Goal: Information Seeking & Learning: Learn about a topic

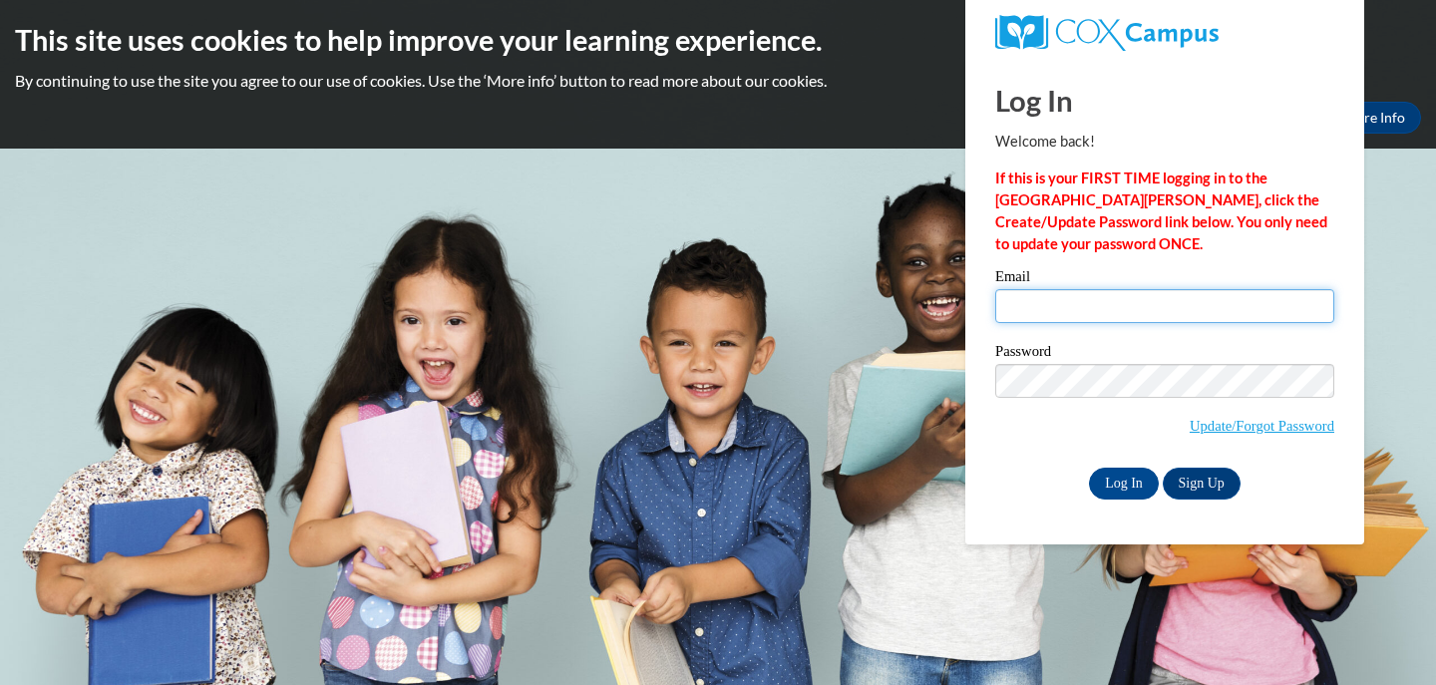
click at [1142, 314] on input "Email" at bounding box center [1164, 306] width 339 height 34
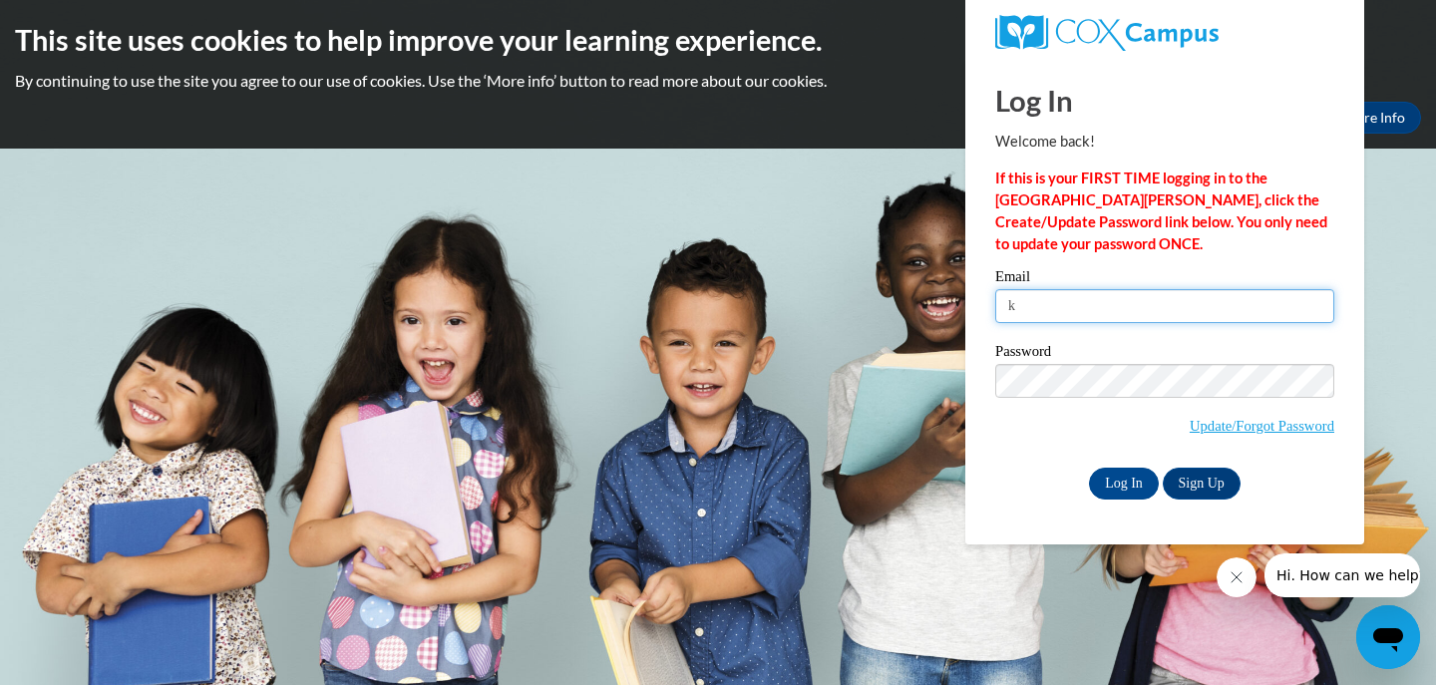
type input "[EMAIL_ADDRESS][PERSON_NAME][PERSON_NAME][DOMAIN_NAME]"
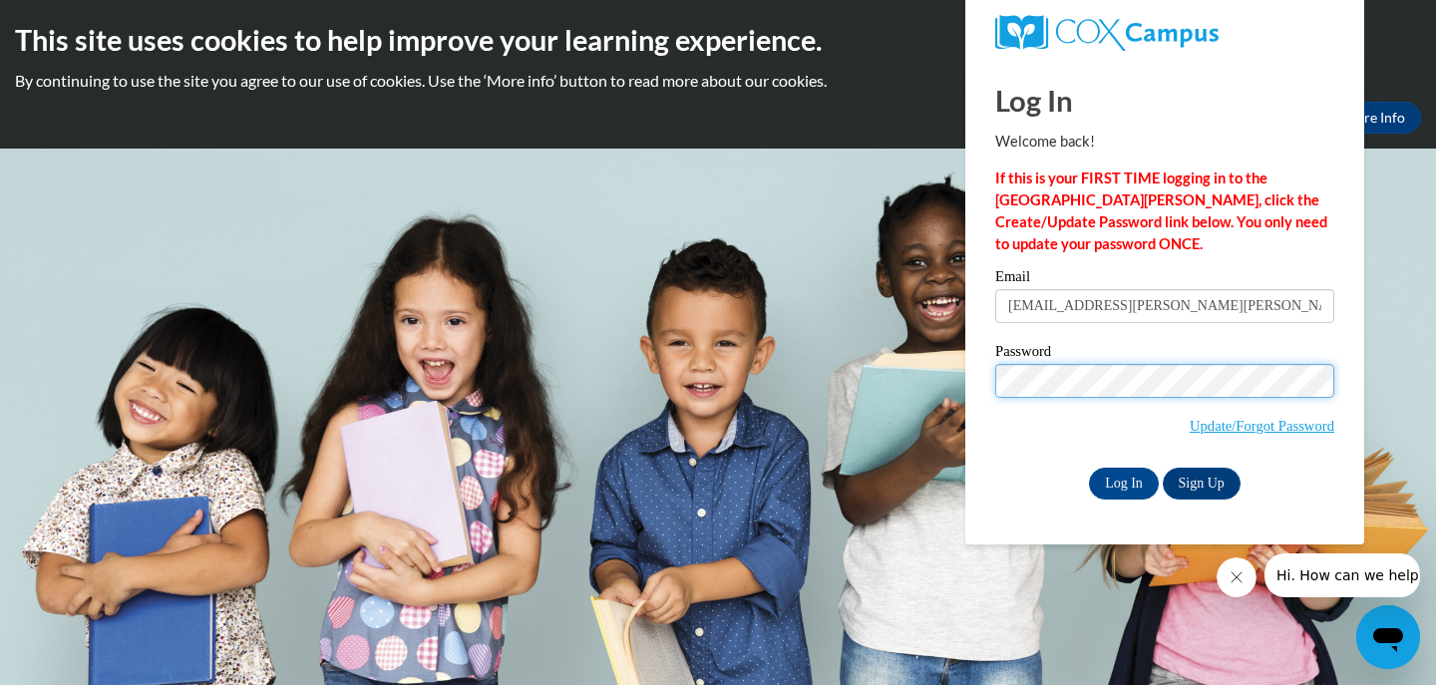
click at [1089, 468] on input "Log In" at bounding box center [1124, 484] width 70 height 32
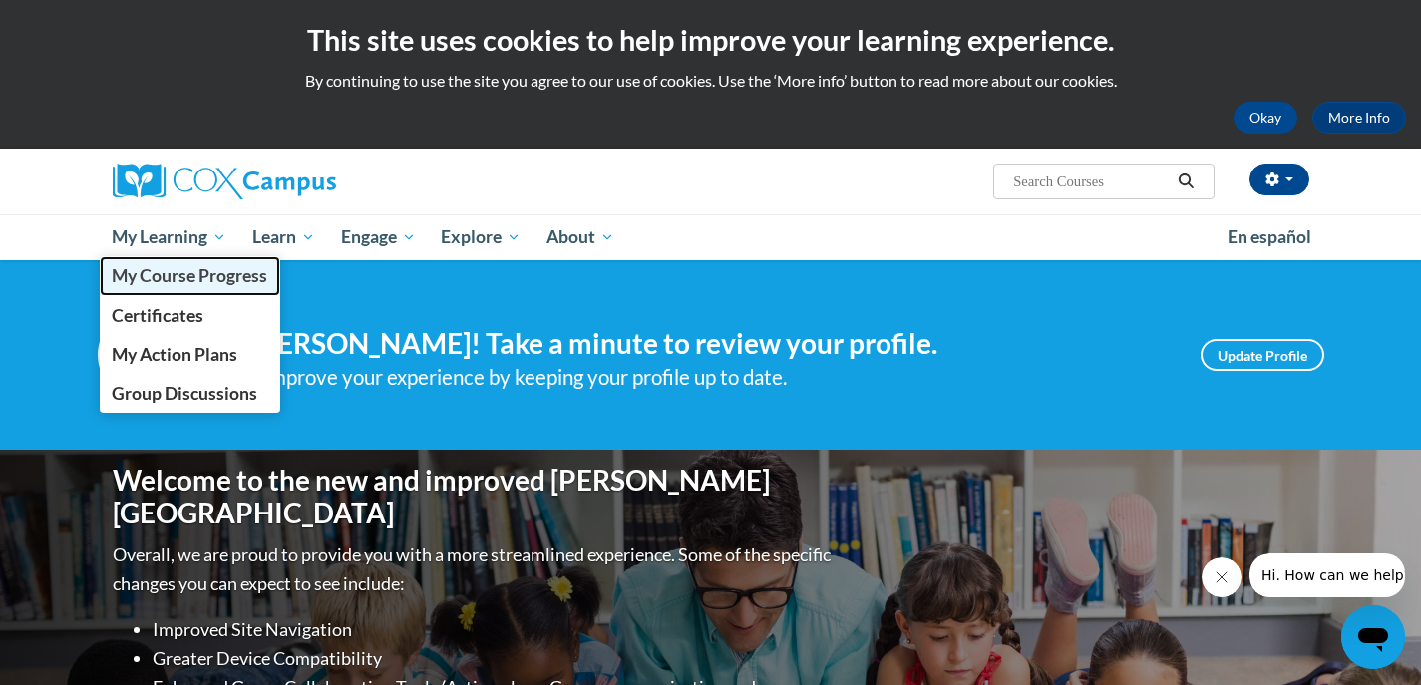
click at [199, 278] on span "My Course Progress" at bounding box center [190, 275] width 156 height 21
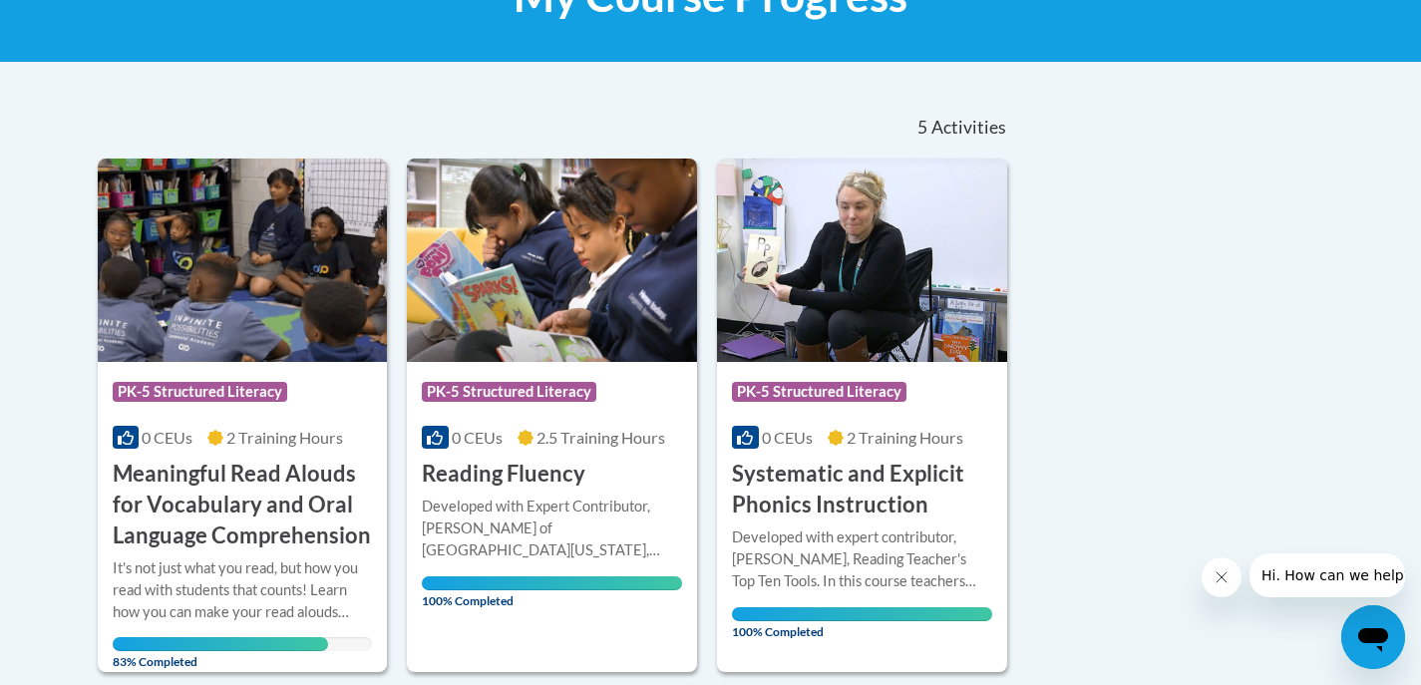
scroll to position [399, 0]
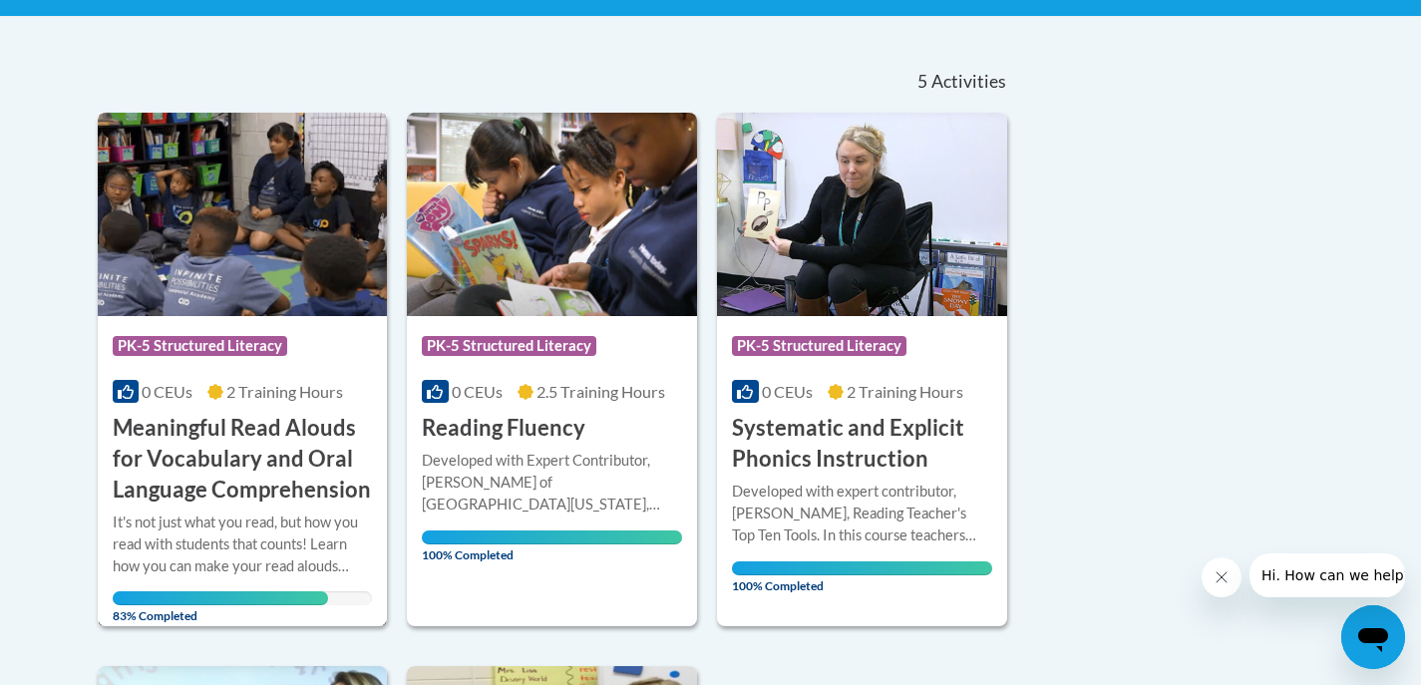
click at [276, 378] on div "Course Category: PK-5 Structured Literacy 0 CEUs 2 Training Hours COURSE Meanin…" at bounding box center [243, 410] width 290 height 189
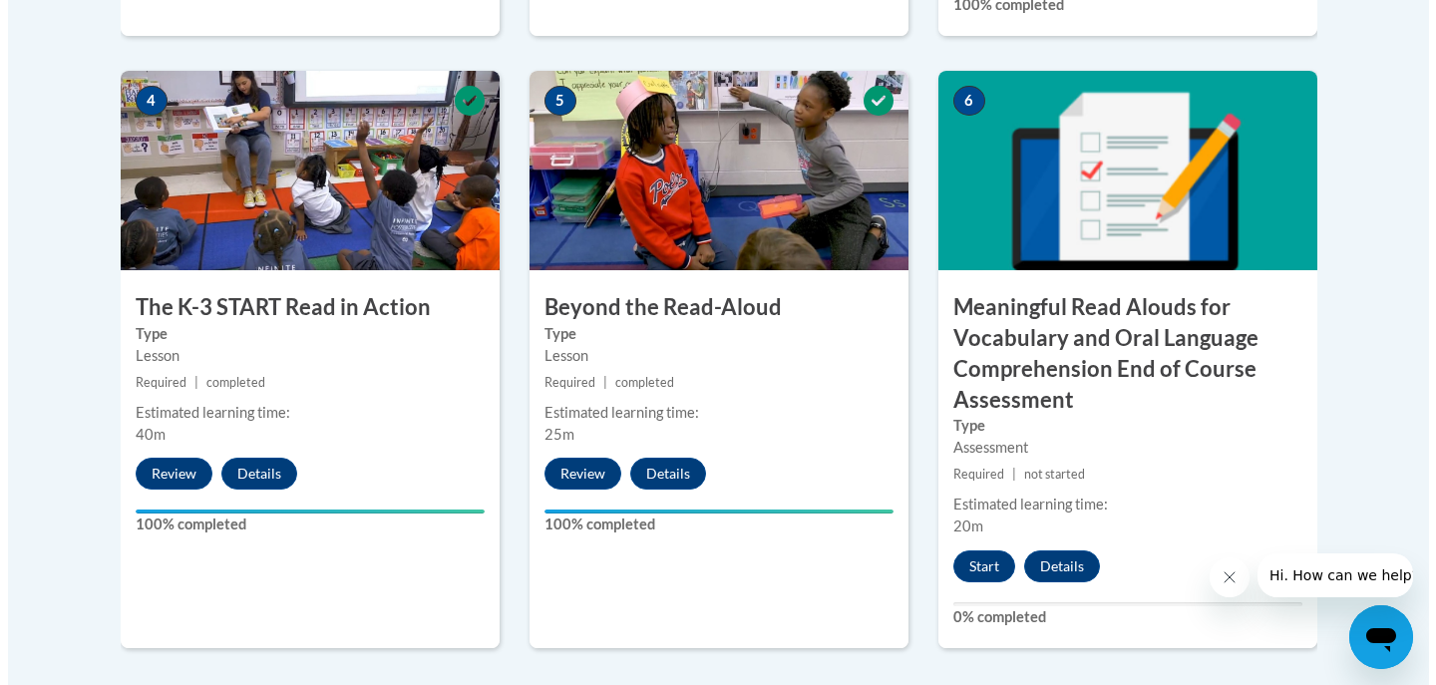
scroll to position [1197, 0]
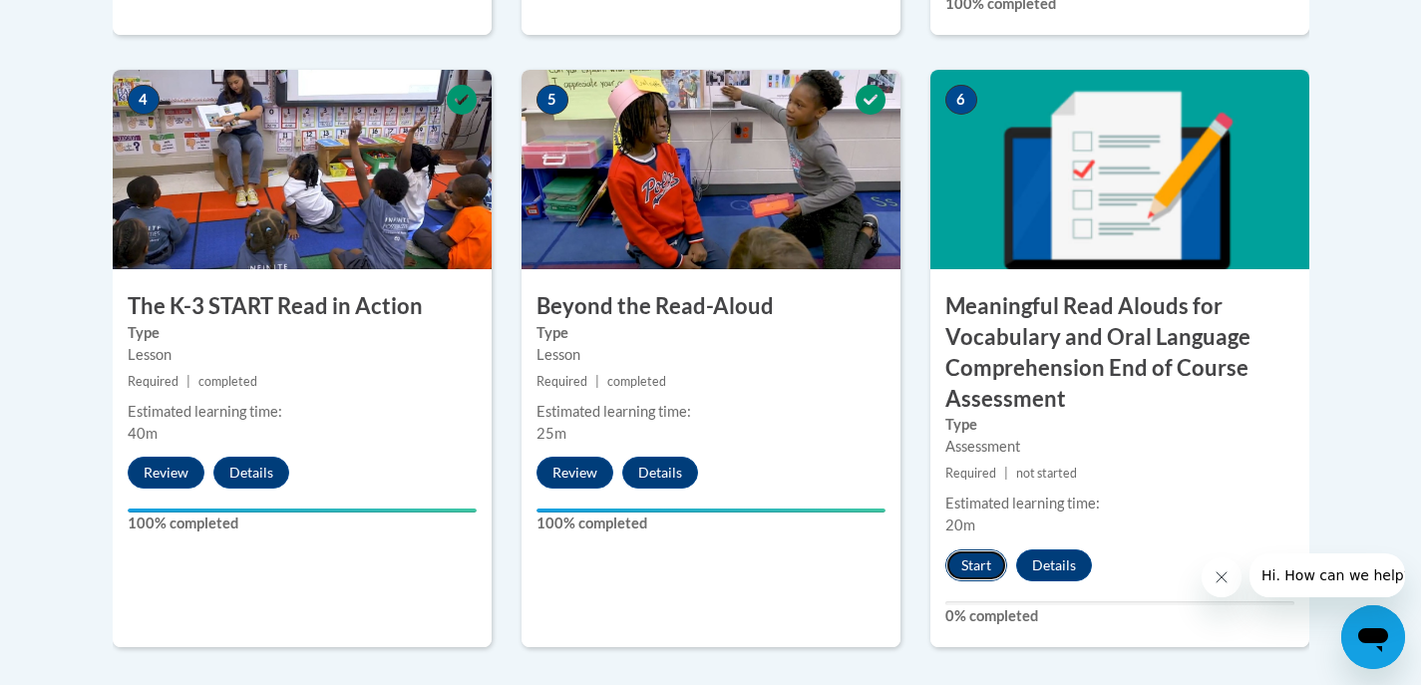
click at [977, 553] on button "Start" at bounding box center [976, 566] width 62 height 32
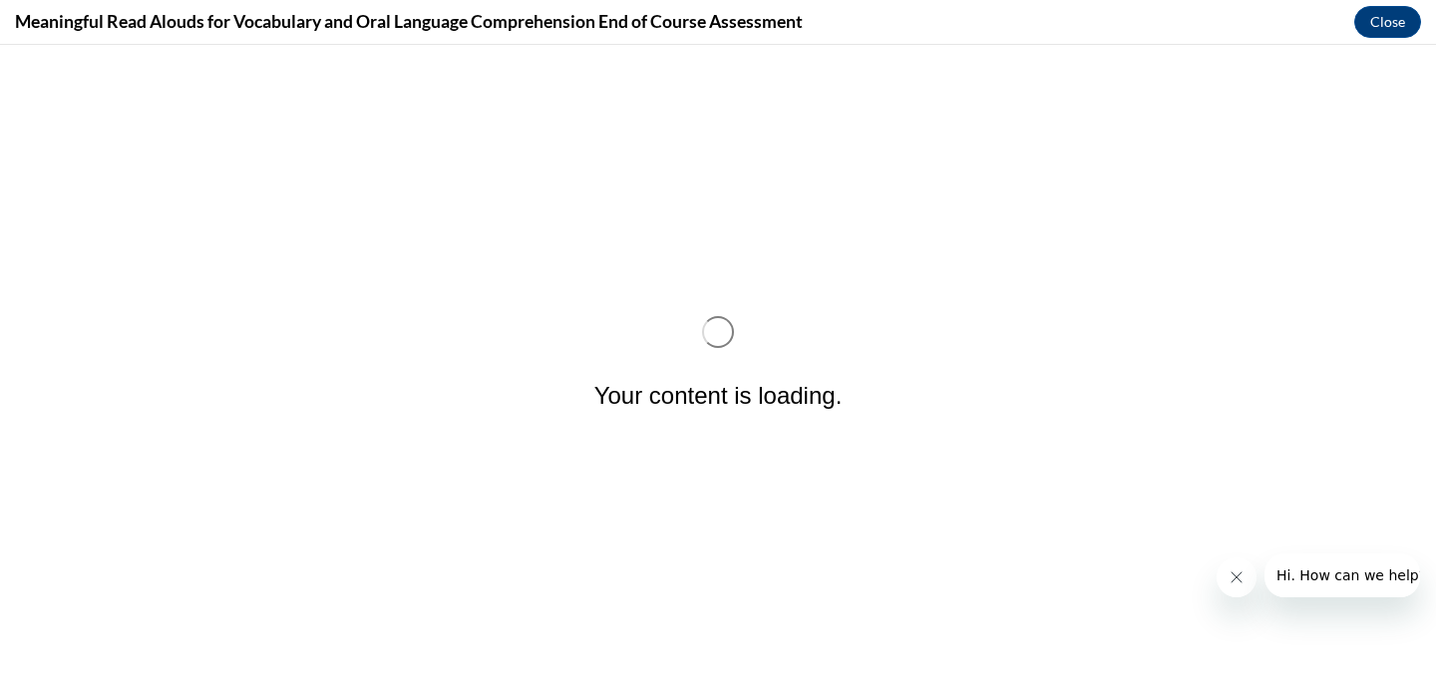
scroll to position [0, 0]
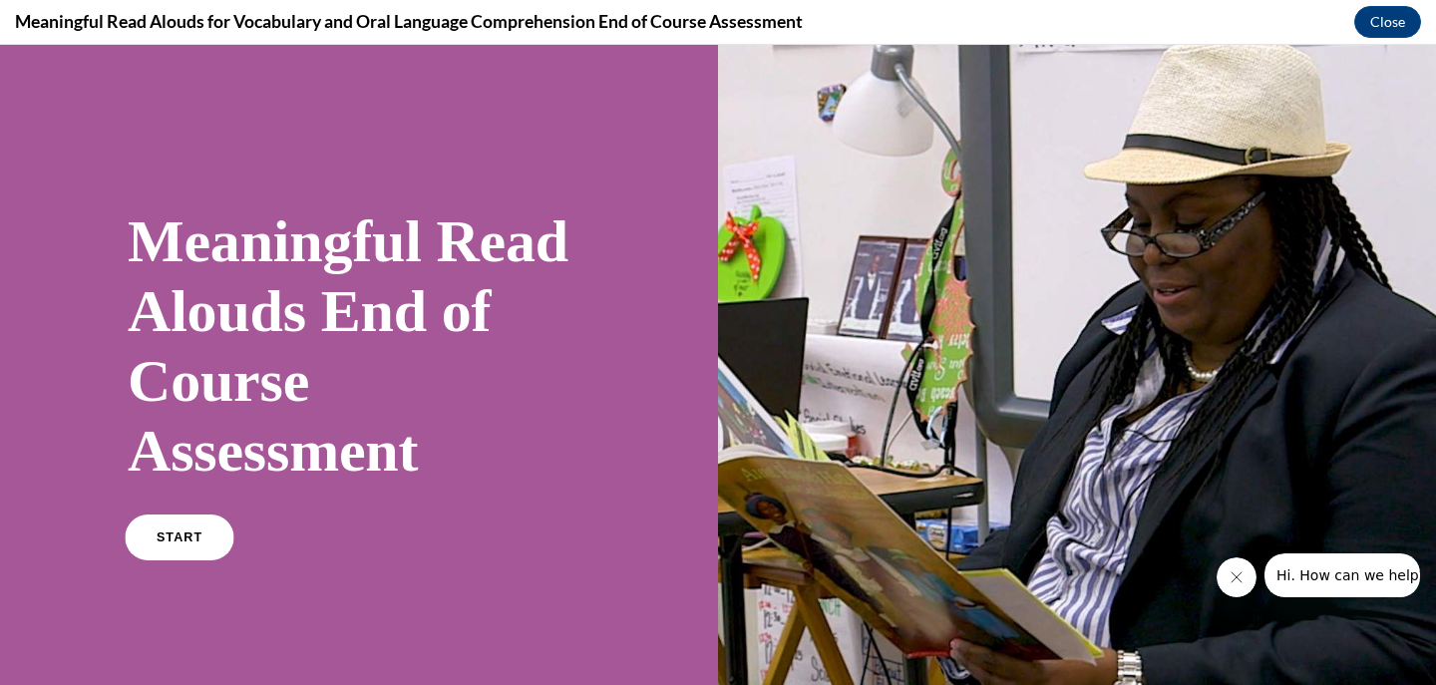
click at [183, 535] on span "START" at bounding box center [180, 538] width 46 height 15
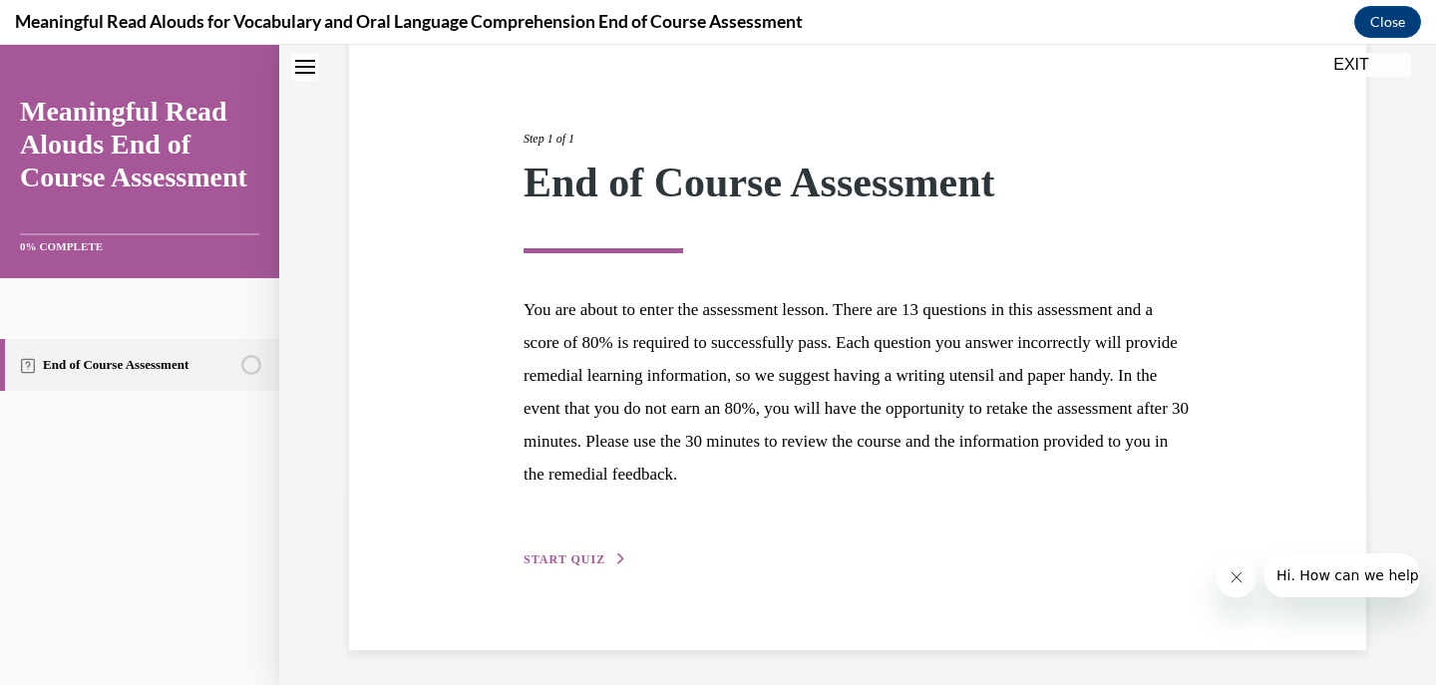
scroll to position [198, 0]
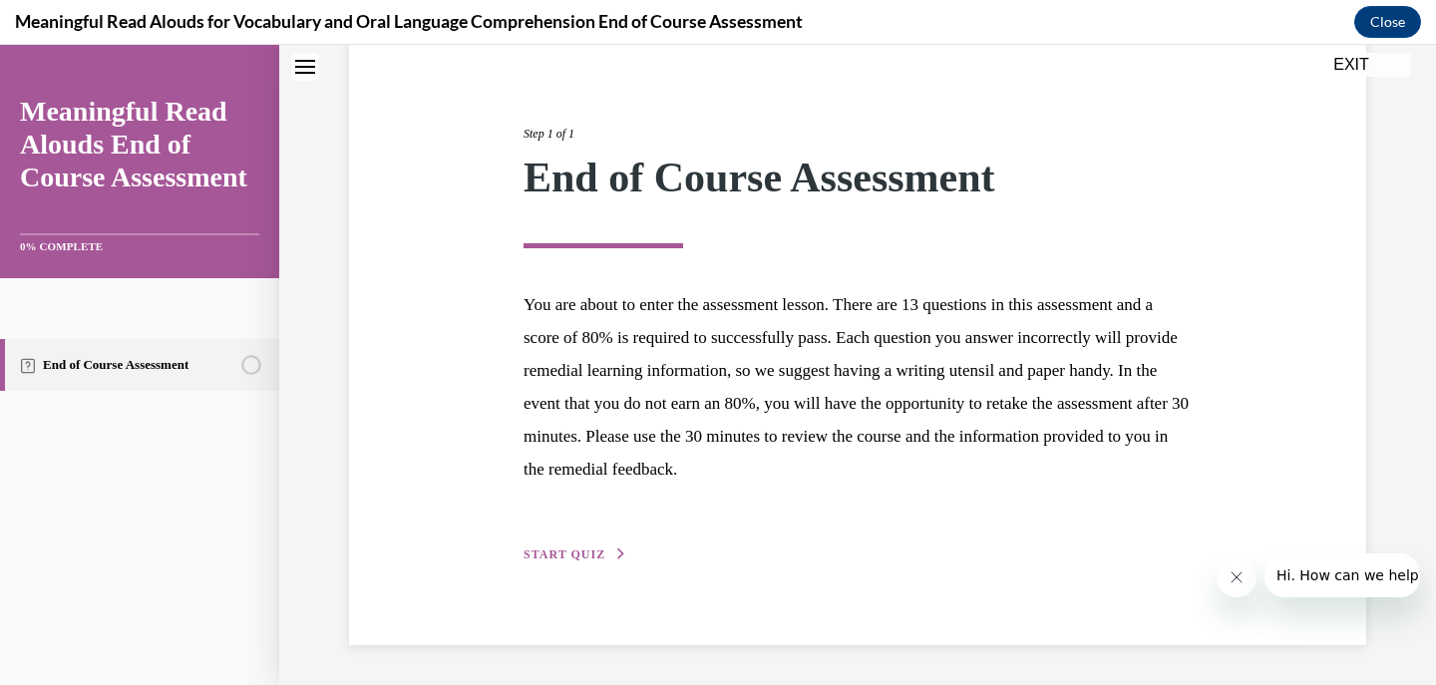
click at [529, 555] on span "START QUIZ" at bounding box center [565, 555] width 82 height 14
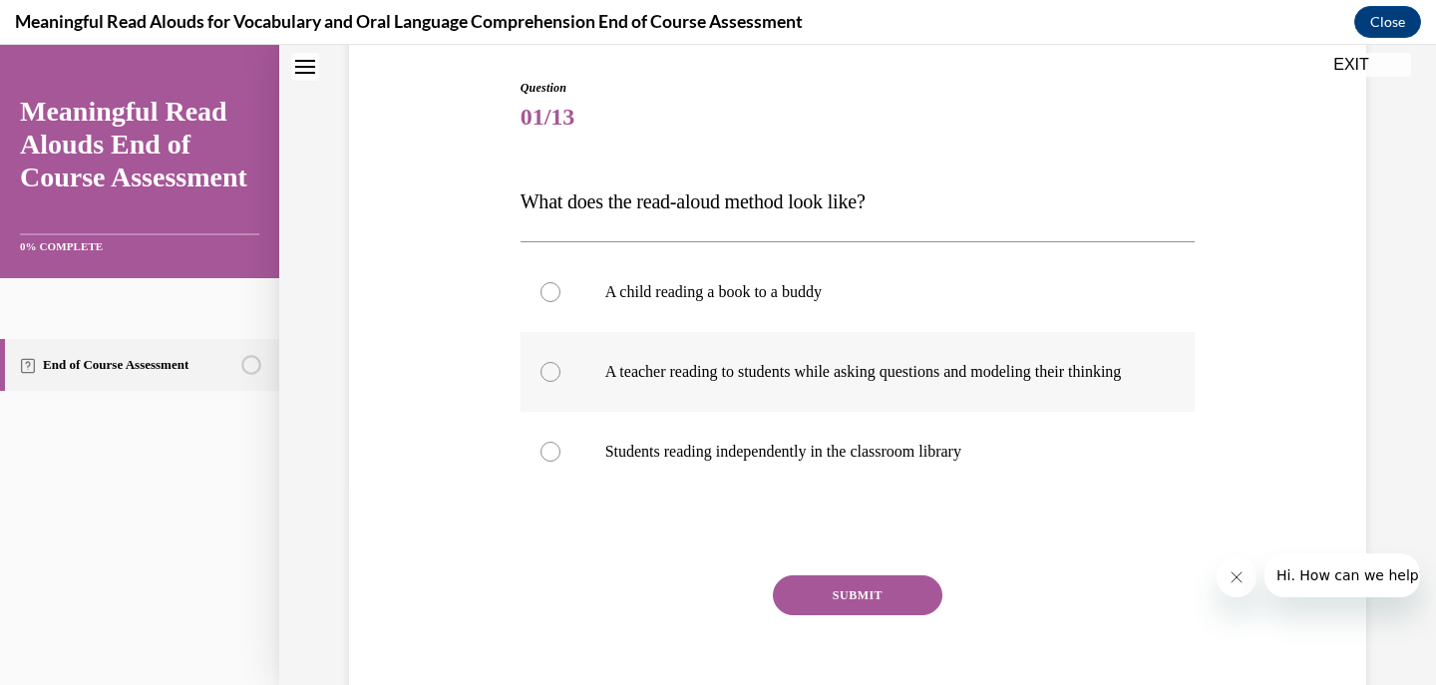
click at [931, 412] on label "A teacher reading to students while asking questions and modeling their thinking" at bounding box center [858, 372] width 675 height 80
click at [560, 382] on input "A teacher reading to students while asking questions and modeling their thinking" at bounding box center [551, 372] width 20 height 20
radio input "true"
click at [870, 605] on button "SUBMIT" at bounding box center [858, 595] width 170 height 40
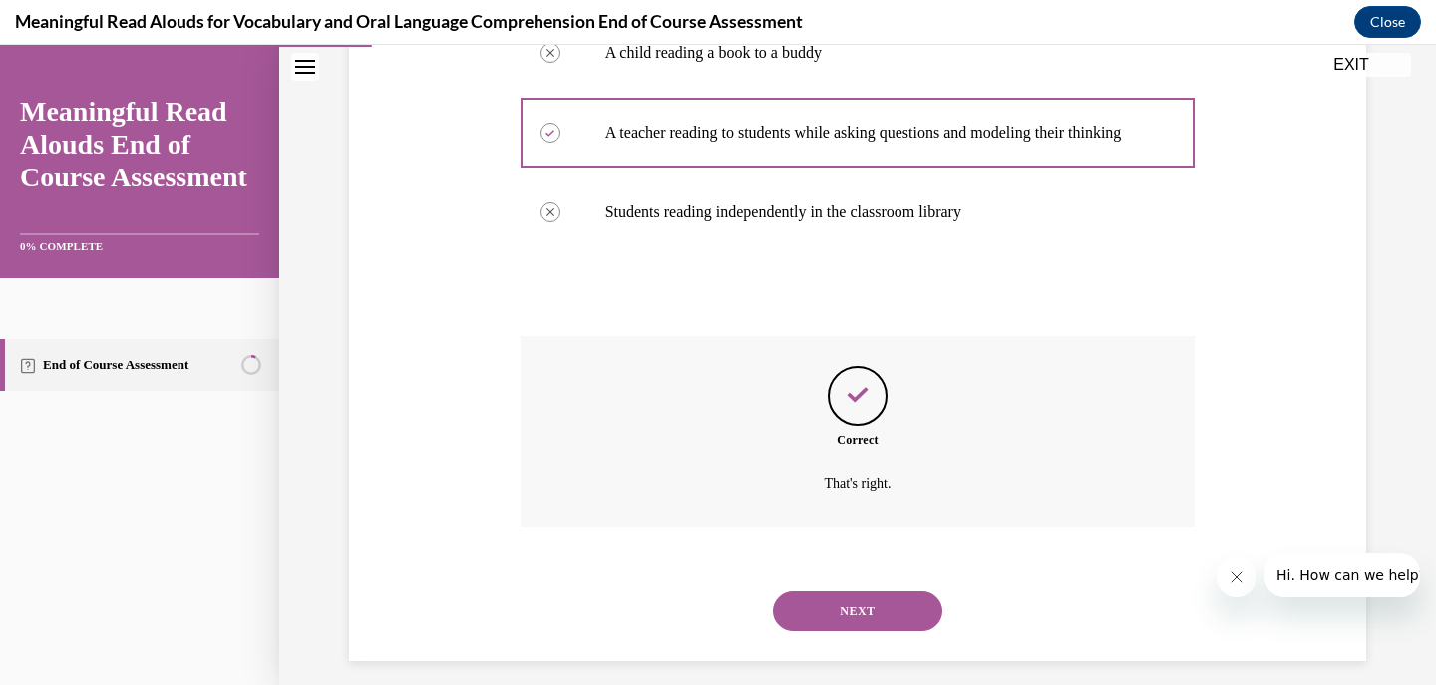
scroll to position [474, 0]
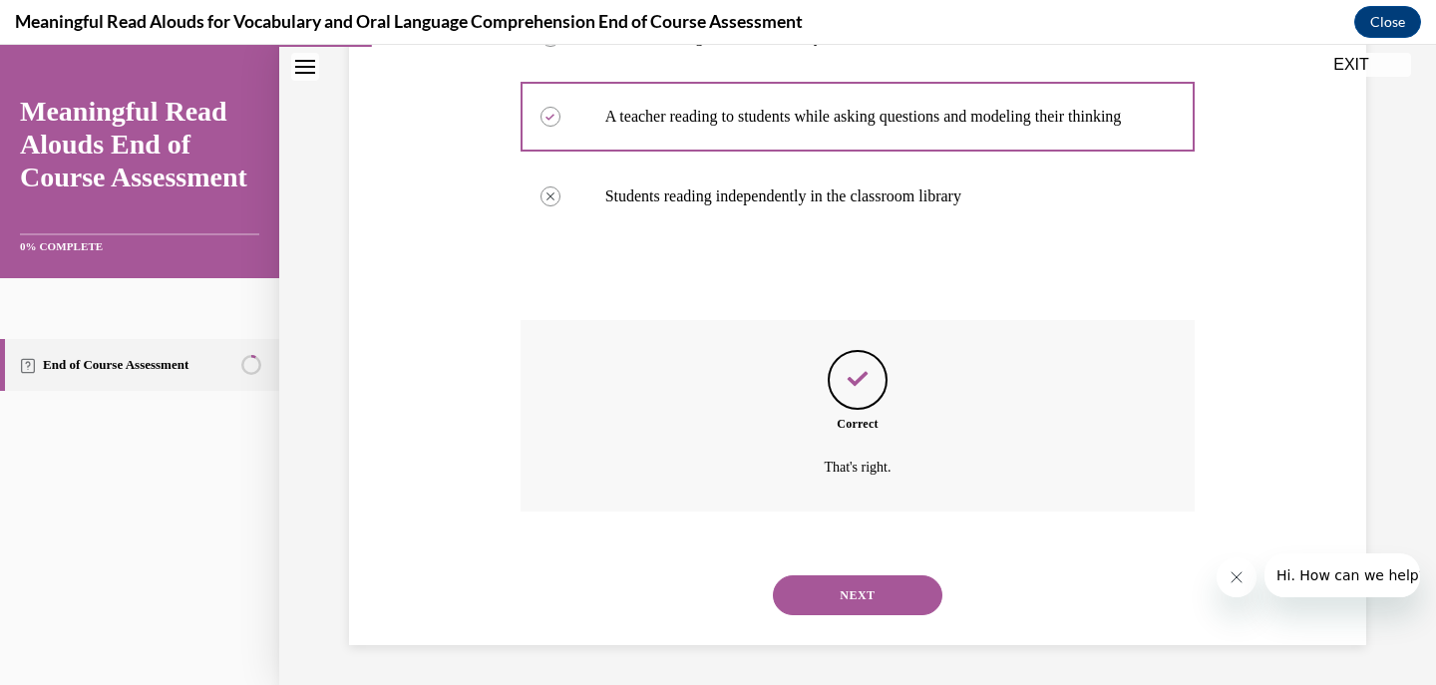
click at [881, 581] on button "NEXT" at bounding box center [858, 595] width 170 height 40
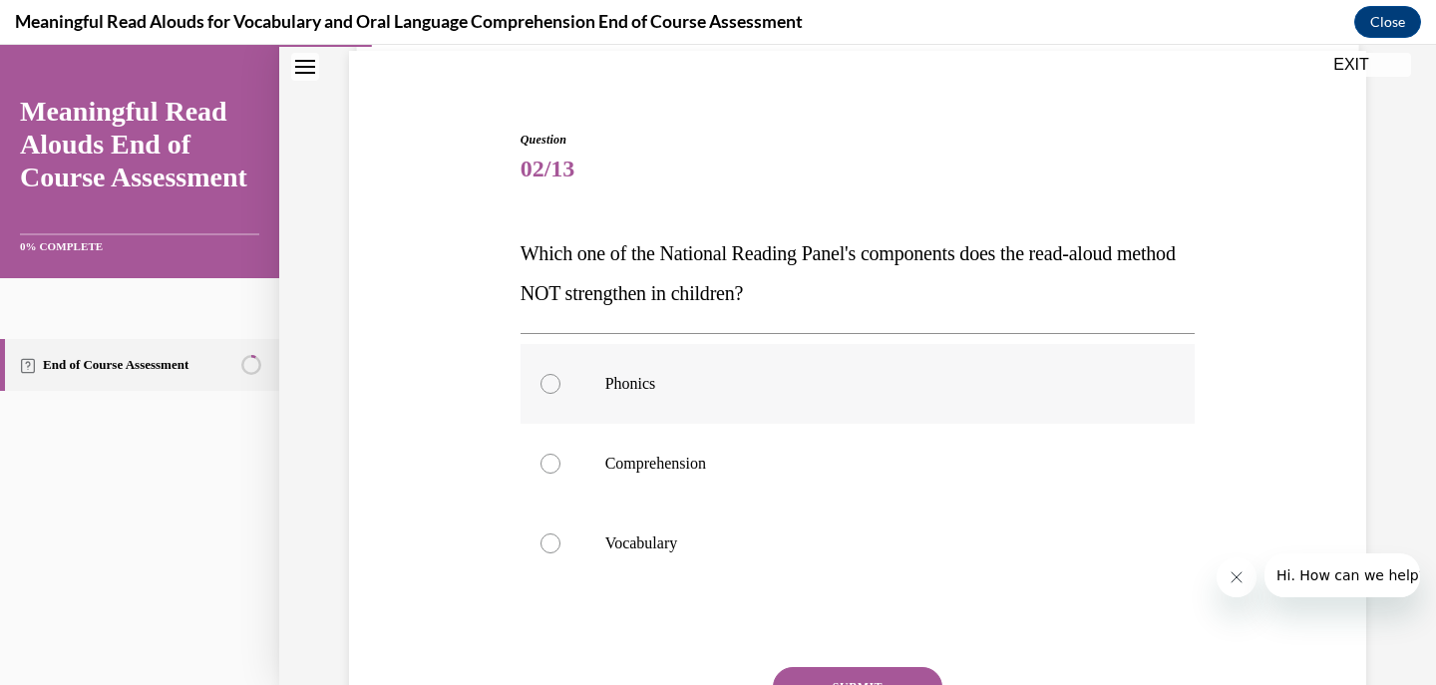
scroll to position [199, 0]
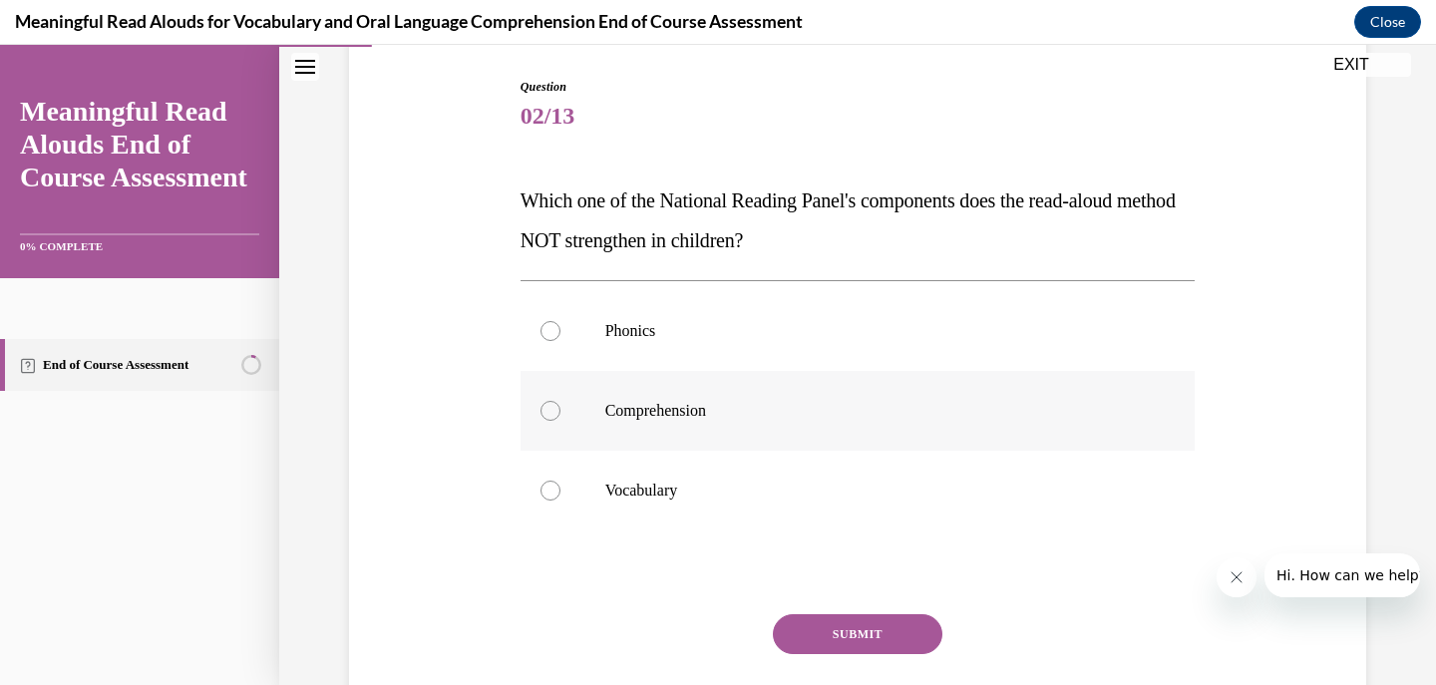
click at [554, 405] on label "Comprehension" at bounding box center [858, 411] width 675 height 80
click at [554, 405] on input "Comprehension" at bounding box center [551, 411] width 20 height 20
radio input "true"
click at [849, 636] on button "SUBMIT" at bounding box center [858, 634] width 170 height 40
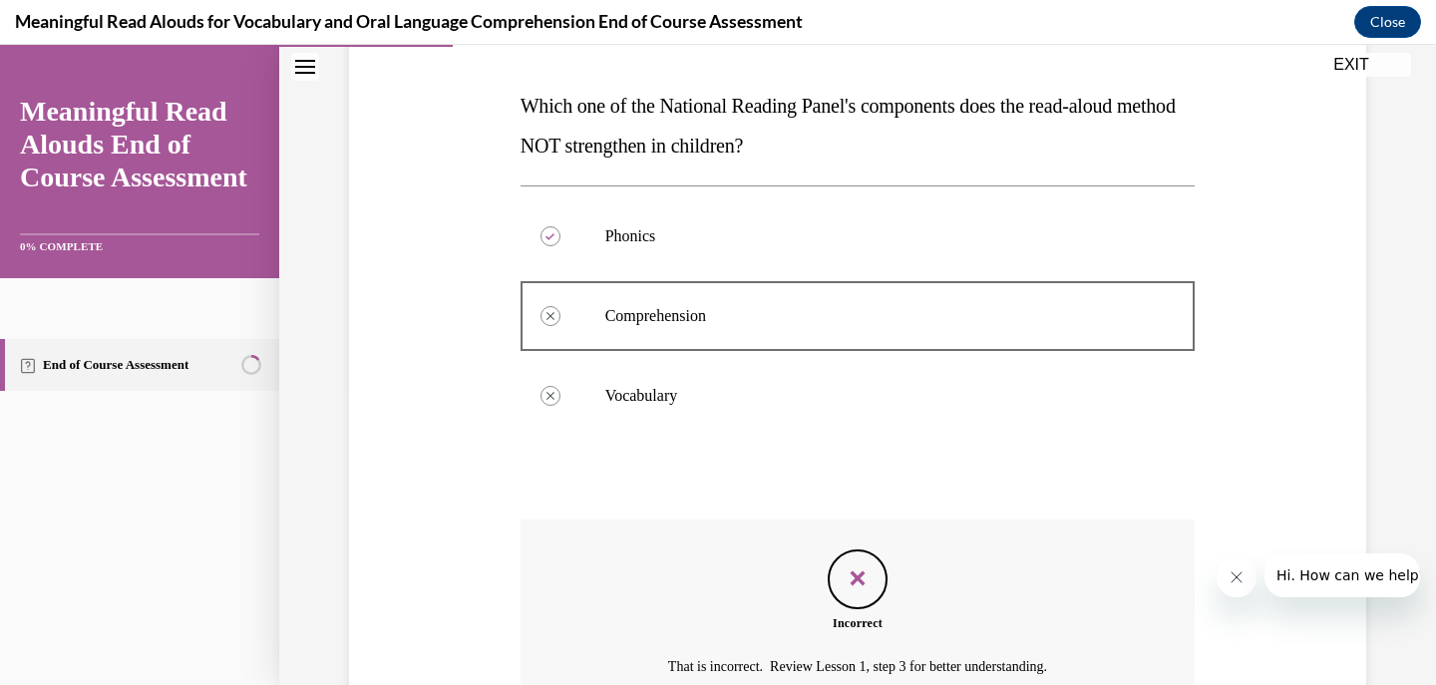
scroll to position [494, 0]
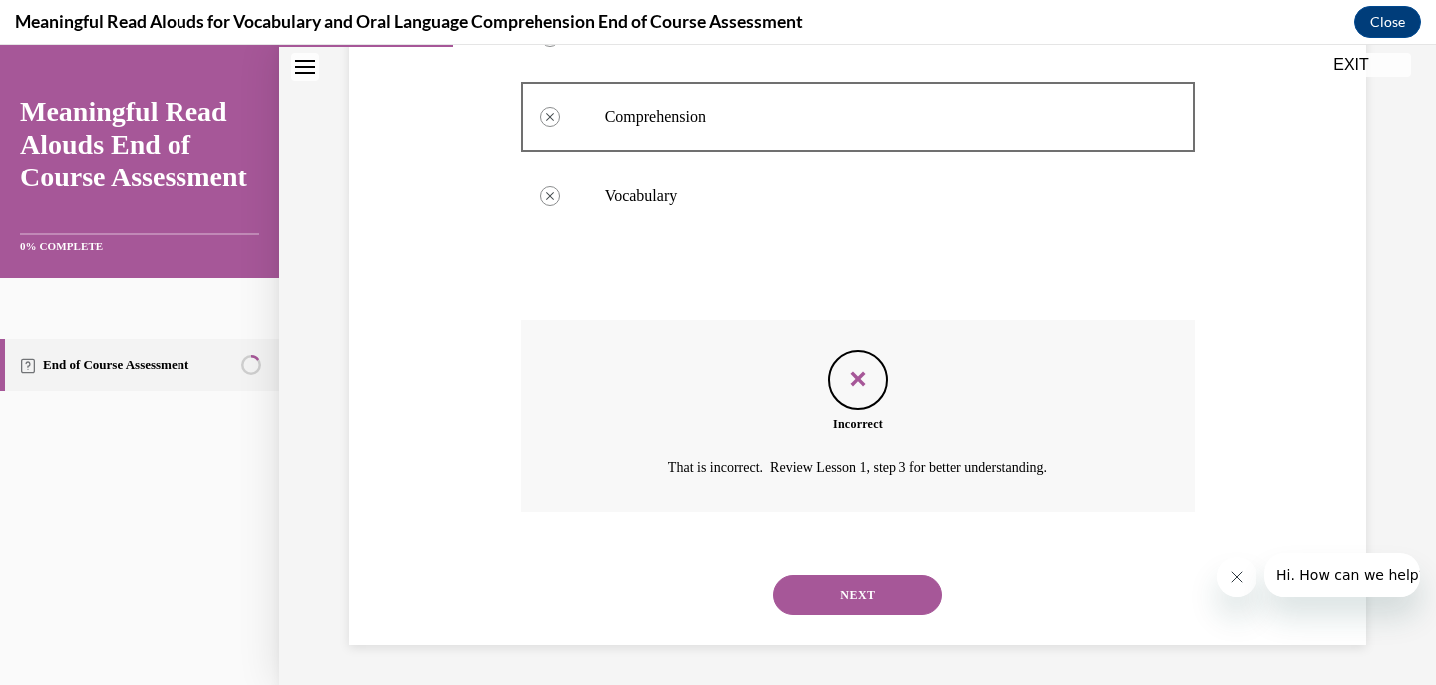
click at [837, 601] on button "NEXT" at bounding box center [858, 595] width 170 height 40
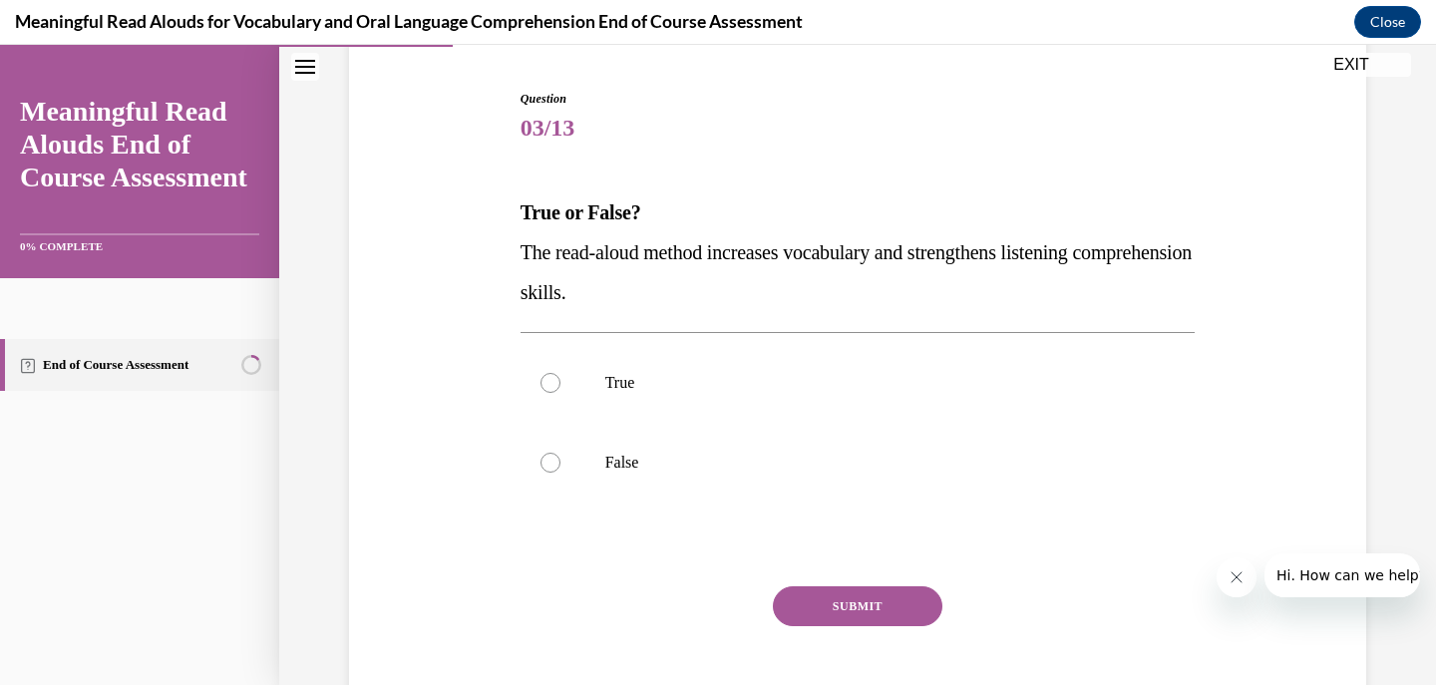
scroll to position [199, 0]
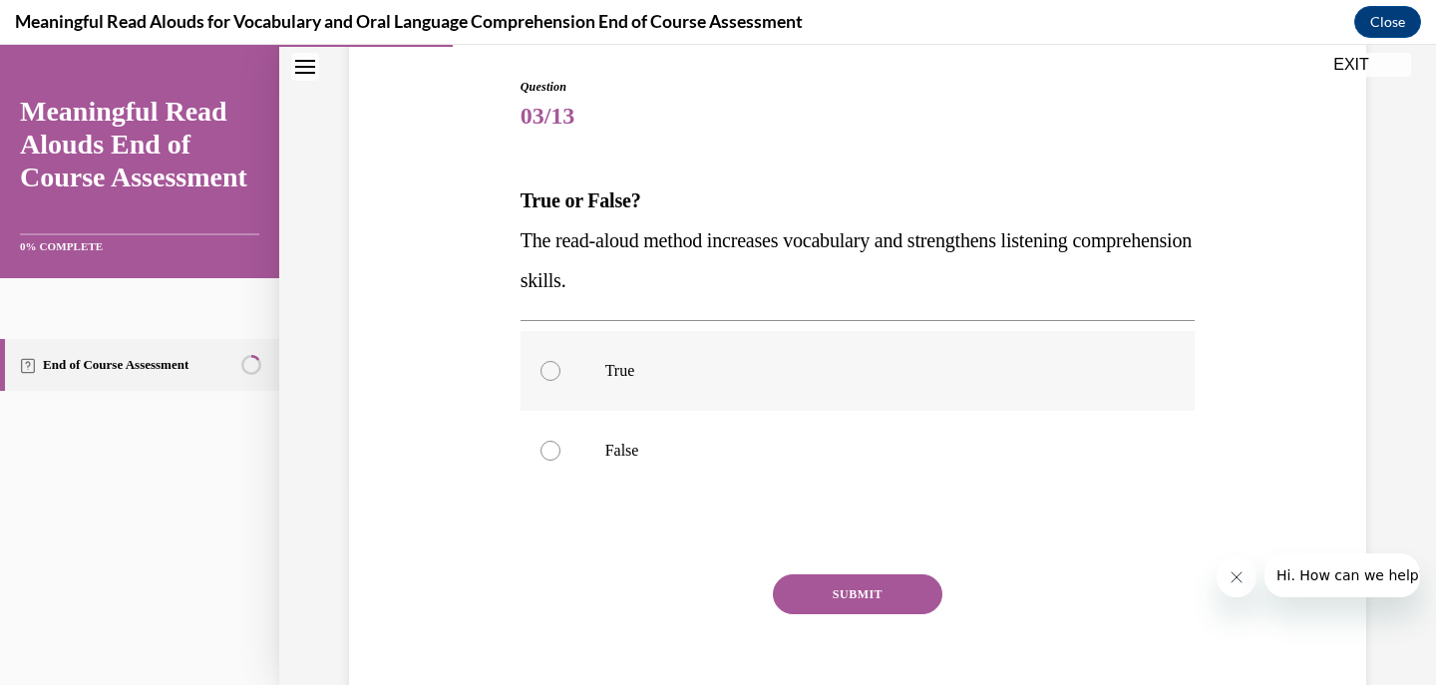
click at [976, 387] on label "True" at bounding box center [858, 371] width 675 height 80
click at [560, 381] on input "True" at bounding box center [551, 371] width 20 height 20
radio input "true"
click at [915, 589] on button "SUBMIT" at bounding box center [858, 594] width 170 height 40
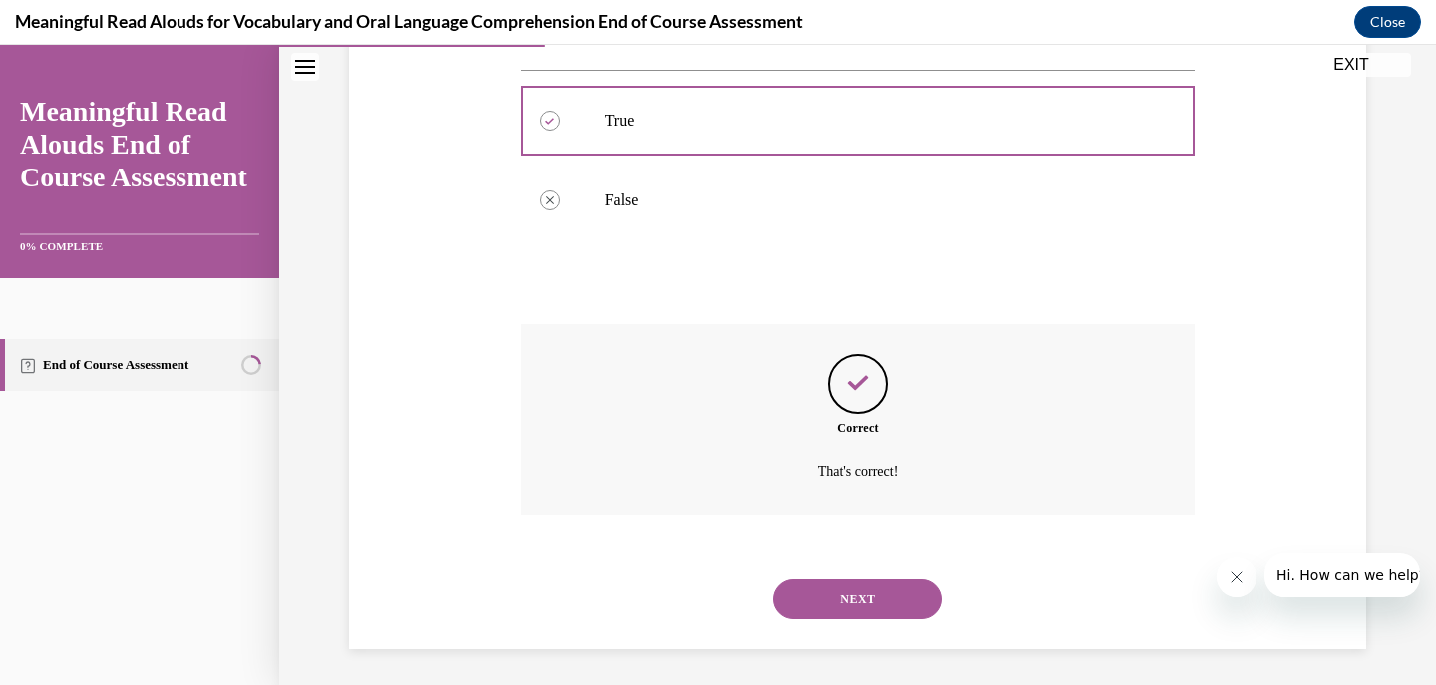
scroll to position [454, 0]
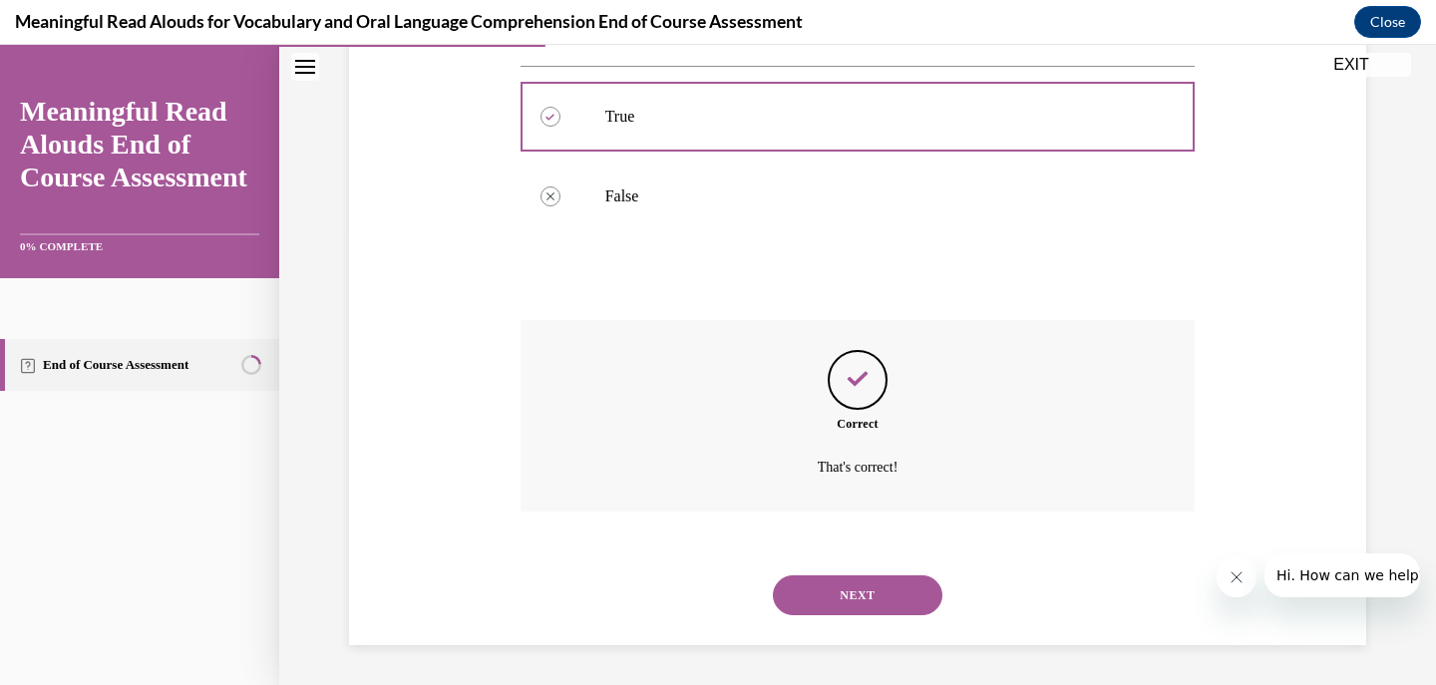
click at [868, 590] on button "NEXT" at bounding box center [858, 595] width 170 height 40
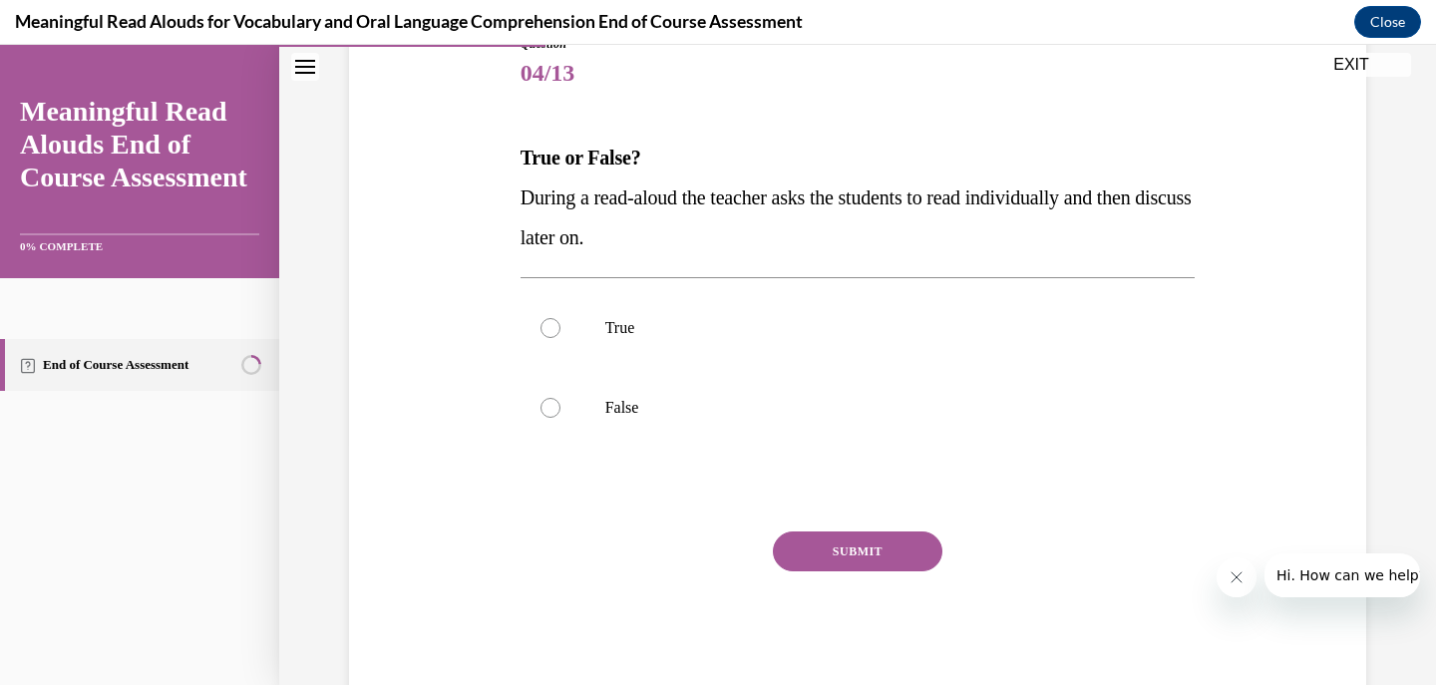
scroll to position [192, 0]
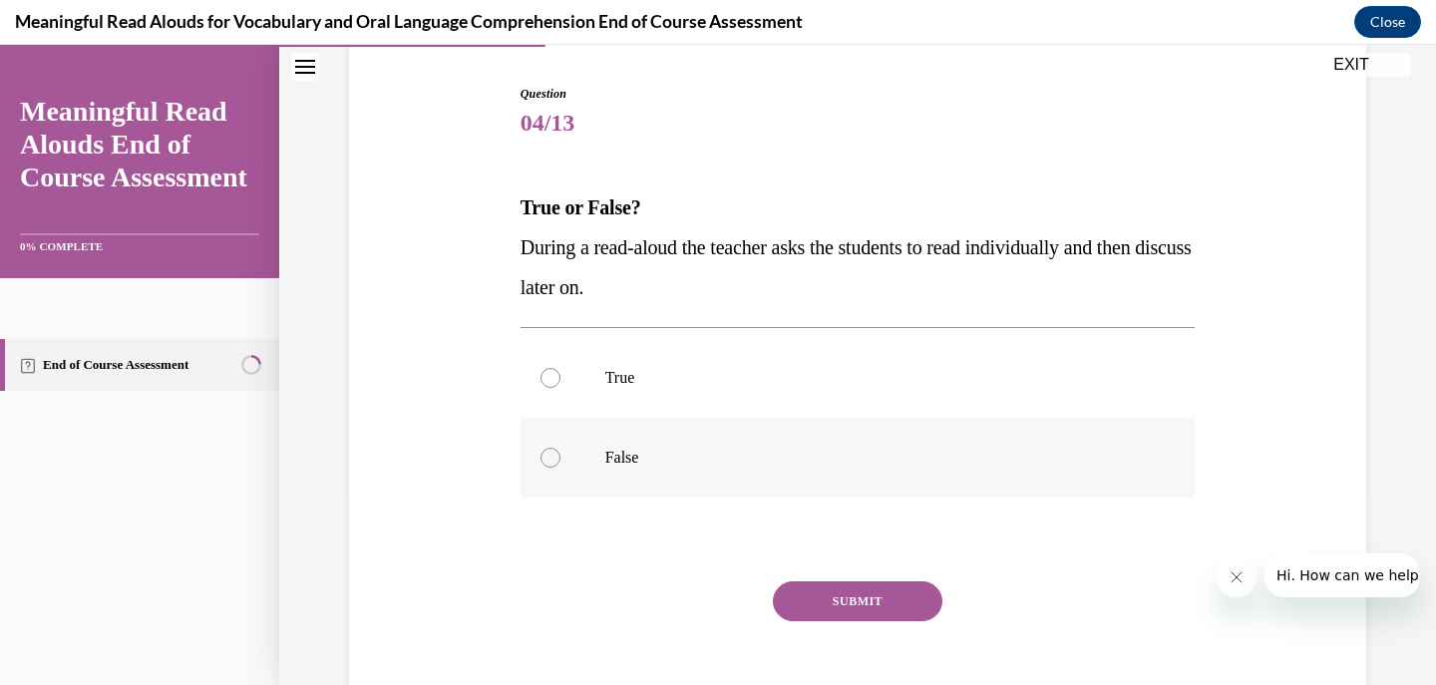
click at [834, 464] on p "False" at bounding box center [875, 458] width 541 height 20
click at [560, 464] on input "False" at bounding box center [551, 458] width 20 height 20
radio input "true"
click at [847, 593] on button "SUBMIT" at bounding box center [858, 601] width 170 height 40
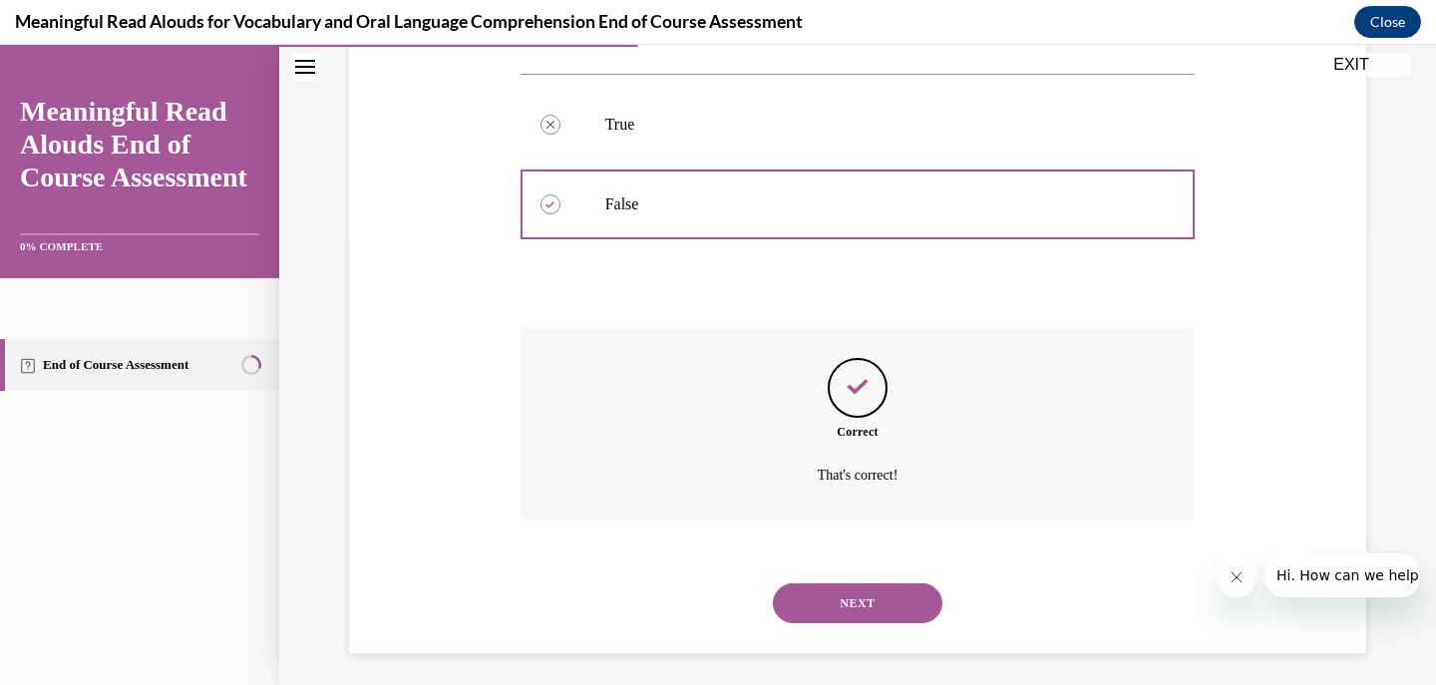
scroll to position [454, 0]
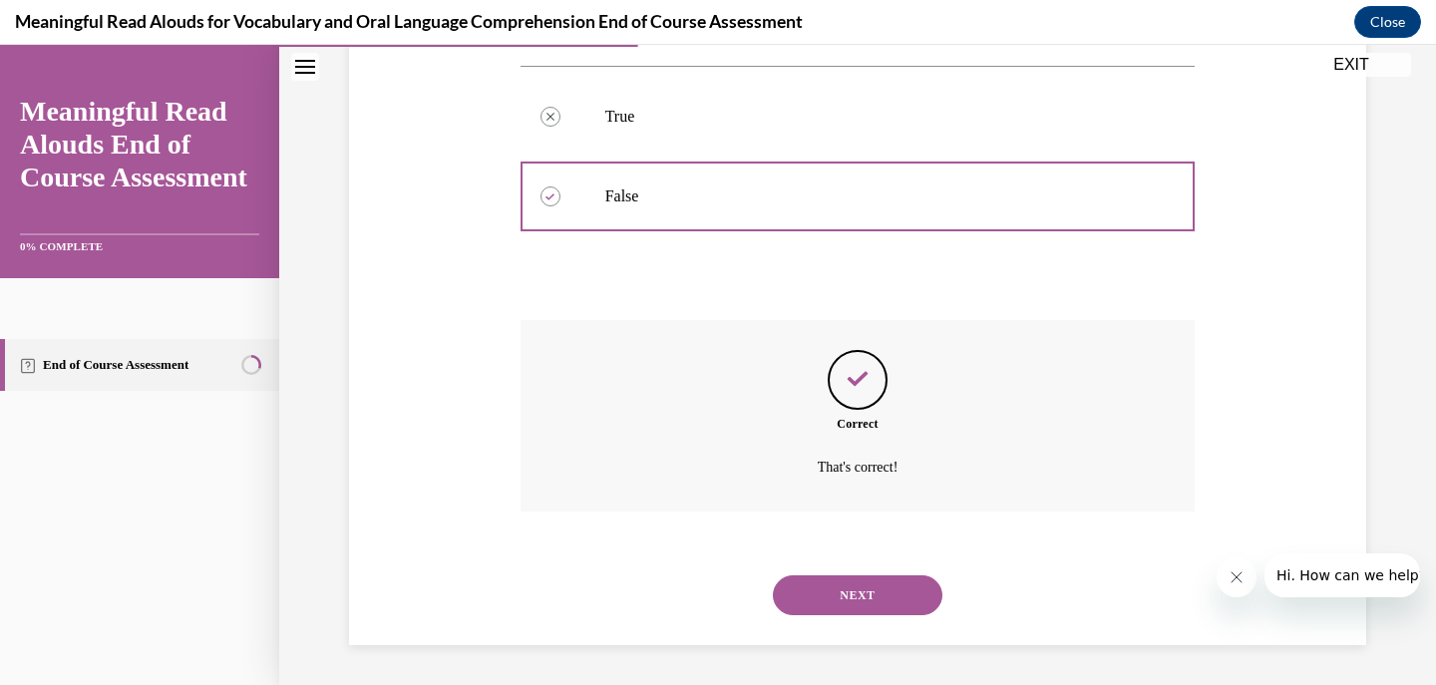
click at [853, 604] on button "NEXT" at bounding box center [858, 595] width 170 height 40
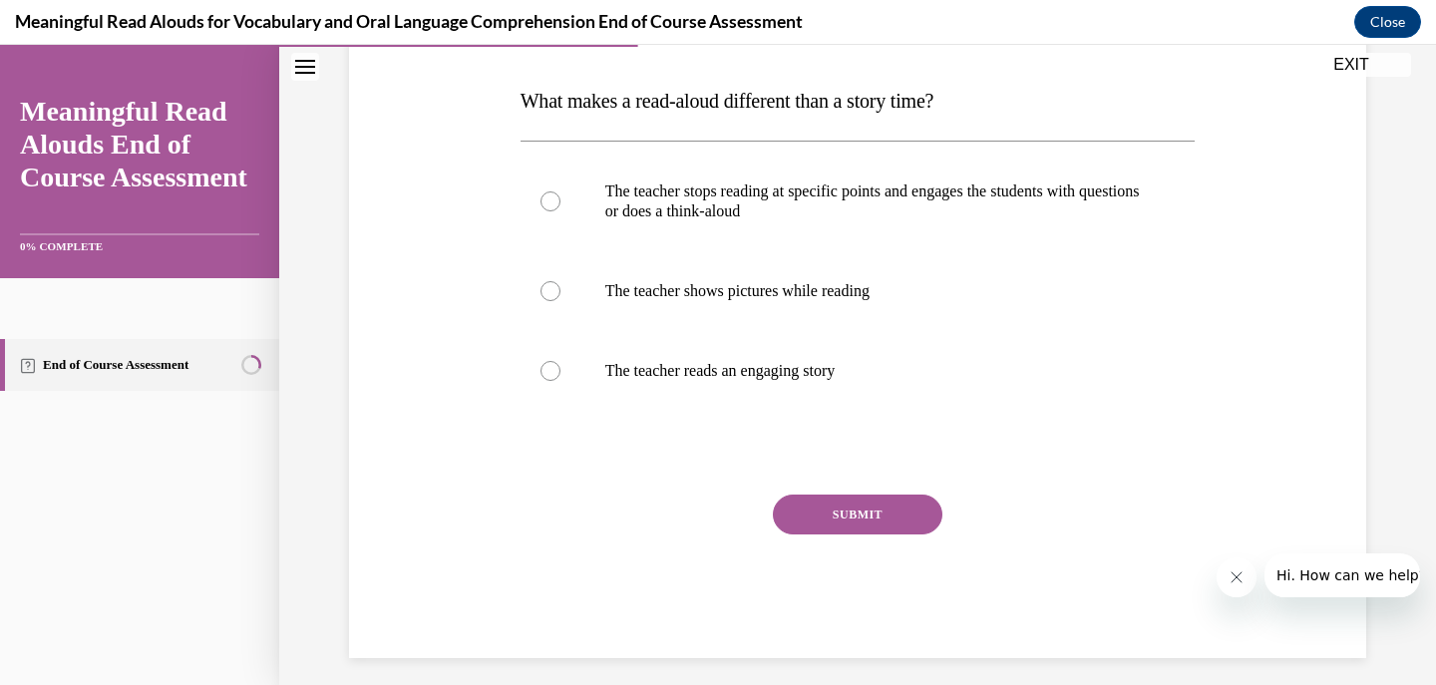
scroll to position [199, 0]
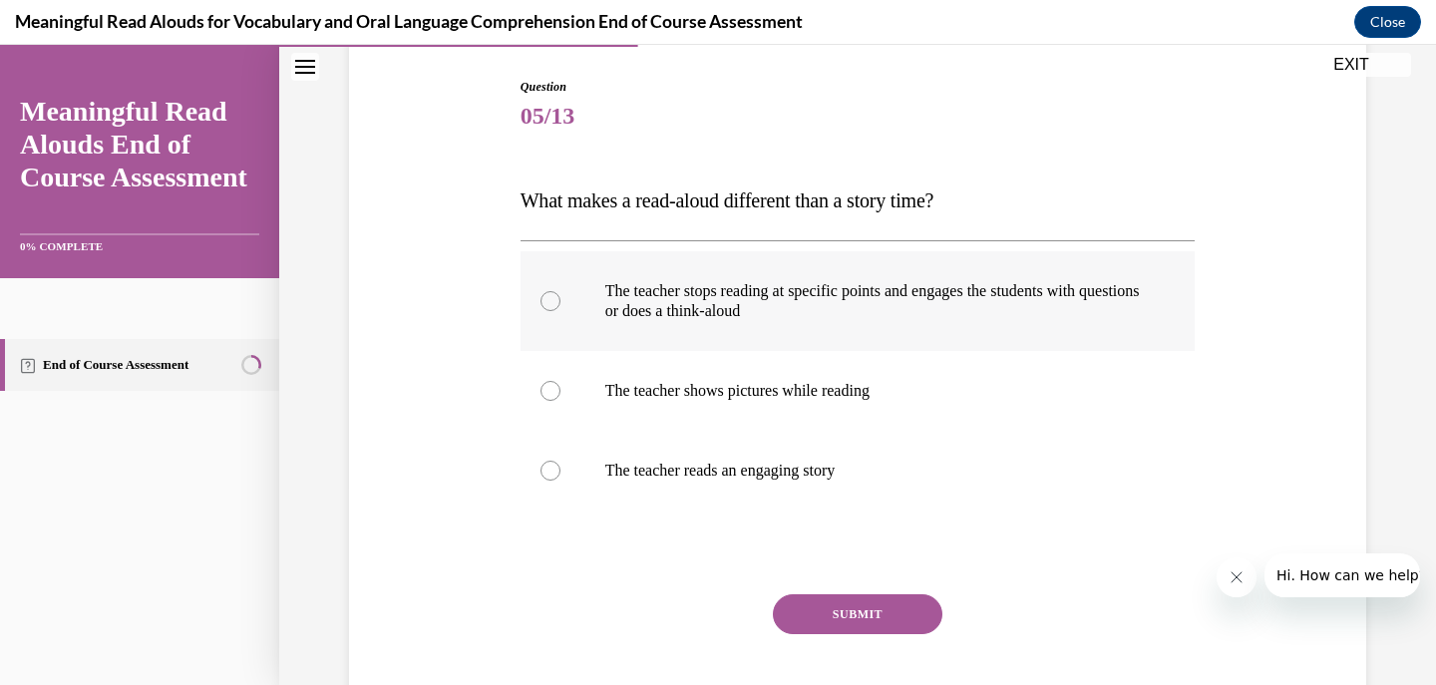
click at [972, 326] on label "The teacher stops reading at specific points and engages the students with ques…" at bounding box center [858, 301] width 675 height 100
click at [560, 311] on input "The teacher stops reading at specific points and engages the students with ques…" at bounding box center [551, 301] width 20 height 20
radio input "true"
click at [859, 609] on button "SUBMIT" at bounding box center [858, 614] width 170 height 40
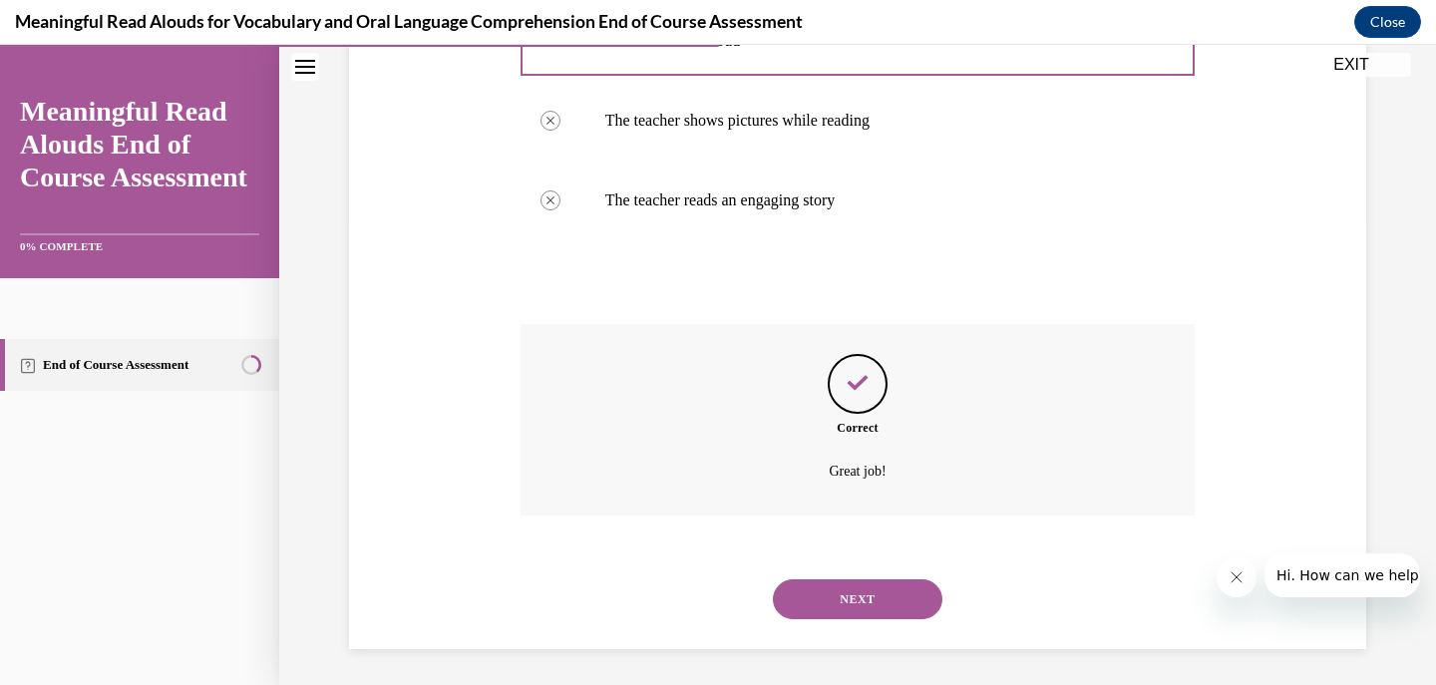
scroll to position [474, 0]
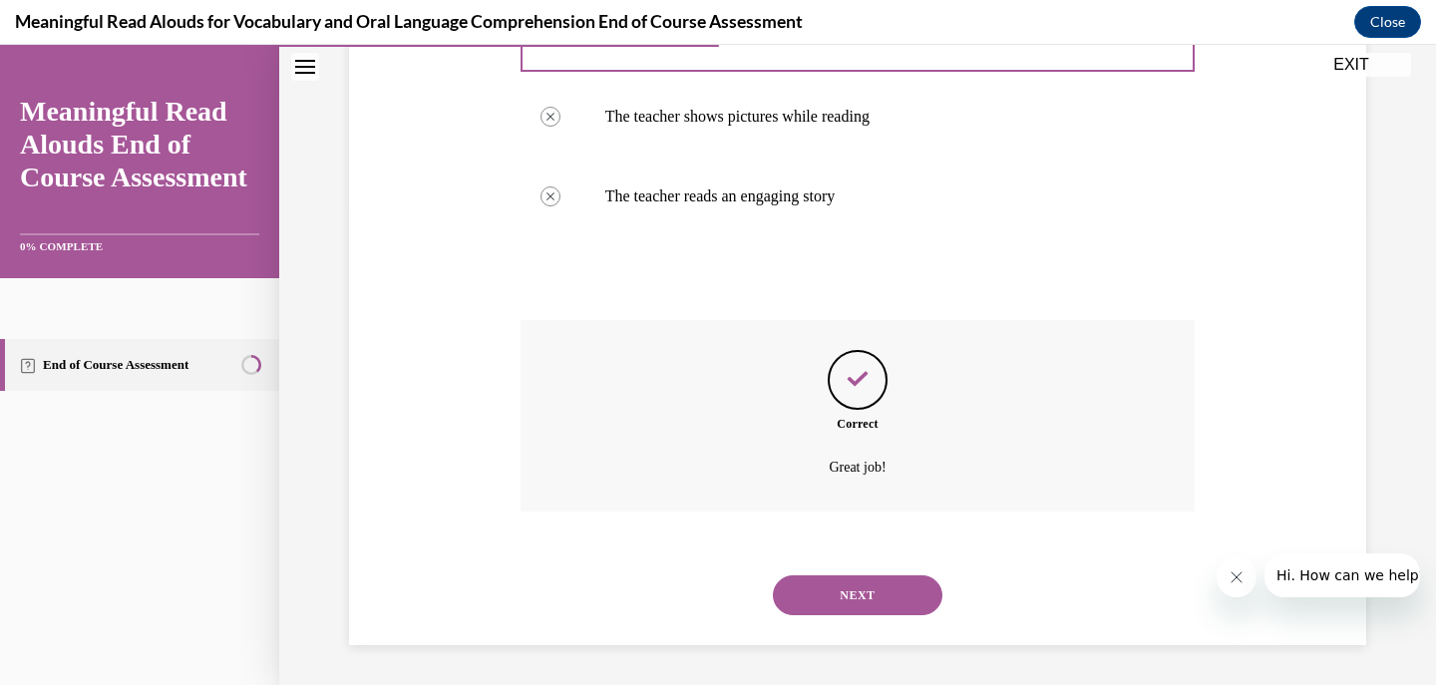
click at [873, 589] on button "NEXT" at bounding box center [858, 595] width 170 height 40
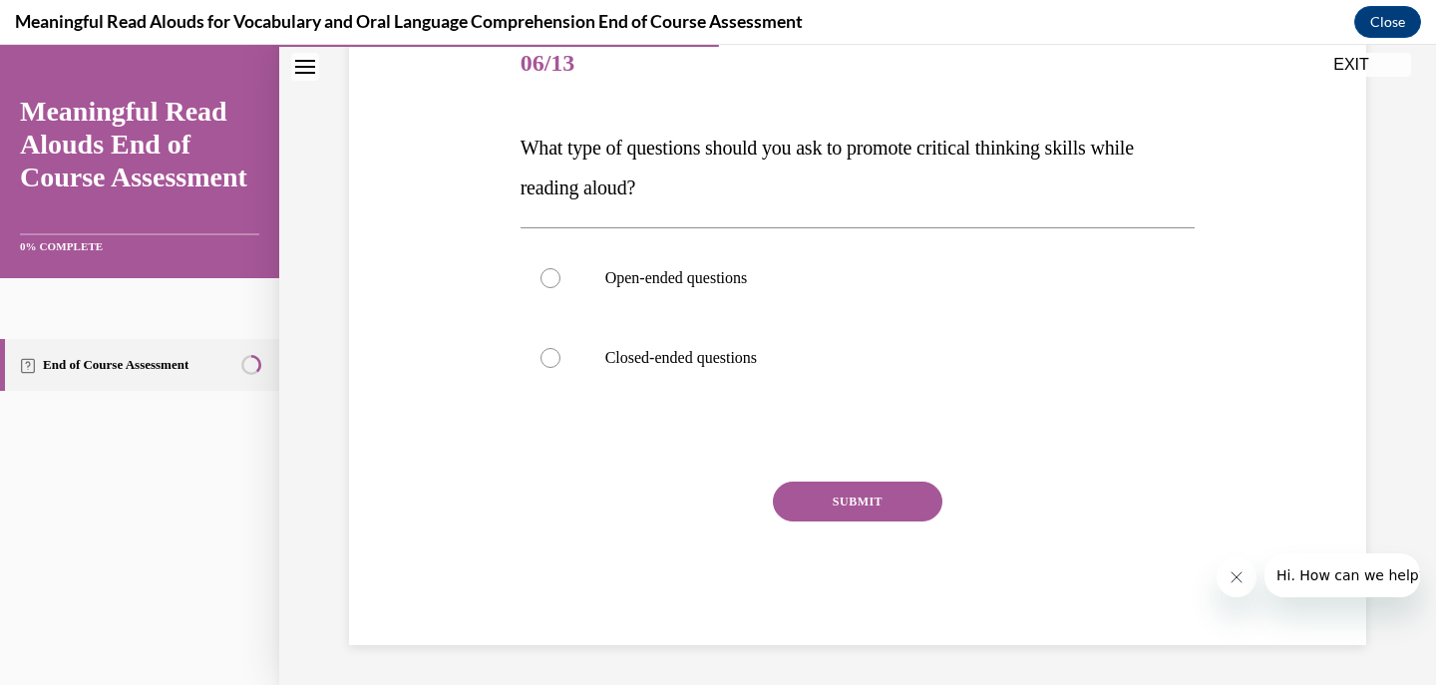
scroll to position [221, 0]
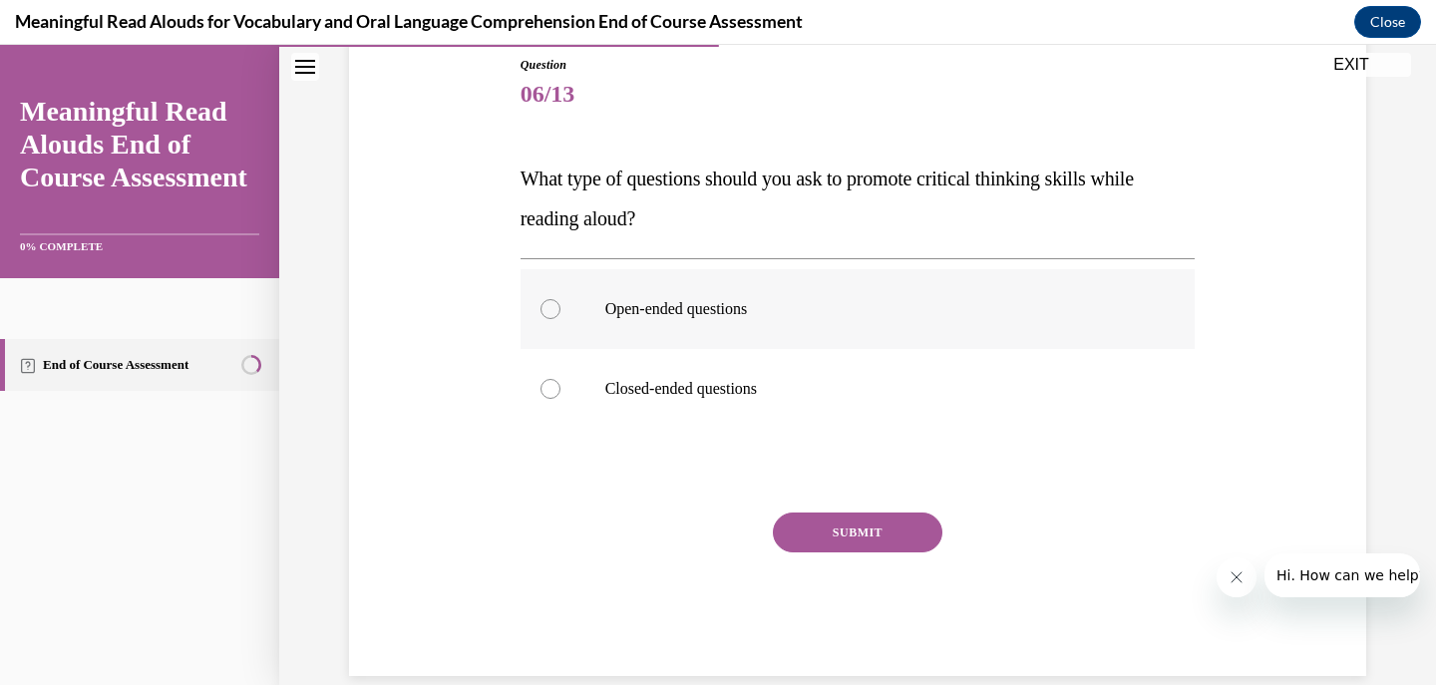
click at [770, 308] on p "Open-ended questions" at bounding box center [875, 309] width 541 height 20
click at [560, 308] on input "Open-ended questions" at bounding box center [551, 309] width 20 height 20
radio input "true"
click at [826, 541] on button "SUBMIT" at bounding box center [858, 533] width 170 height 40
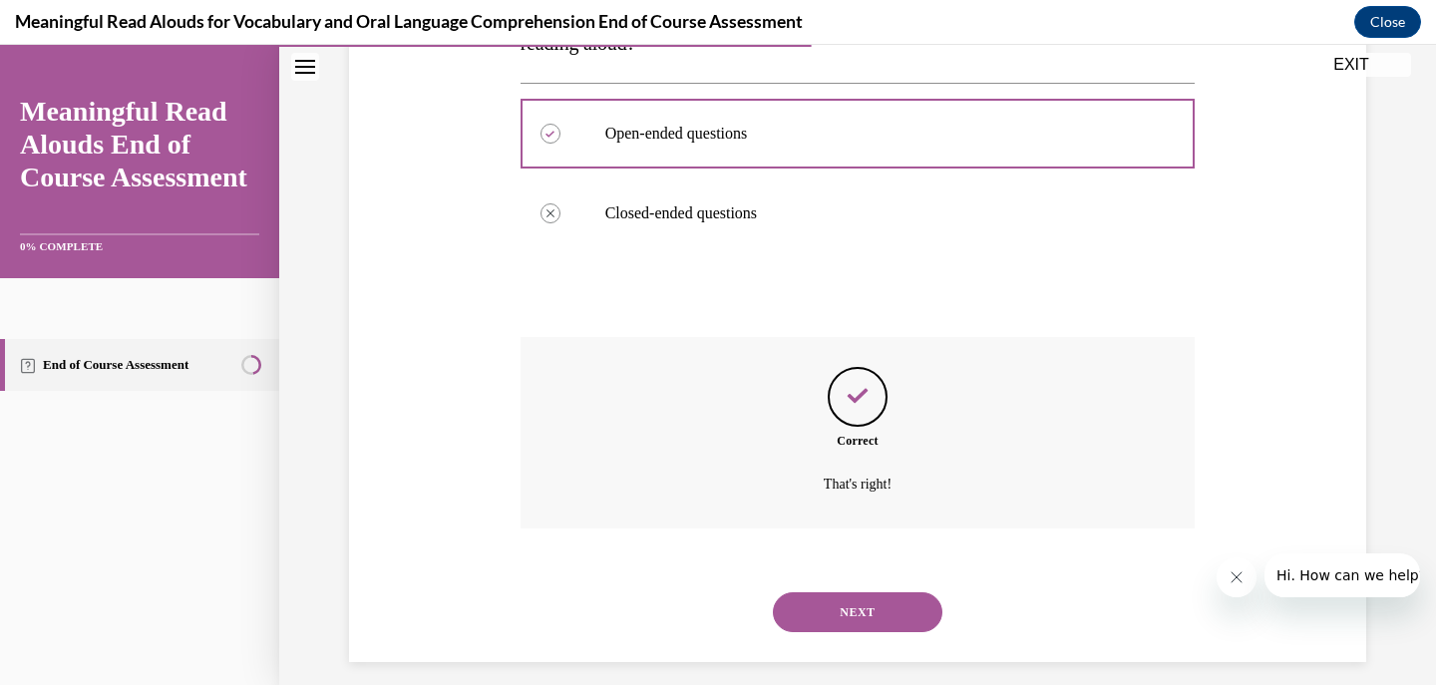
scroll to position [414, 0]
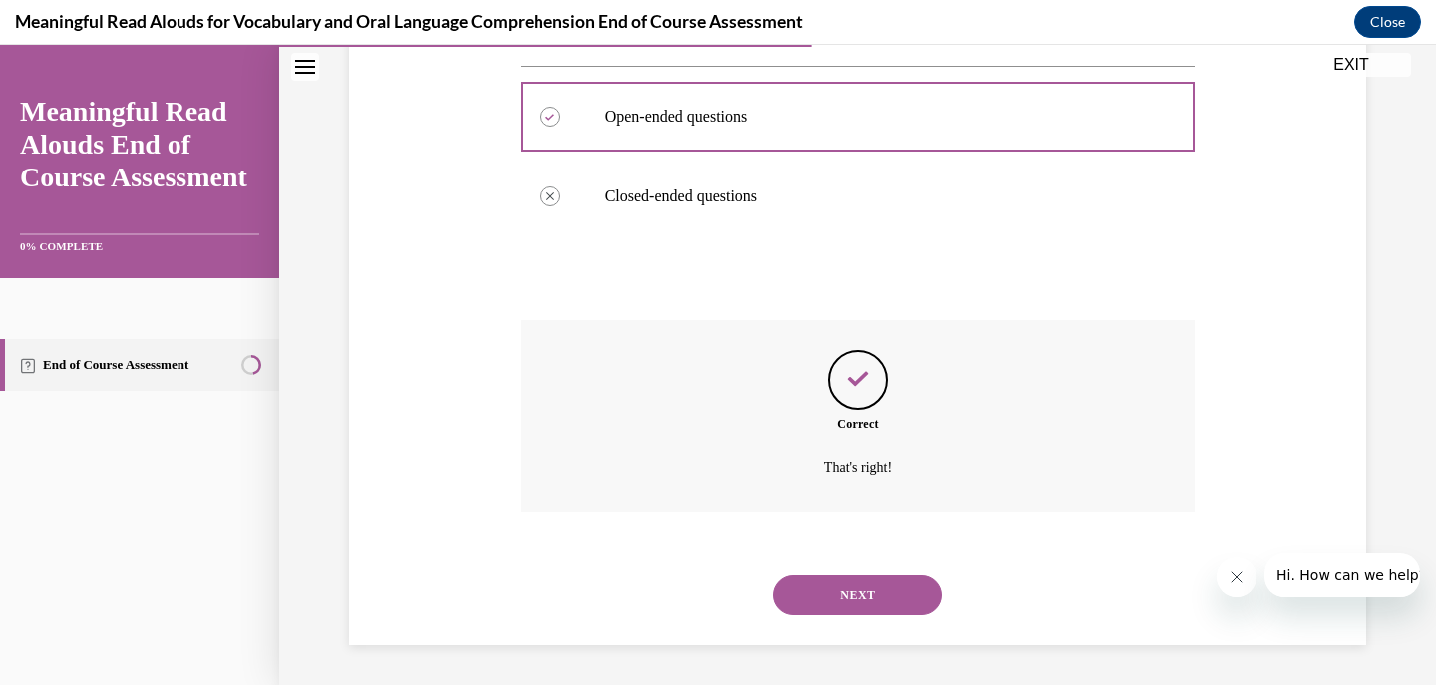
click at [816, 590] on button "NEXT" at bounding box center [858, 595] width 170 height 40
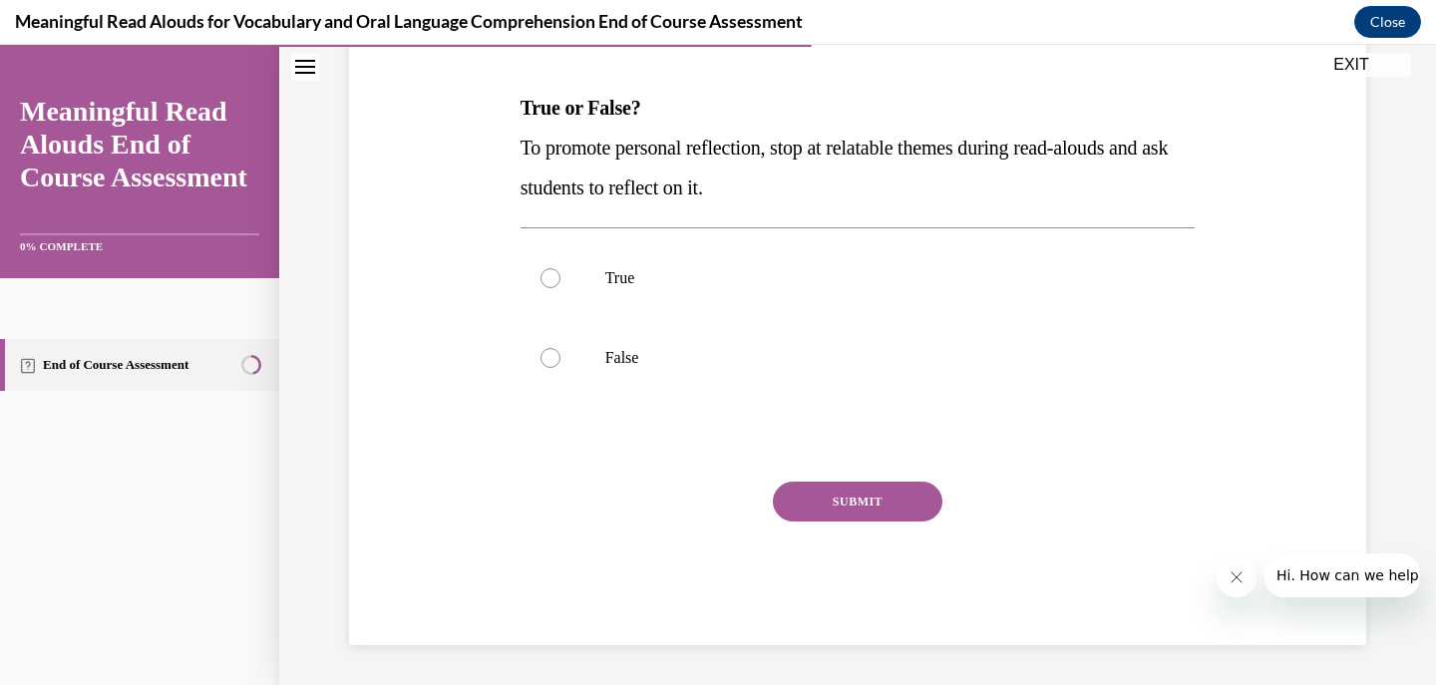
scroll to position [192, 0]
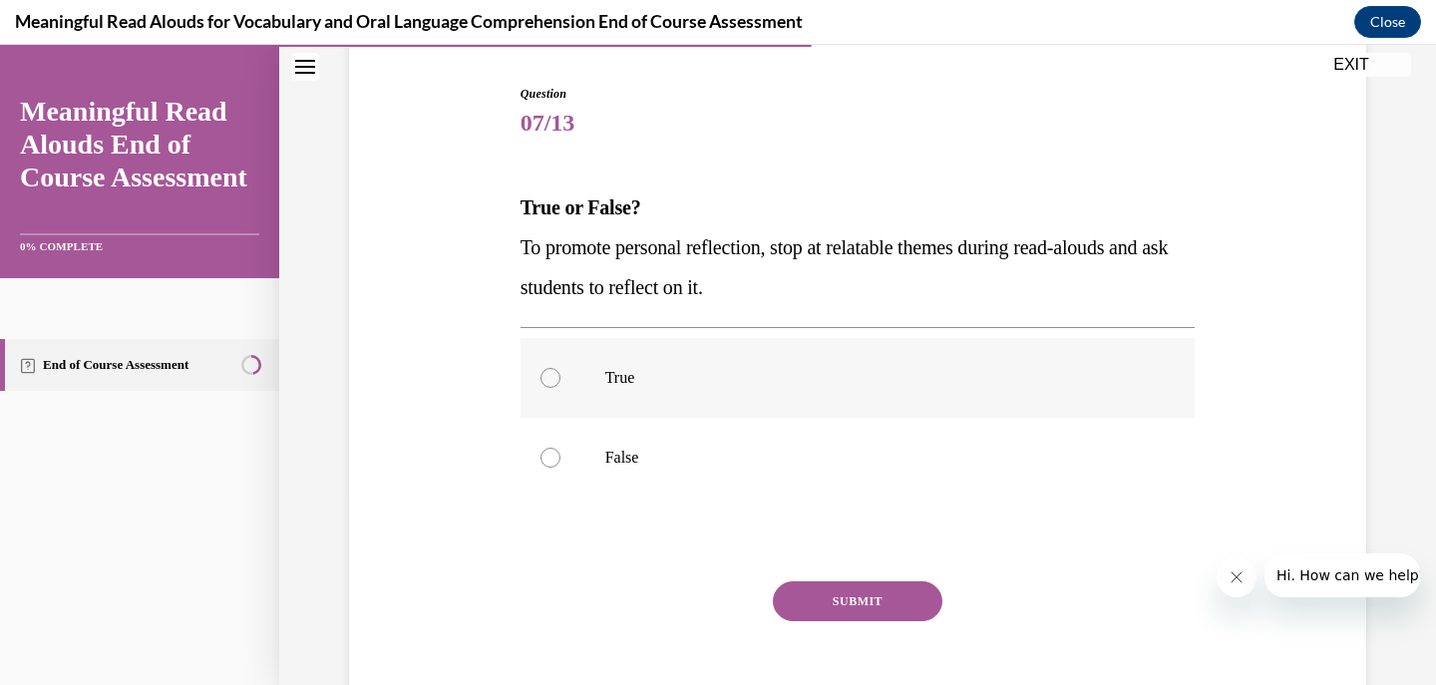
click at [906, 382] on p "True" at bounding box center [875, 378] width 541 height 20
click at [560, 382] on input "True" at bounding box center [551, 378] width 20 height 20
radio input "true"
click at [874, 573] on div "Question 07/13 True or False? To promote personal reflection, stop at relatable…" at bounding box center [858, 415] width 675 height 660
click at [874, 595] on button "SUBMIT" at bounding box center [858, 601] width 170 height 40
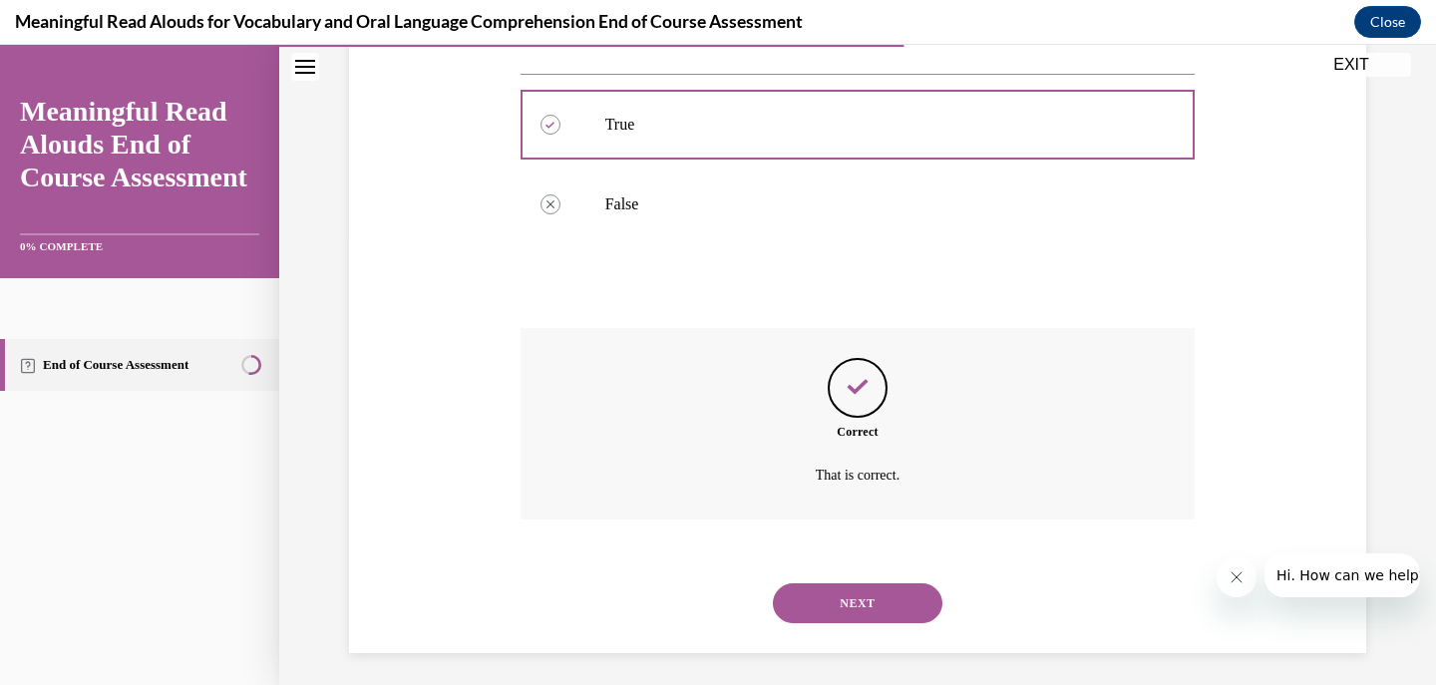
scroll to position [454, 0]
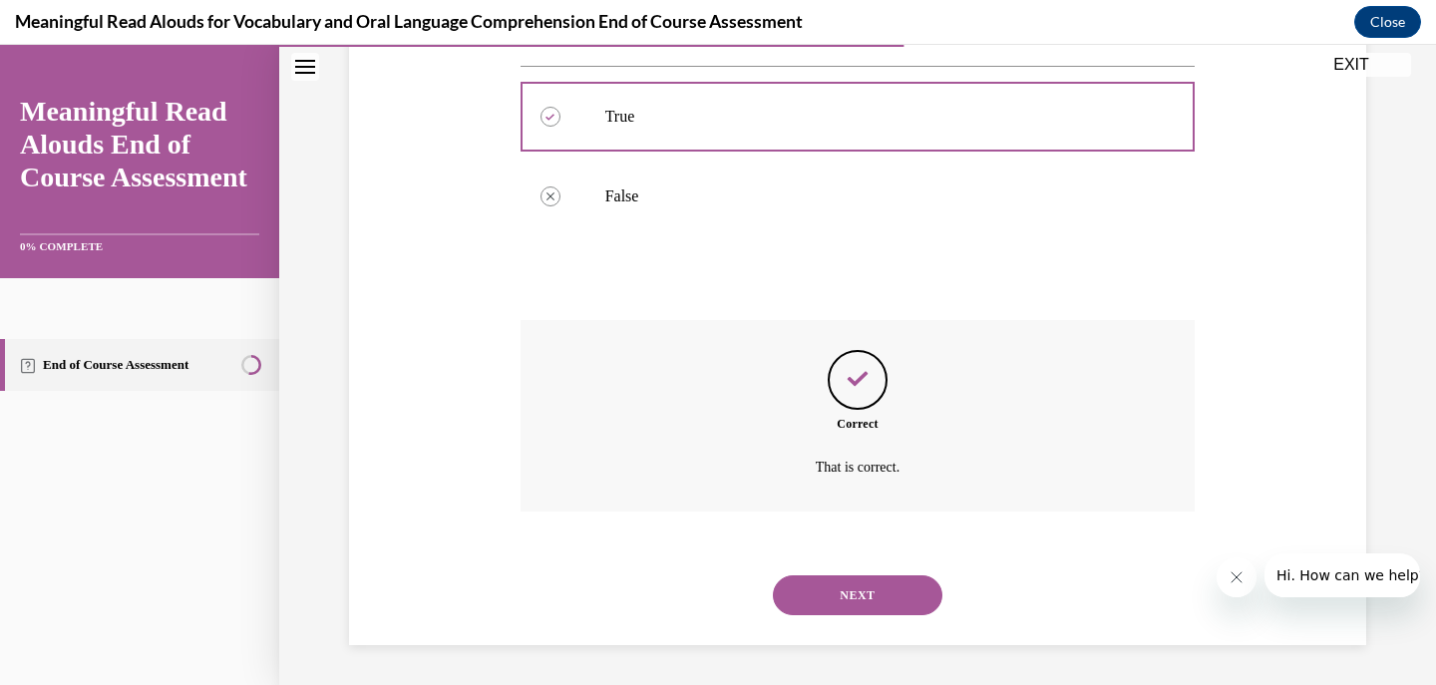
click at [871, 597] on button "NEXT" at bounding box center [858, 595] width 170 height 40
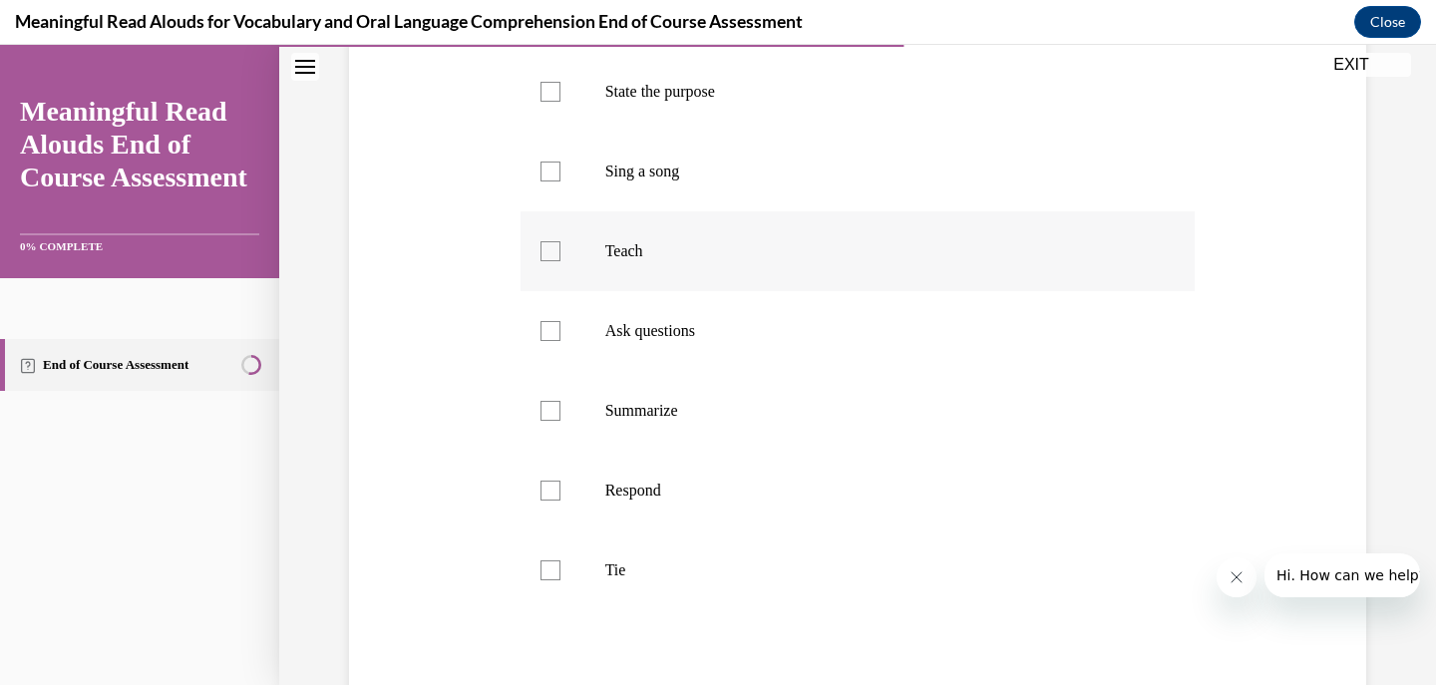
scroll to position [299, 0]
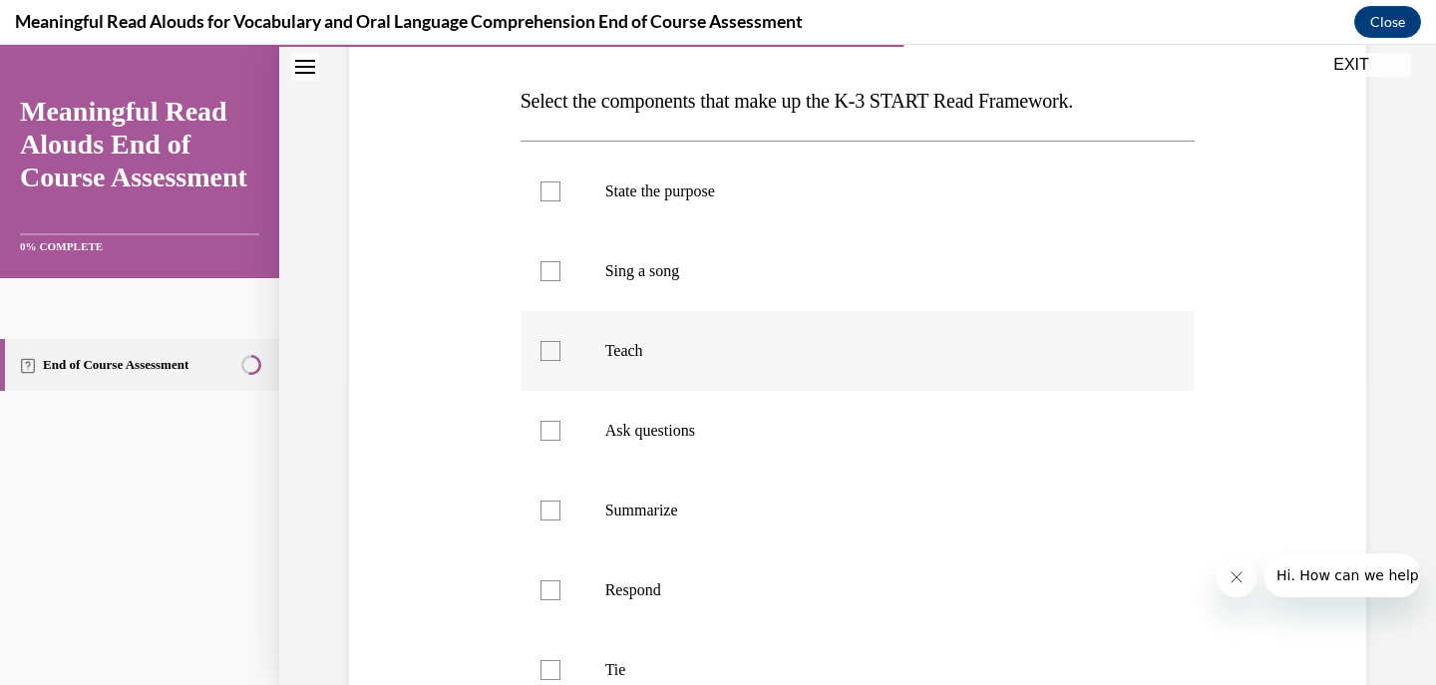
click at [858, 336] on label "Teach" at bounding box center [858, 351] width 675 height 80
click at [560, 341] on input "Teach" at bounding box center [551, 351] width 20 height 20
checkbox input "true"
click at [813, 436] on p "Ask questions" at bounding box center [875, 431] width 541 height 20
click at [560, 436] on input "Ask questions" at bounding box center [551, 431] width 20 height 20
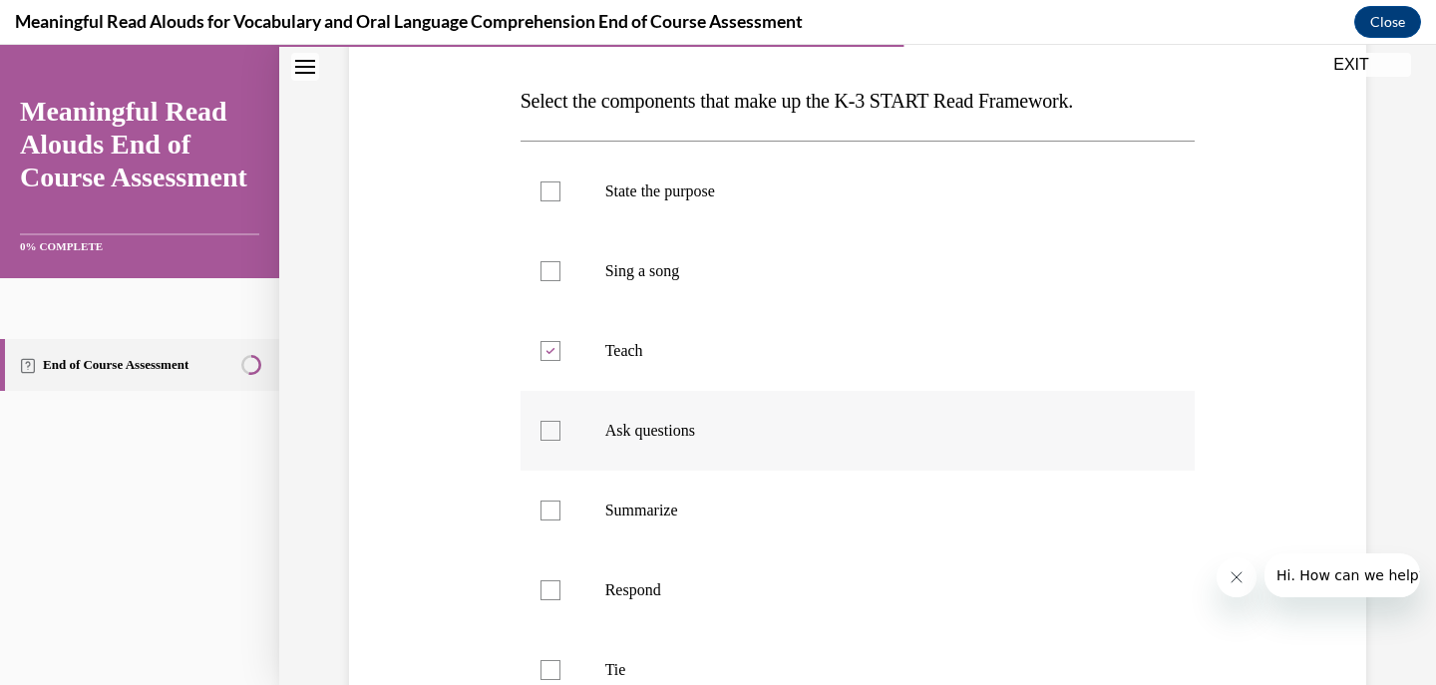
checkbox input "true"
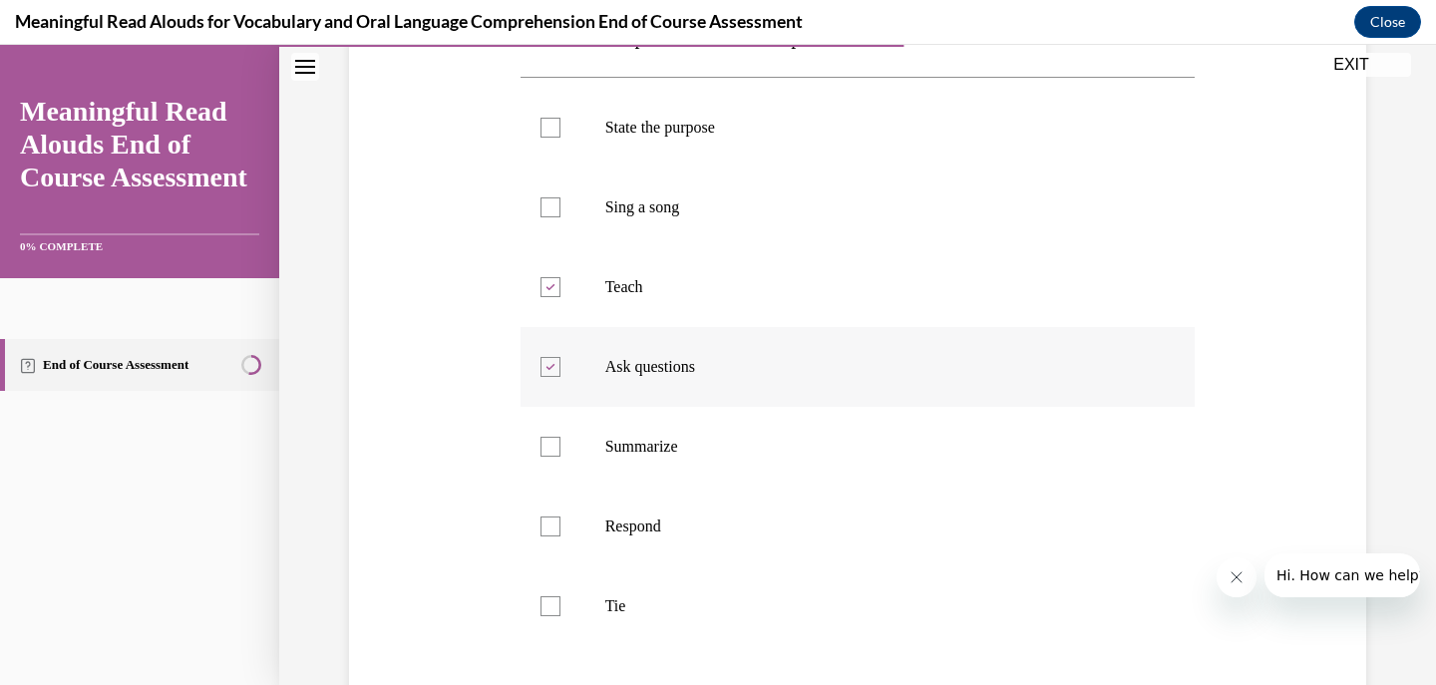
scroll to position [399, 0]
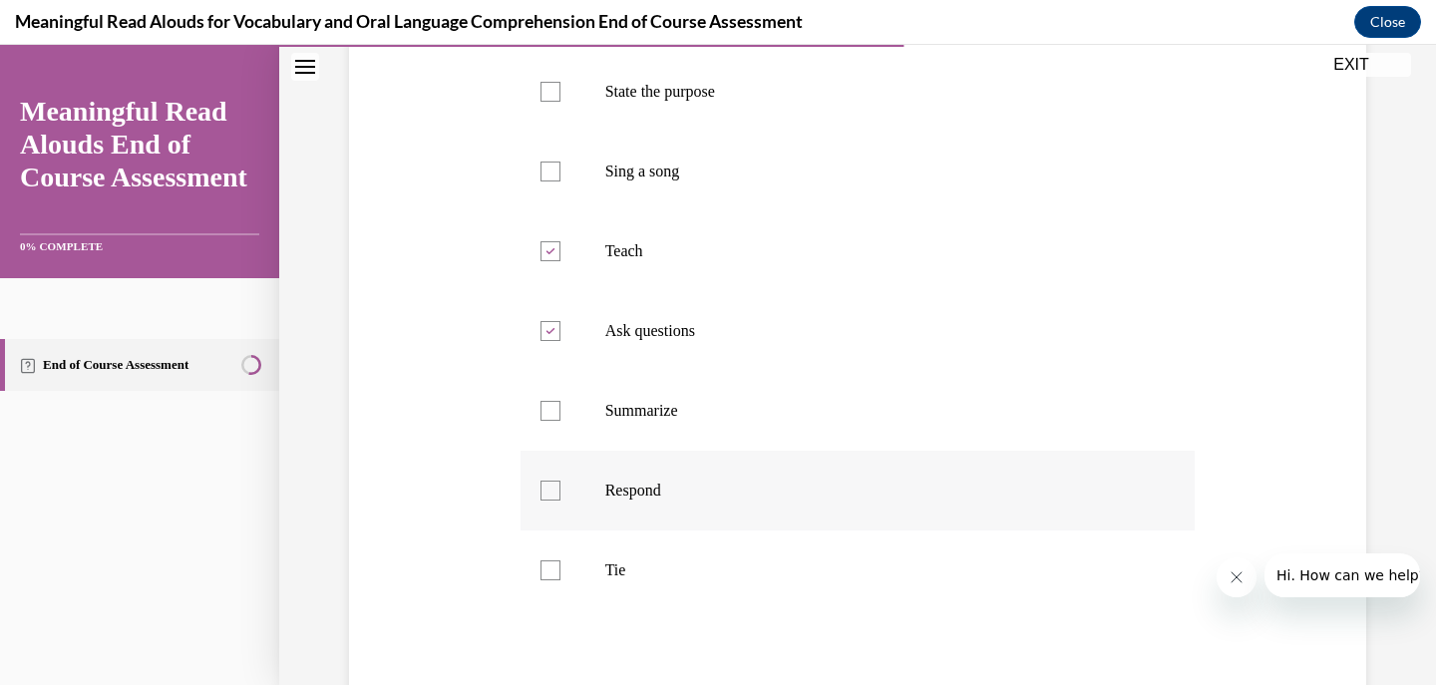
click at [789, 497] on p "Respond" at bounding box center [875, 491] width 541 height 20
click at [560, 497] on input "Respond" at bounding box center [551, 491] width 20 height 20
checkbox input "true"
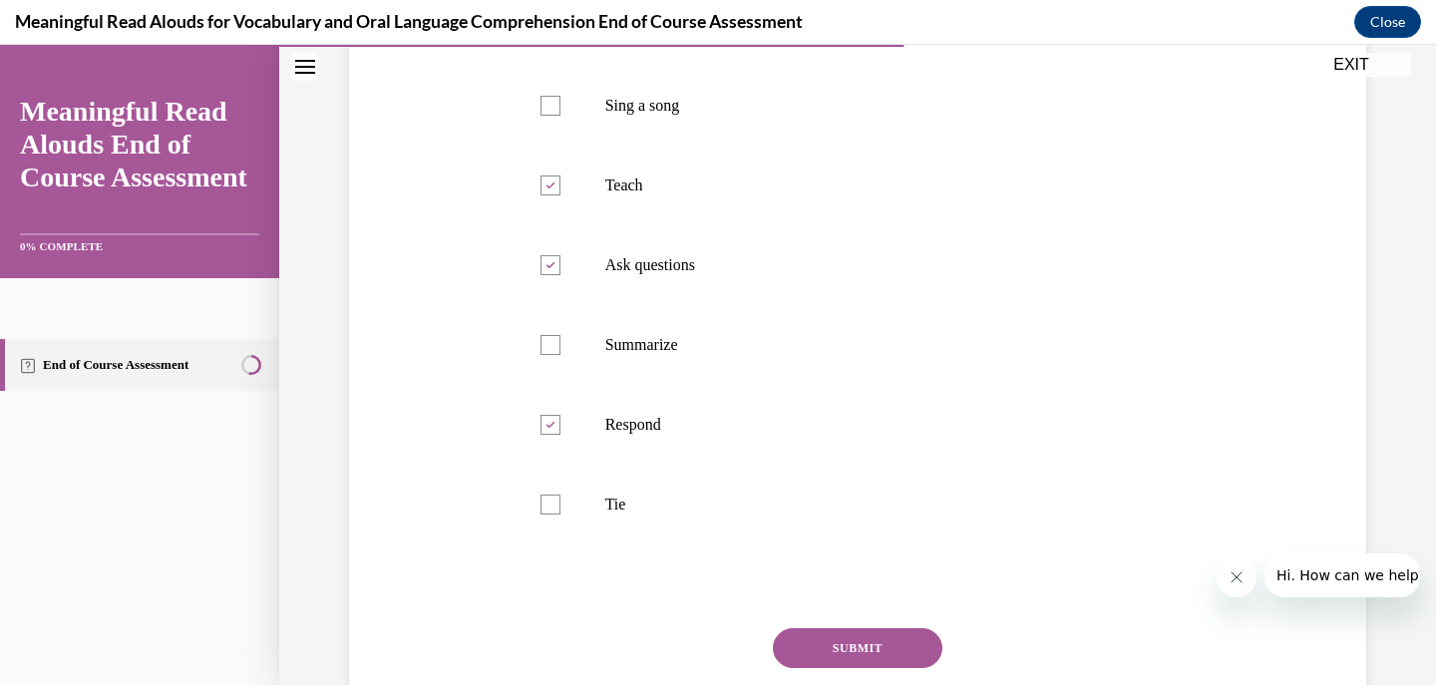
scroll to position [499, 0]
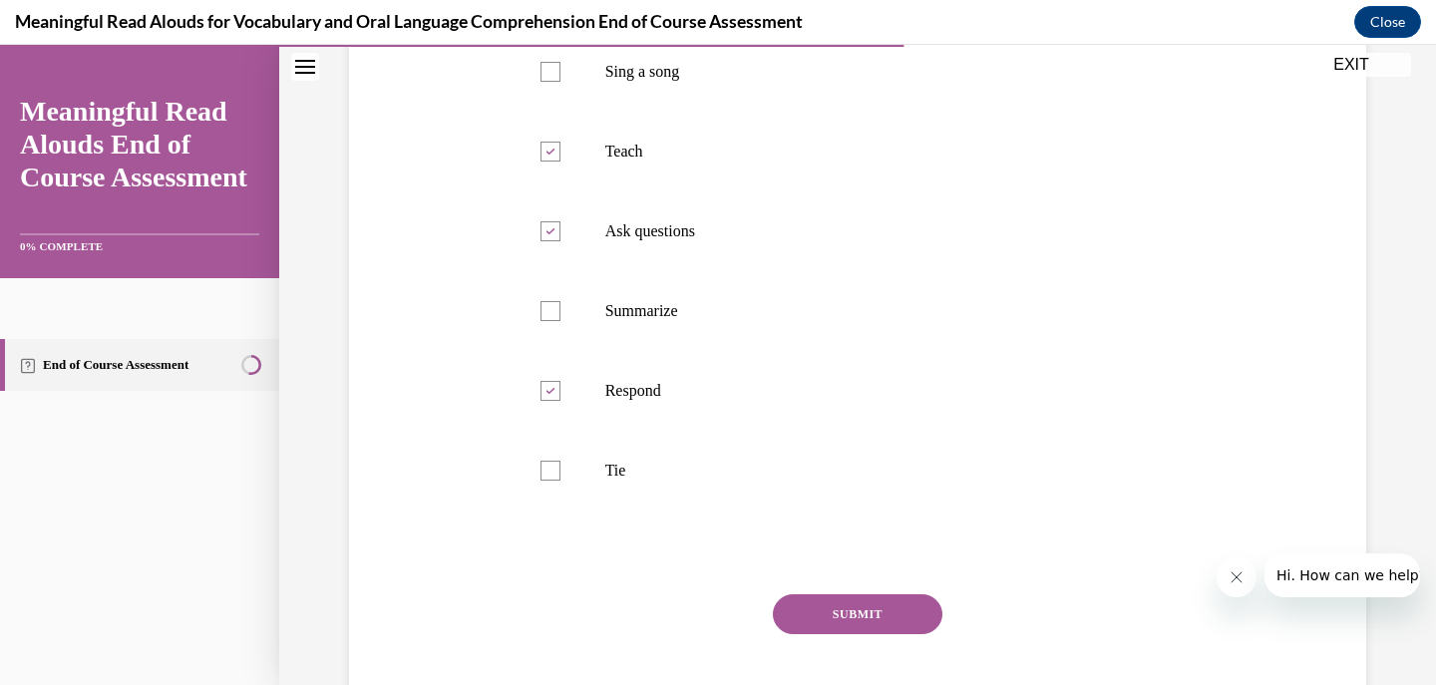
click at [850, 599] on button "SUBMIT" at bounding box center [858, 614] width 170 height 40
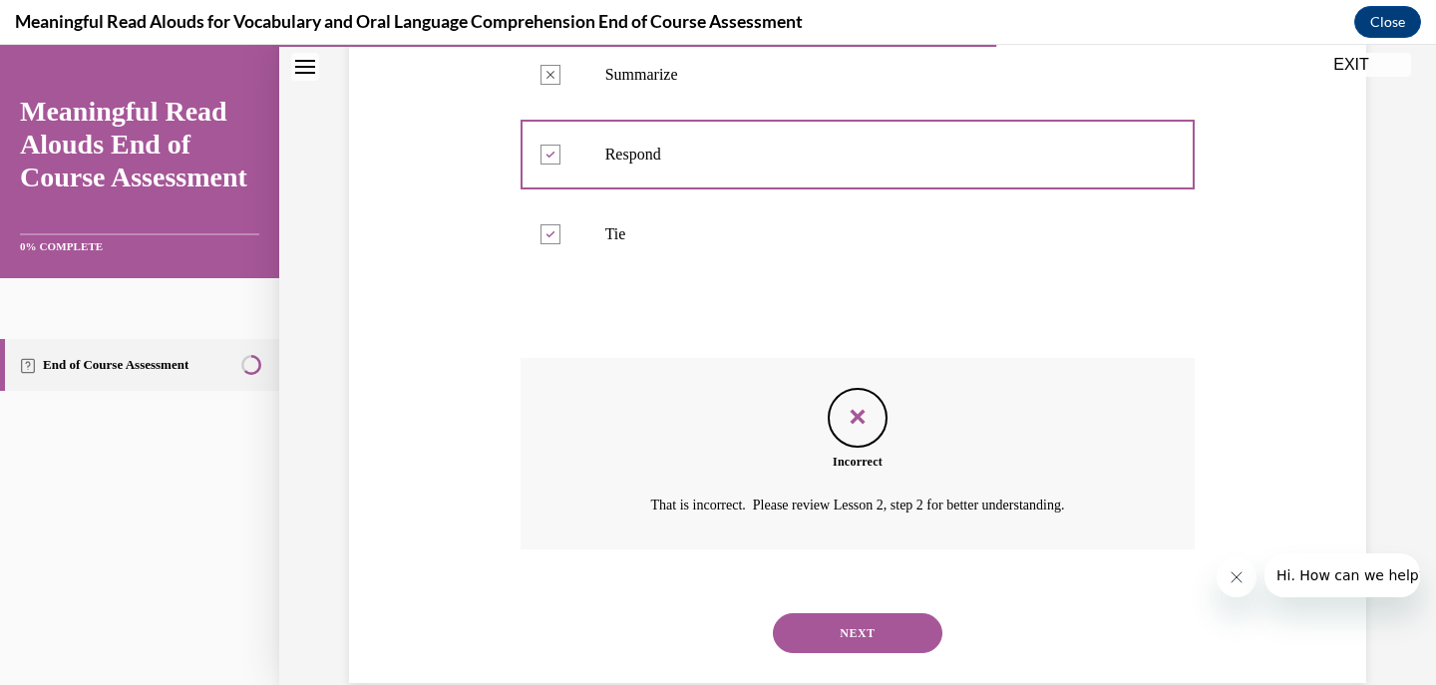
scroll to position [773, 0]
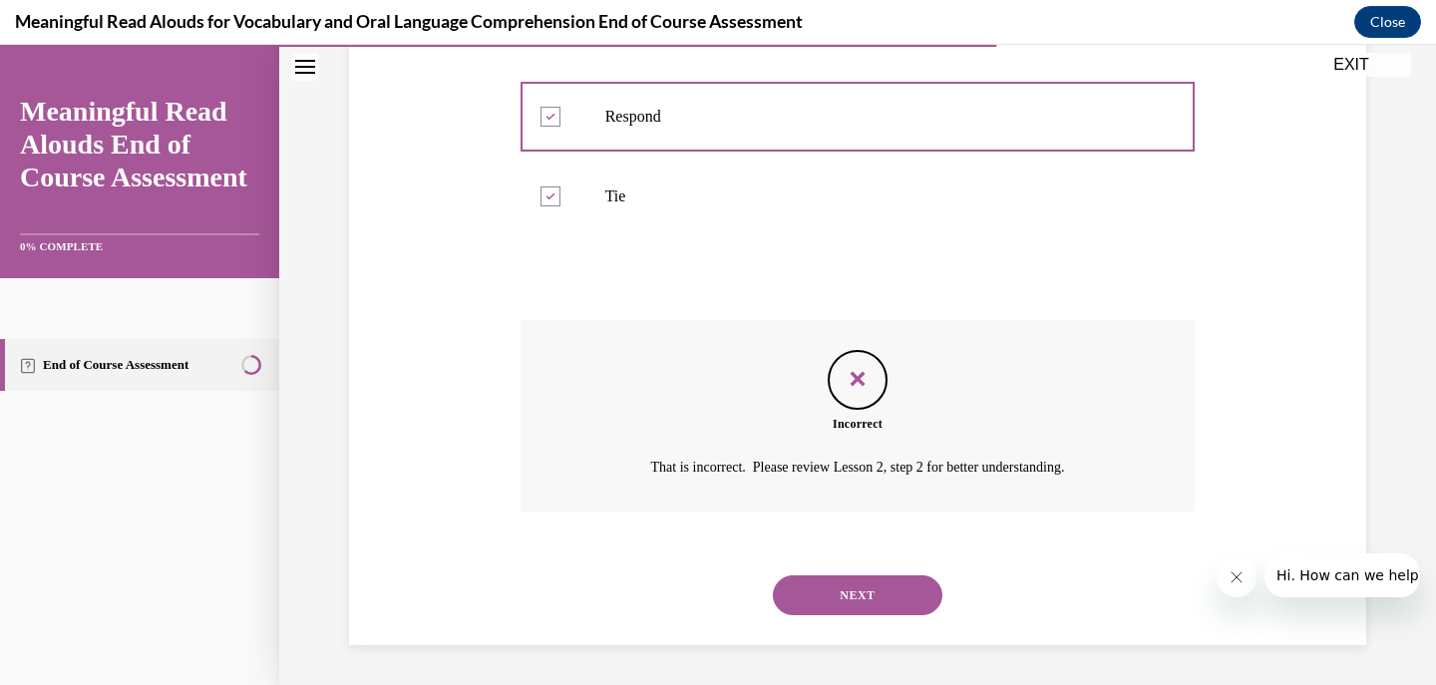
click at [870, 591] on button "NEXT" at bounding box center [858, 595] width 170 height 40
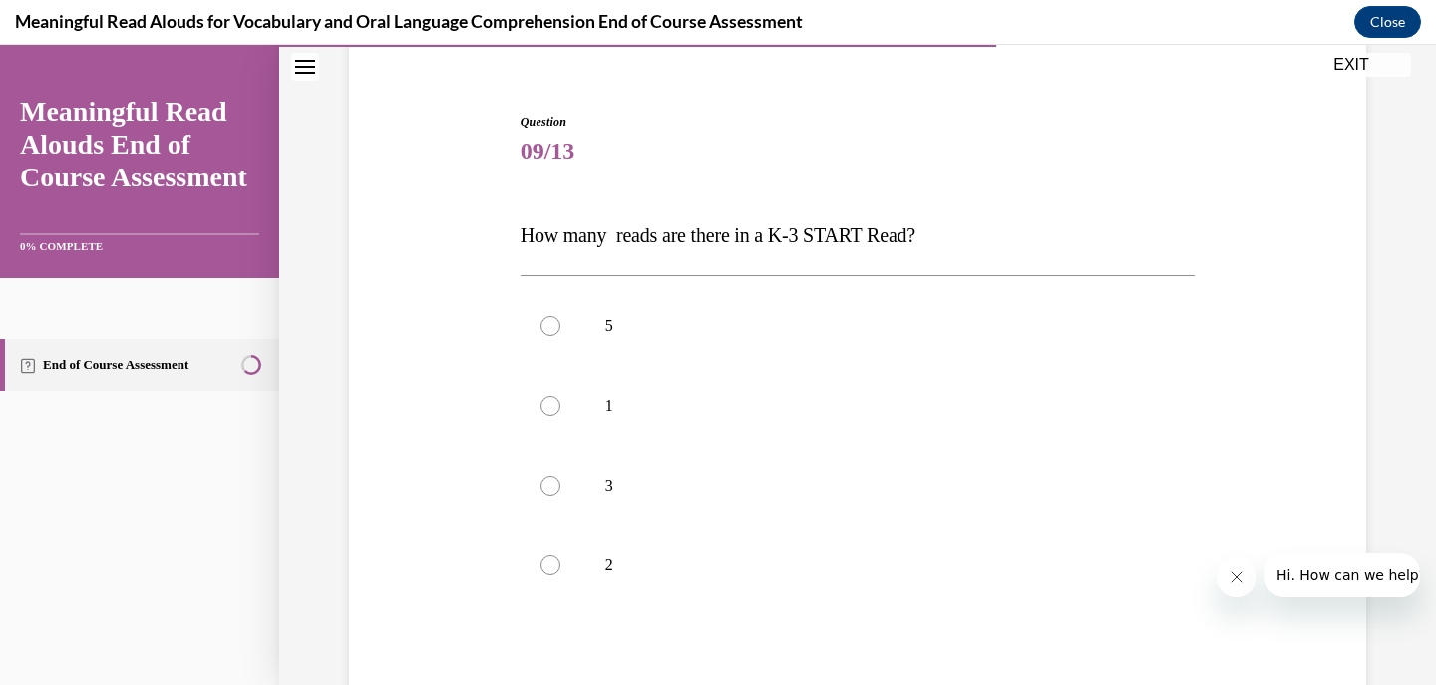
scroll to position [199, 0]
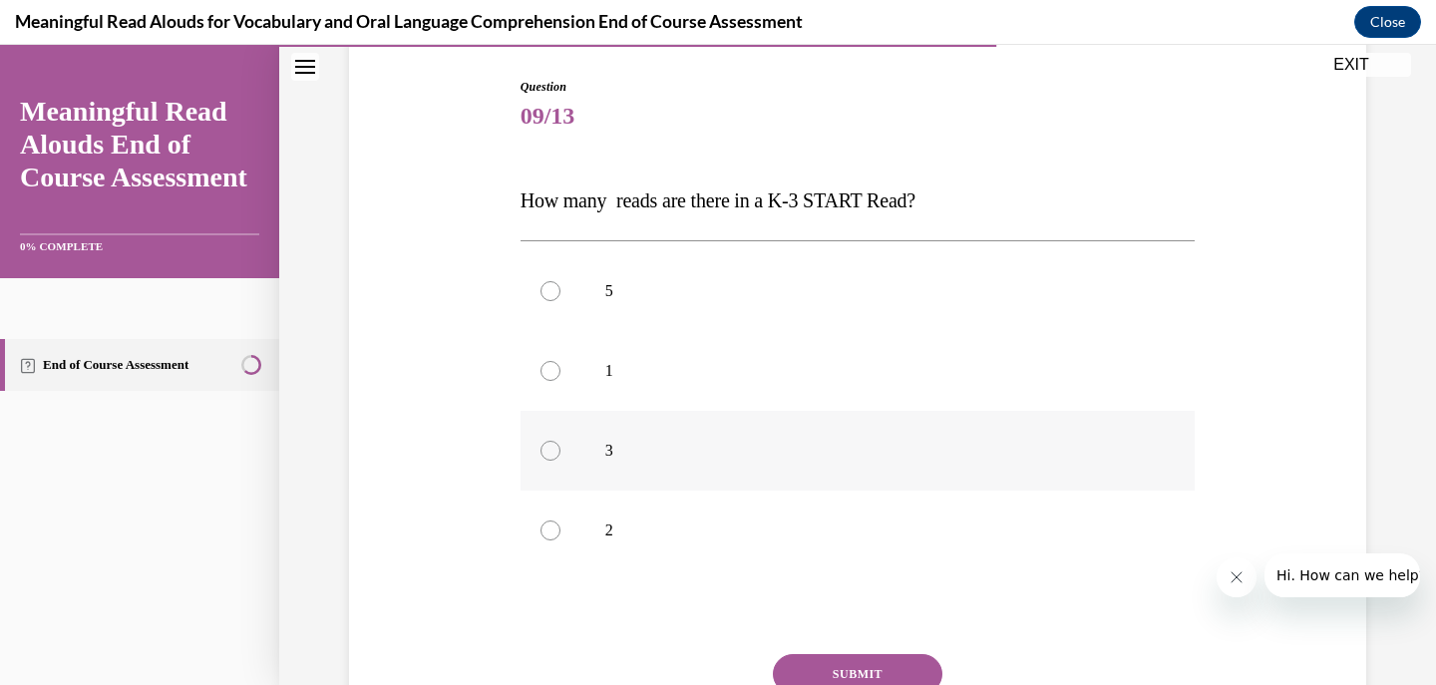
click at [760, 419] on label "3" at bounding box center [858, 451] width 675 height 80
click at [560, 441] on input "3" at bounding box center [551, 451] width 20 height 20
radio input "true"
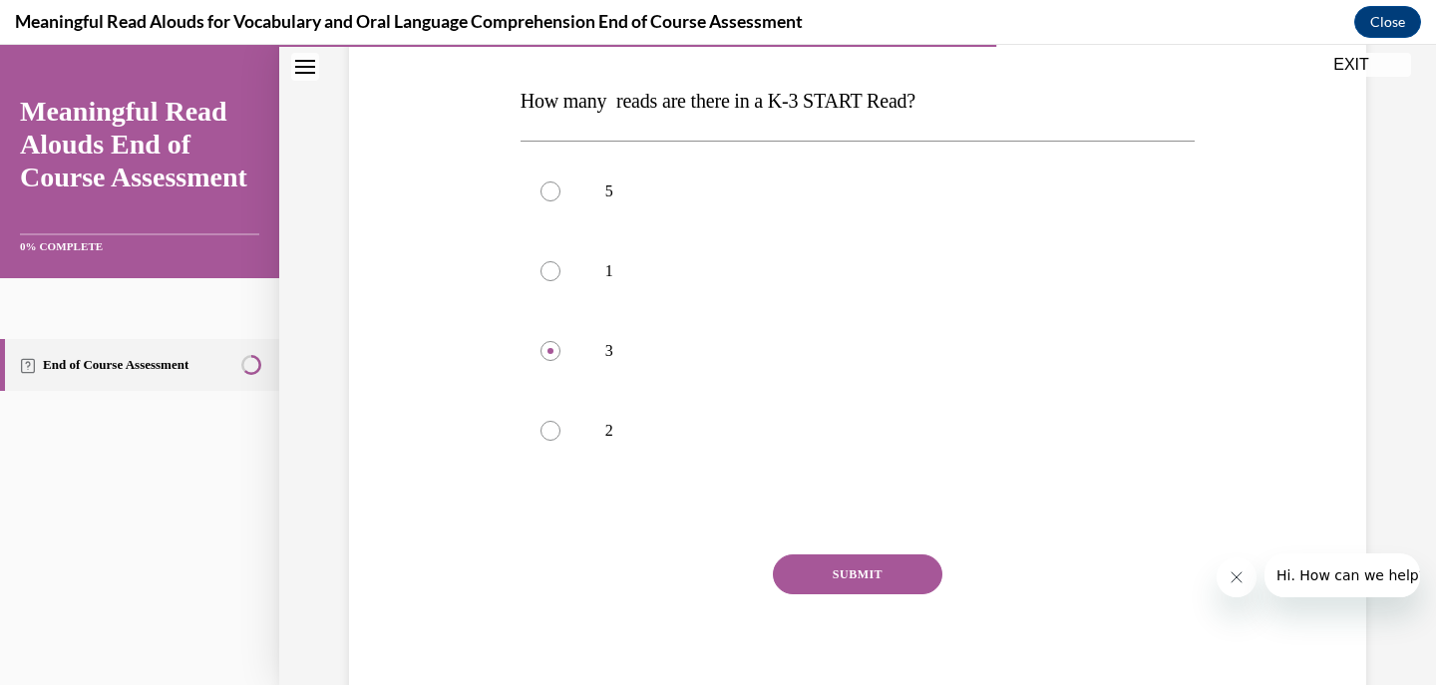
click at [857, 560] on button "SUBMIT" at bounding box center [858, 574] width 170 height 40
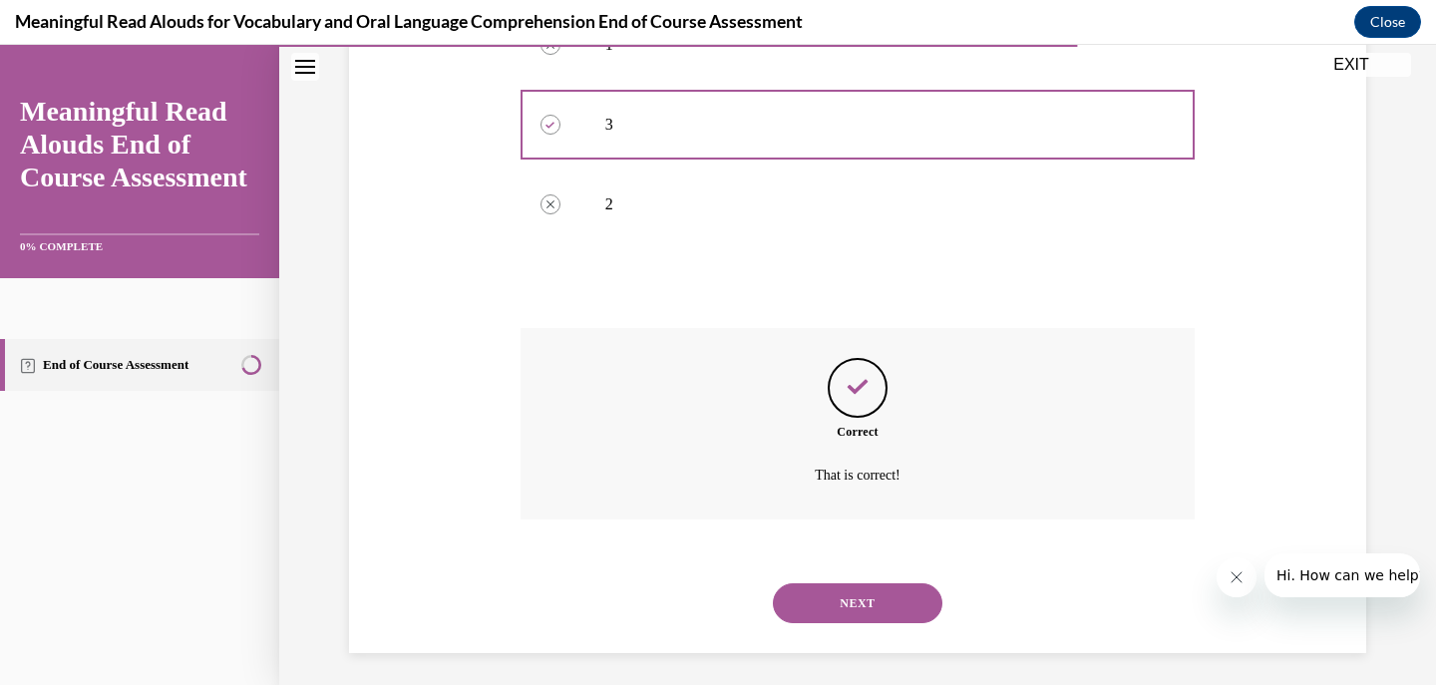
scroll to position [534, 0]
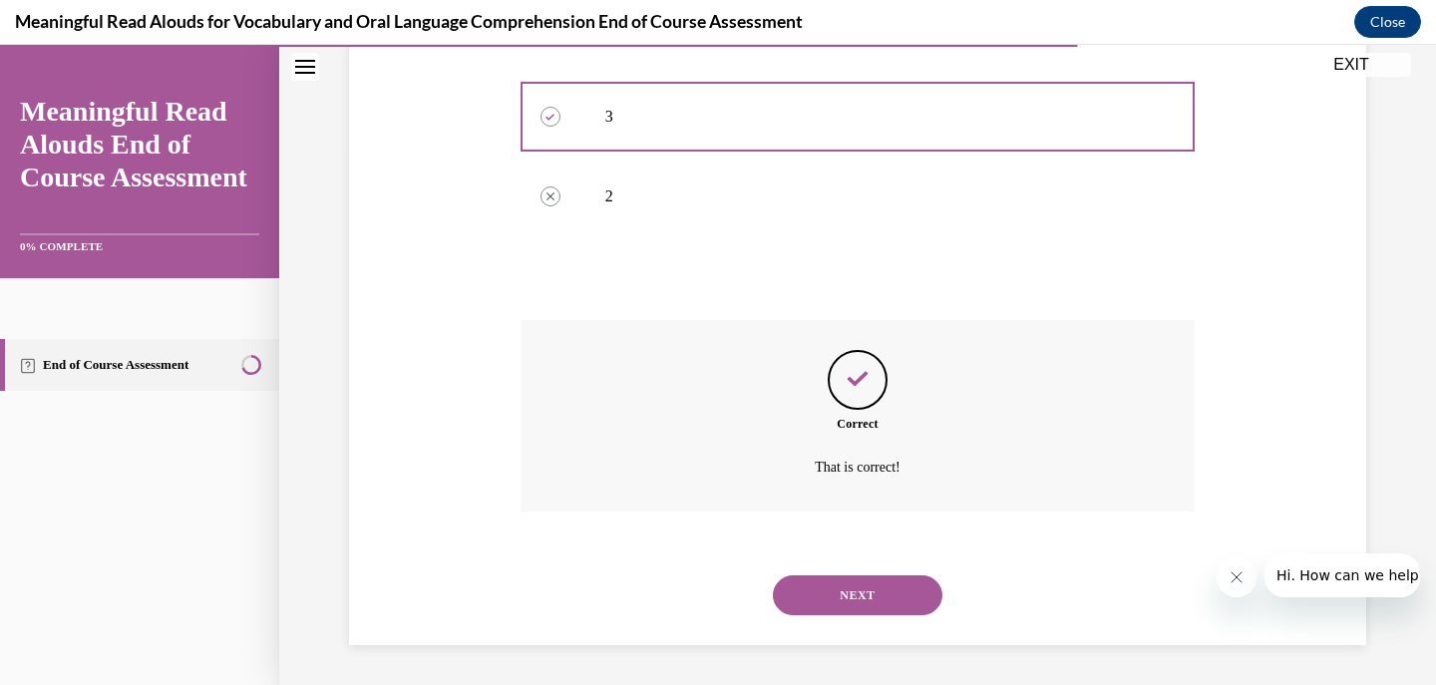
click at [822, 591] on button "NEXT" at bounding box center [858, 595] width 170 height 40
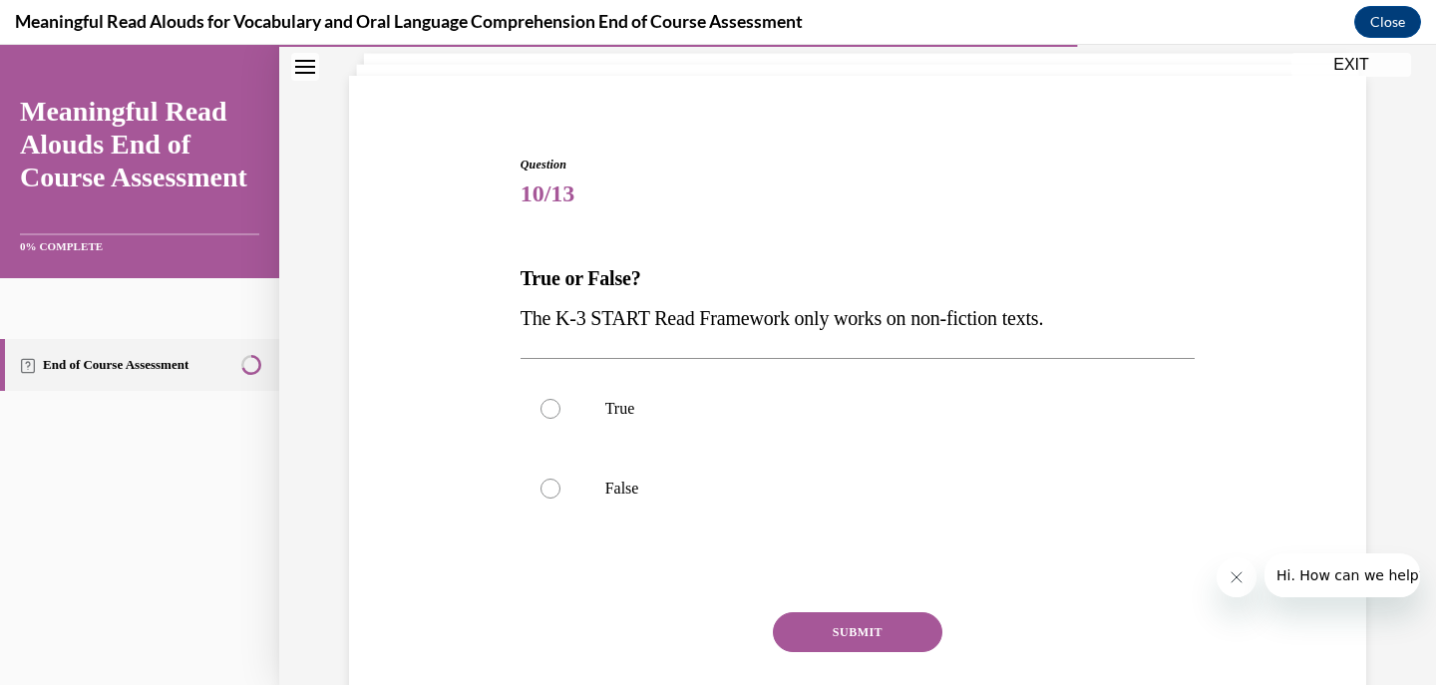
scroll to position [221, 0]
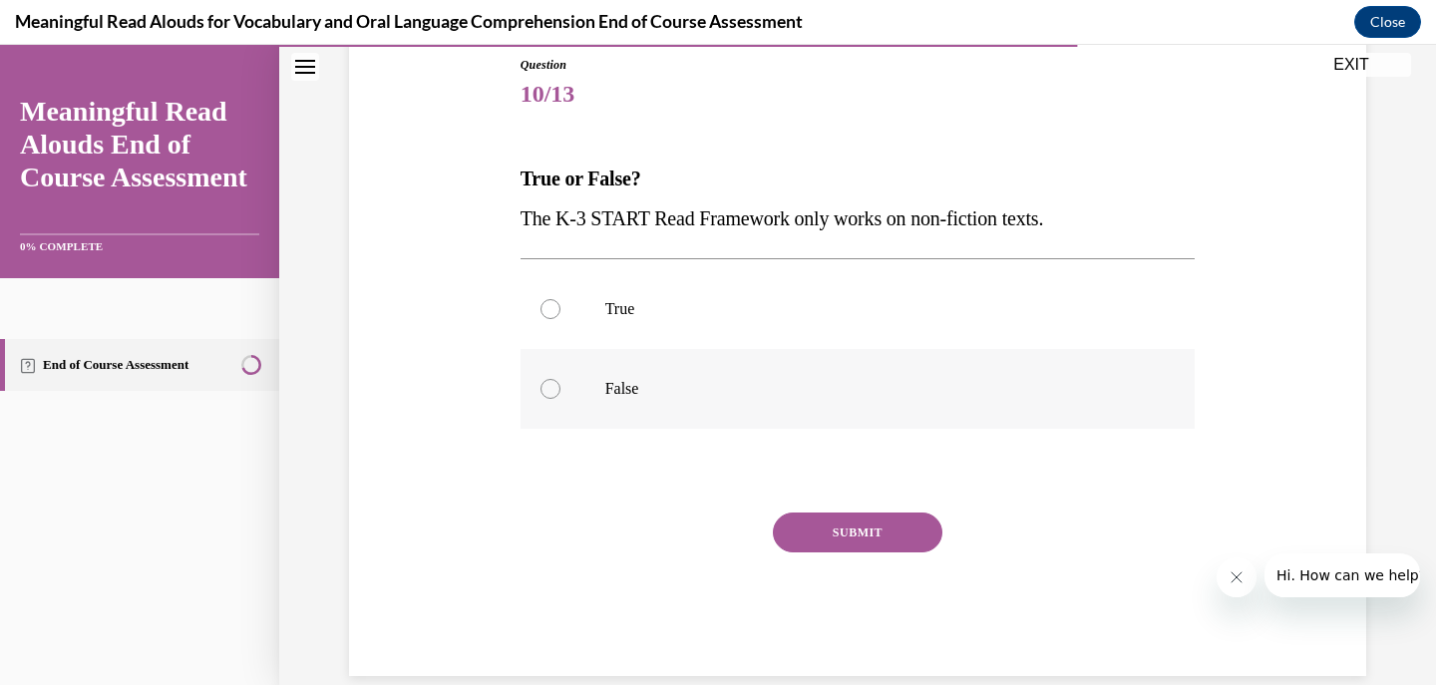
click at [698, 392] on p "False" at bounding box center [875, 389] width 541 height 20
click at [560, 392] on input "False" at bounding box center [551, 389] width 20 height 20
radio input "true"
click at [869, 535] on button "SUBMIT" at bounding box center [858, 533] width 170 height 40
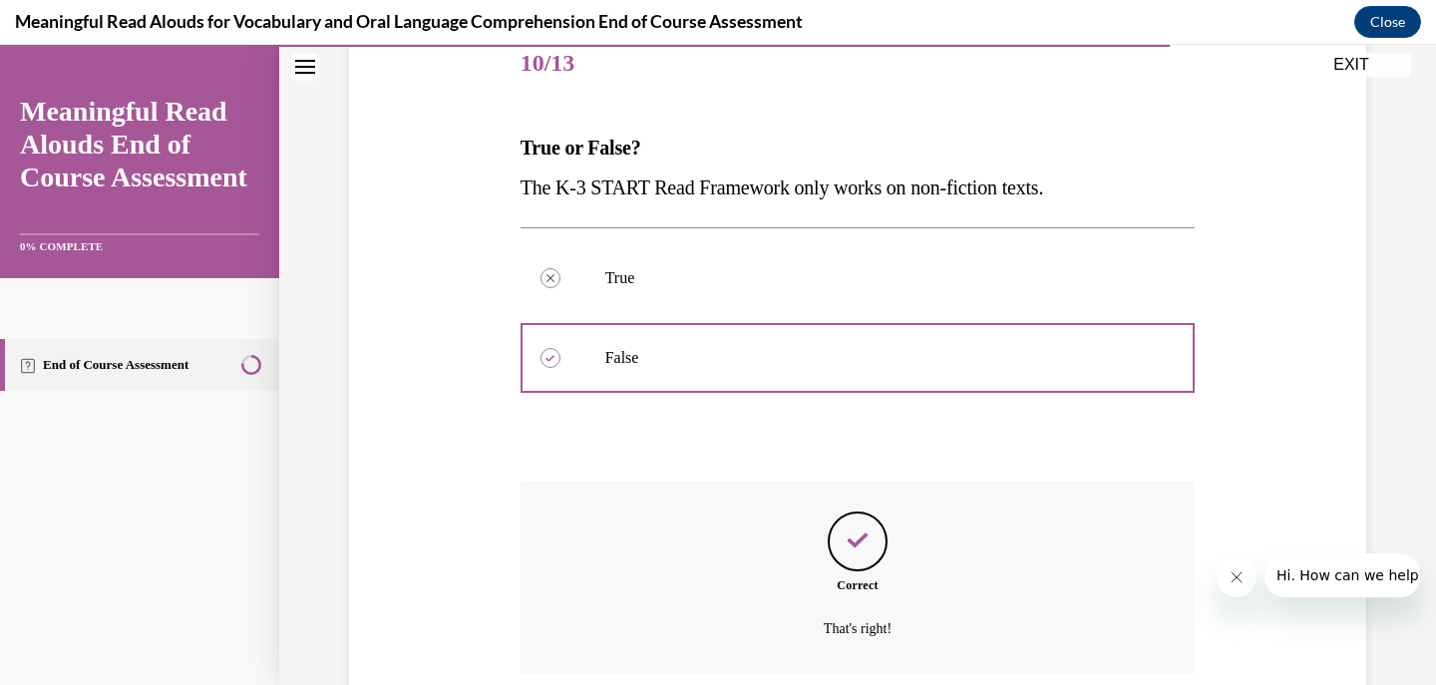
scroll to position [414, 0]
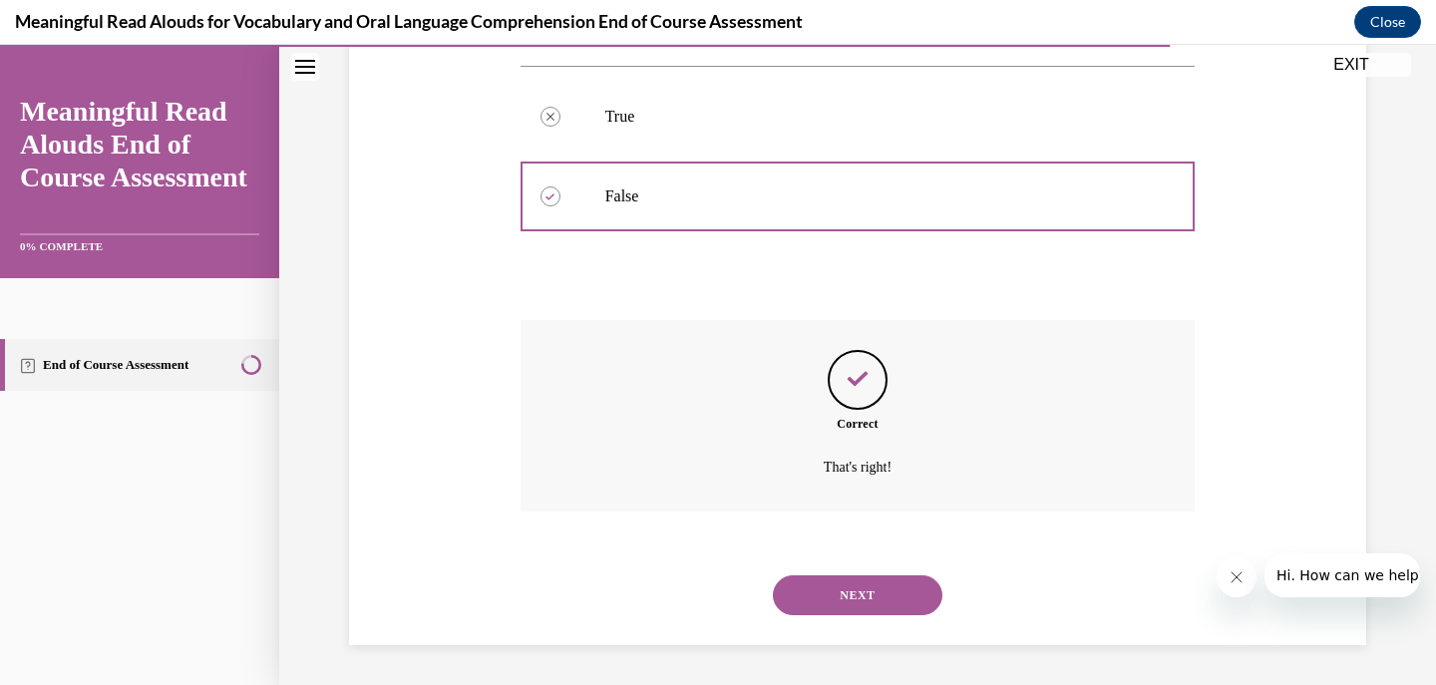
click at [845, 599] on button "NEXT" at bounding box center [858, 595] width 170 height 40
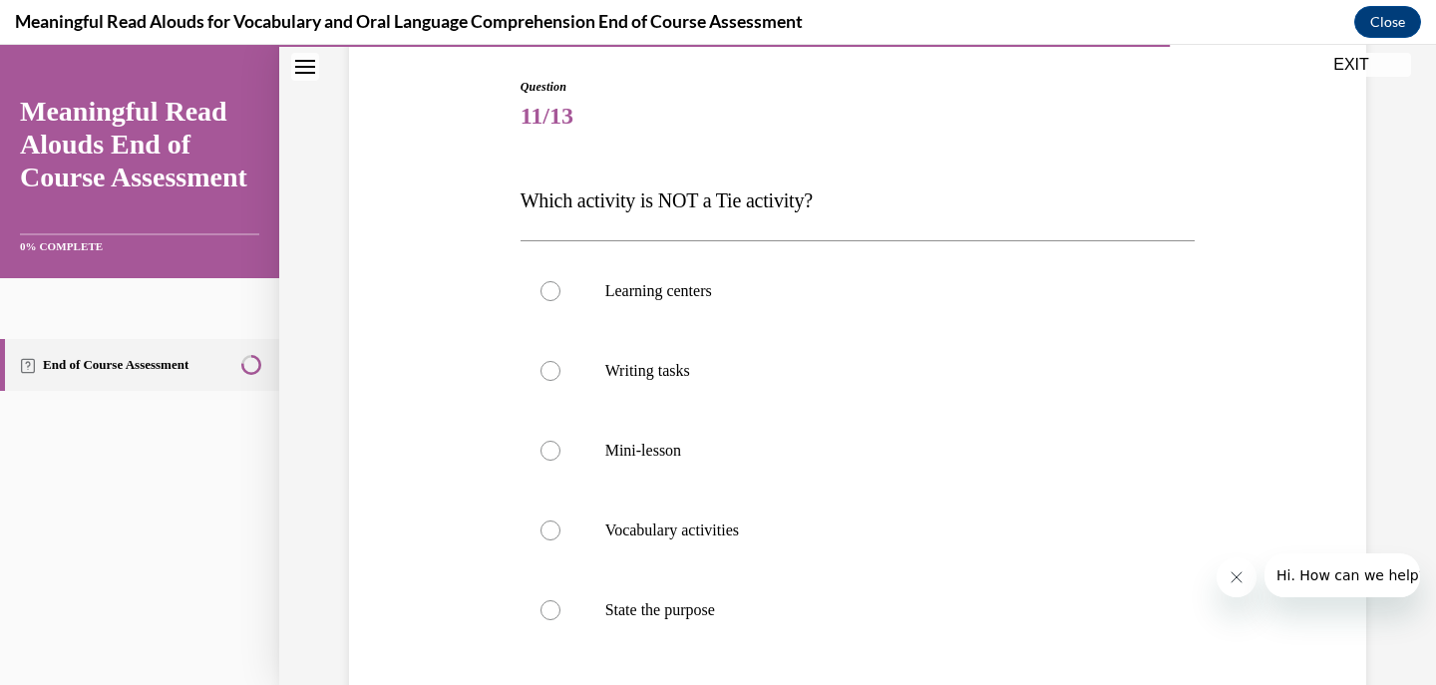
scroll to position [299, 0]
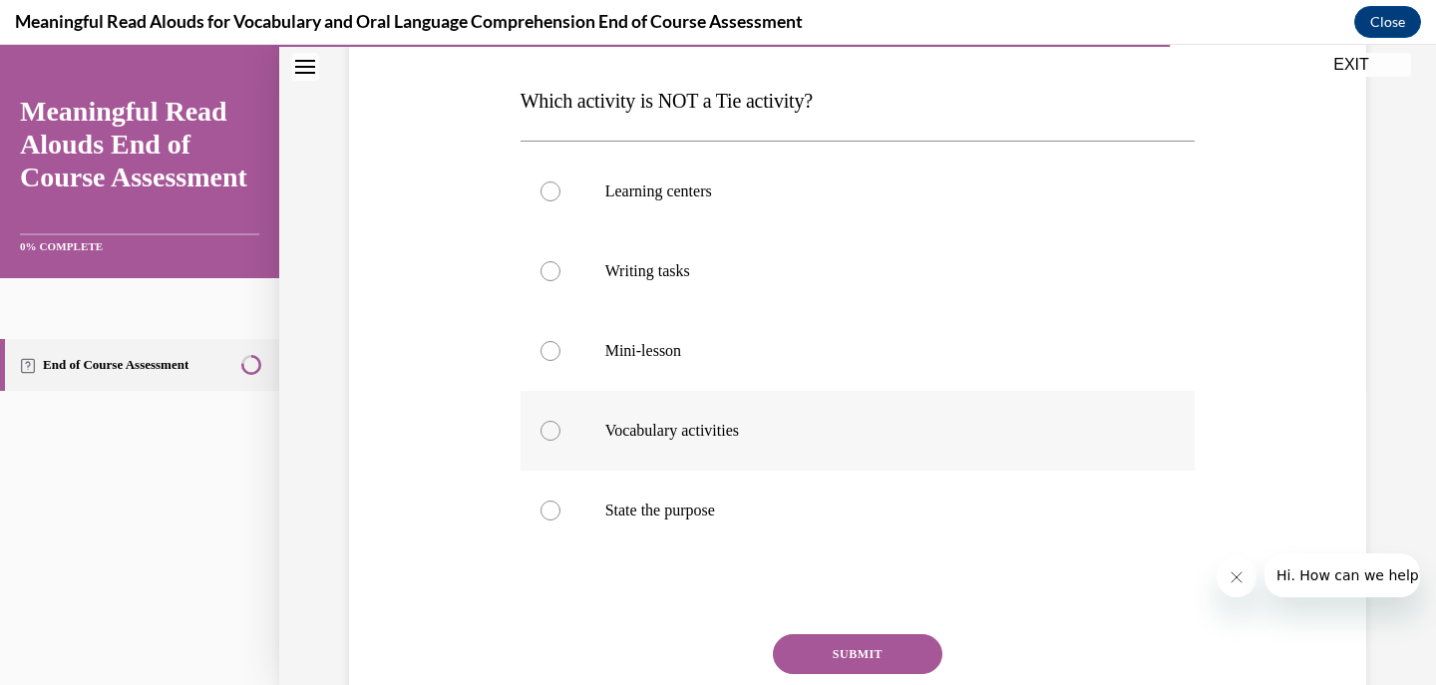
click at [824, 441] on label "Vocabulary activities" at bounding box center [858, 431] width 675 height 80
click at [560, 441] on input "Vocabulary activities" at bounding box center [551, 431] width 20 height 20
radio input "true"
click at [870, 215] on label "Learning centers" at bounding box center [858, 192] width 675 height 80
click at [560, 201] on input "Learning centers" at bounding box center [551, 192] width 20 height 20
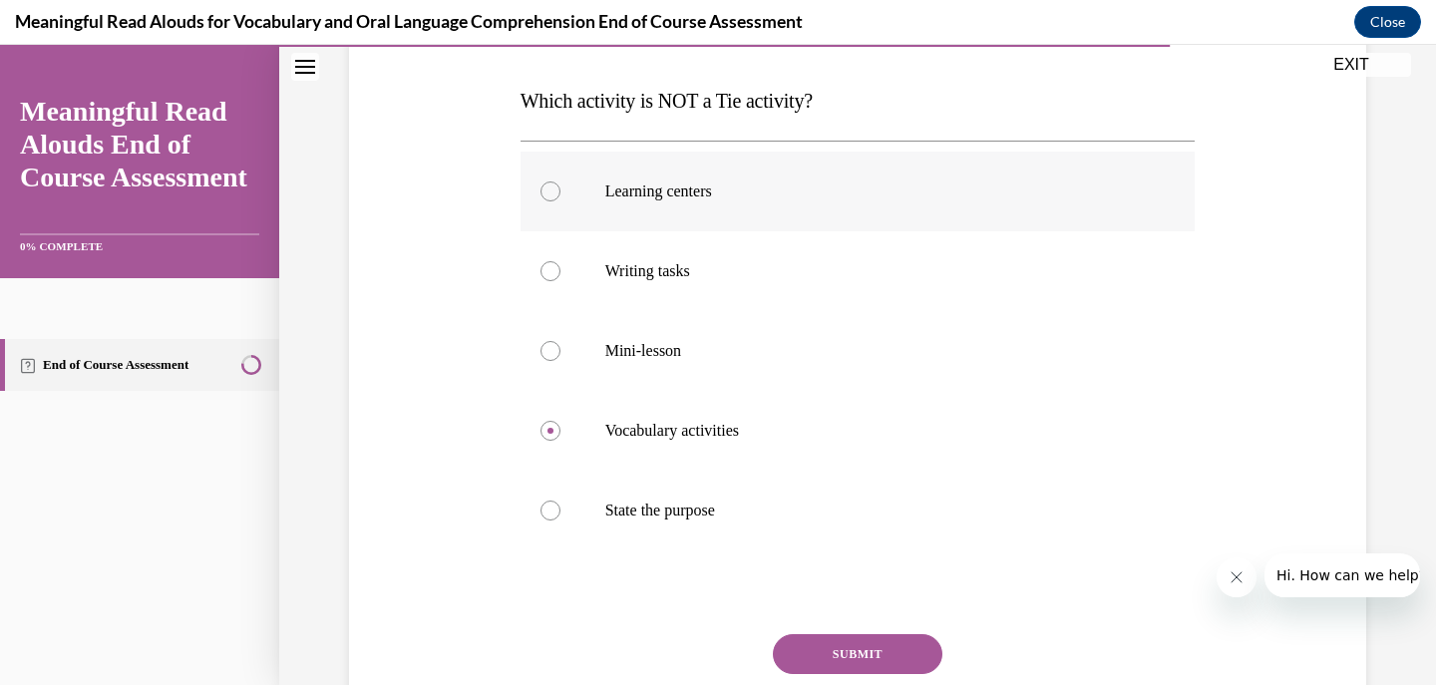
radio input "true"
click at [836, 366] on label "Mini-lesson" at bounding box center [858, 351] width 675 height 80
click at [560, 361] on input "Mini-lesson" at bounding box center [551, 351] width 20 height 20
radio input "true"
click at [855, 660] on button "SUBMIT" at bounding box center [858, 654] width 170 height 40
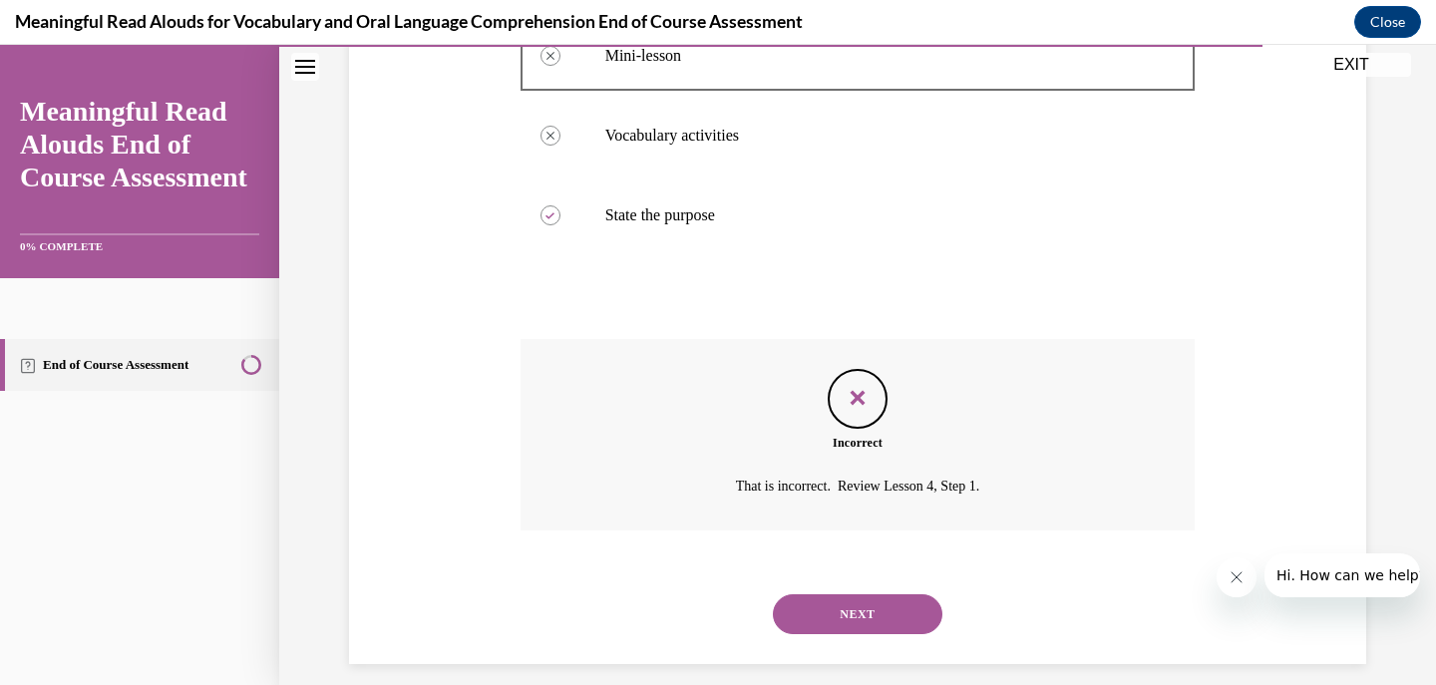
scroll to position [613, 0]
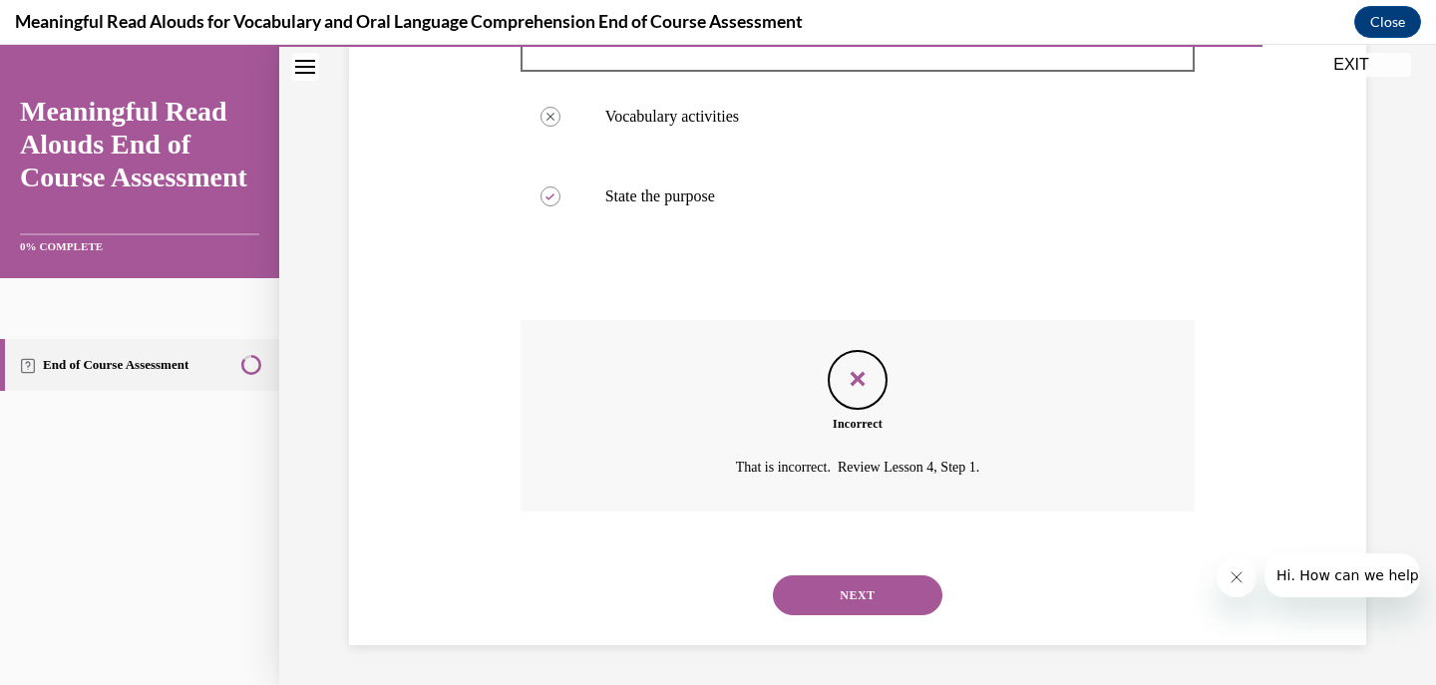
click at [887, 596] on button "NEXT" at bounding box center [858, 595] width 170 height 40
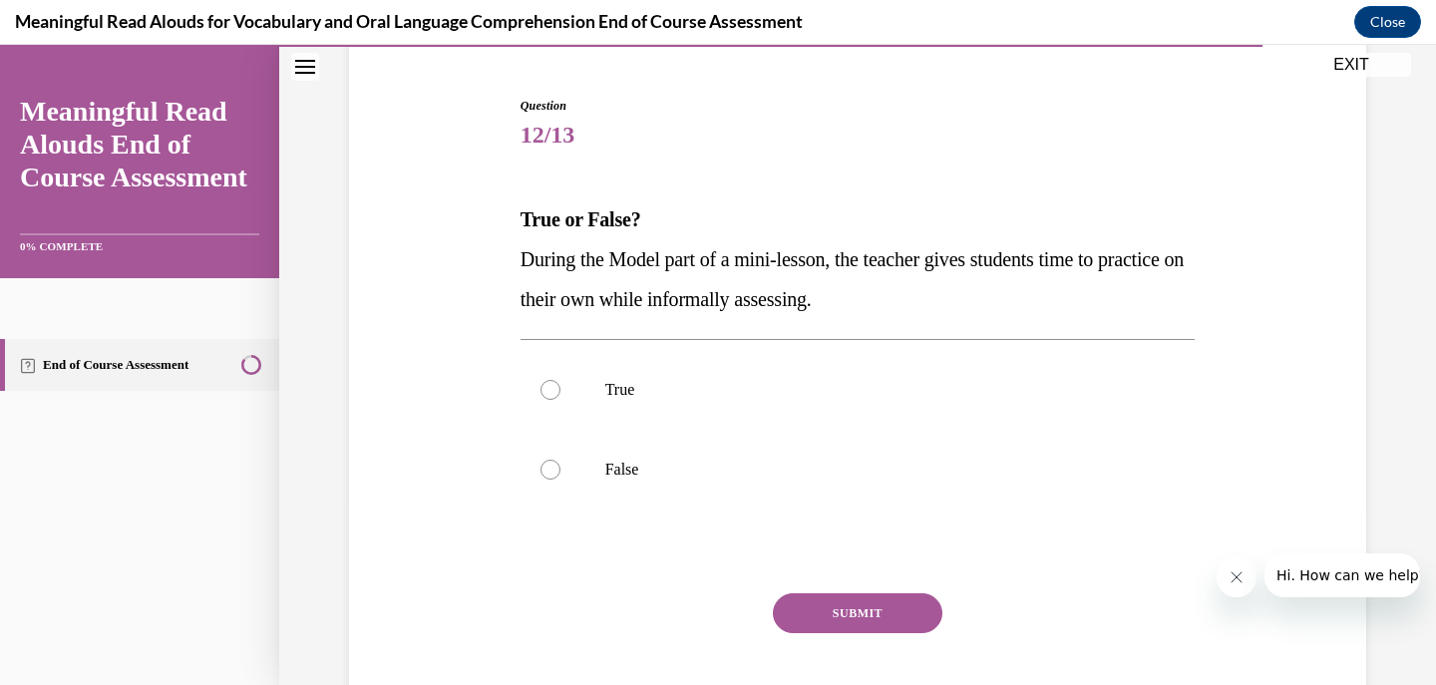
scroll to position [199, 0]
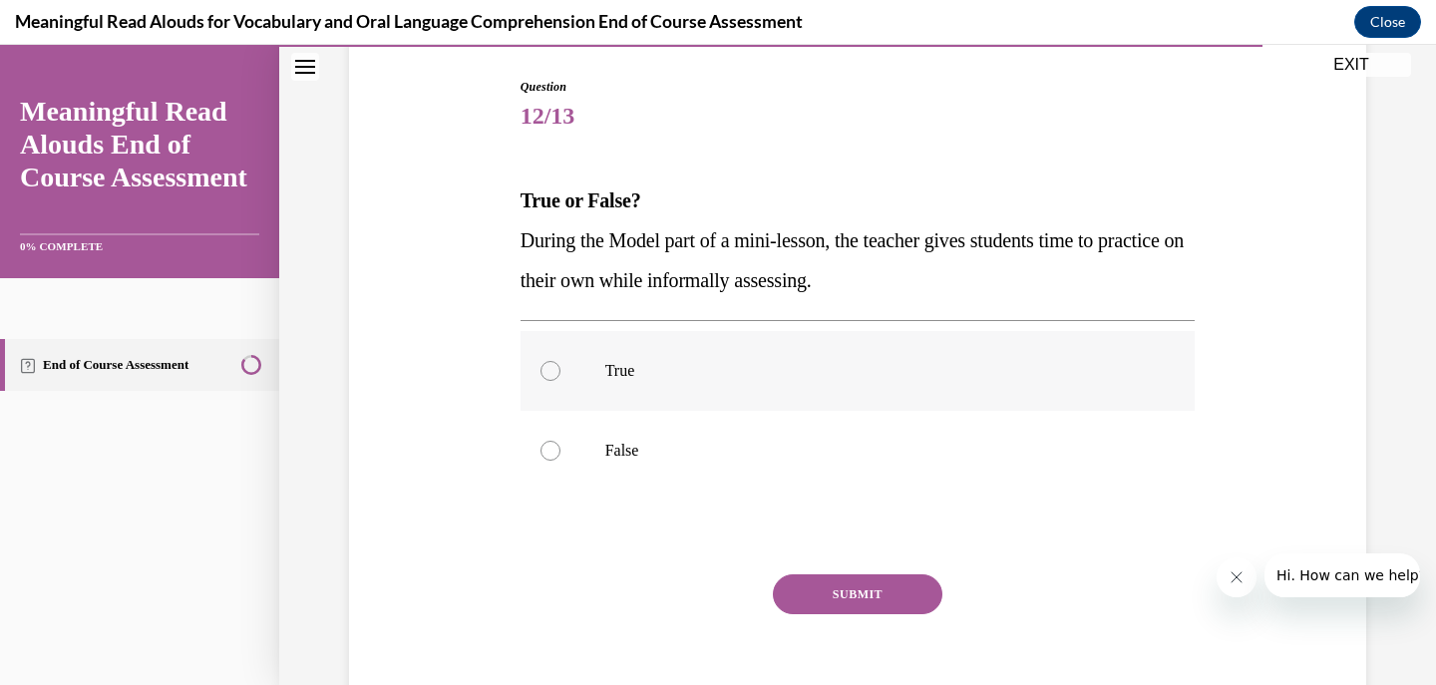
click at [742, 384] on label "True" at bounding box center [858, 371] width 675 height 80
click at [560, 381] on input "True" at bounding box center [551, 371] width 20 height 20
radio input "true"
click at [837, 592] on button "SUBMIT" at bounding box center [858, 594] width 170 height 40
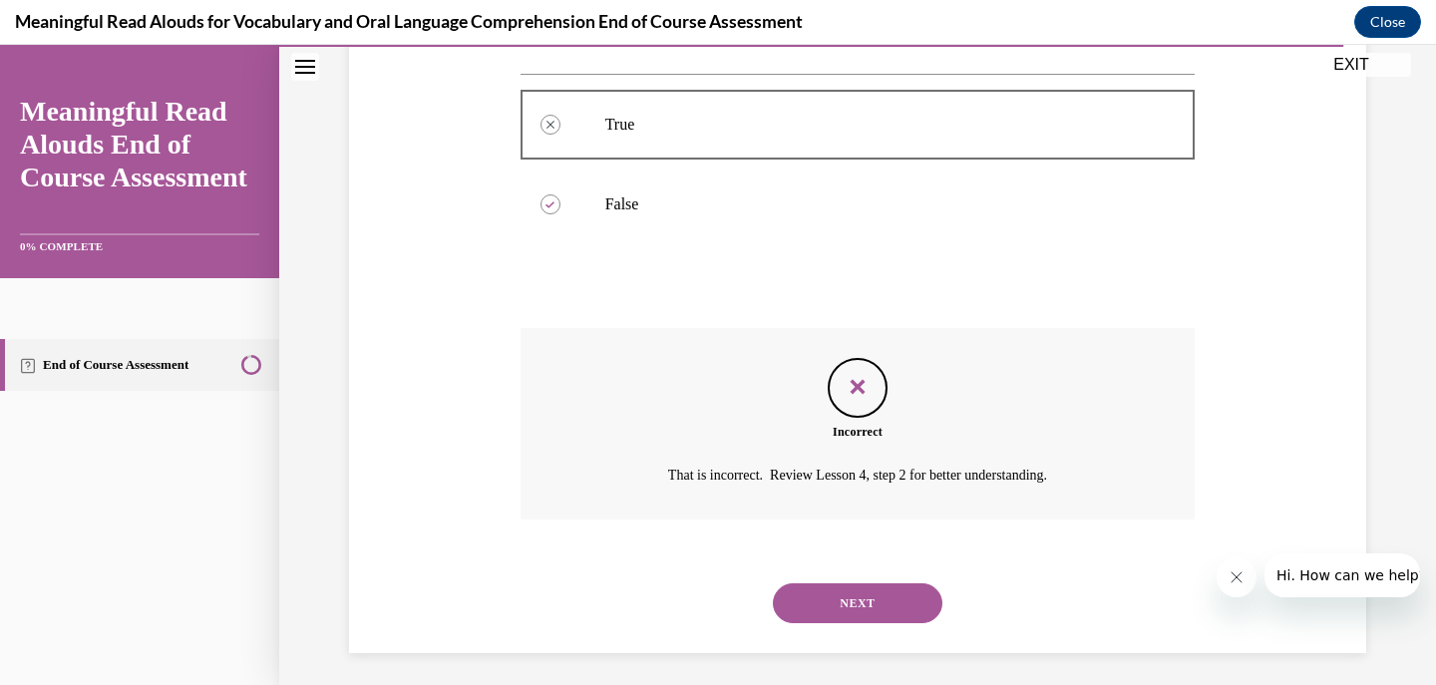
scroll to position [454, 0]
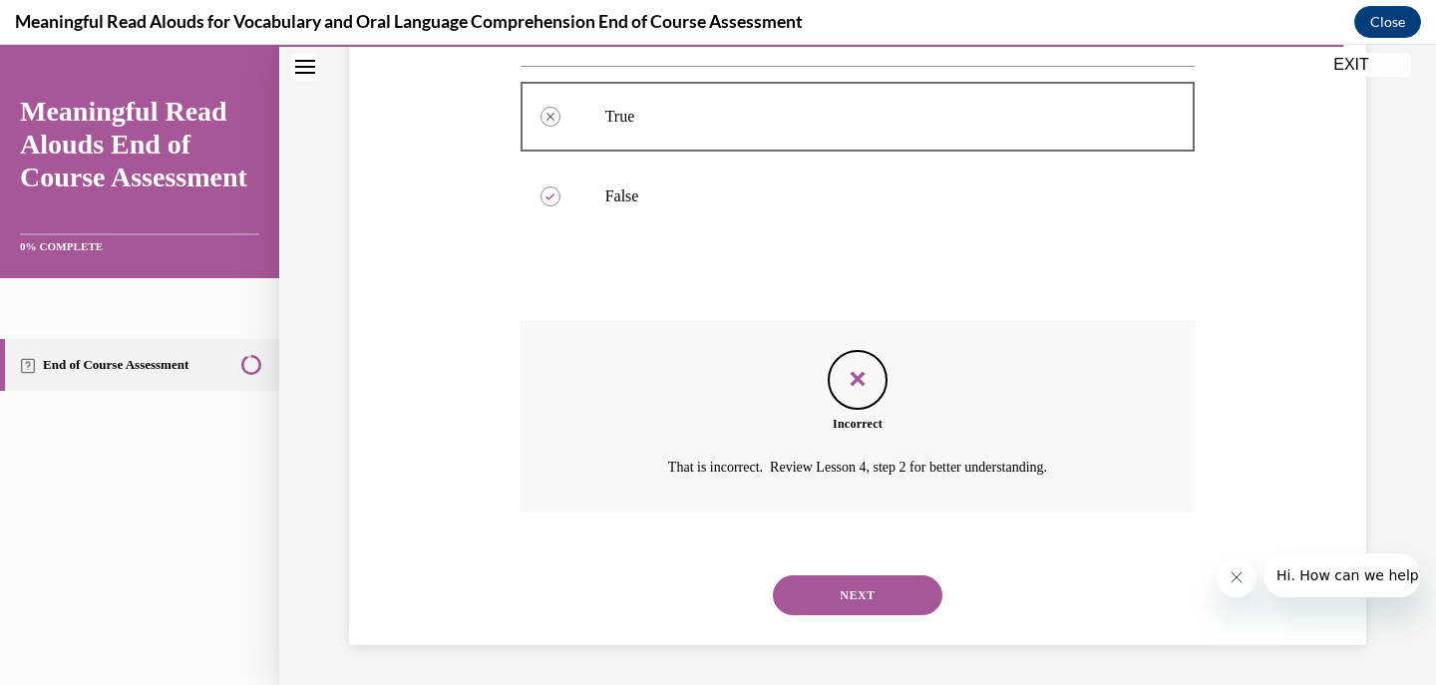
click at [843, 568] on div "NEXT" at bounding box center [858, 595] width 675 height 80
click at [849, 603] on button "NEXT" at bounding box center [858, 595] width 170 height 40
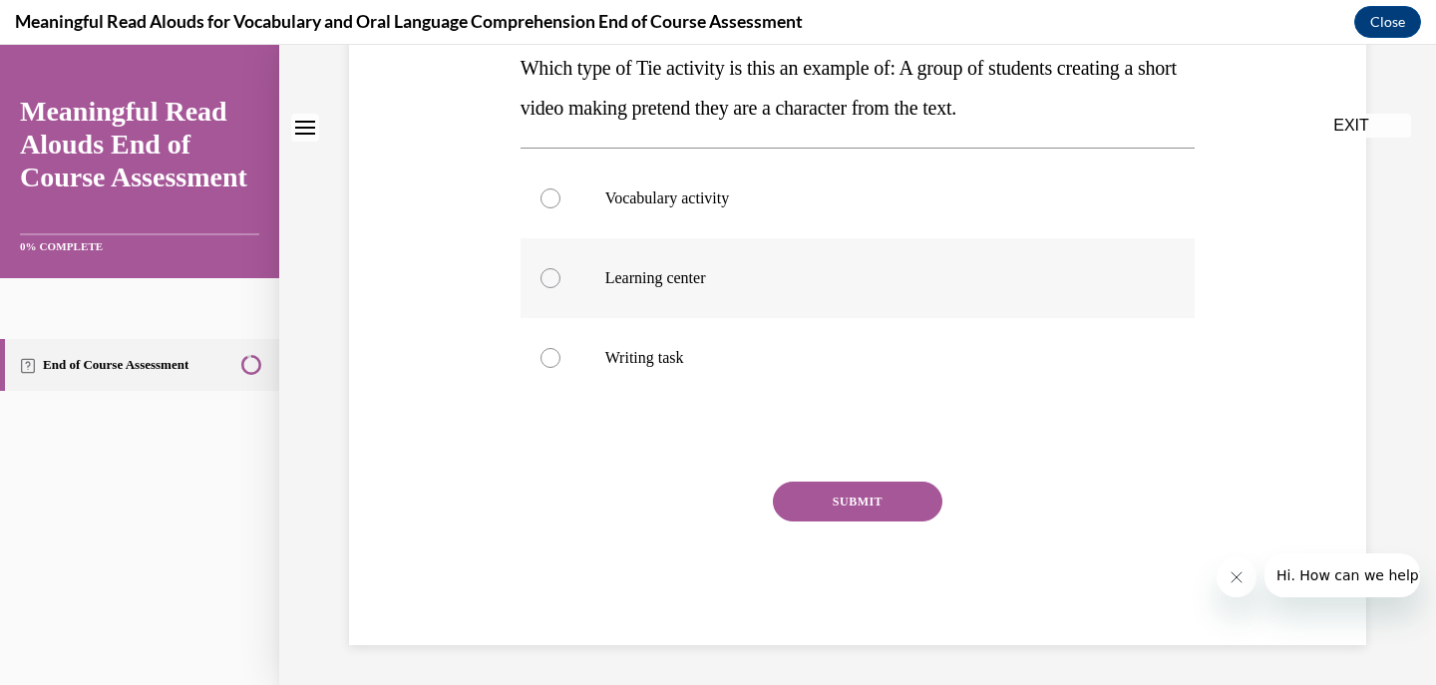
scroll to position [0, 0]
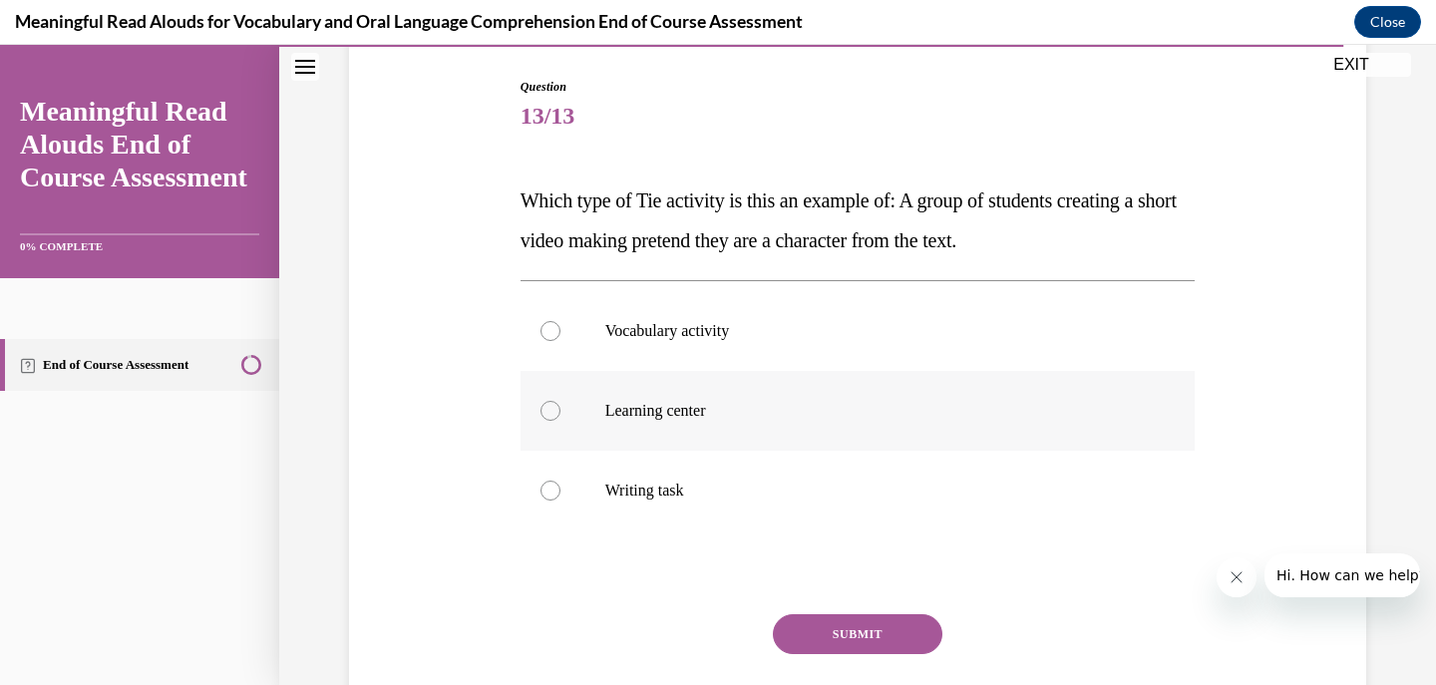
click at [834, 449] on label "Learning center" at bounding box center [858, 411] width 675 height 80
click at [560, 421] on input "Learning center" at bounding box center [551, 411] width 20 height 20
radio input "true"
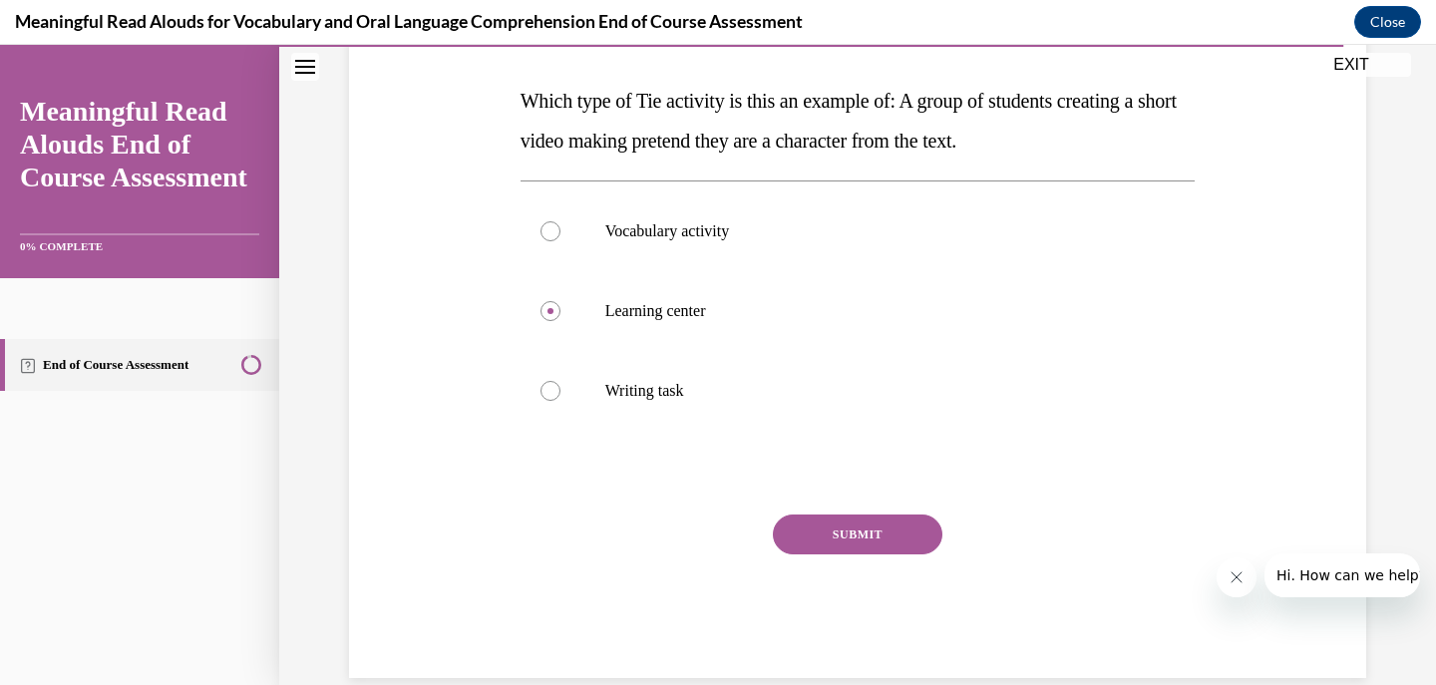
click at [837, 523] on button "SUBMIT" at bounding box center [858, 535] width 170 height 40
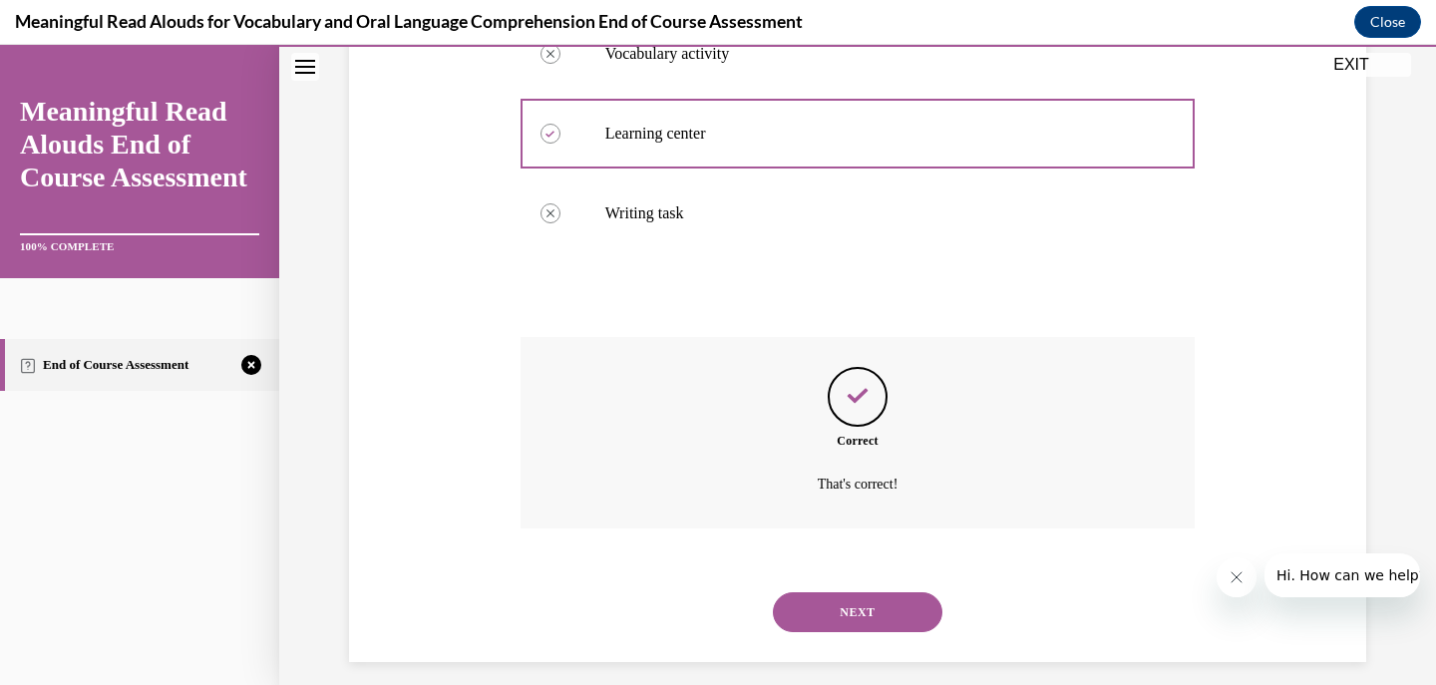
scroll to position [494, 0]
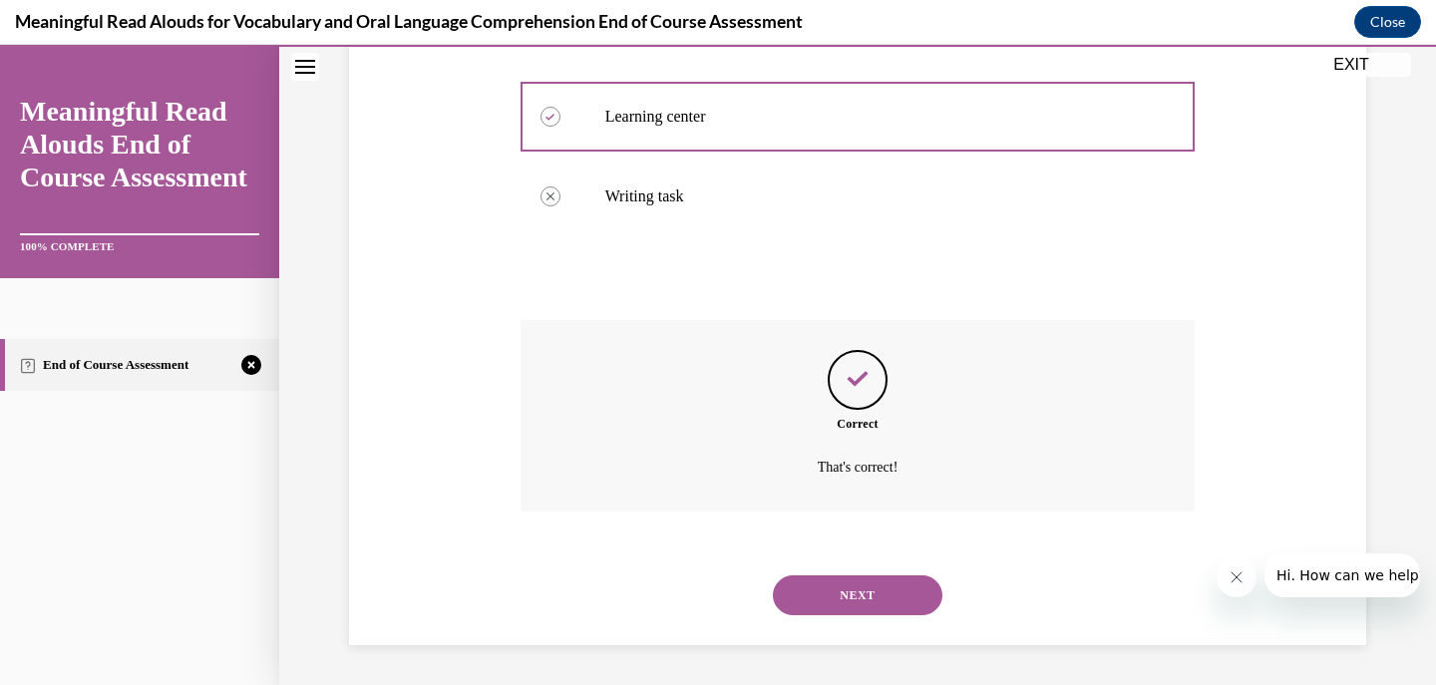
click at [825, 588] on button "NEXT" at bounding box center [858, 595] width 170 height 40
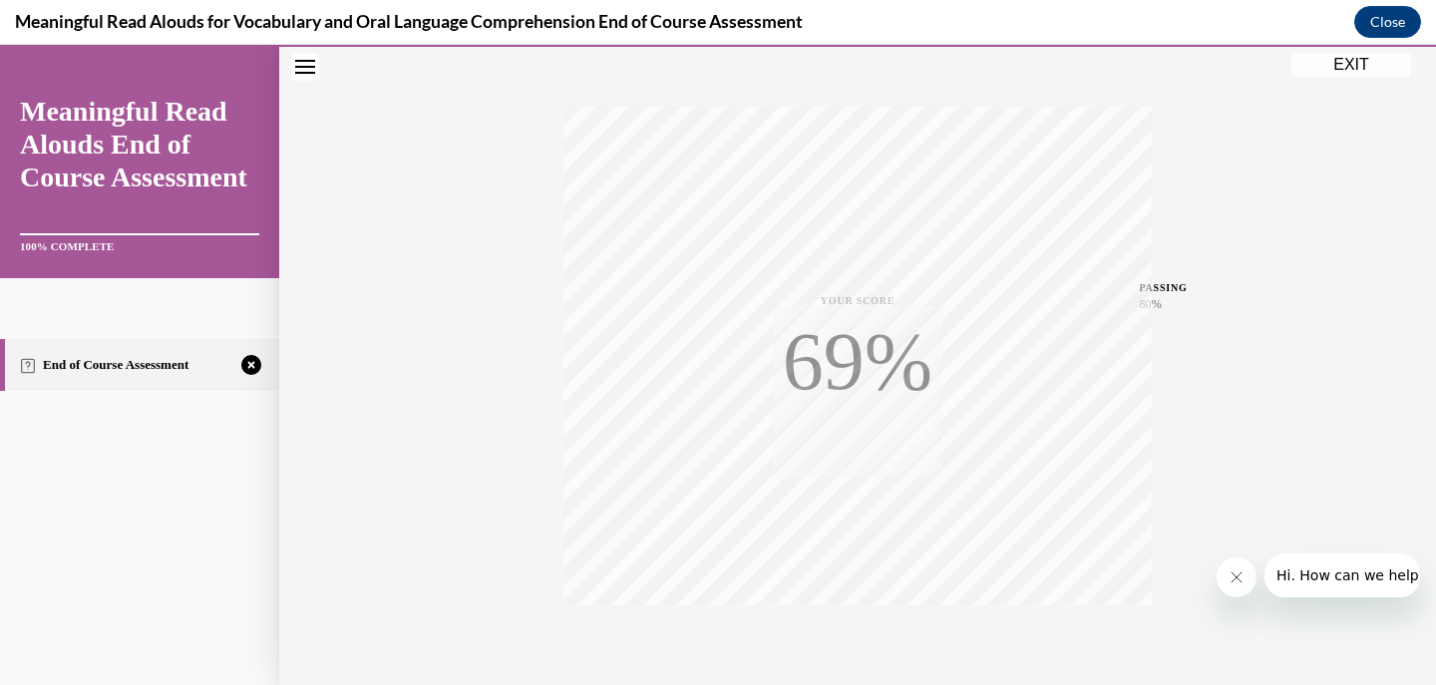
scroll to position [382, 0]
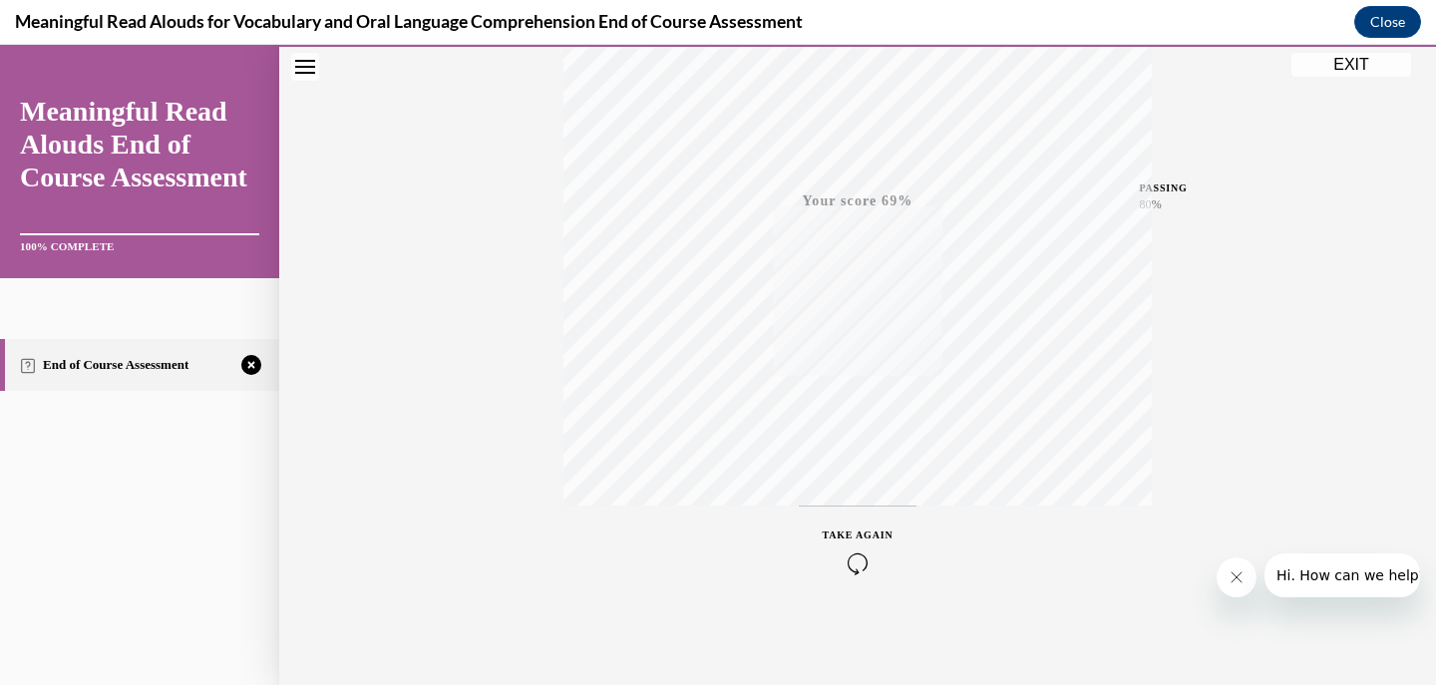
click at [837, 554] on icon "button" at bounding box center [858, 564] width 71 height 22
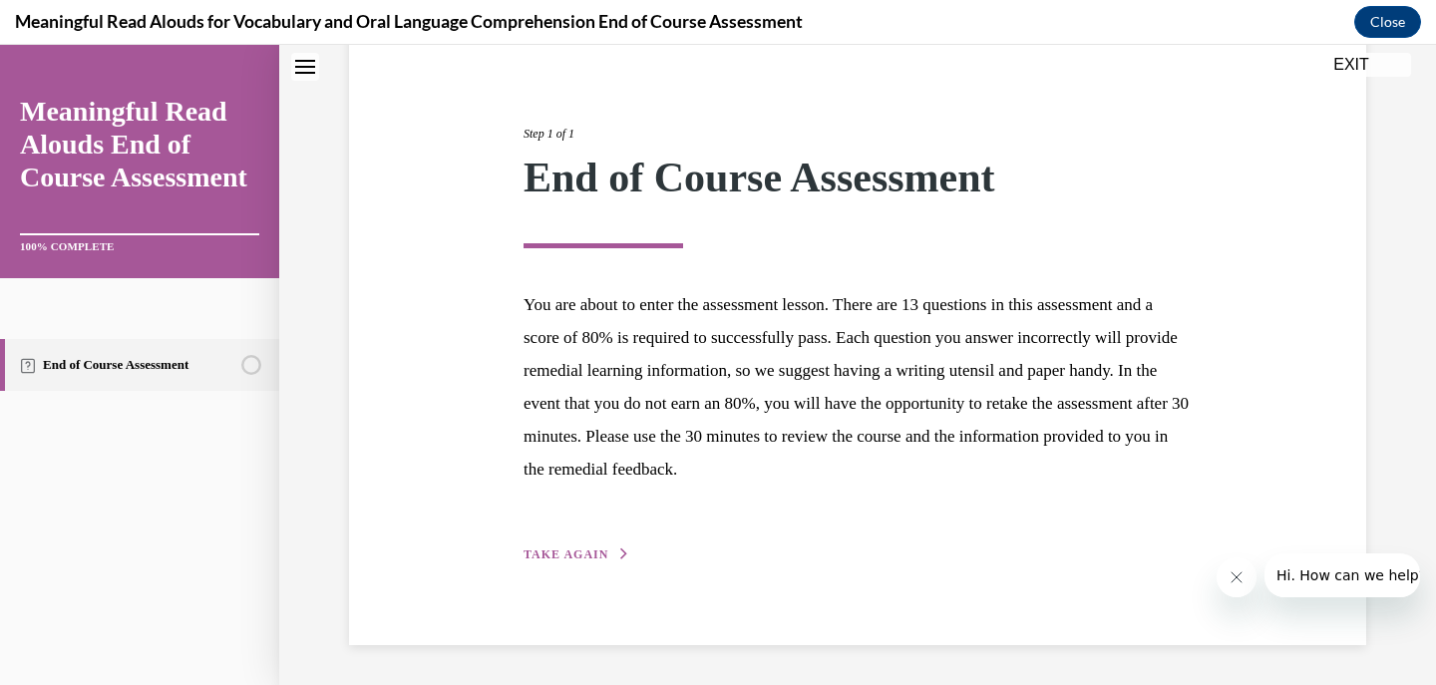
click at [524, 558] on span "TAKE AGAIN" at bounding box center [566, 555] width 85 height 14
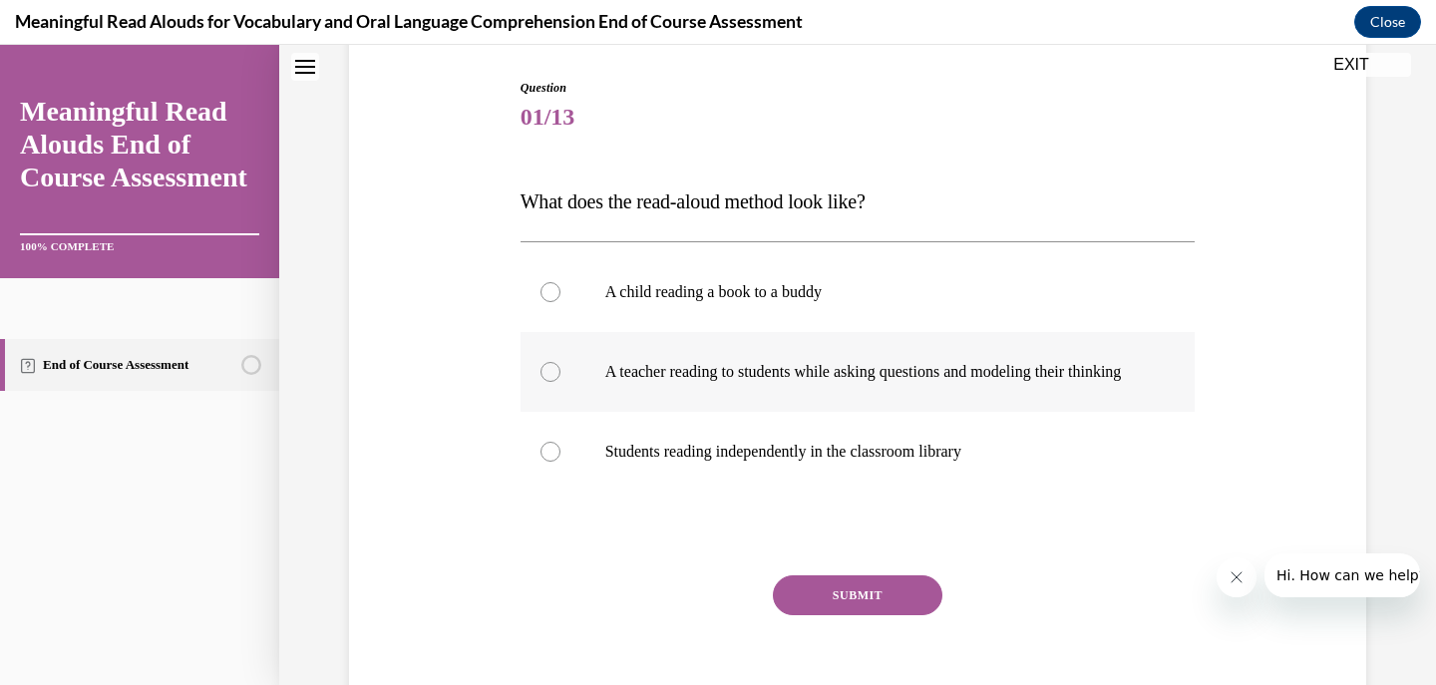
click at [787, 382] on p "A teacher reading to students while asking questions and modeling their thinking" at bounding box center [875, 372] width 541 height 20
click at [560, 382] on input "A teacher reading to students while asking questions and modeling their thinking" at bounding box center [551, 372] width 20 height 20
radio input "true"
click at [803, 613] on button "SUBMIT" at bounding box center [858, 595] width 170 height 40
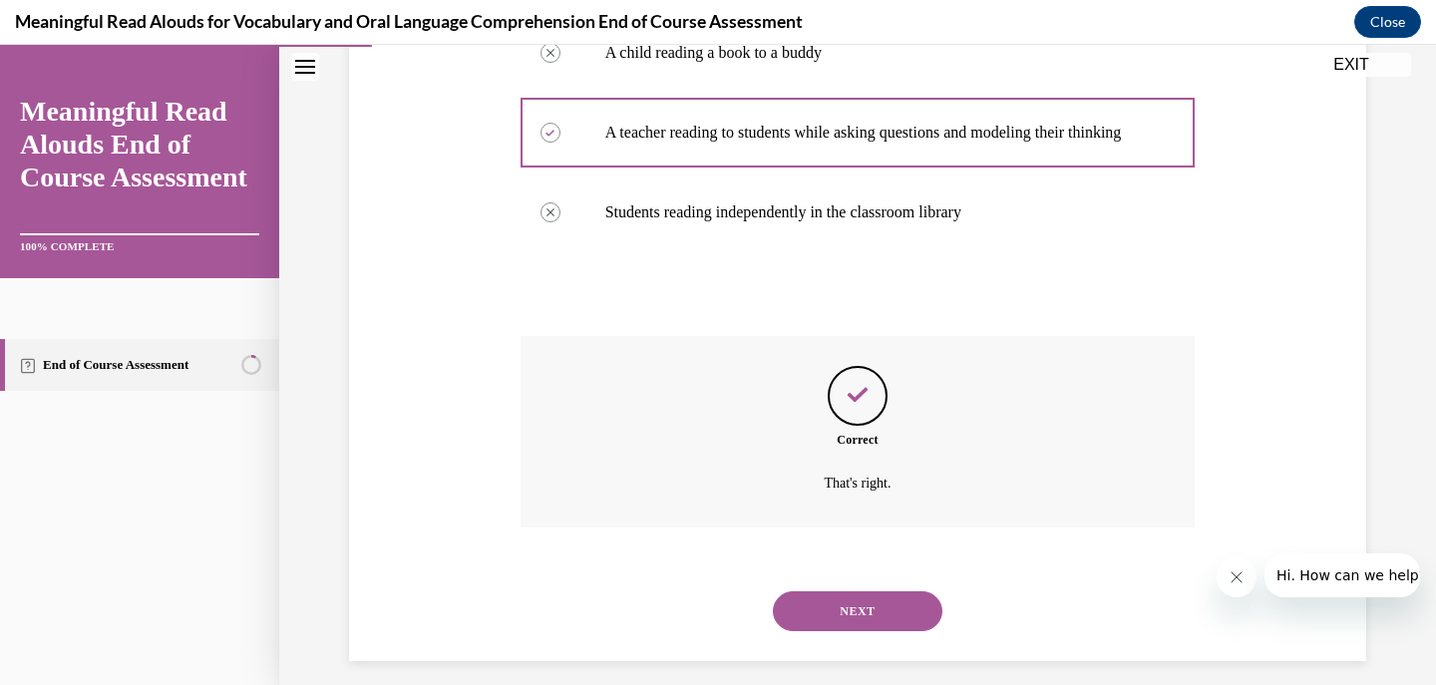
scroll to position [474, 0]
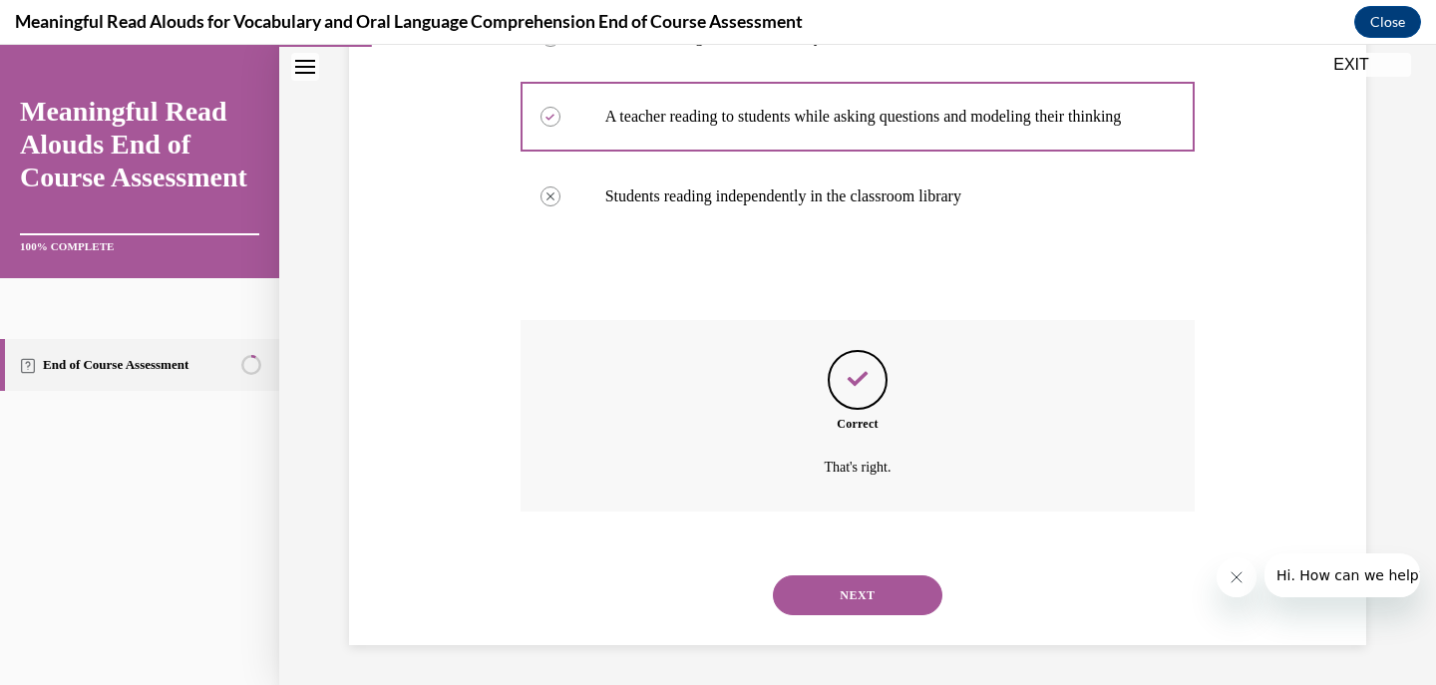
click at [815, 606] on button "NEXT" at bounding box center [858, 595] width 170 height 40
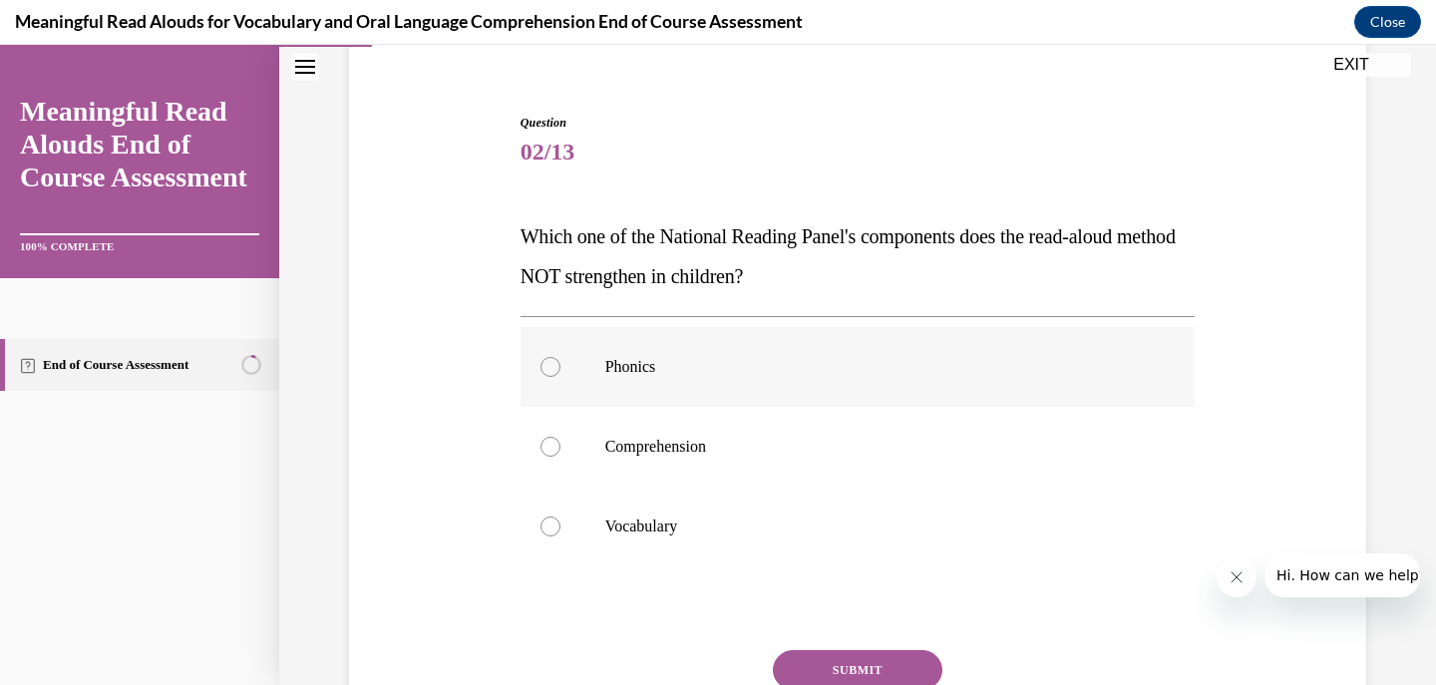
scroll to position [199, 0]
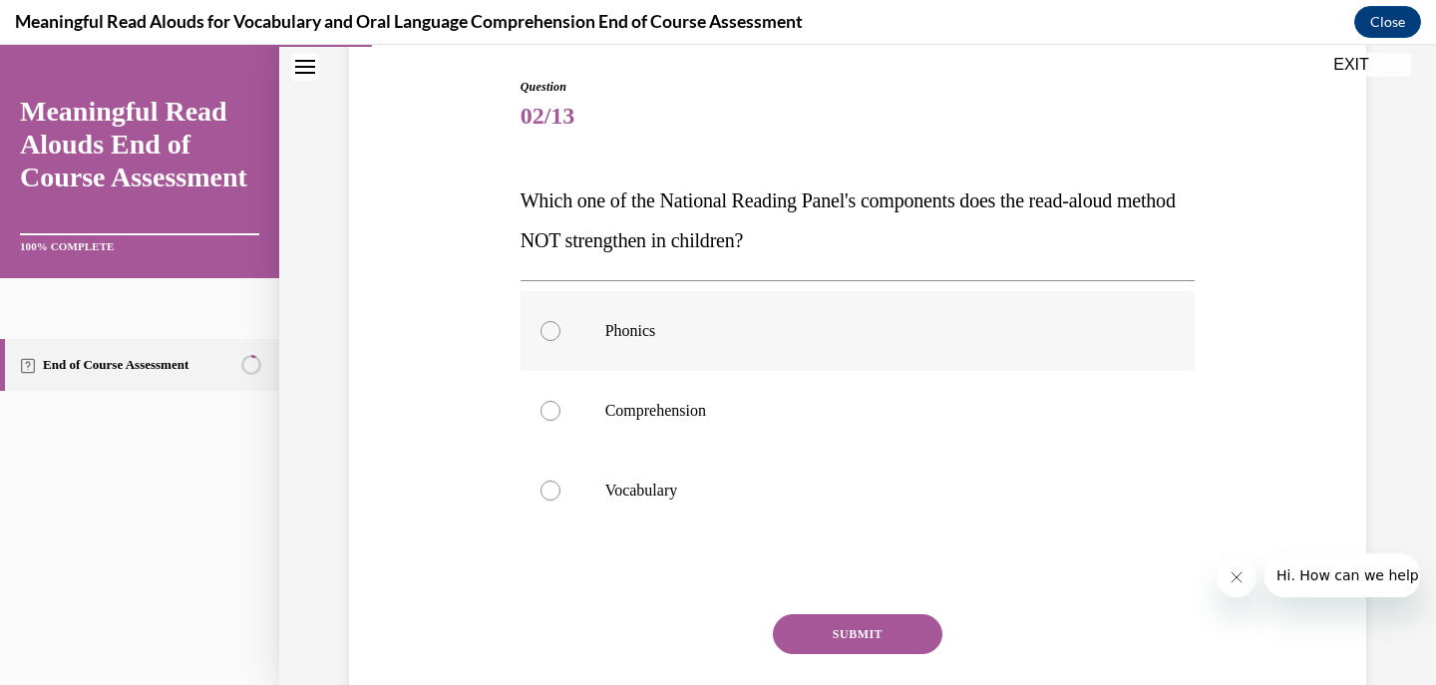
click at [758, 337] on p "Phonics" at bounding box center [875, 331] width 541 height 20
click at [560, 337] on input "Phonics" at bounding box center [551, 331] width 20 height 20
radio input "true"
click at [818, 632] on button "SUBMIT" at bounding box center [858, 634] width 170 height 40
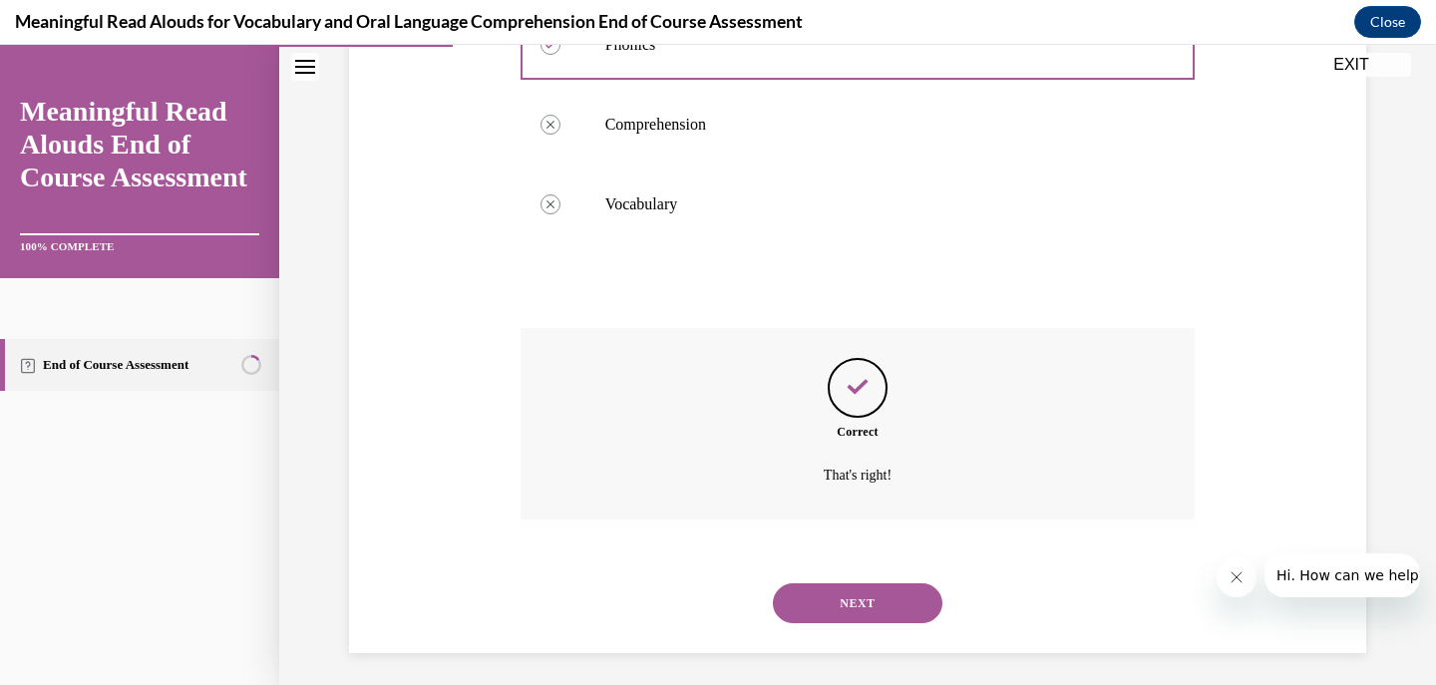
scroll to position [494, 0]
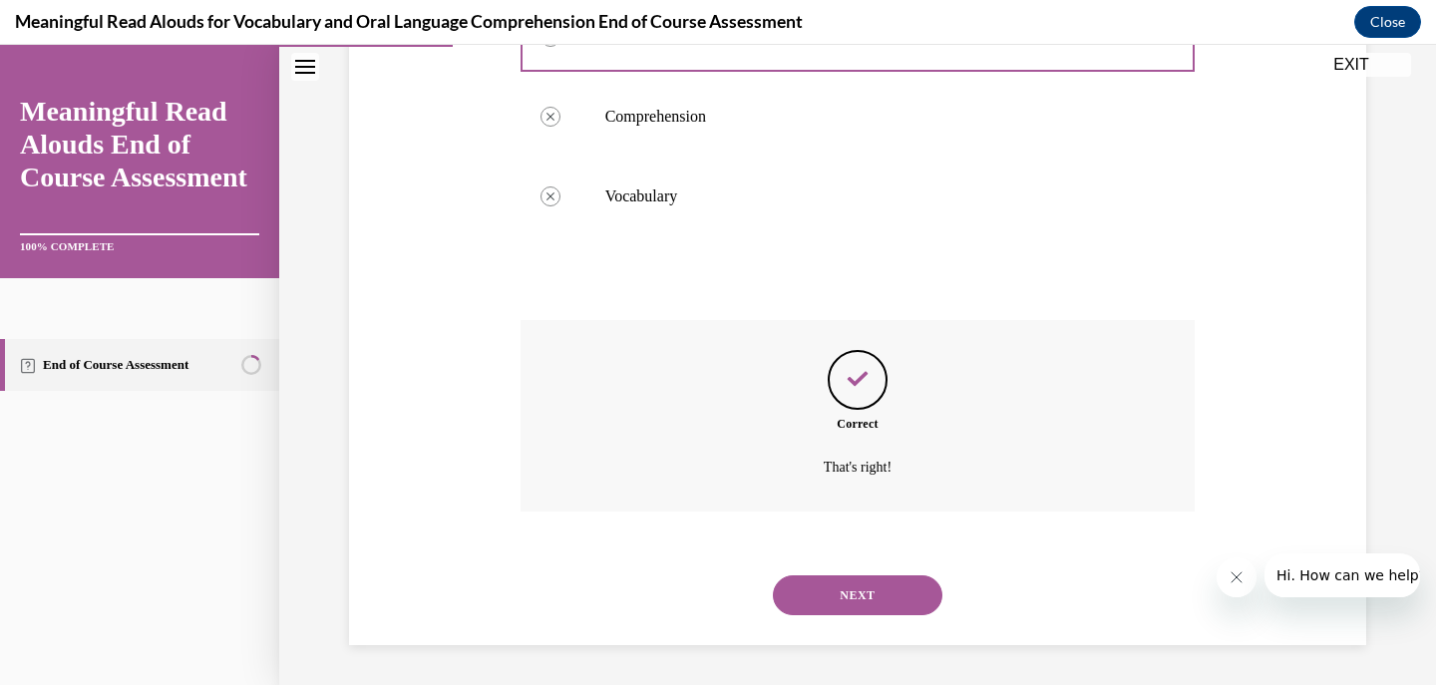
click at [835, 591] on button "NEXT" at bounding box center [858, 595] width 170 height 40
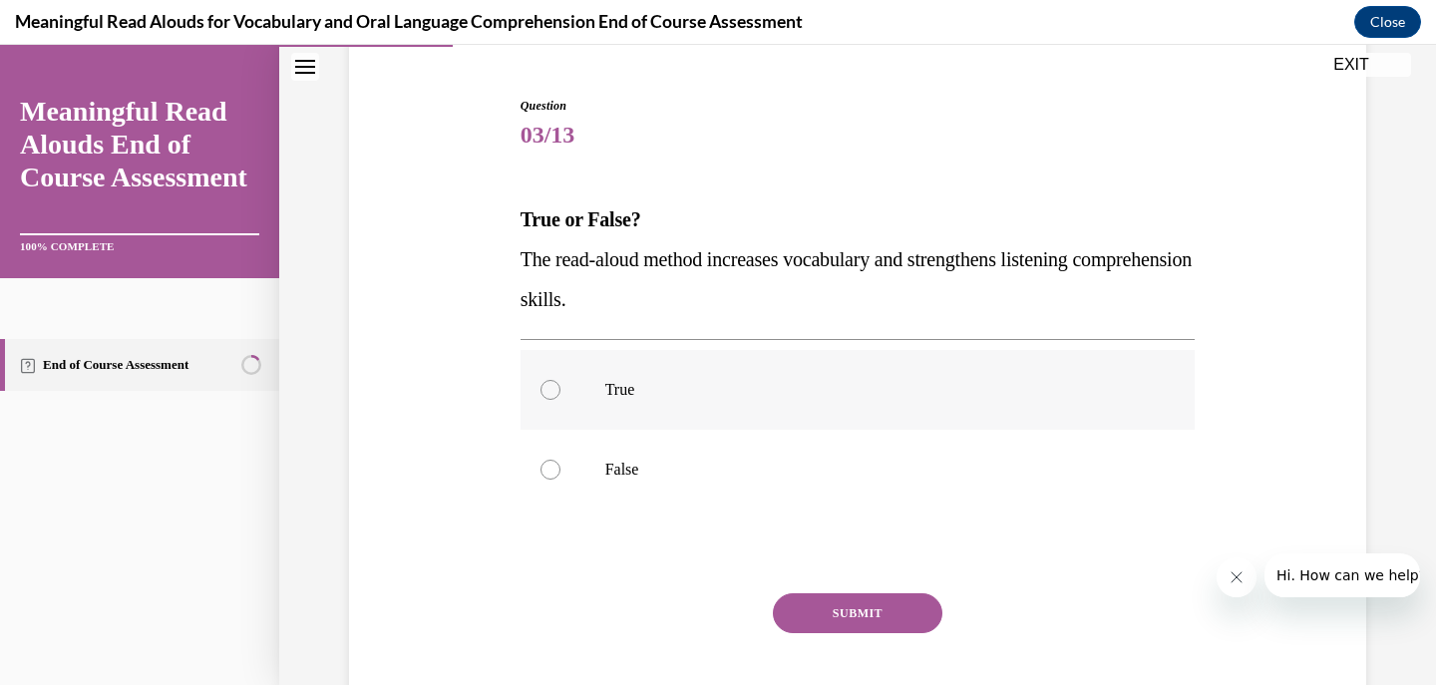
scroll to position [199, 0]
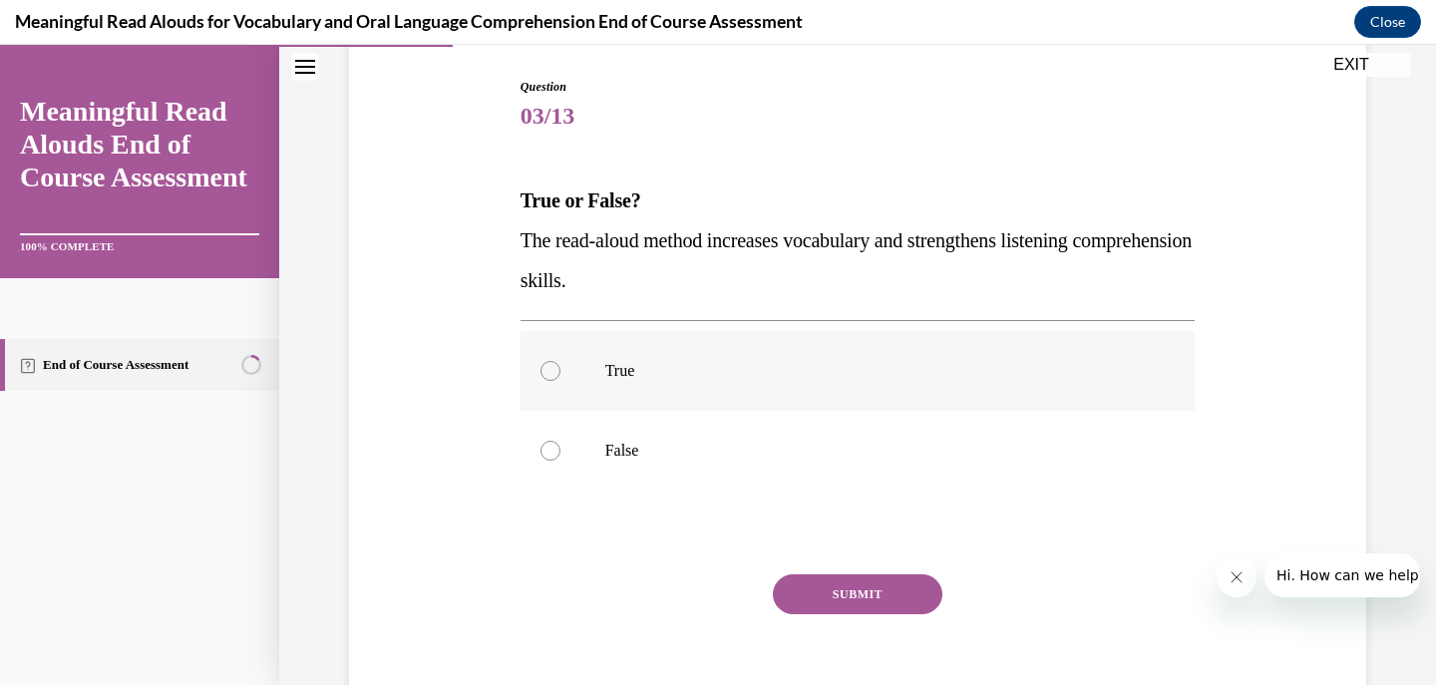
click at [860, 396] on label "True" at bounding box center [858, 371] width 675 height 80
click at [560, 381] on input "True" at bounding box center [551, 371] width 20 height 20
radio input "true"
click at [846, 584] on button "SUBMIT" at bounding box center [858, 594] width 170 height 40
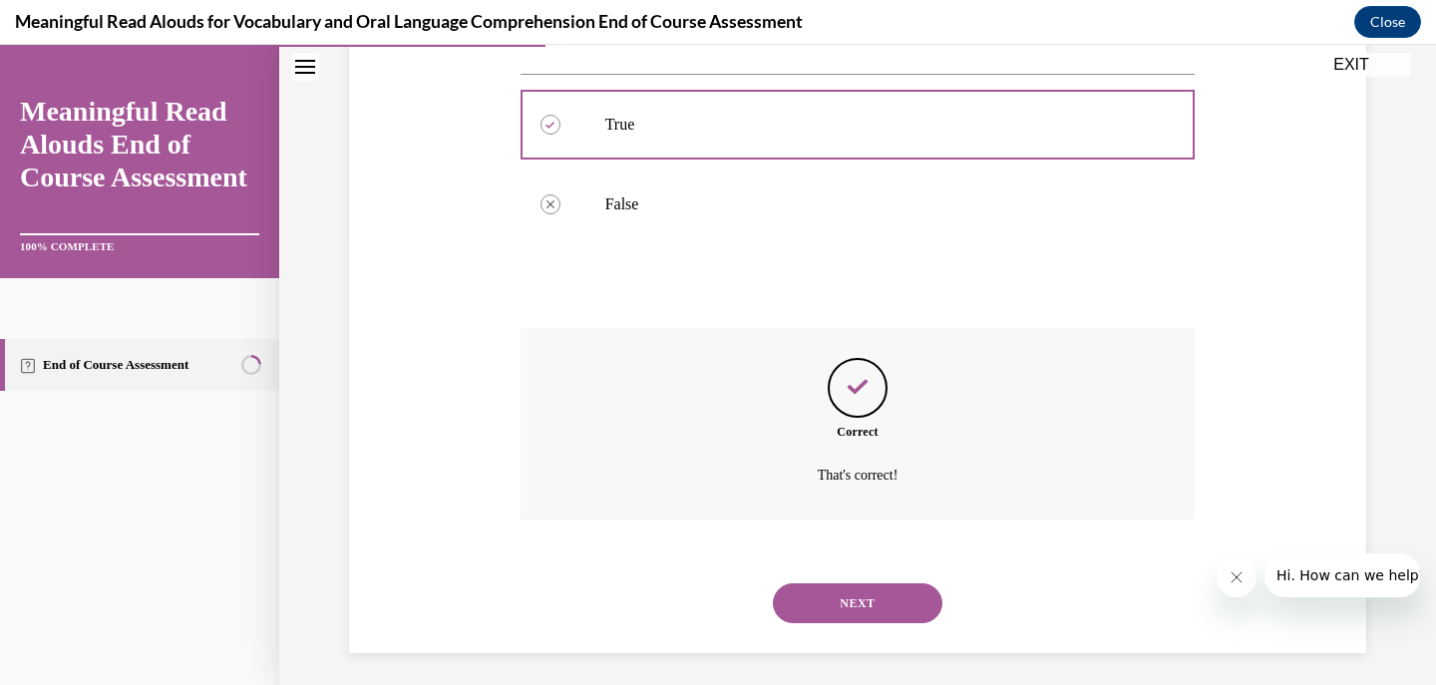
scroll to position [454, 0]
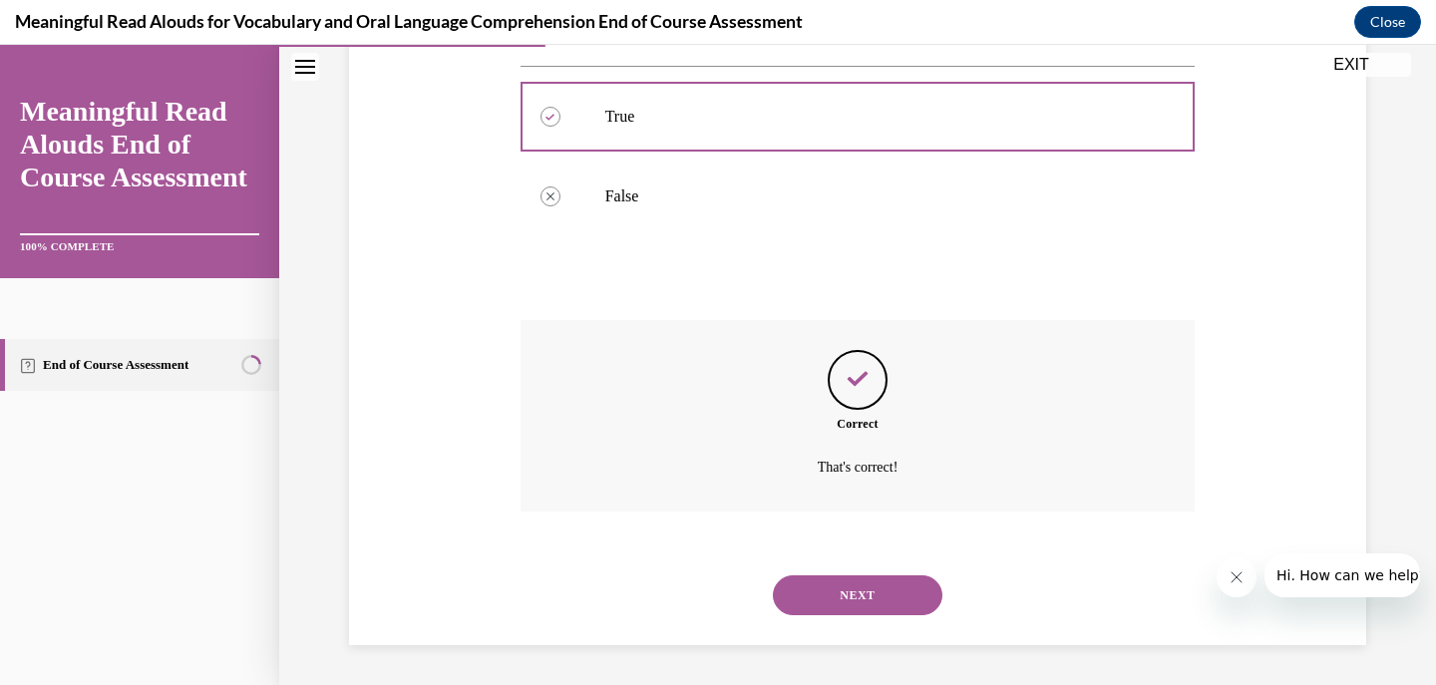
click at [838, 606] on button "NEXT" at bounding box center [858, 595] width 170 height 40
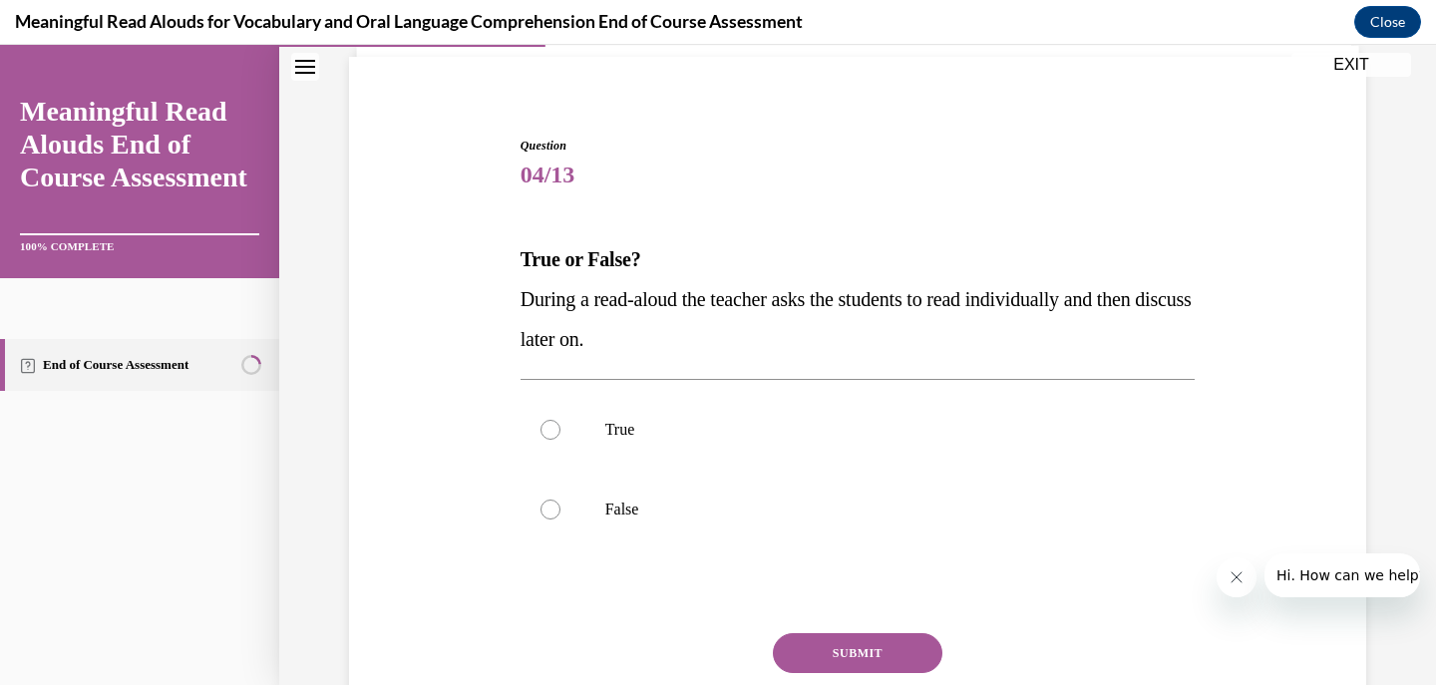
scroll to position [199, 0]
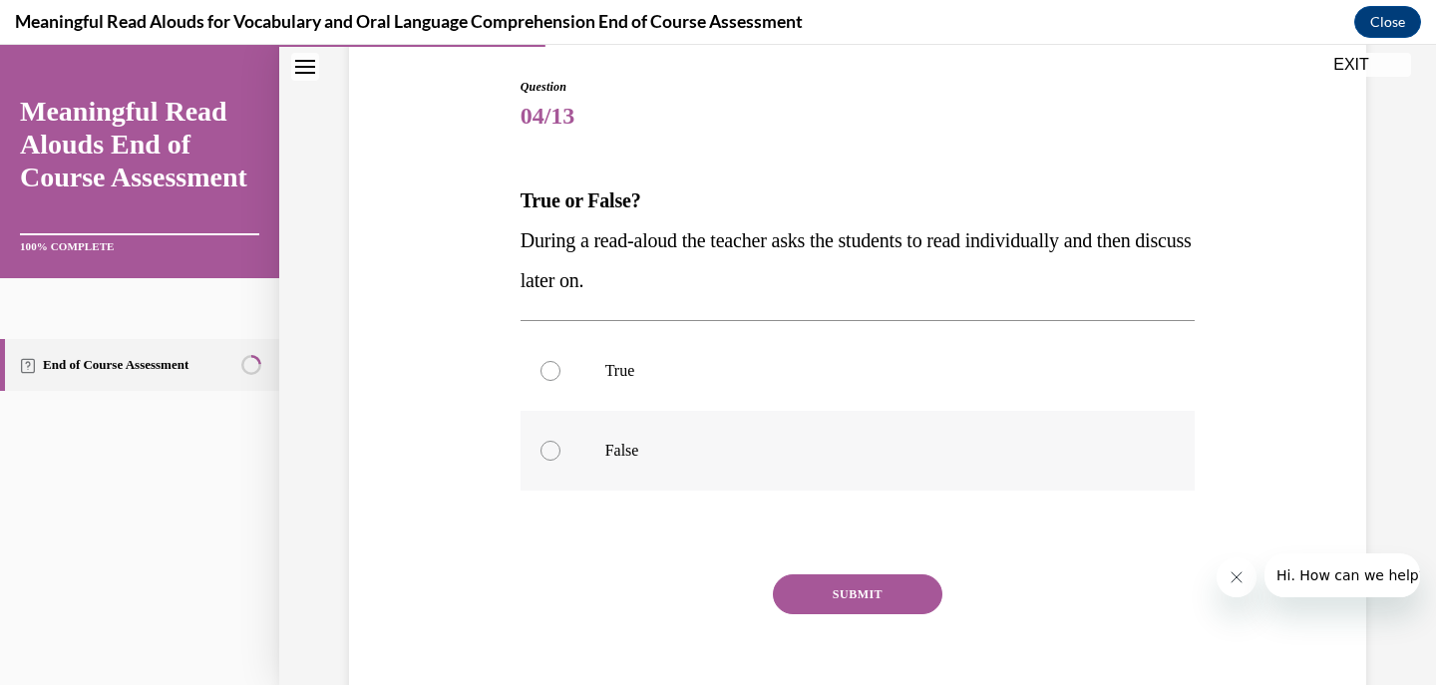
click at [652, 463] on label "False" at bounding box center [858, 451] width 675 height 80
click at [560, 461] on input "False" at bounding box center [551, 451] width 20 height 20
radio input "true"
click at [789, 586] on button "SUBMIT" at bounding box center [858, 594] width 170 height 40
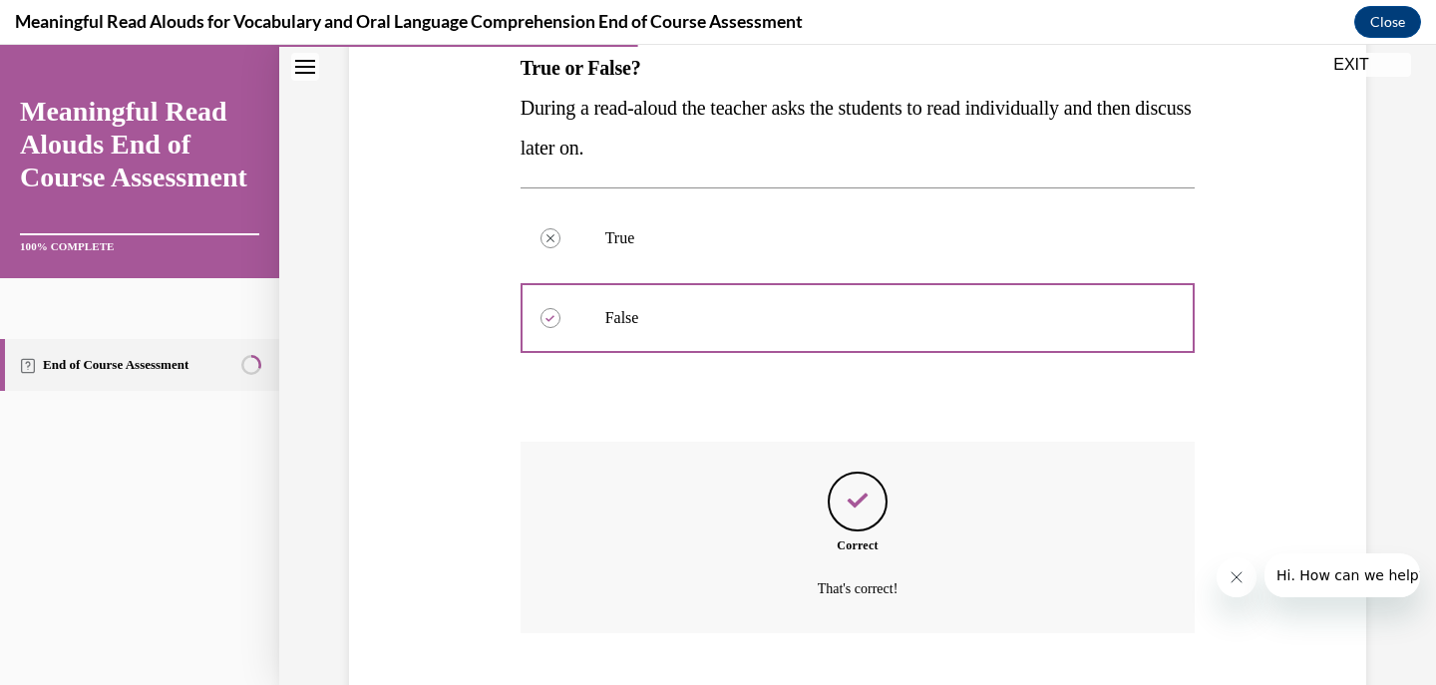
scroll to position [454, 0]
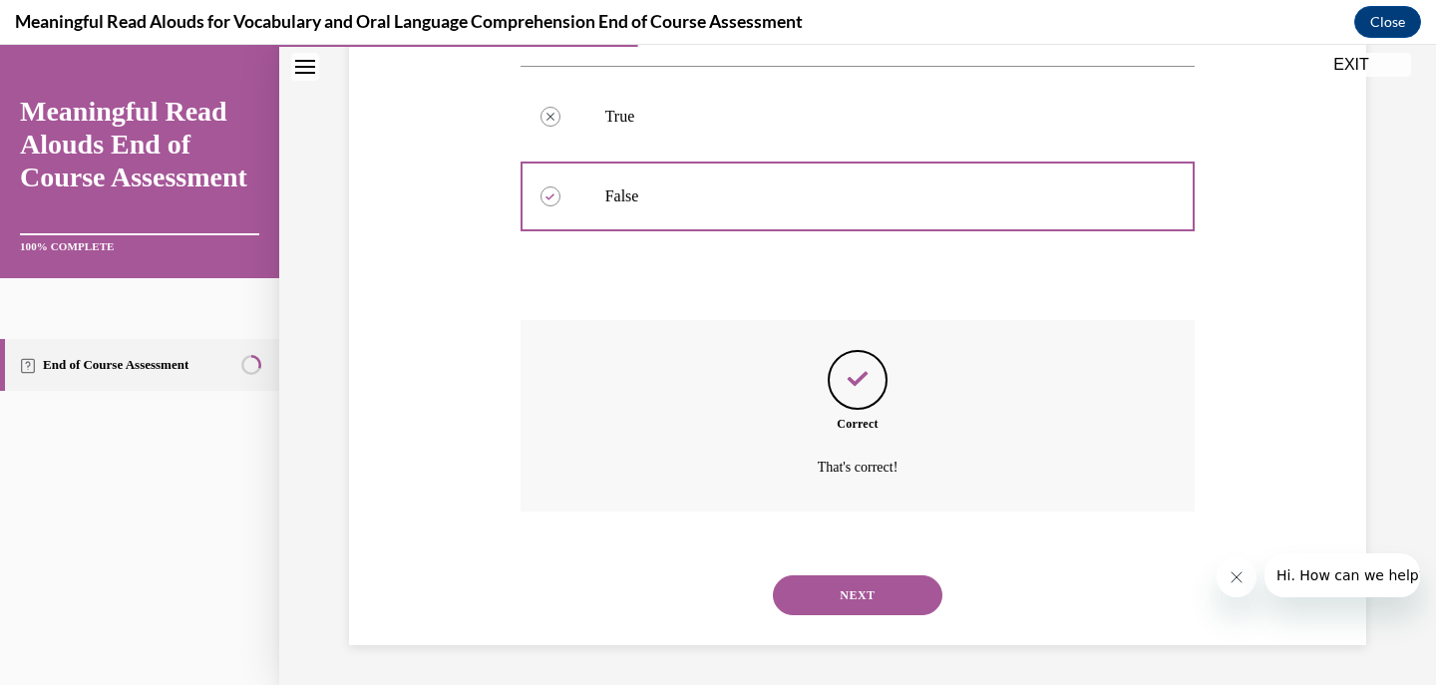
click at [791, 591] on button "NEXT" at bounding box center [858, 595] width 170 height 40
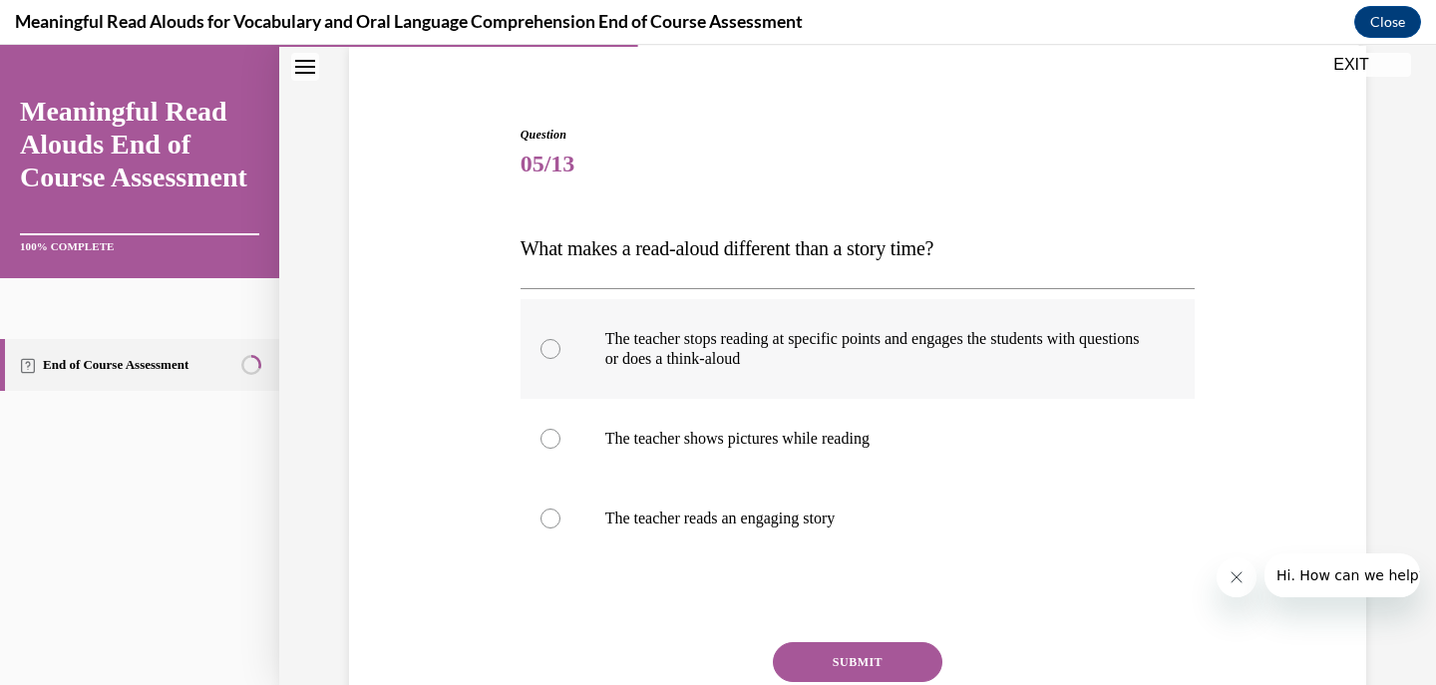
scroll to position [199, 0]
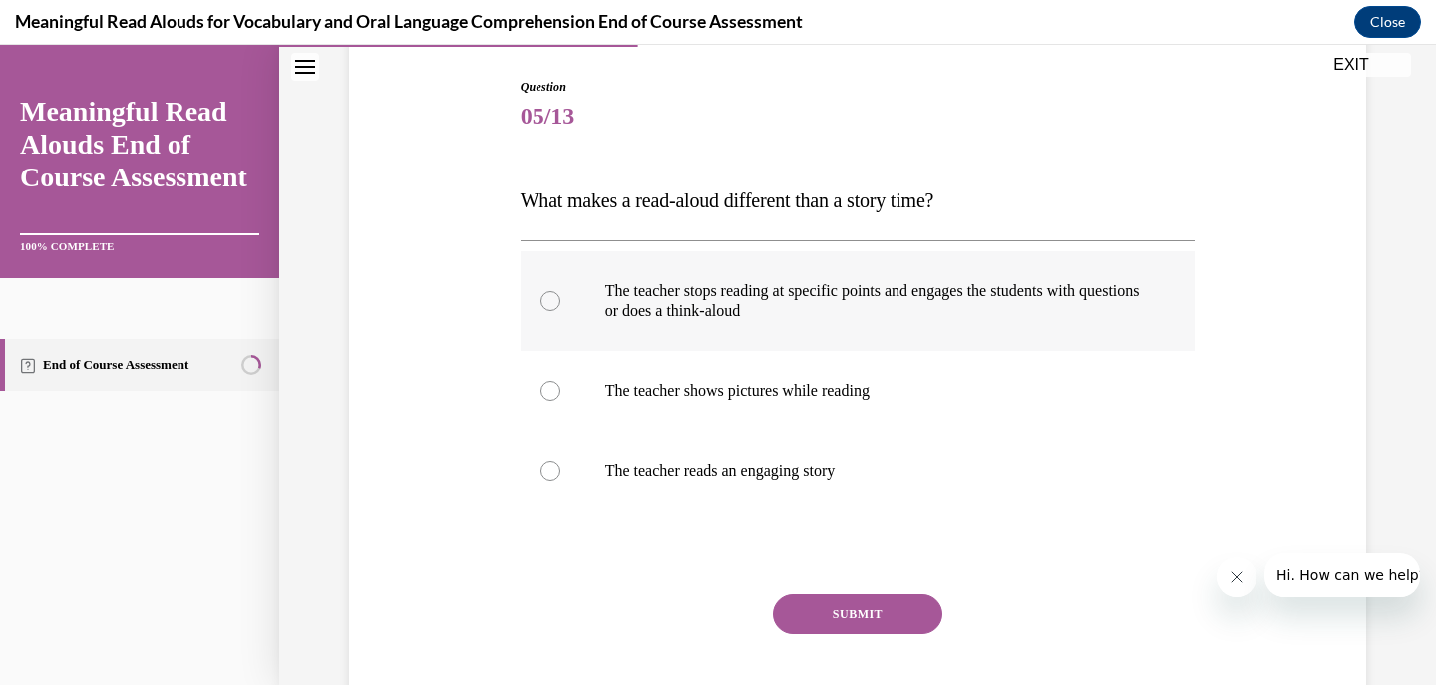
click at [1006, 333] on label "The teacher stops reading at specific points and engages the students with ques…" at bounding box center [858, 301] width 675 height 100
click at [560, 311] on input "The teacher stops reading at specific points and engages the students with ques…" at bounding box center [551, 301] width 20 height 20
radio input "true"
click at [890, 605] on button "SUBMIT" at bounding box center [858, 614] width 170 height 40
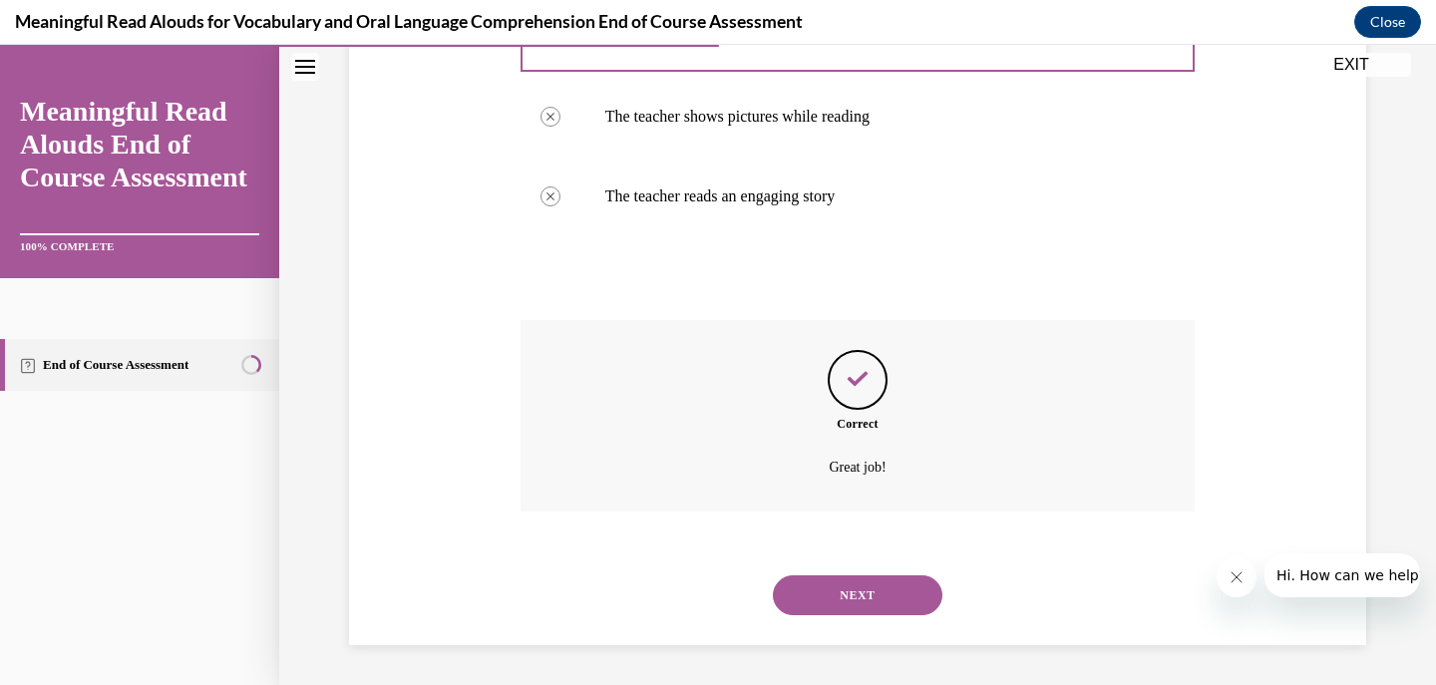
click at [835, 593] on button "NEXT" at bounding box center [858, 595] width 170 height 40
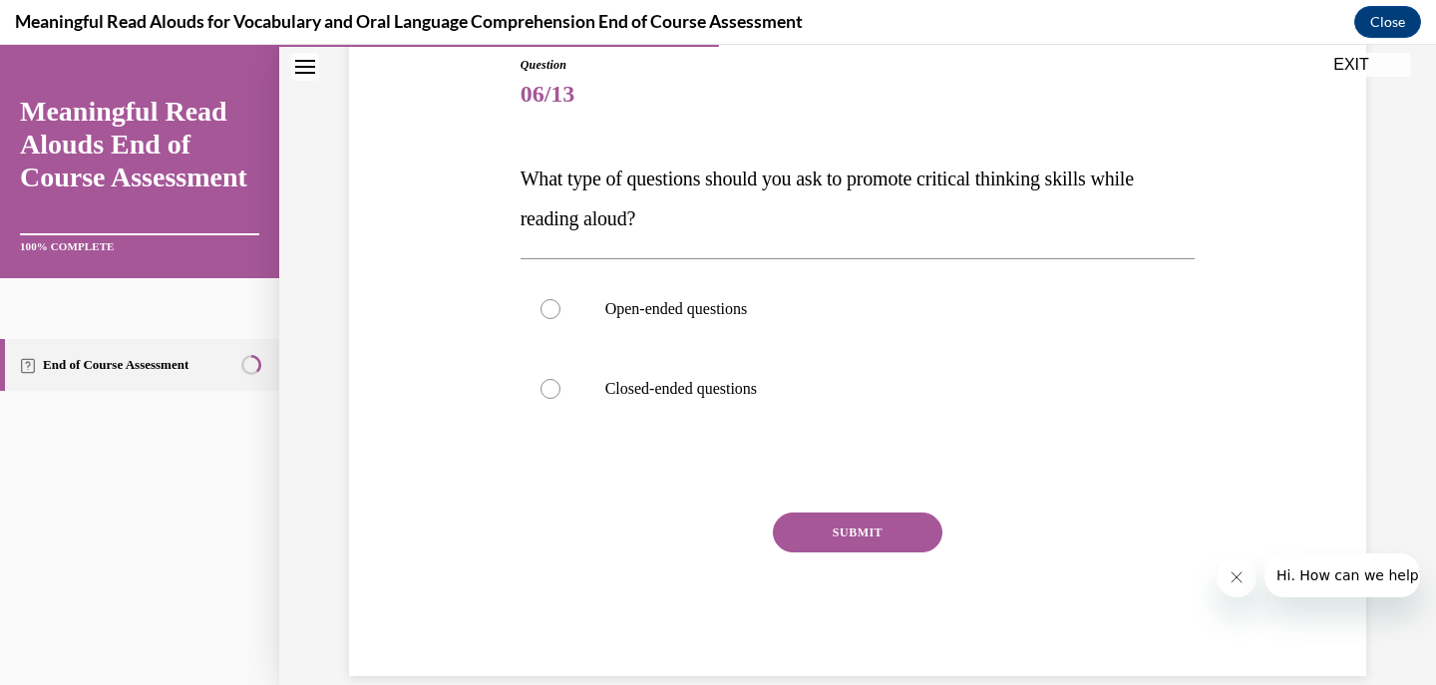
scroll to position [122, 0]
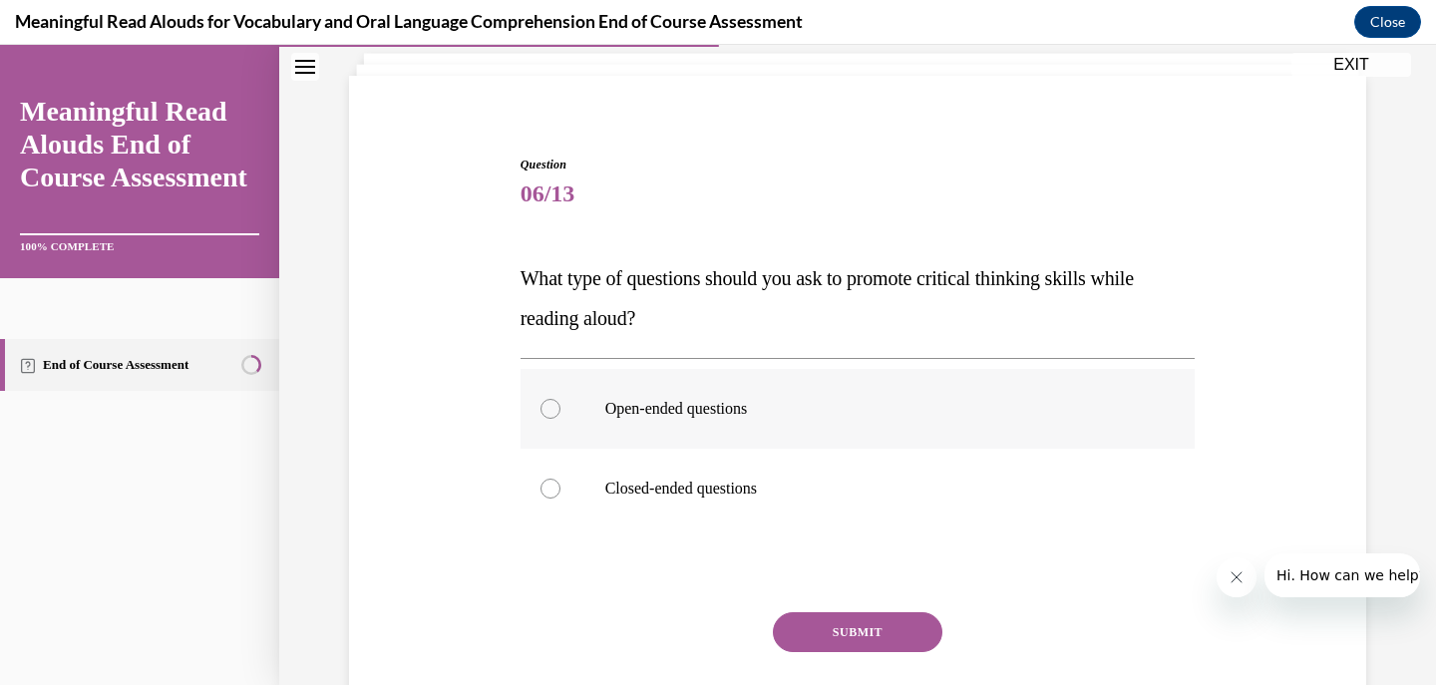
click at [726, 437] on label "Open-ended questions" at bounding box center [858, 409] width 675 height 80
click at [560, 419] on input "Open-ended questions" at bounding box center [551, 409] width 20 height 20
radio input "true"
click at [843, 633] on button "SUBMIT" at bounding box center [858, 632] width 170 height 40
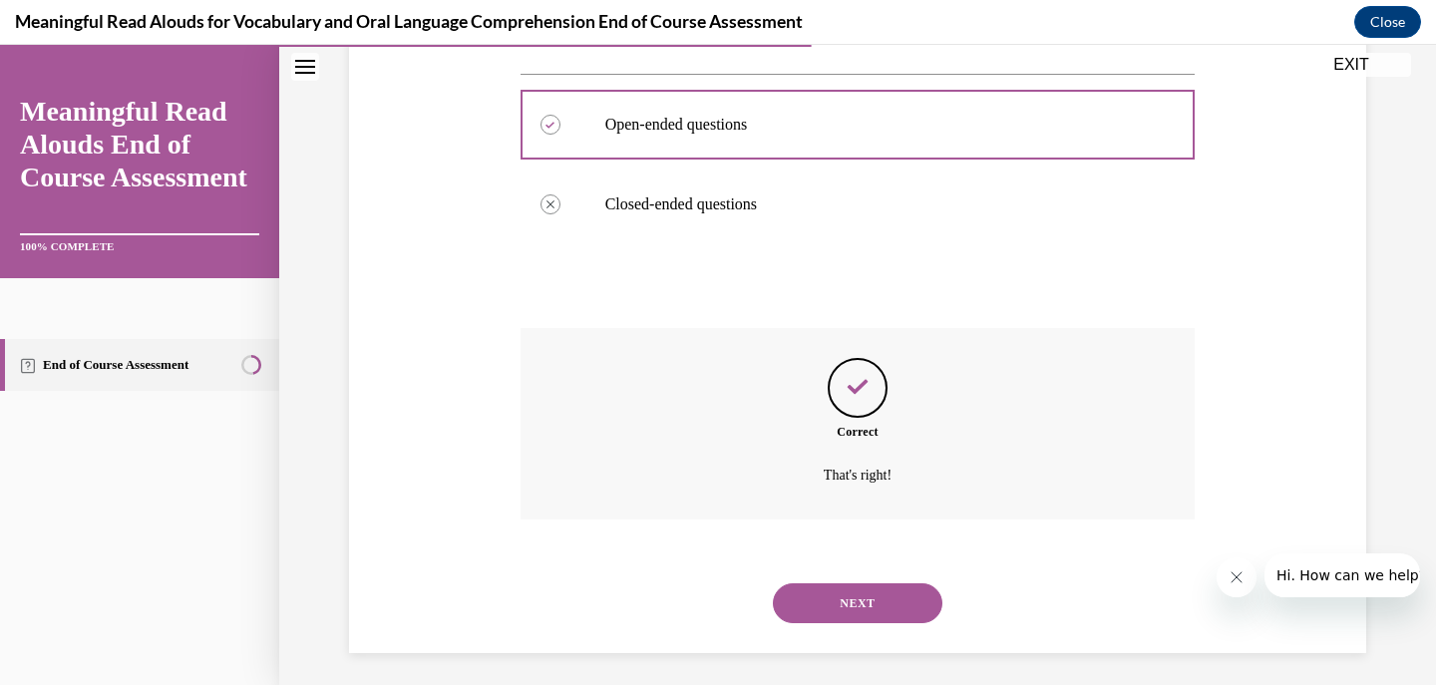
scroll to position [414, 0]
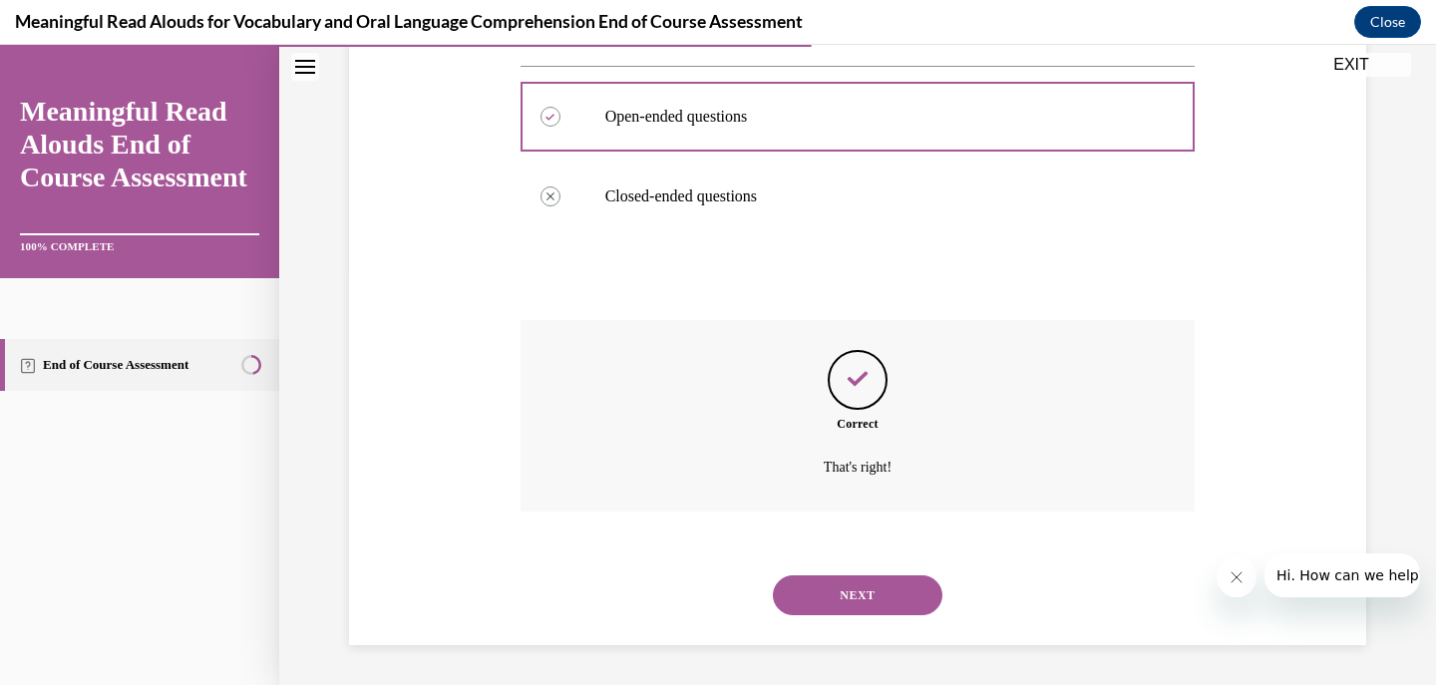
click at [834, 606] on button "NEXT" at bounding box center [858, 595] width 170 height 40
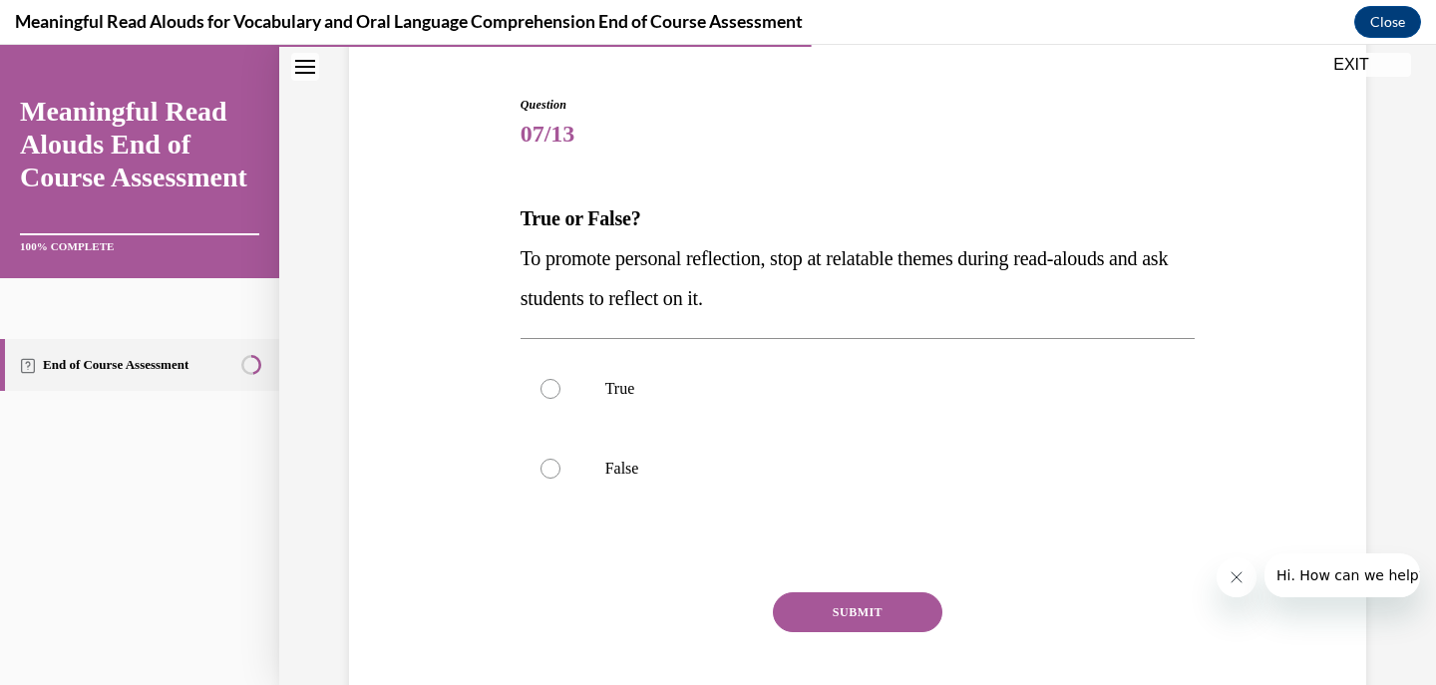
scroll to position [151, 0]
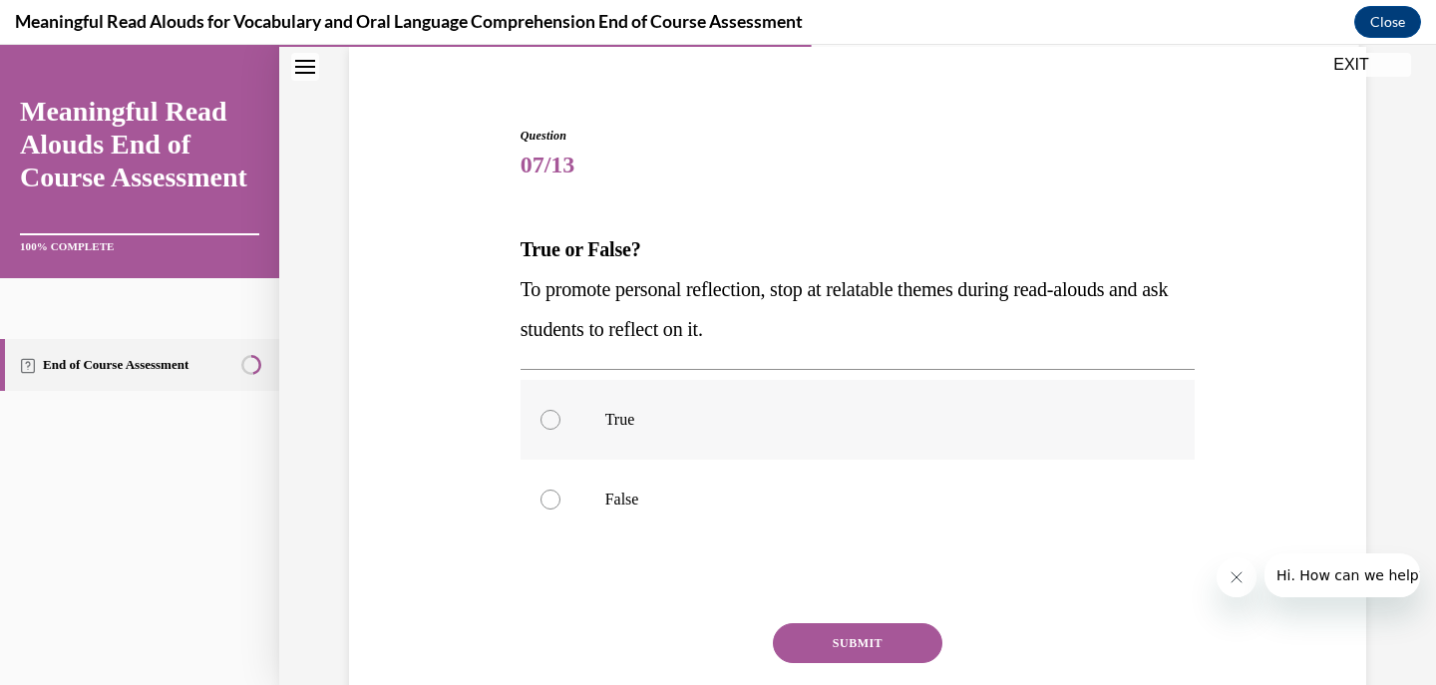
click at [678, 435] on label "True" at bounding box center [858, 420] width 675 height 80
click at [560, 430] on input "True" at bounding box center [551, 420] width 20 height 20
radio input "true"
click at [841, 645] on button "SUBMIT" at bounding box center [858, 643] width 170 height 40
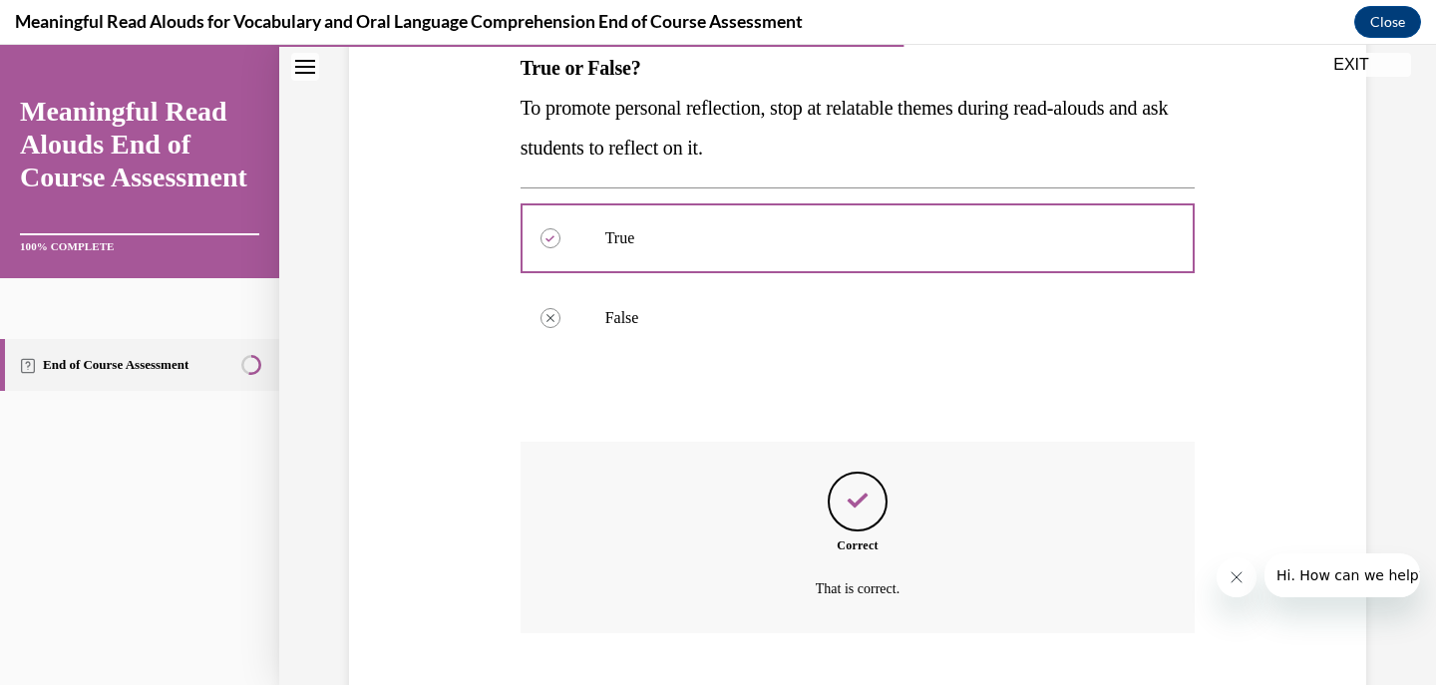
scroll to position [454, 0]
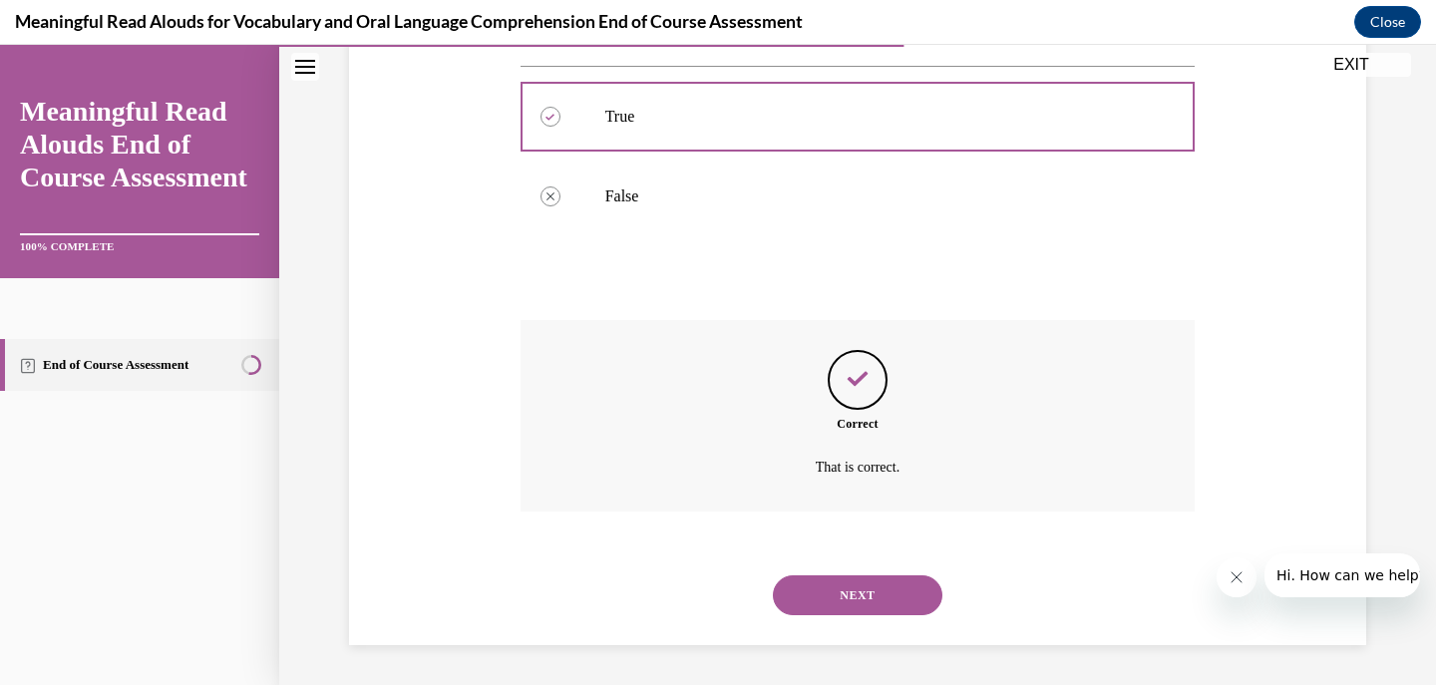
click at [811, 606] on button "NEXT" at bounding box center [858, 595] width 170 height 40
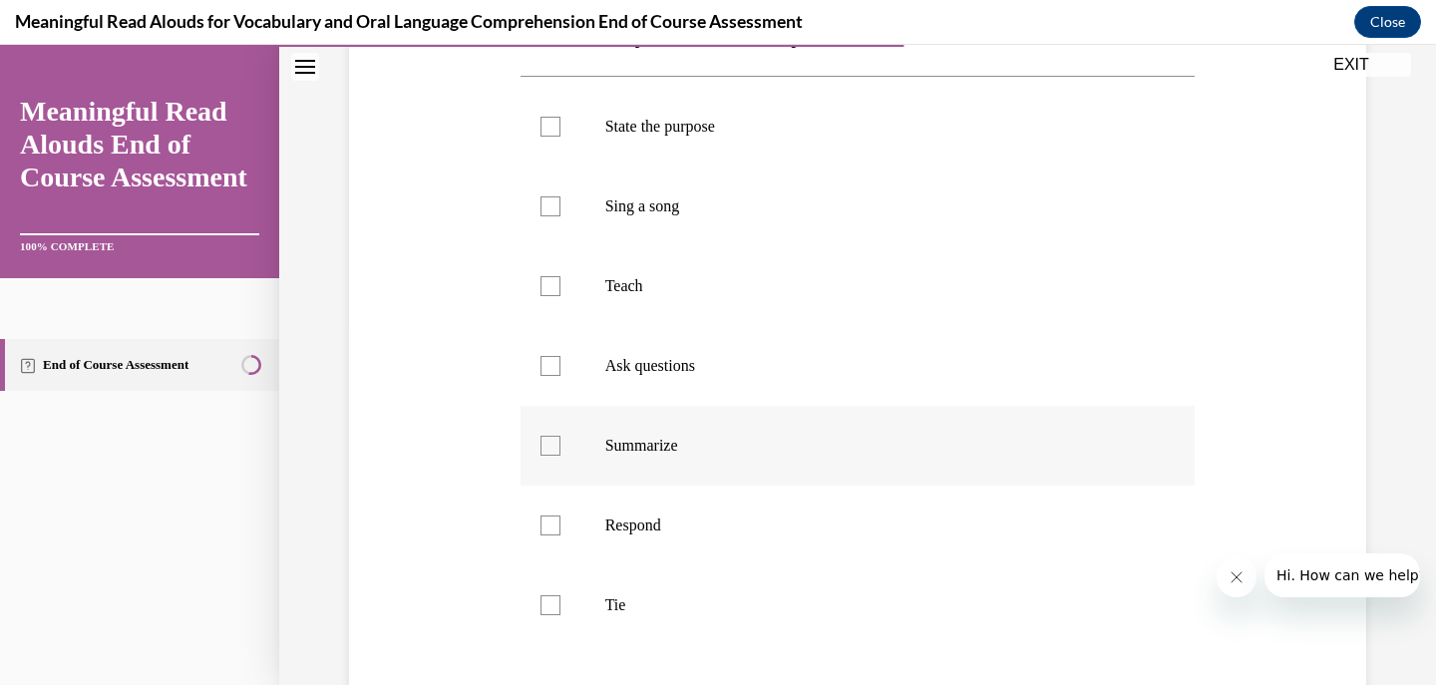
scroll to position [399, 0]
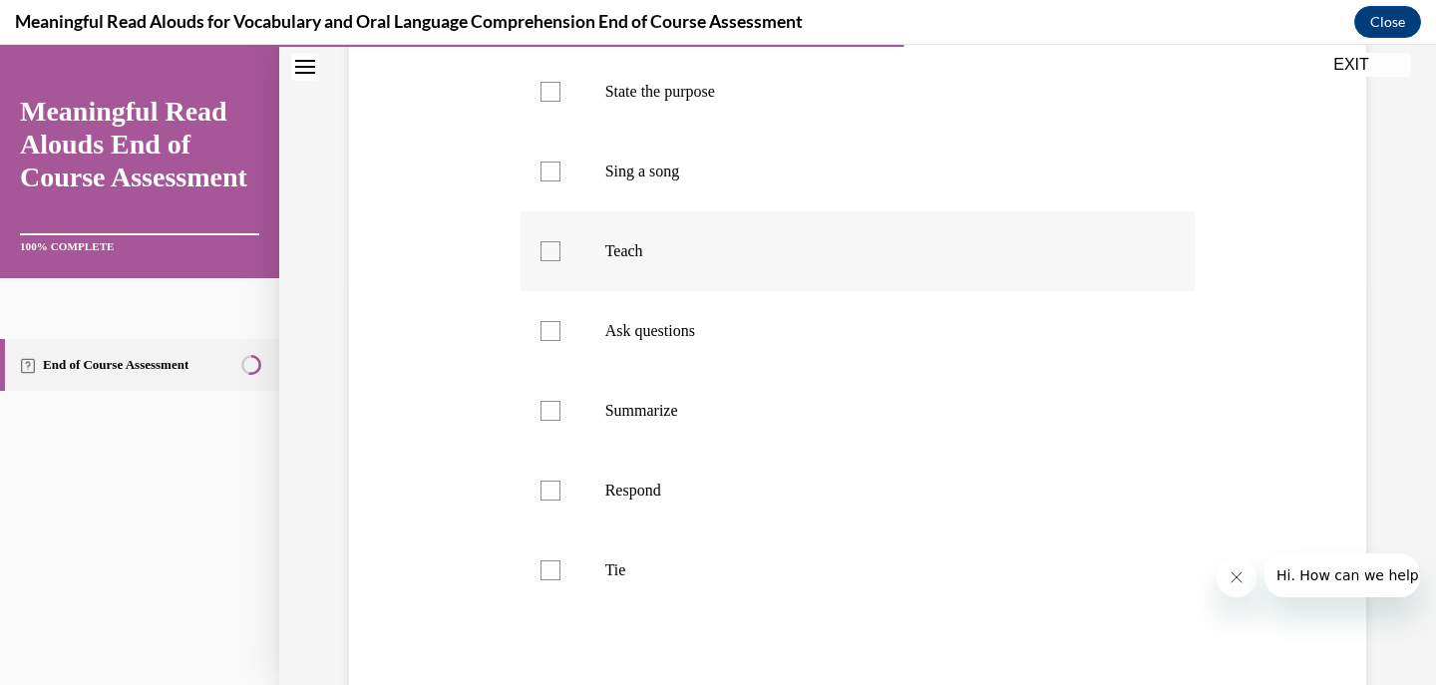
click at [806, 261] on label "Teach" at bounding box center [858, 251] width 675 height 80
click at [560, 261] on input "Teach" at bounding box center [551, 251] width 20 height 20
checkbox input "true"
click at [788, 560] on p "Tie" at bounding box center [875, 570] width 541 height 20
click at [560, 560] on input "Tie" at bounding box center [551, 570] width 20 height 20
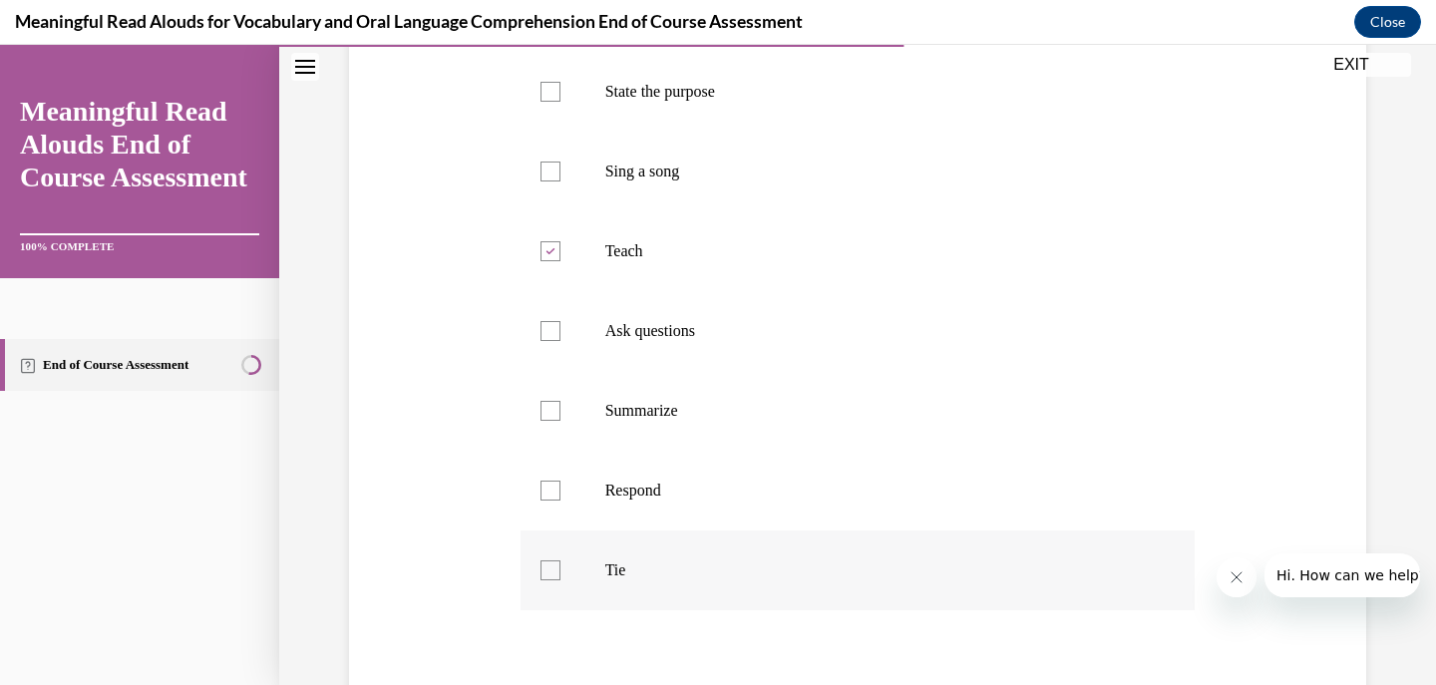
checkbox input "true"
click at [799, 495] on p "Respond" at bounding box center [875, 491] width 541 height 20
click at [560, 495] on input "Respond" at bounding box center [551, 491] width 20 height 20
checkbox input "true"
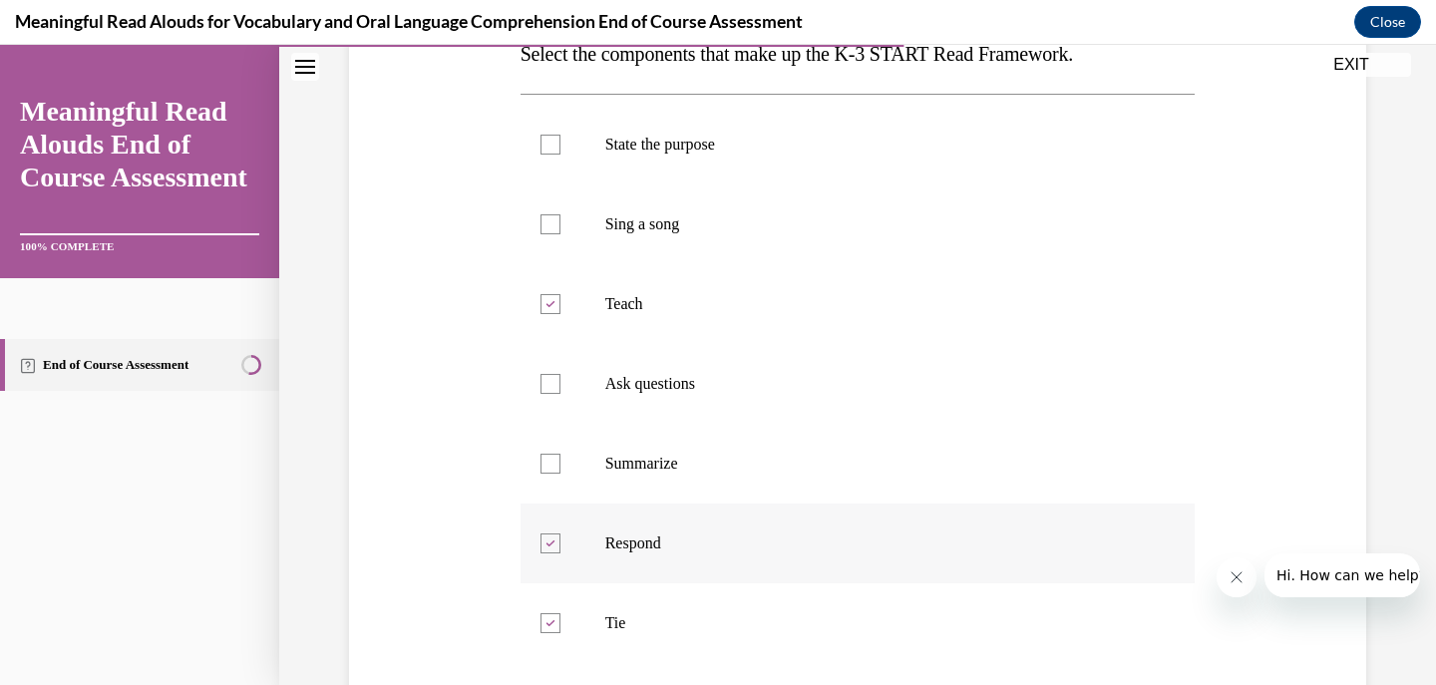
scroll to position [299, 0]
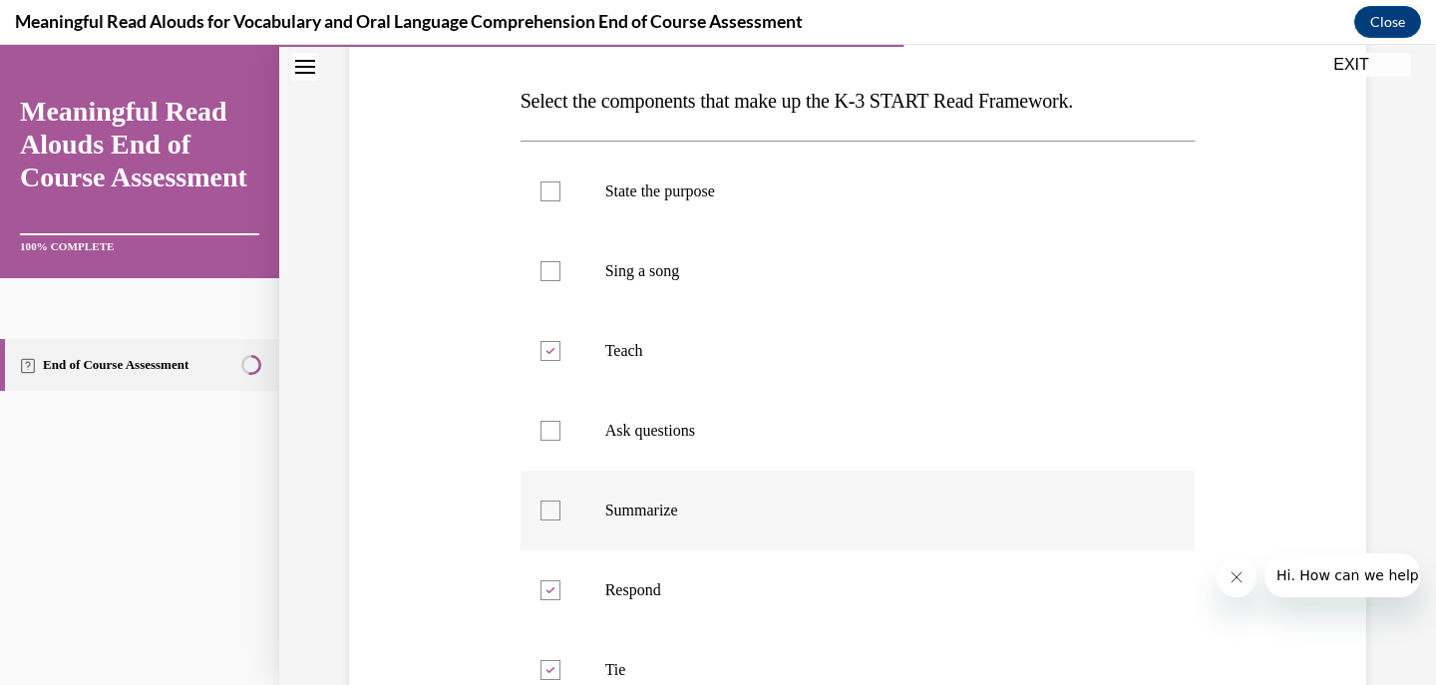
click at [786, 504] on p "Summarize" at bounding box center [875, 511] width 541 height 20
click at [560, 504] on input "Summarize" at bounding box center [551, 511] width 20 height 20
checkbox input "true"
click at [783, 206] on label "State the purpose" at bounding box center [858, 192] width 675 height 80
click at [560, 201] on input "State the purpose" at bounding box center [551, 192] width 20 height 20
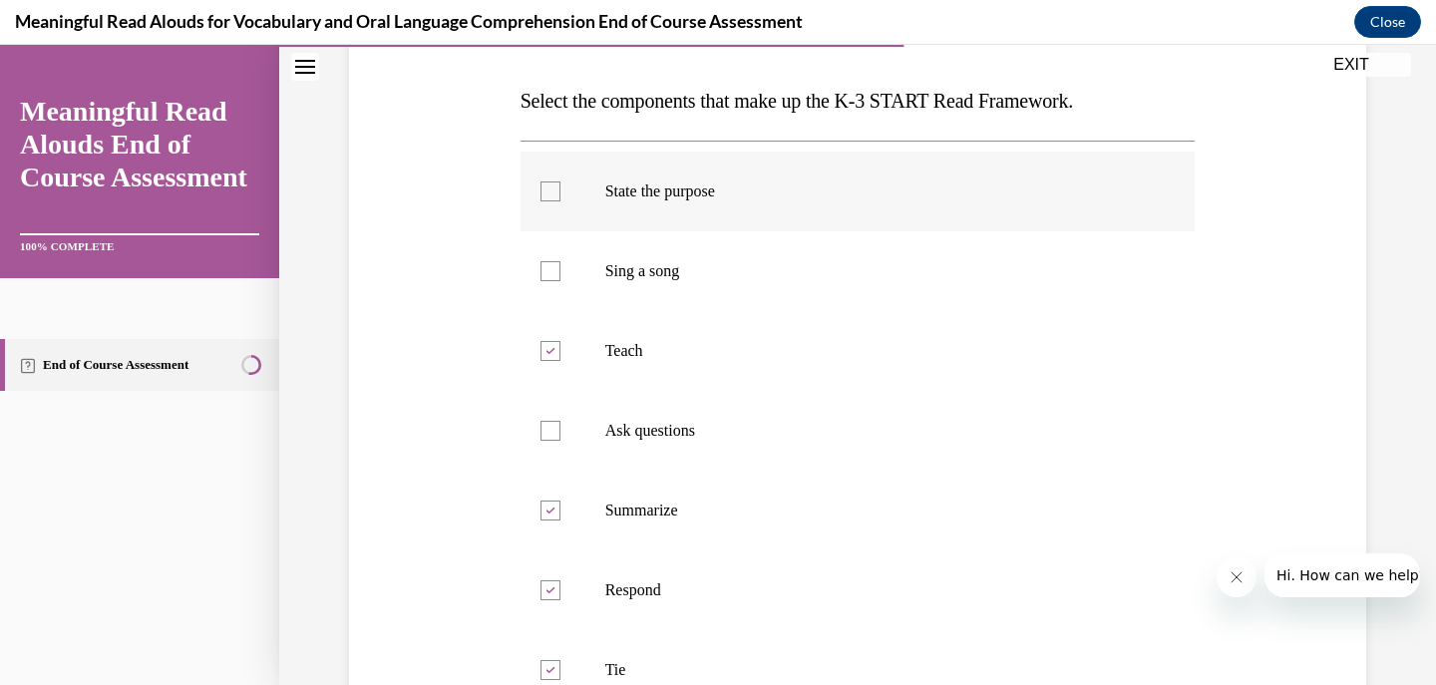
checkbox input "true"
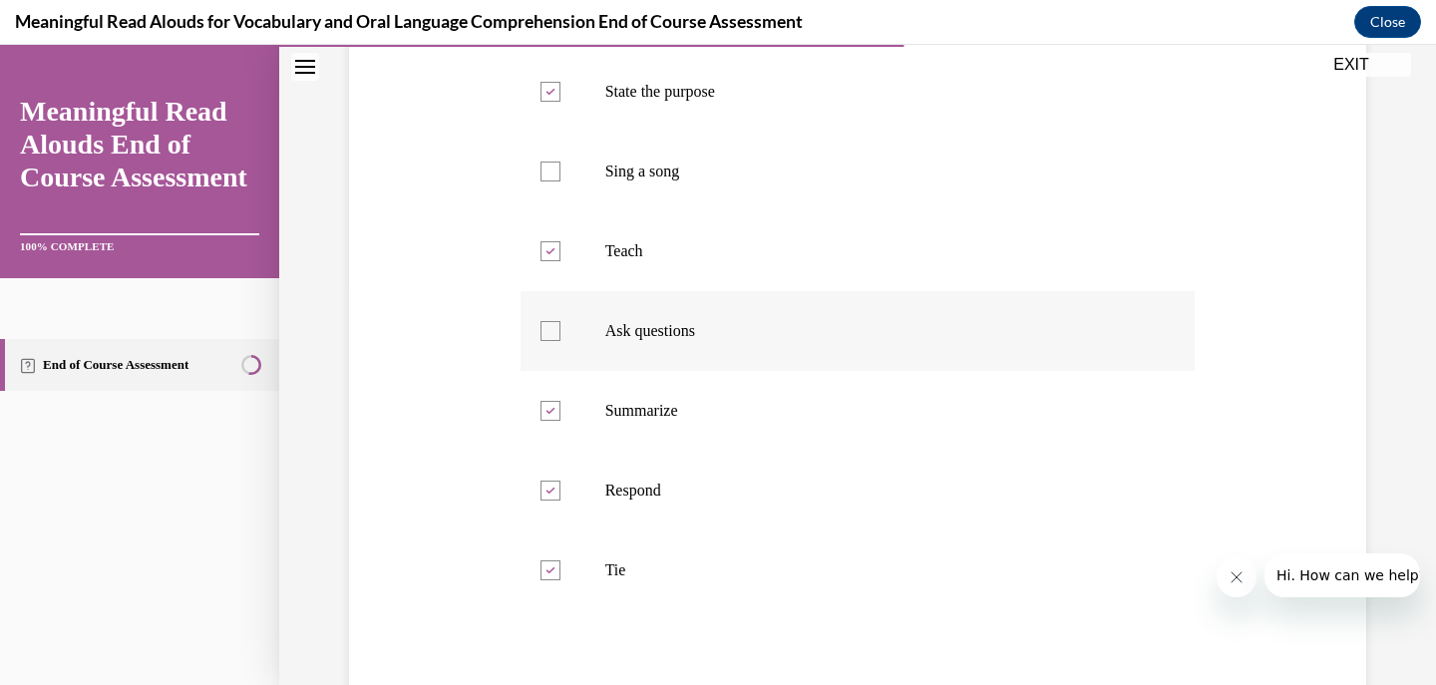
click at [766, 317] on label "Ask questions" at bounding box center [858, 331] width 675 height 80
click at [560, 321] on input "Ask questions" at bounding box center [551, 331] width 20 height 20
checkbox input "true"
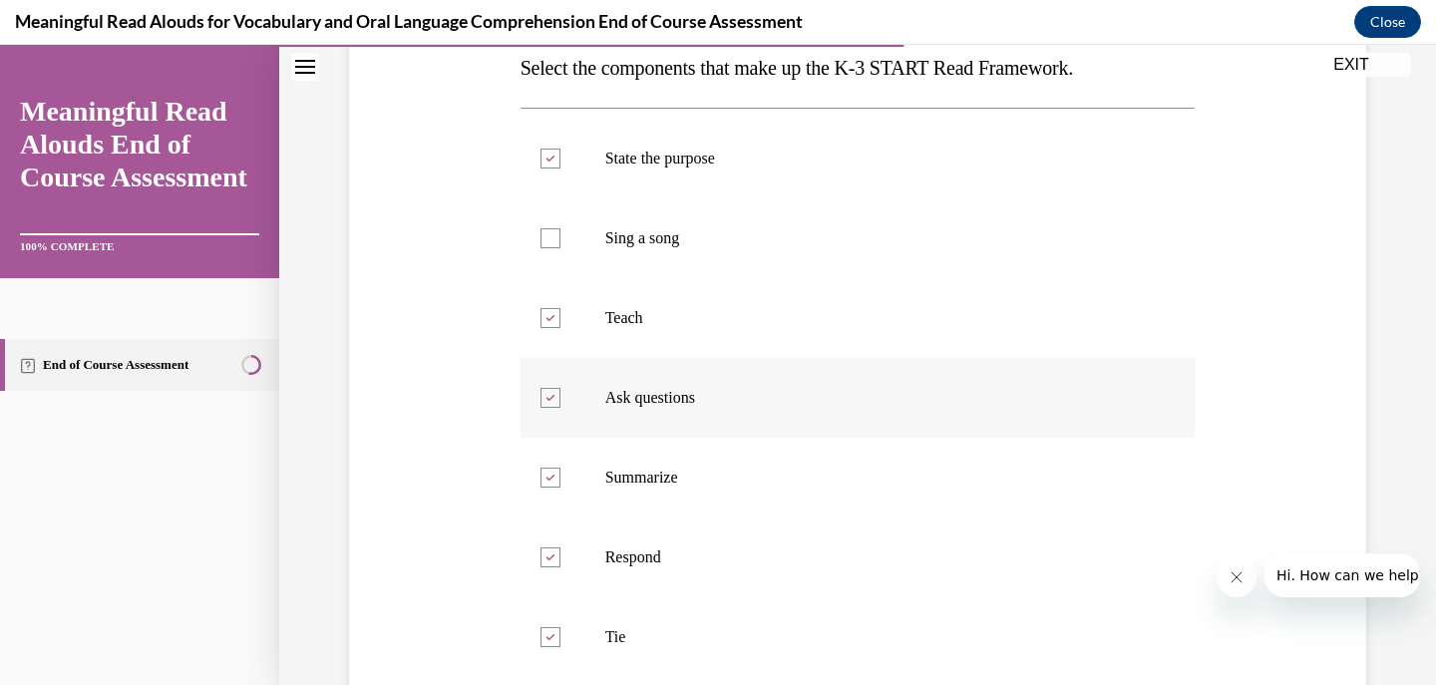
scroll to position [299, 0]
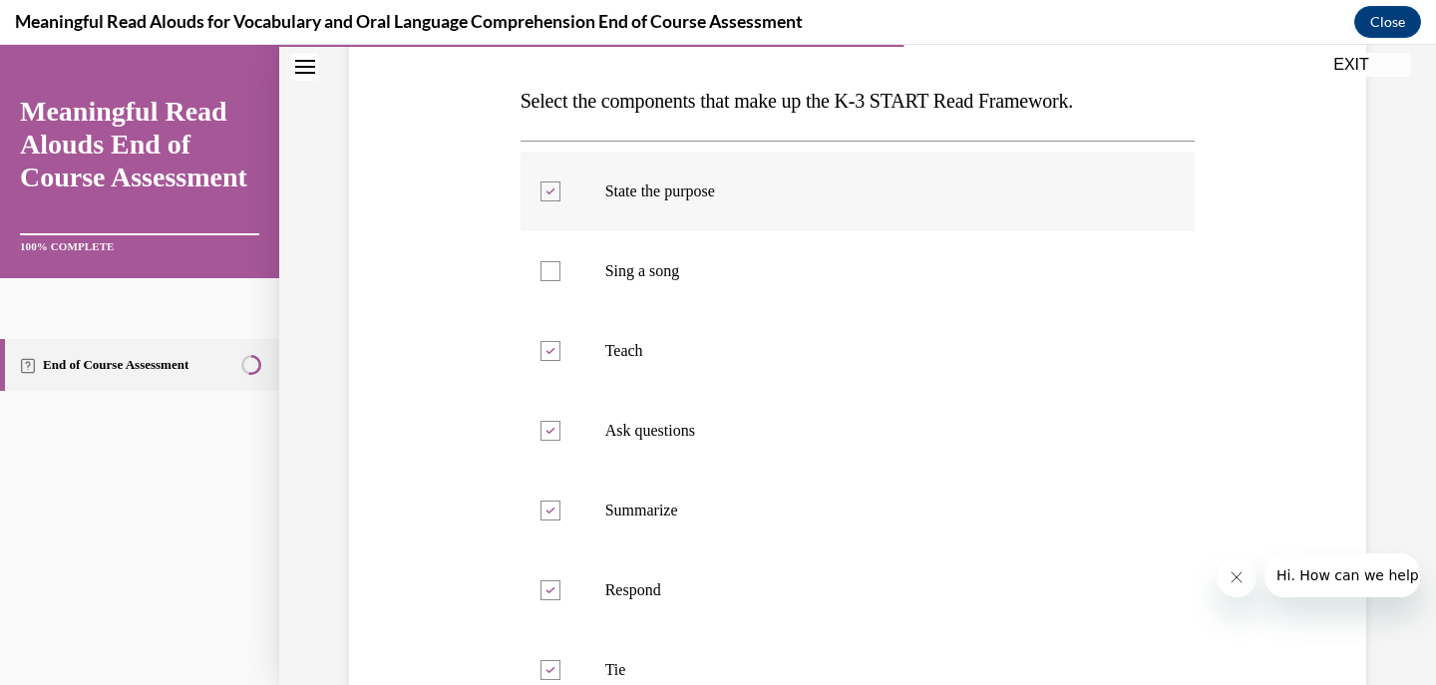
click at [794, 196] on p "State the purpose" at bounding box center [875, 192] width 541 height 20
click at [560, 196] on input "State the purpose" at bounding box center [551, 192] width 20 height 20
checkbox input "false"
click at [814, 511] on p "Summarize" at bounding box center [875, 511] width 541 height 20
click at [560, 511] on input "Summarize" at bounding box center [551, 511] width 20 height 20
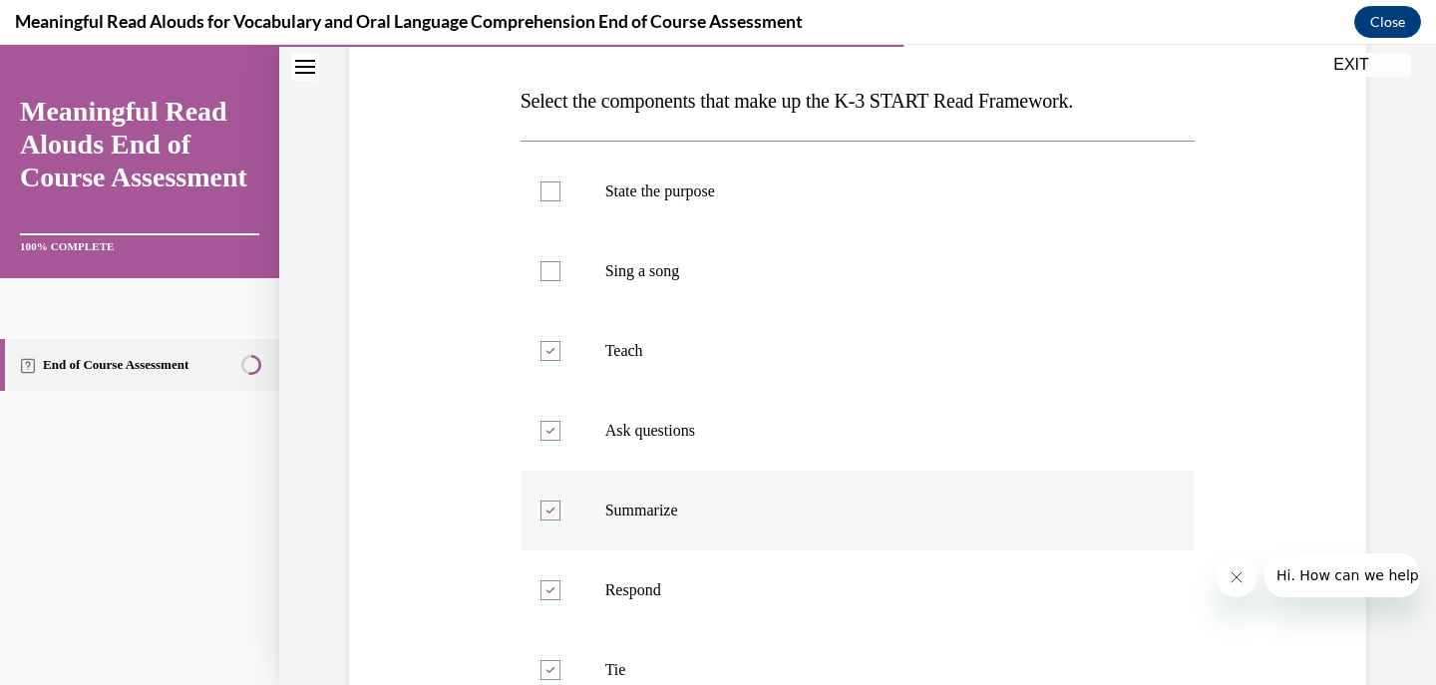
checkbox input "false"
click at [806, 213] on label "State the purpose" at bounding box center [858, 192] width 675 height 80
click at [560, 201] on input "State the purpose" at bounding box center [551, 192] width 20 height 20
checkbox input "true"
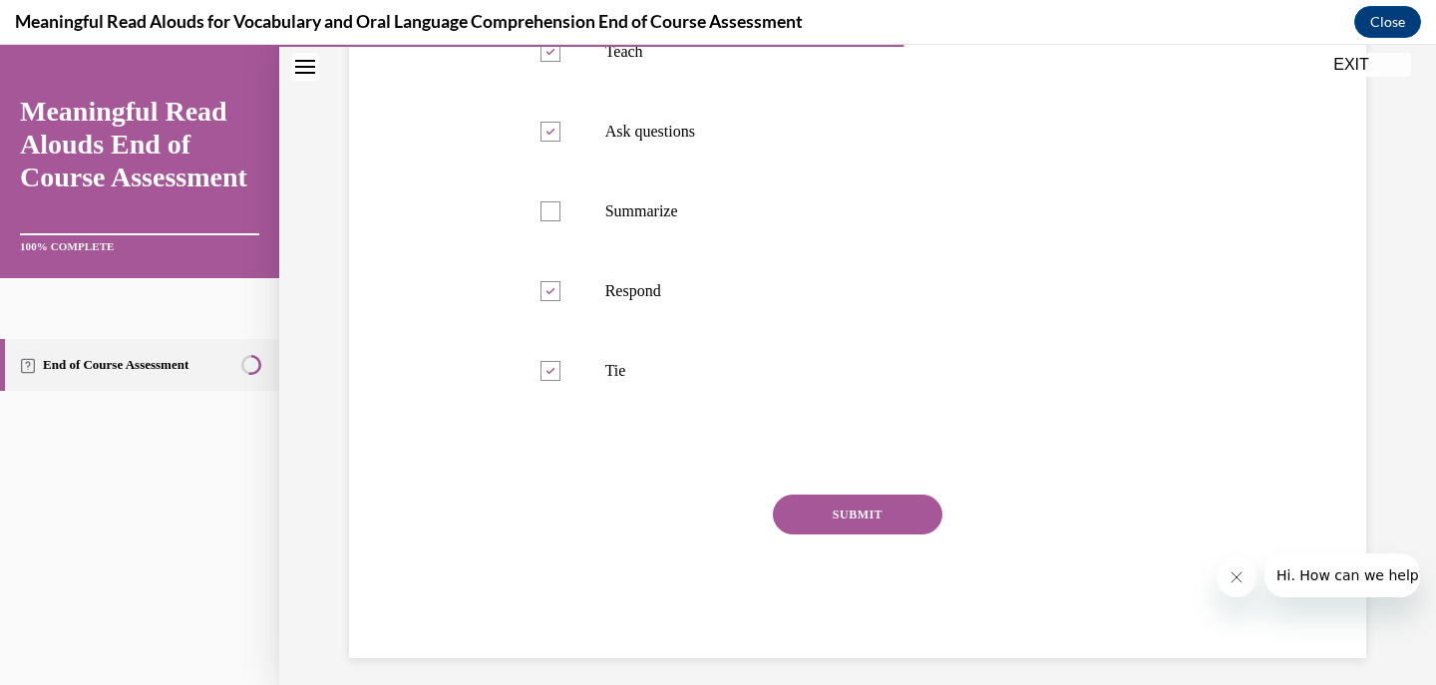
click at [814, 522] on button "SUBMIT" at bounding box center [858, 515] width 170 height 40
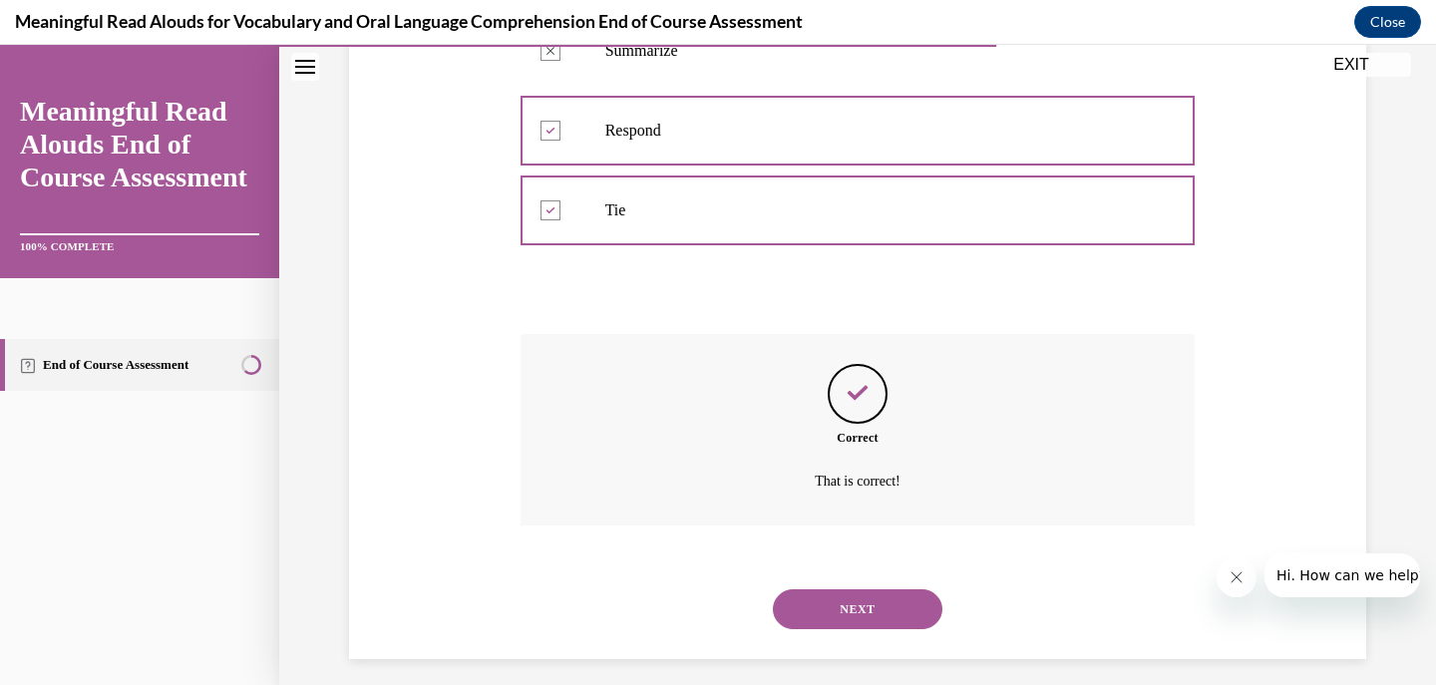
scroll to position [773, 0]
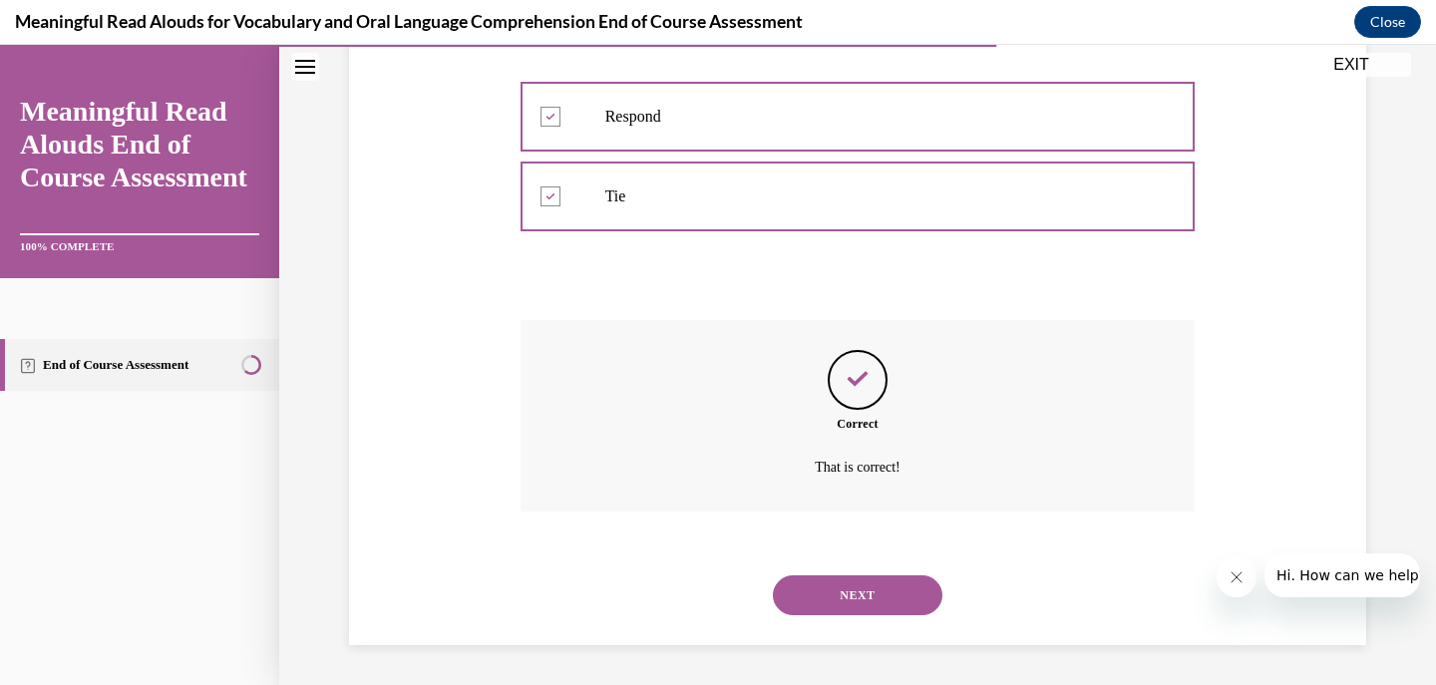
click at [811, 581] on button "NEXT" at bounding box center [858, 595] width 170 height 40
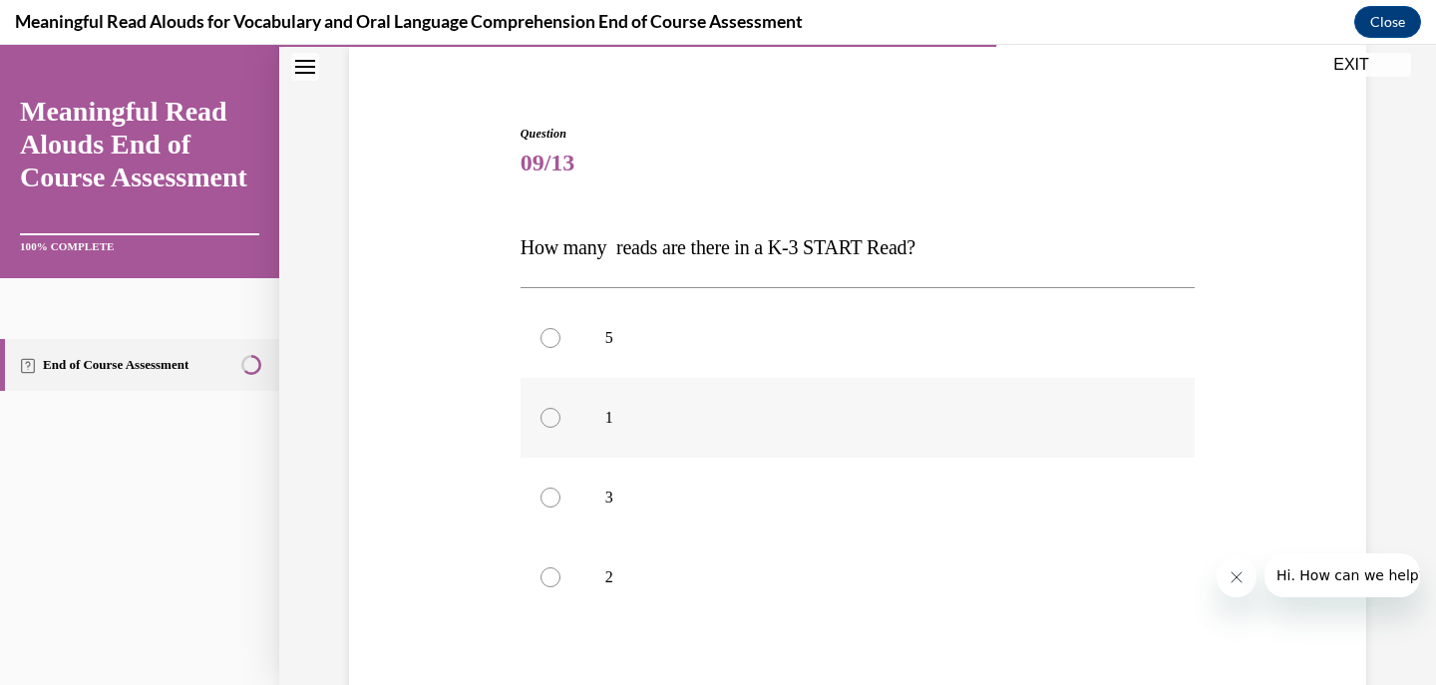
scroll to position [199, 0]
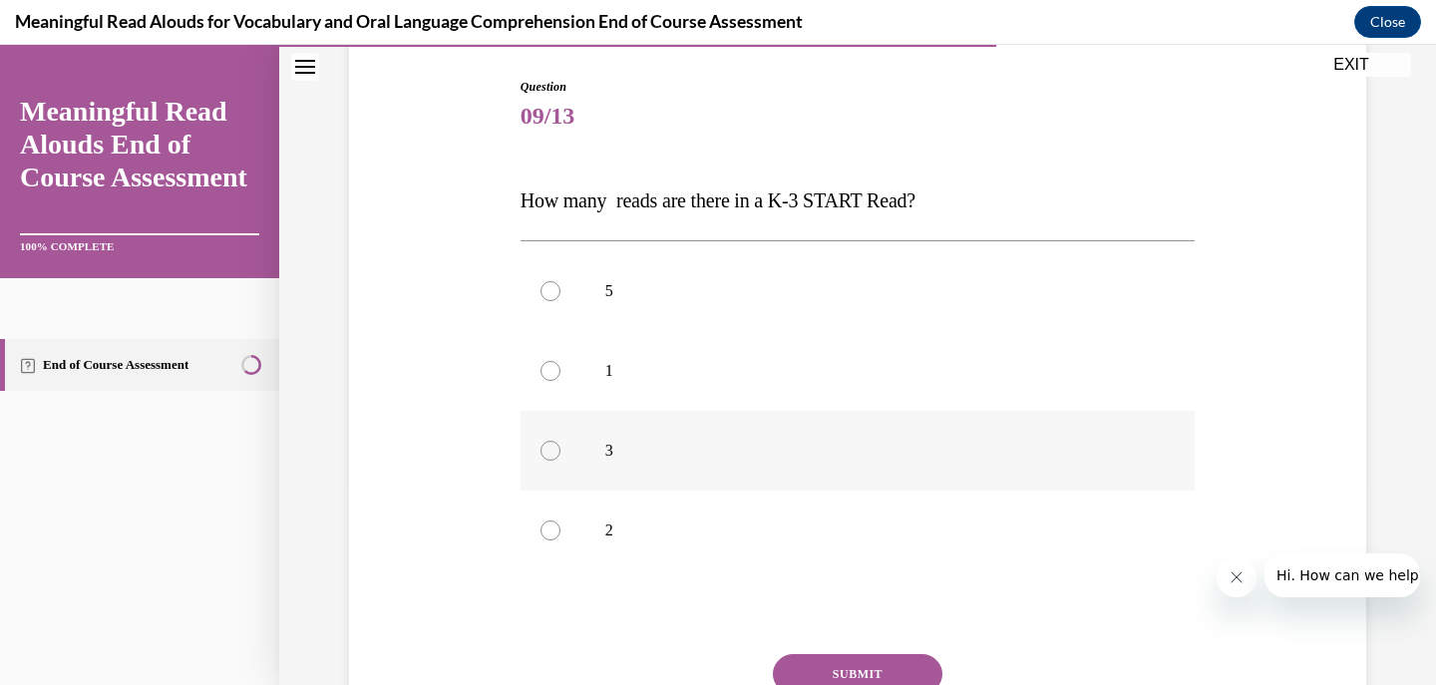
click at [810, 451] on p "3" at bounding box center [875, 451] width 541 height 20
click at [560, 451] on input "3" at bounding box center [551, 451] width 20 height 20
radio input "true"
click at [882, 674] on button "SUBMIT" at bounding box center [858, 674] width 170 height 40
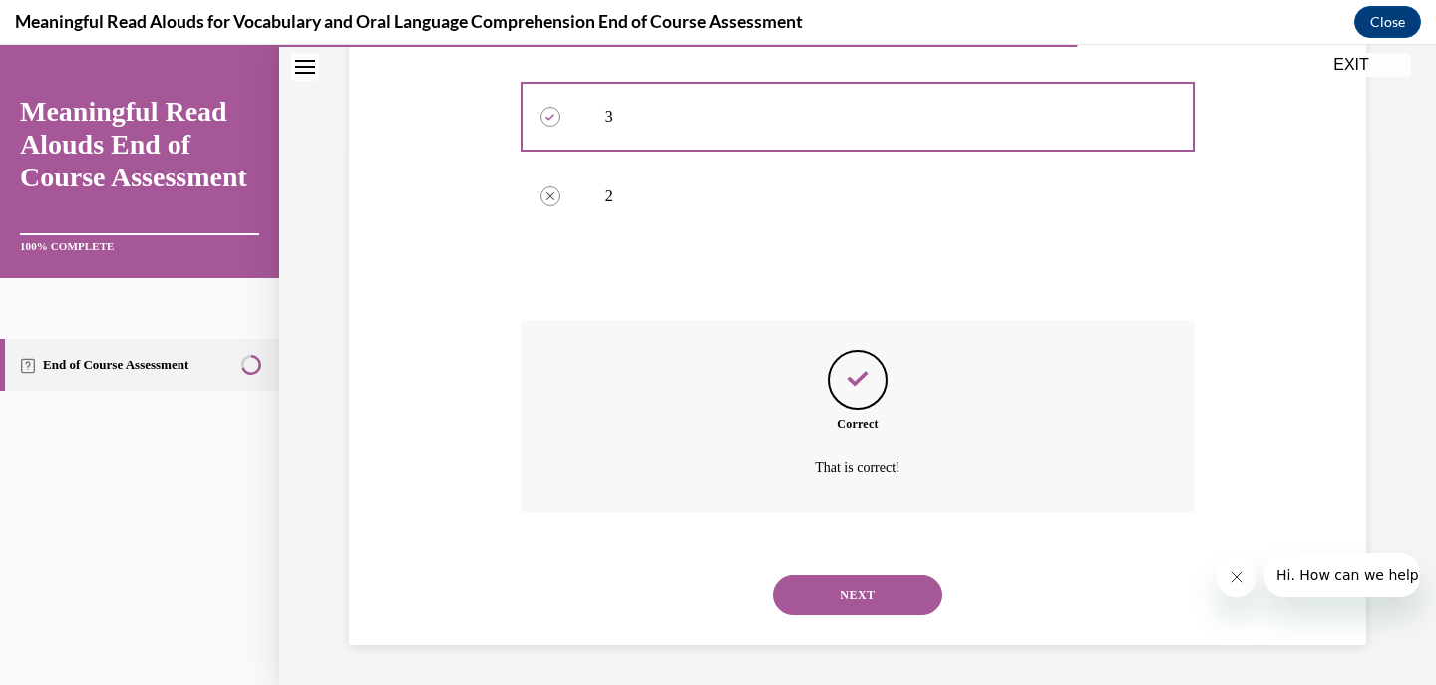
click at [855, 583] on button "NEXT" at bounding box center [858, 595] width 170 height 40
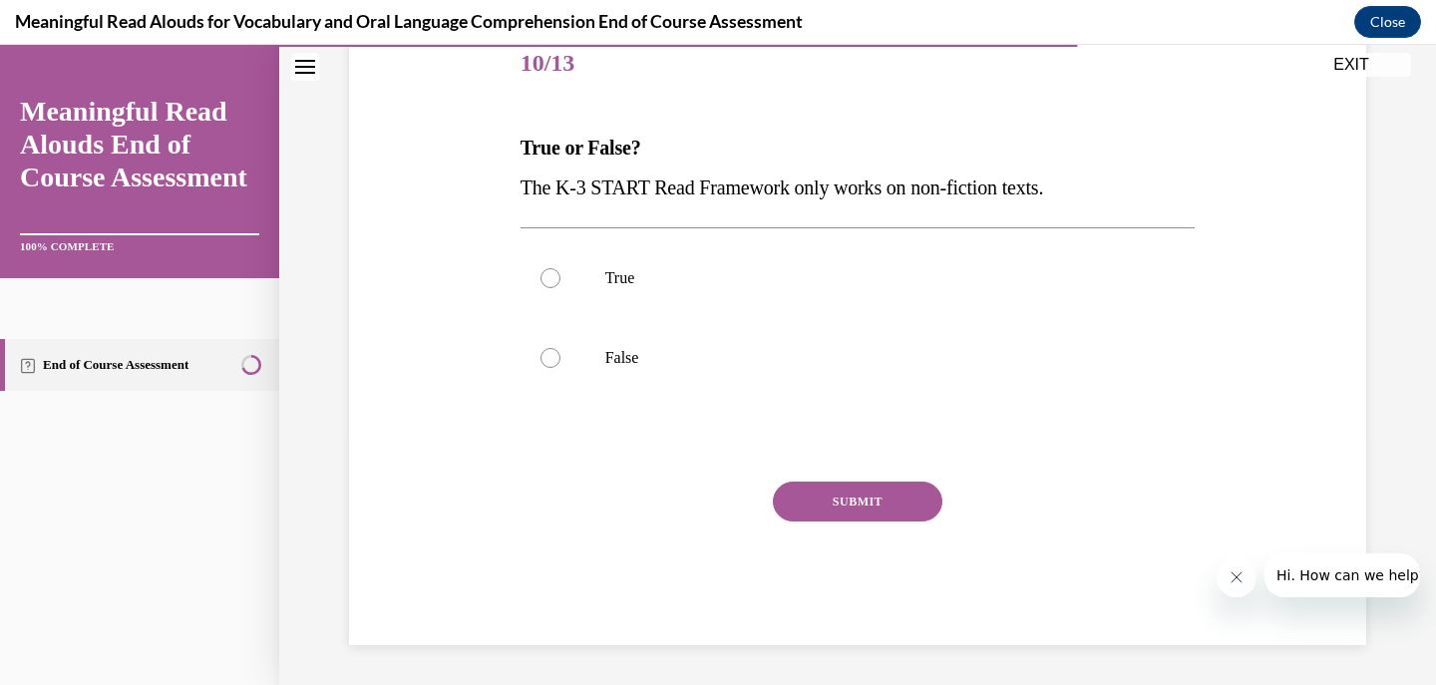
scroll to position [221, 0]
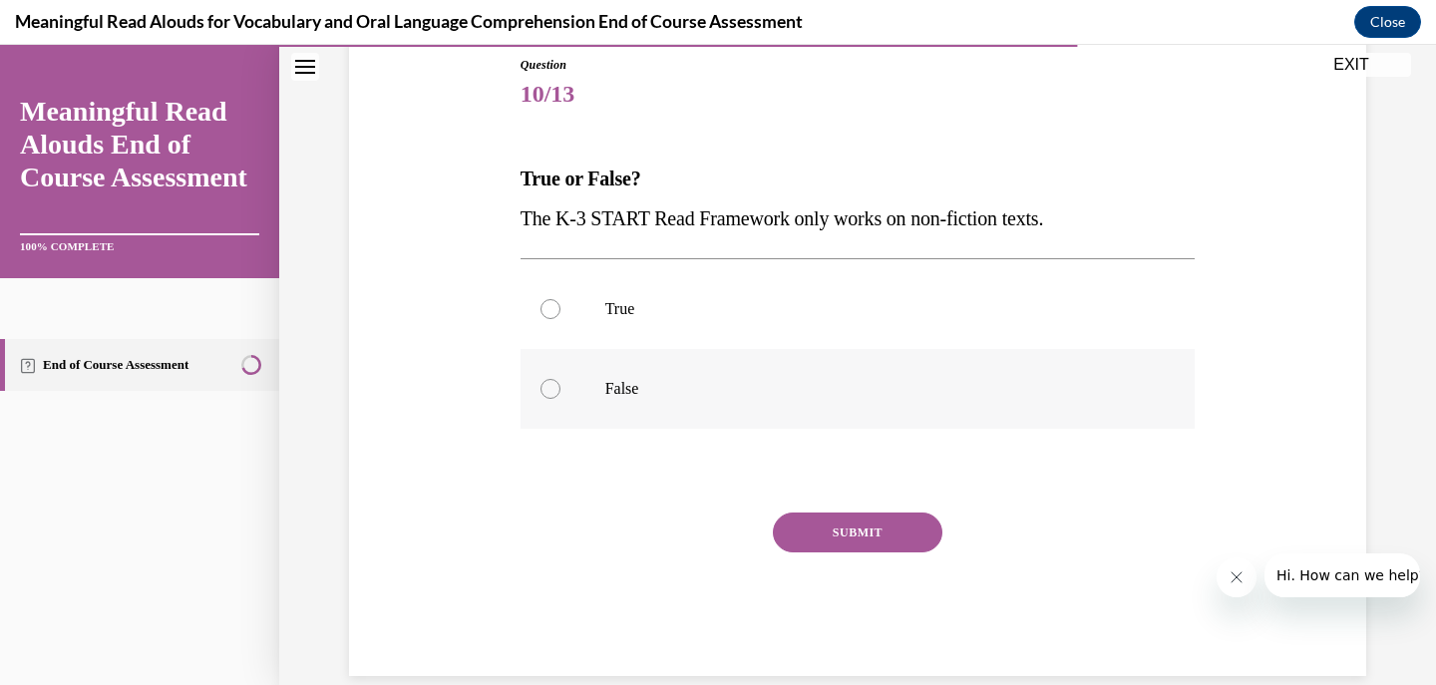
click at [651, 383] on p "False" at bounding box center [875, 389] width 541 height 20
click at [560, 383] on input "False" at bounding box center [551, 389] width 20 height 20
radio input "true"
click at [828, 524] on button "SUBMIT" at bounding box center [858, 533] width 170 height 40
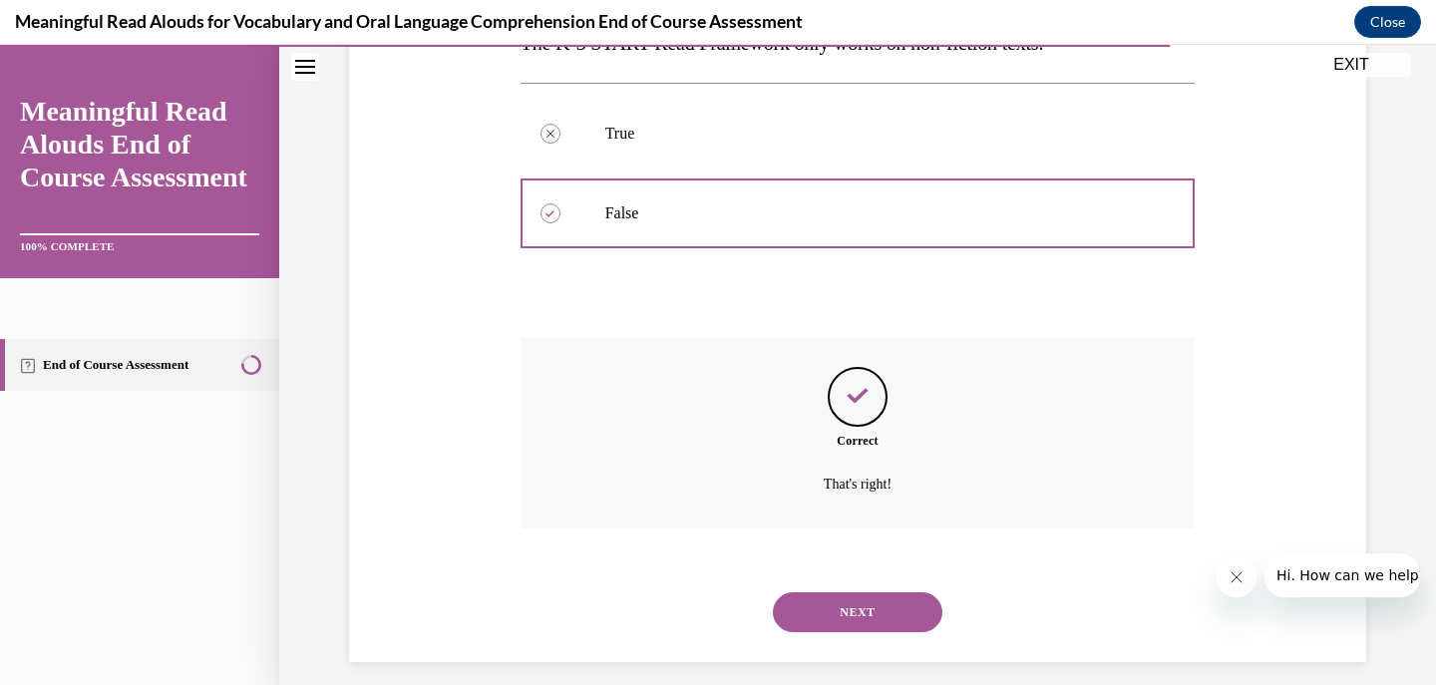
scroll to position [414, 0]
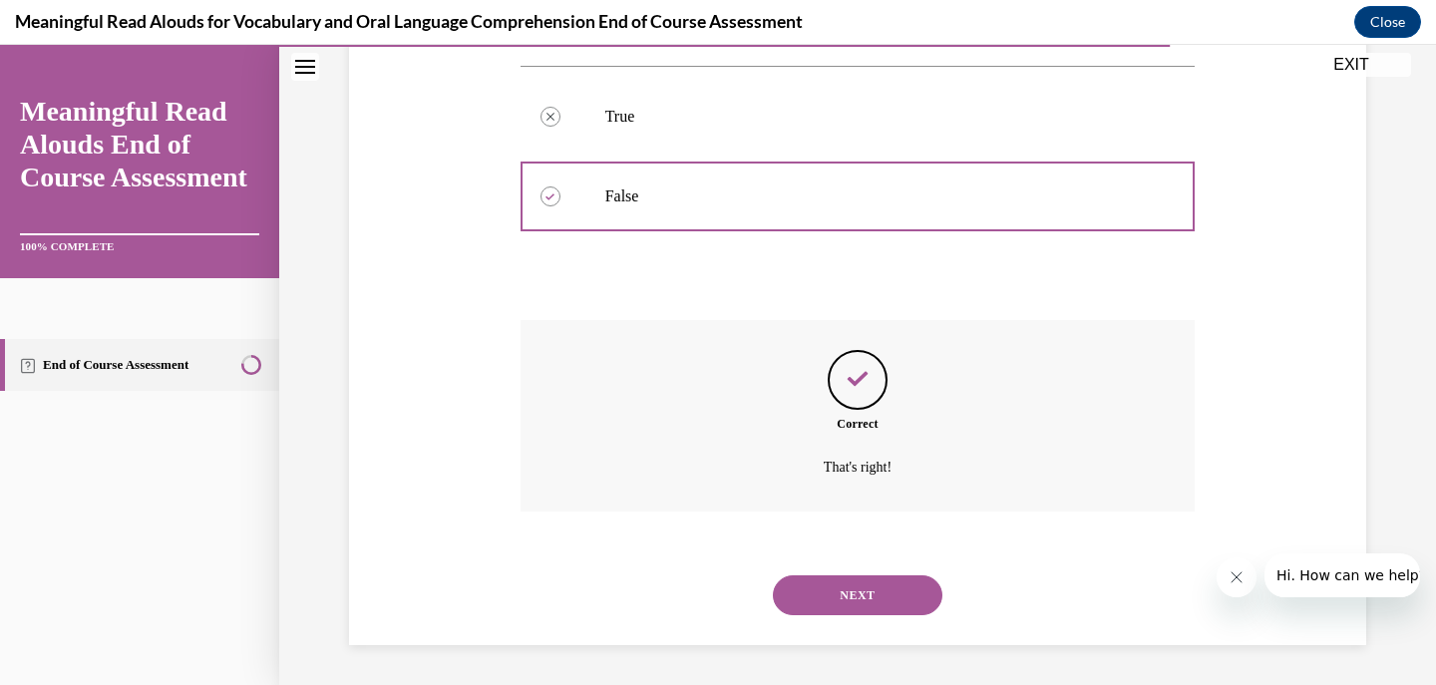
click at [832, 586] on button "NEXT" at bounding box center [858, 595] width 170 height 40
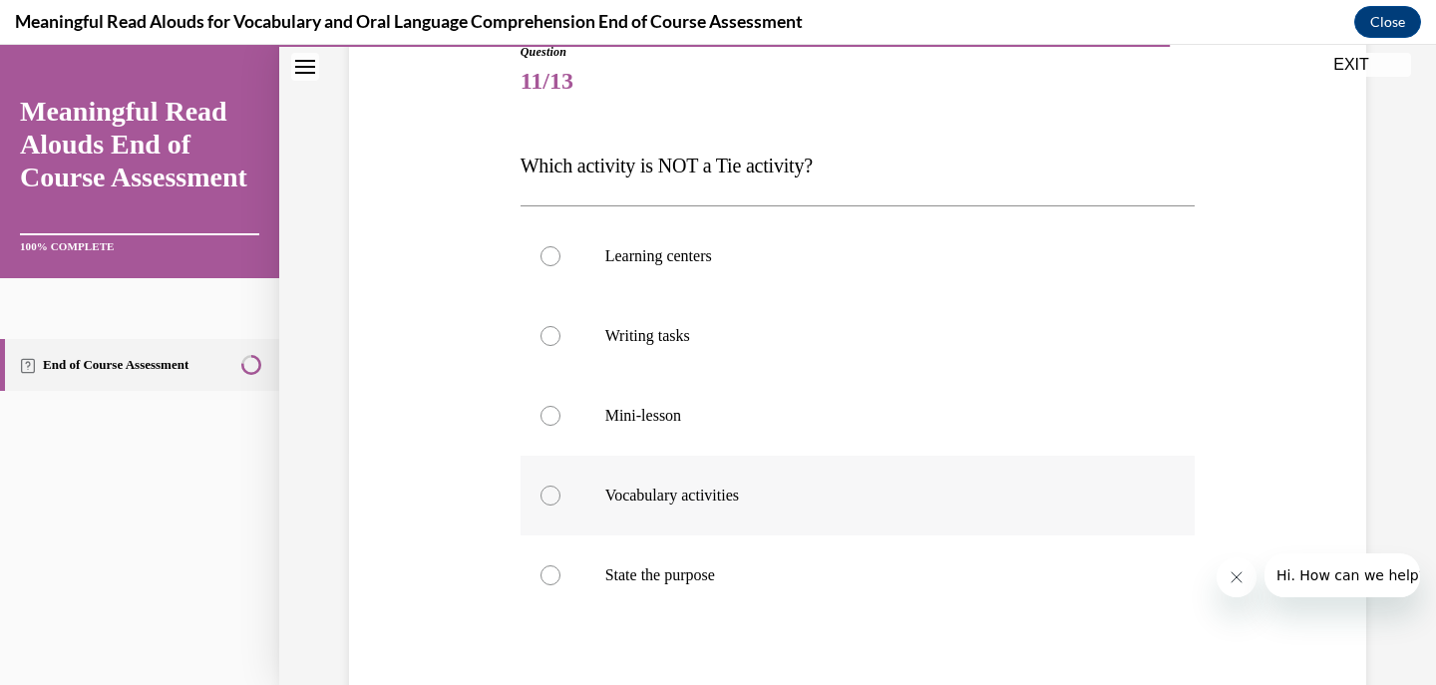
scroll to position [199, 0]
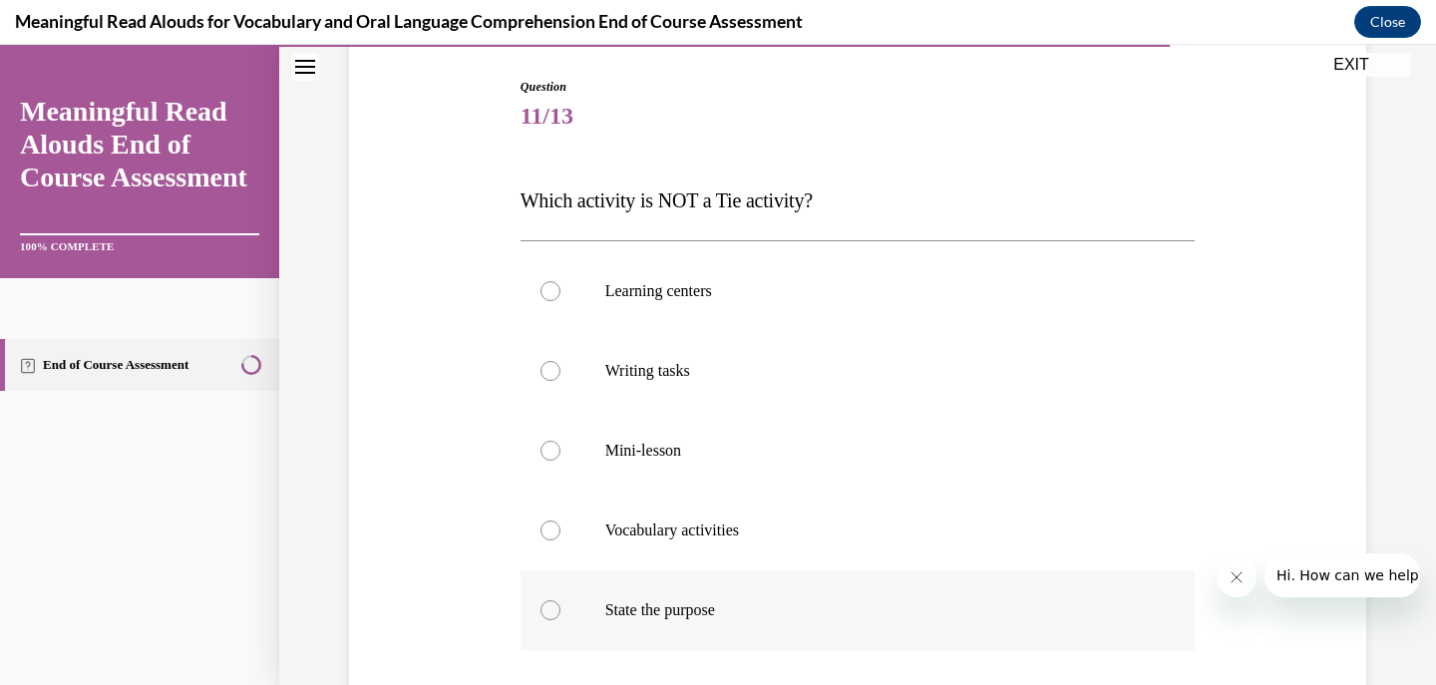
click at [1087, 631] on label "State the purpose" at bounding box center [858, 610] width 675 height 80
click at [560, 620] on input "State the purpose" at bounding box center [551, 610] width 20 height 20
radio input "true"
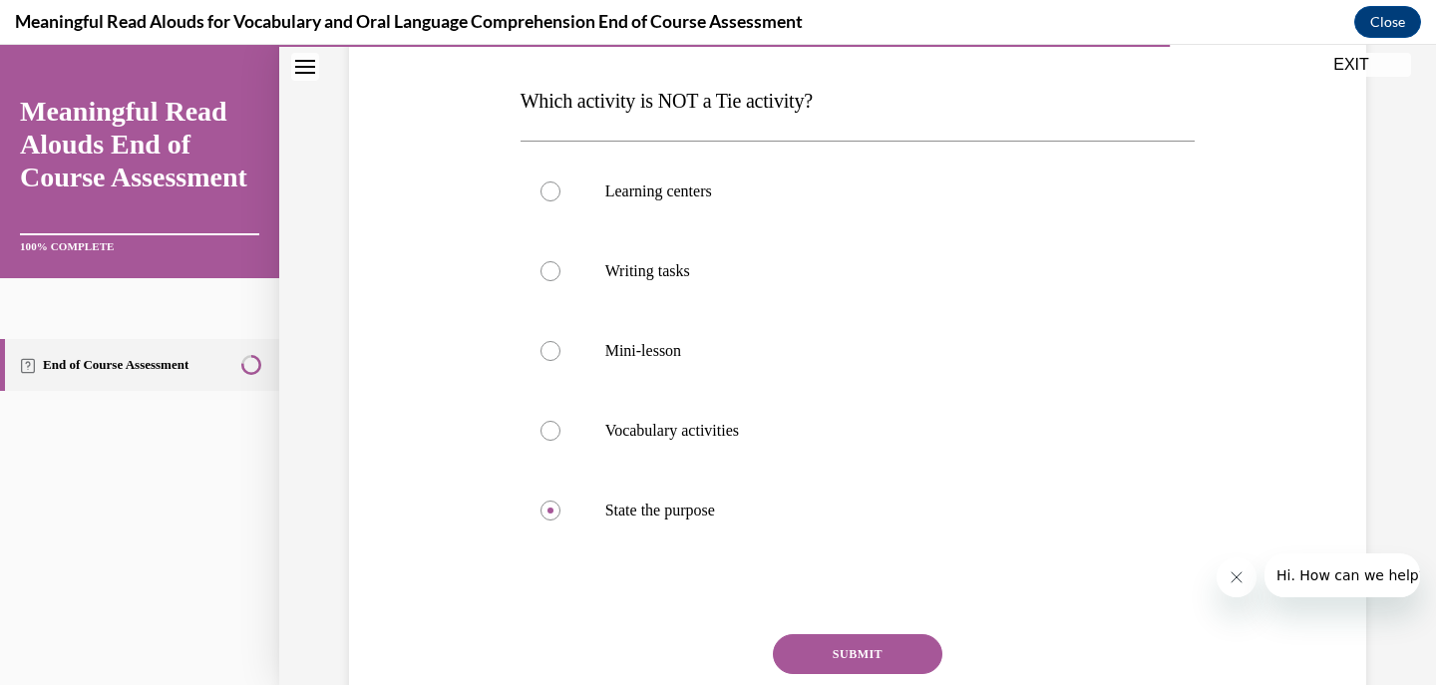
click at [815, 656] on button "SUBMIT" at bounding box center [858, 654] width 170 height 40
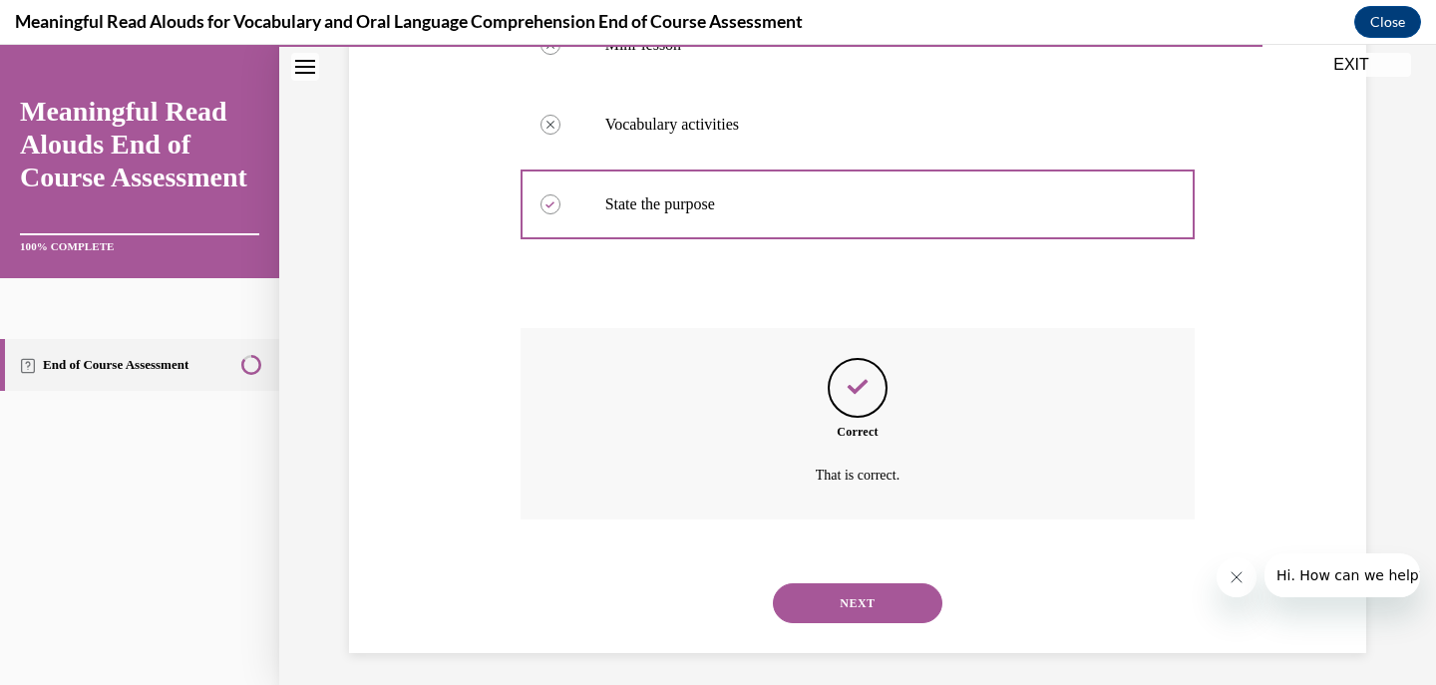
scroll to position [613, 0]
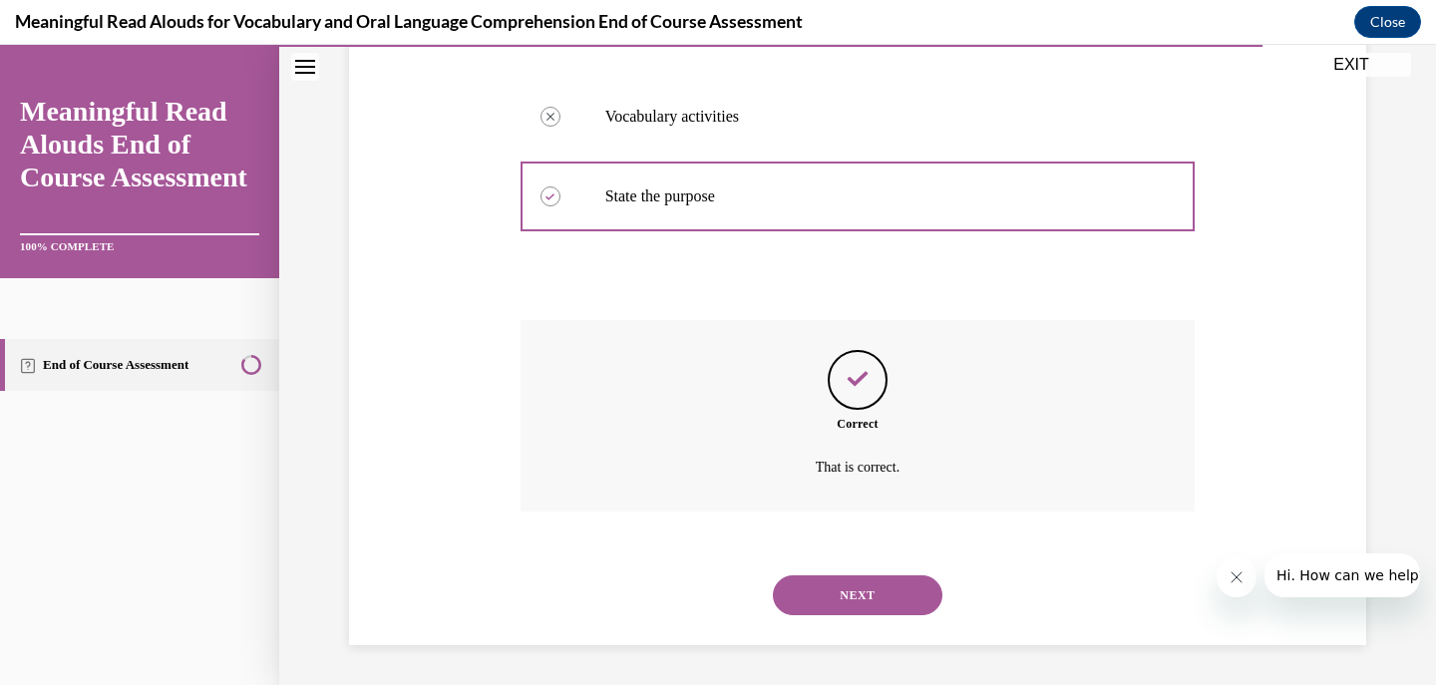
click at [897, 598] on button "NEXT" at bounding box center [858, 595] width 170 height 40
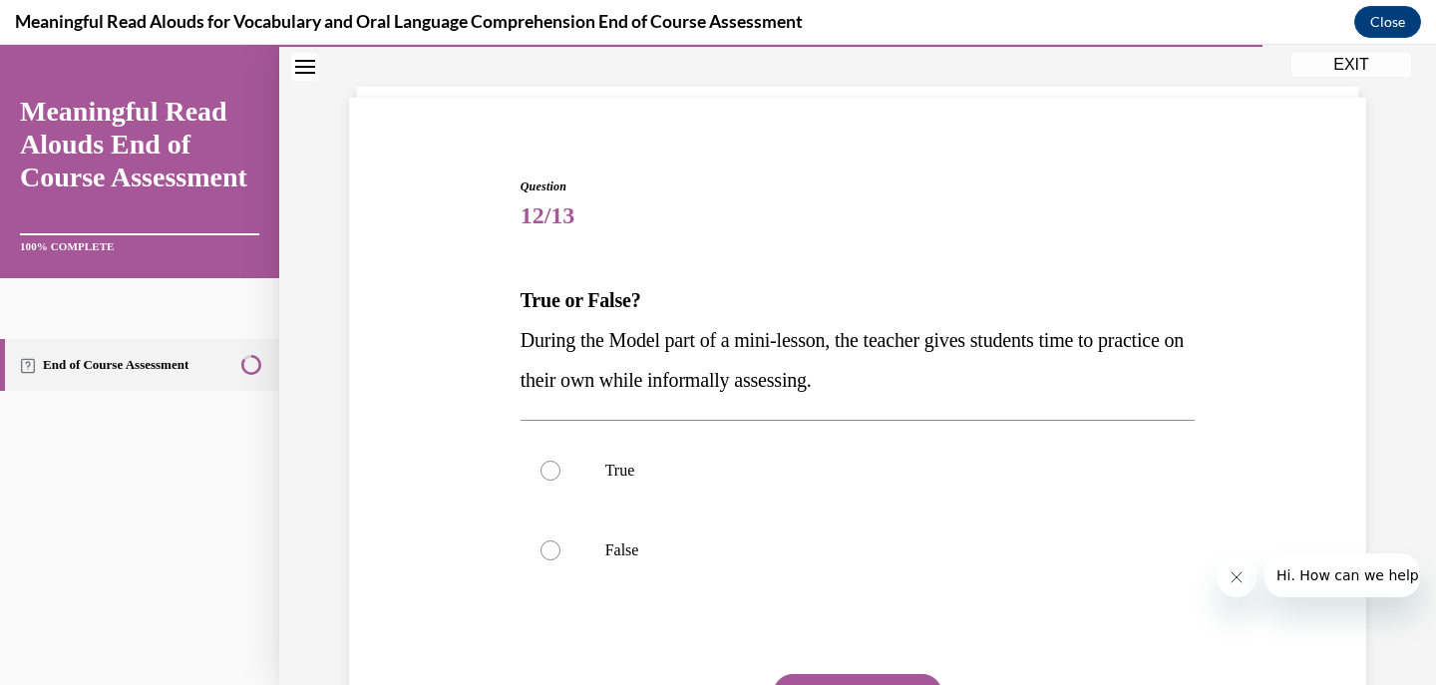
scroll to position [199, 0]
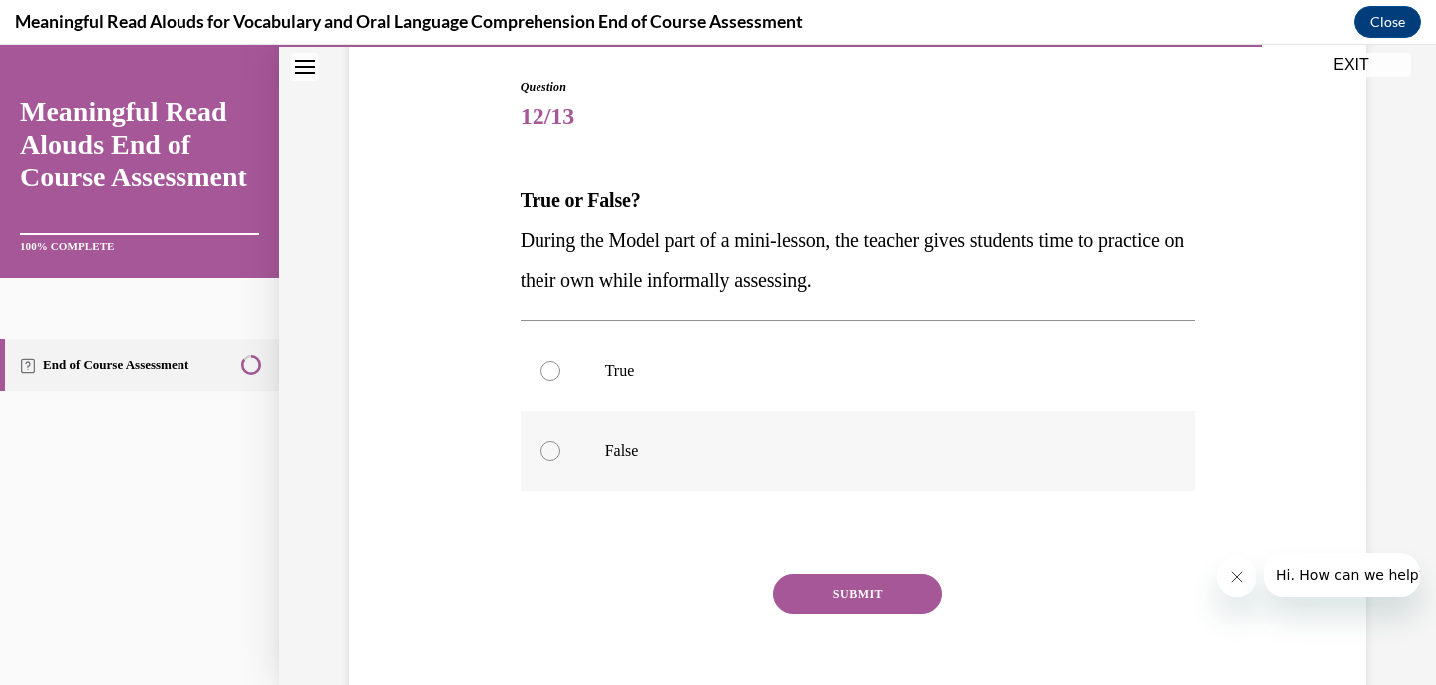
drag, startPoint x: 945, startPoint y: 379, endPoint x: 926, endPoint y: 471, distance: 93.7
click at [944, 378] on p "True" at bounding box center [875, 371] width 541 height 20
click at [560, 378] on input "True" at bounding box center [551, 371] width 20 height 20
radio input "true"
click at [871, 589] on button "SUBMIT" at bounding box center [858, 594] width 170 height 40
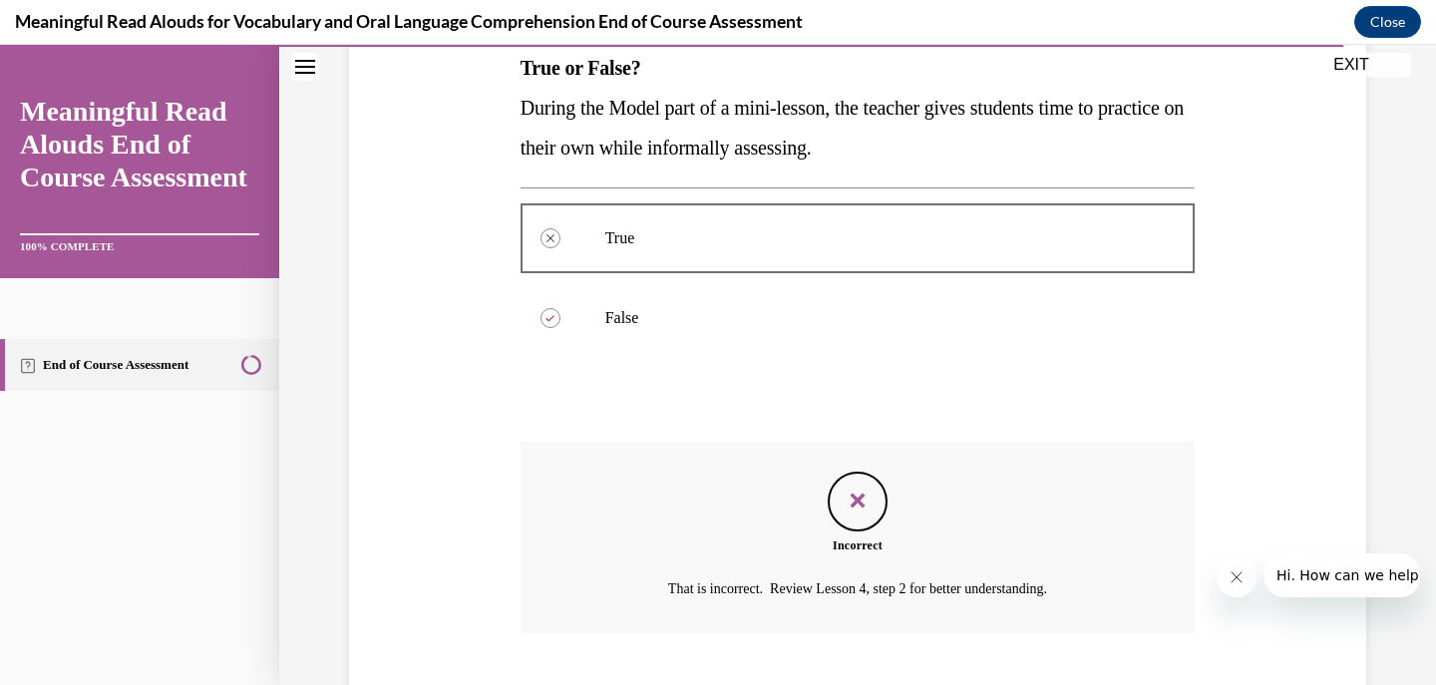
scroll to position [454, 0]
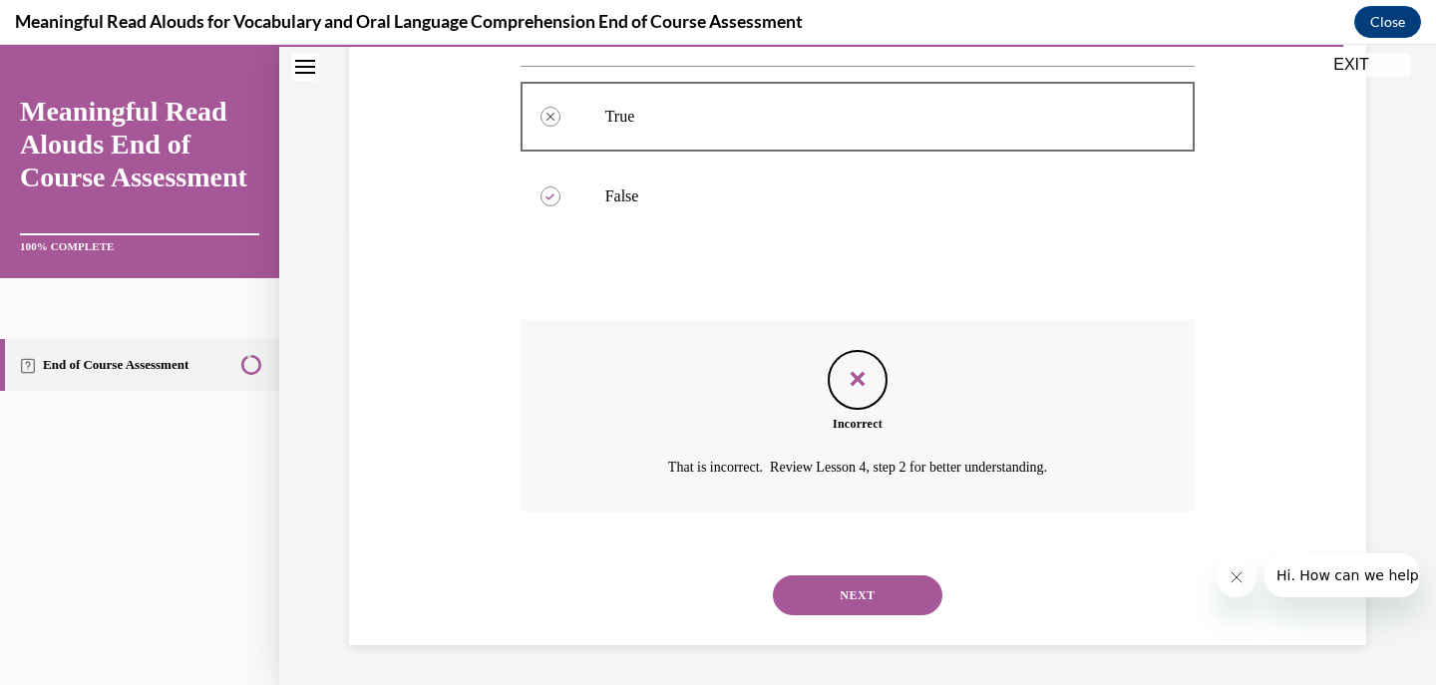
click at [865, 602] on button "NEXT" at bounding box center [858, 595] width 170 height 40
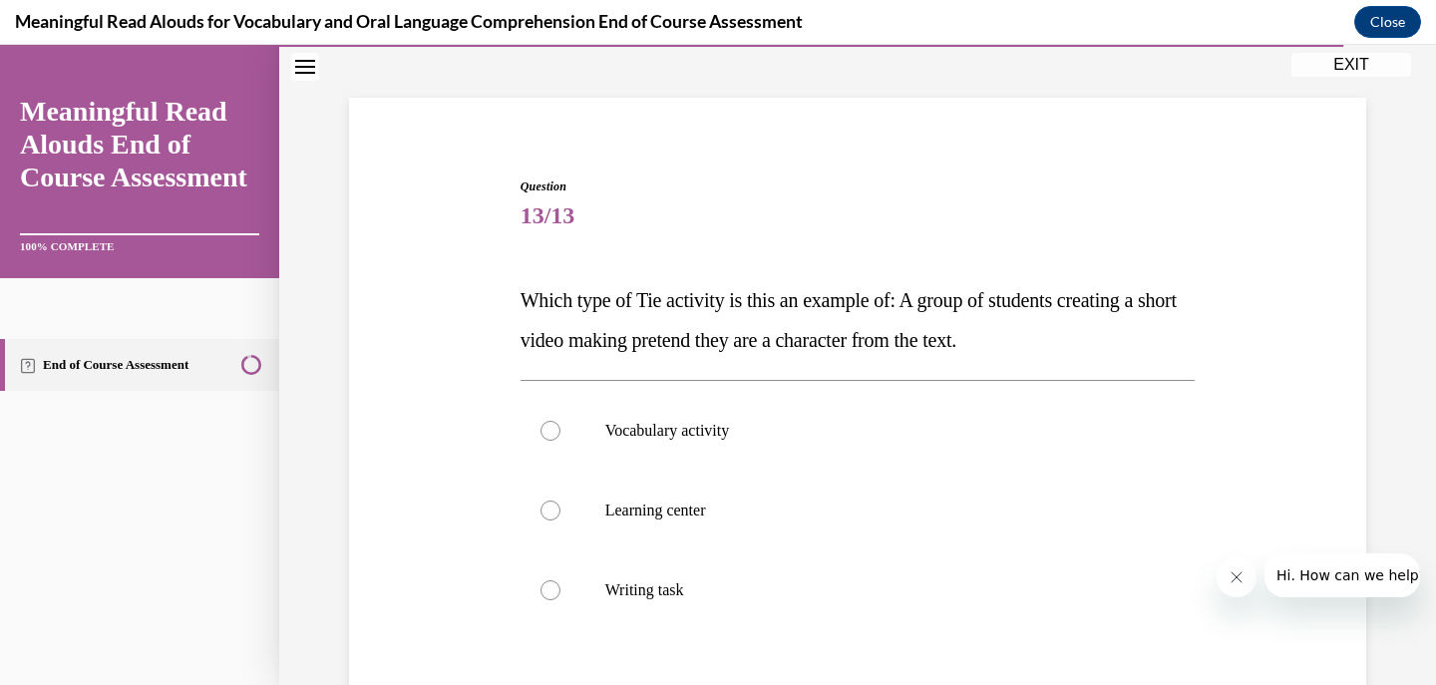
scroll to position [199, 0]
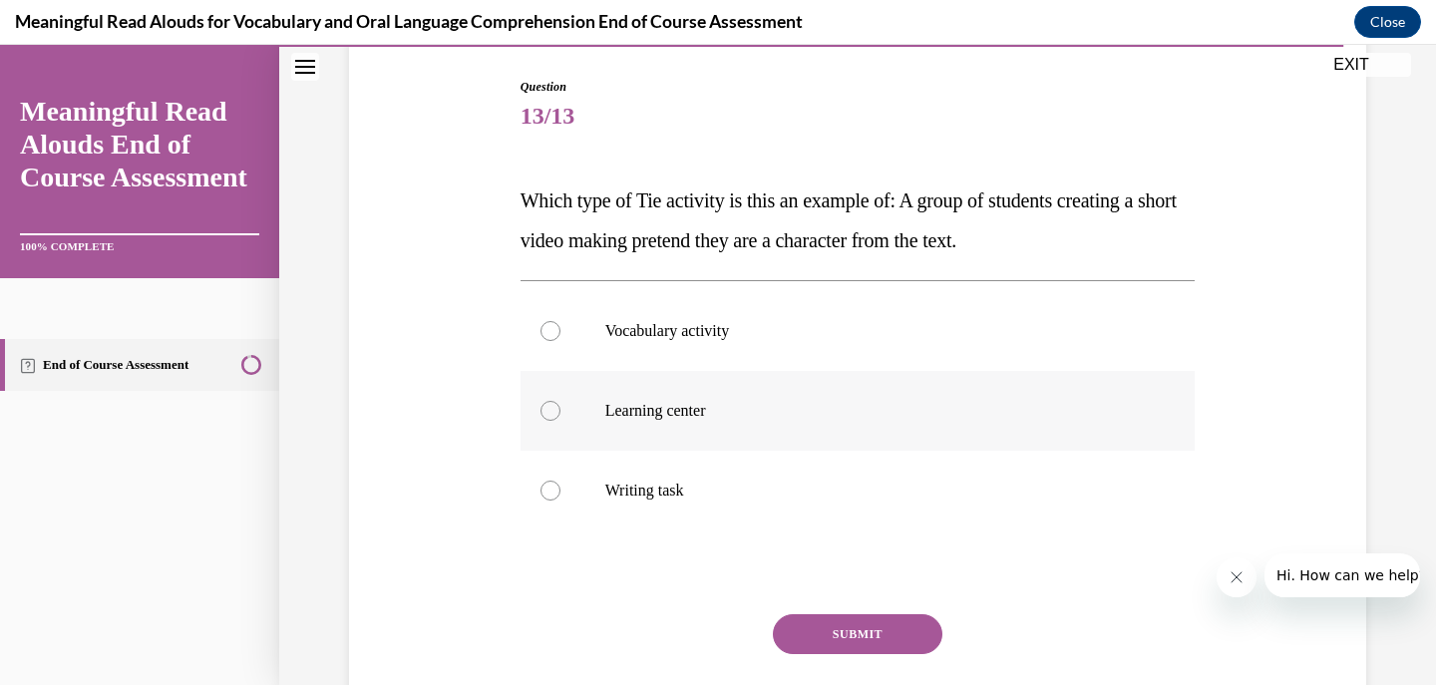
click at [909, 420] on p "Learning center" at bounding box center [875, 411] width 541 height 20
click at [560, 420] on input "Learning center" at bounding box center [551, 411] width 20 height 20
radio input "true"
click at [882, 627] on button "SUBMIT" at bounding box center [858, 634] width 170 height 40
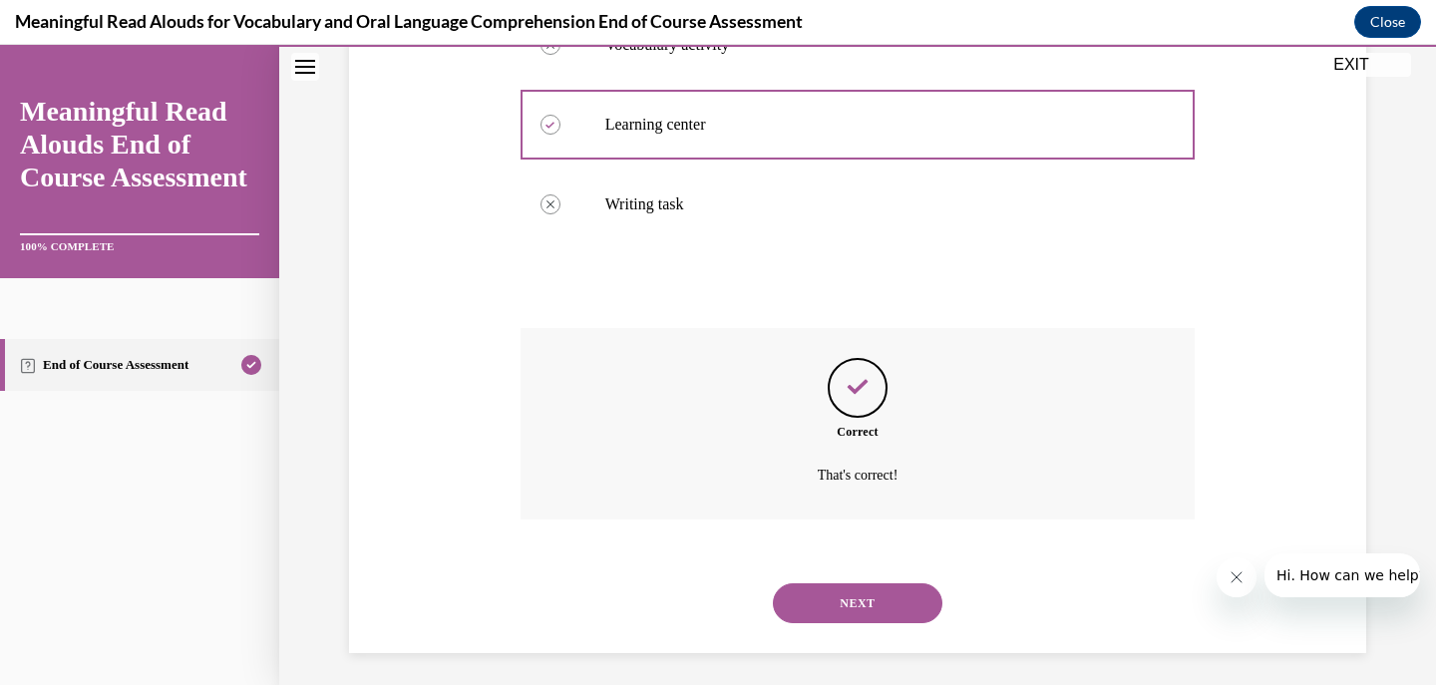
scroll to position [494, 0]
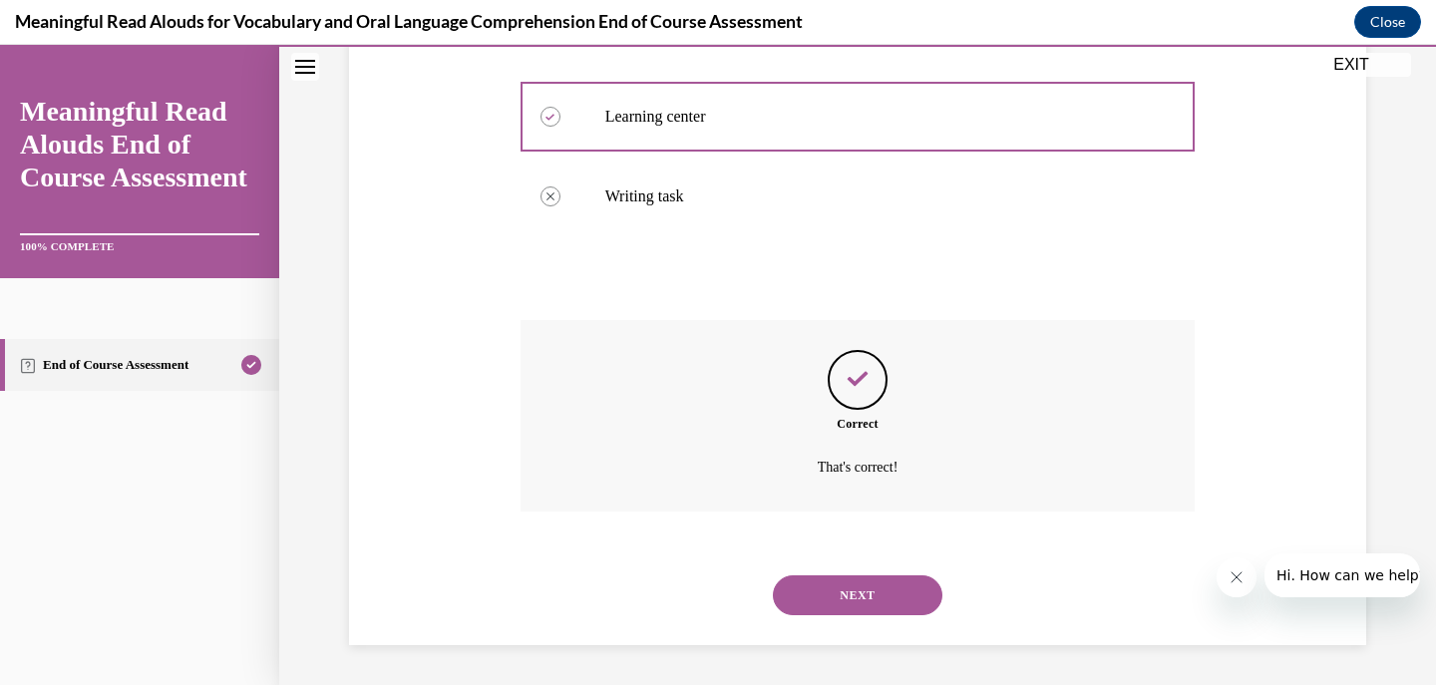
click at [881, 608] on button "NEXT" at bounding box center [858, 595] width 170 height 40
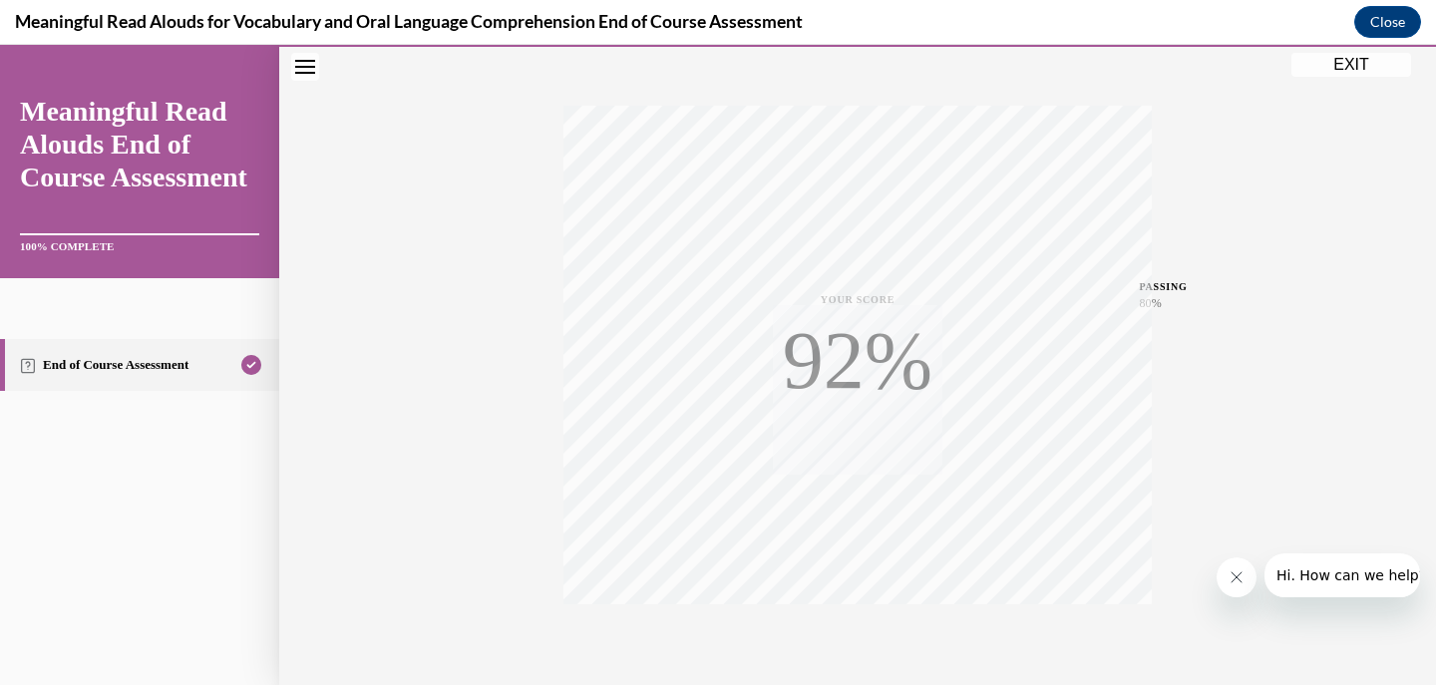
scroll to position [382, 0]
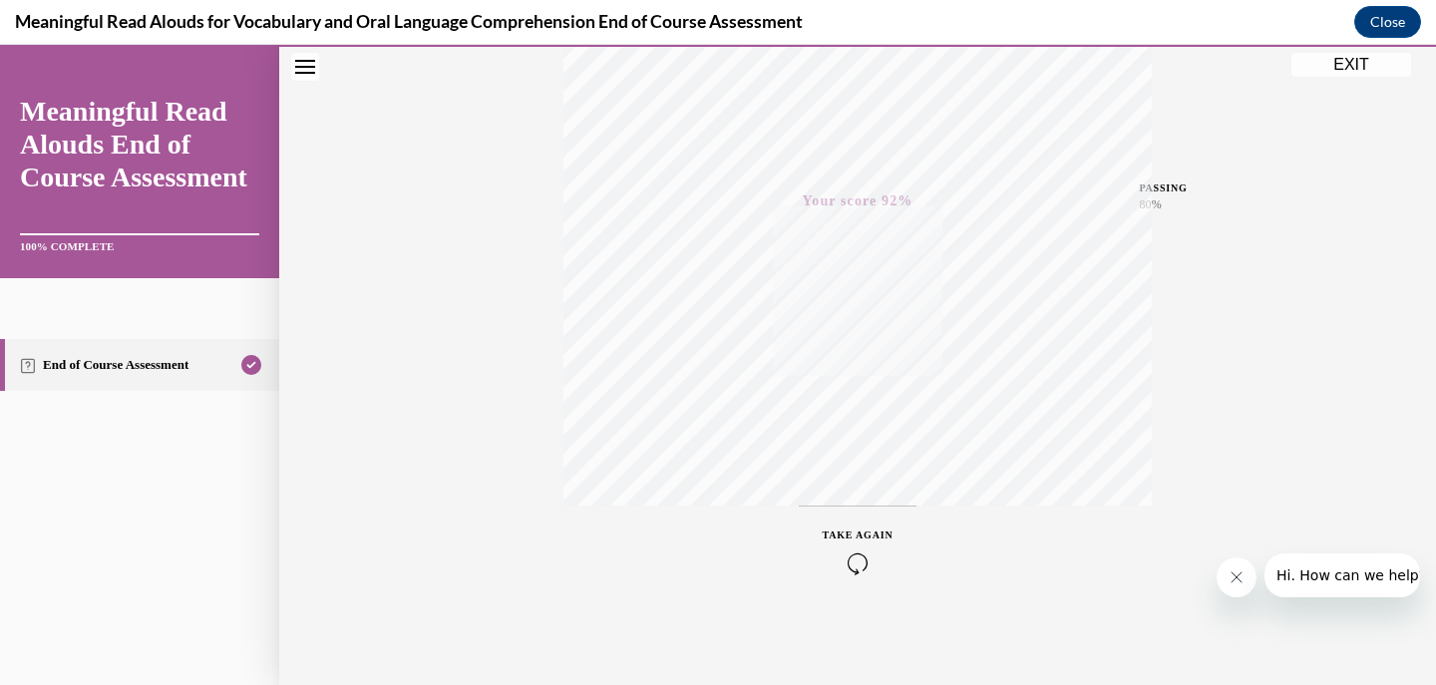
click at [1368, 64] on button "EXIT" at bounding box center [1351, 65] width 120 height 24
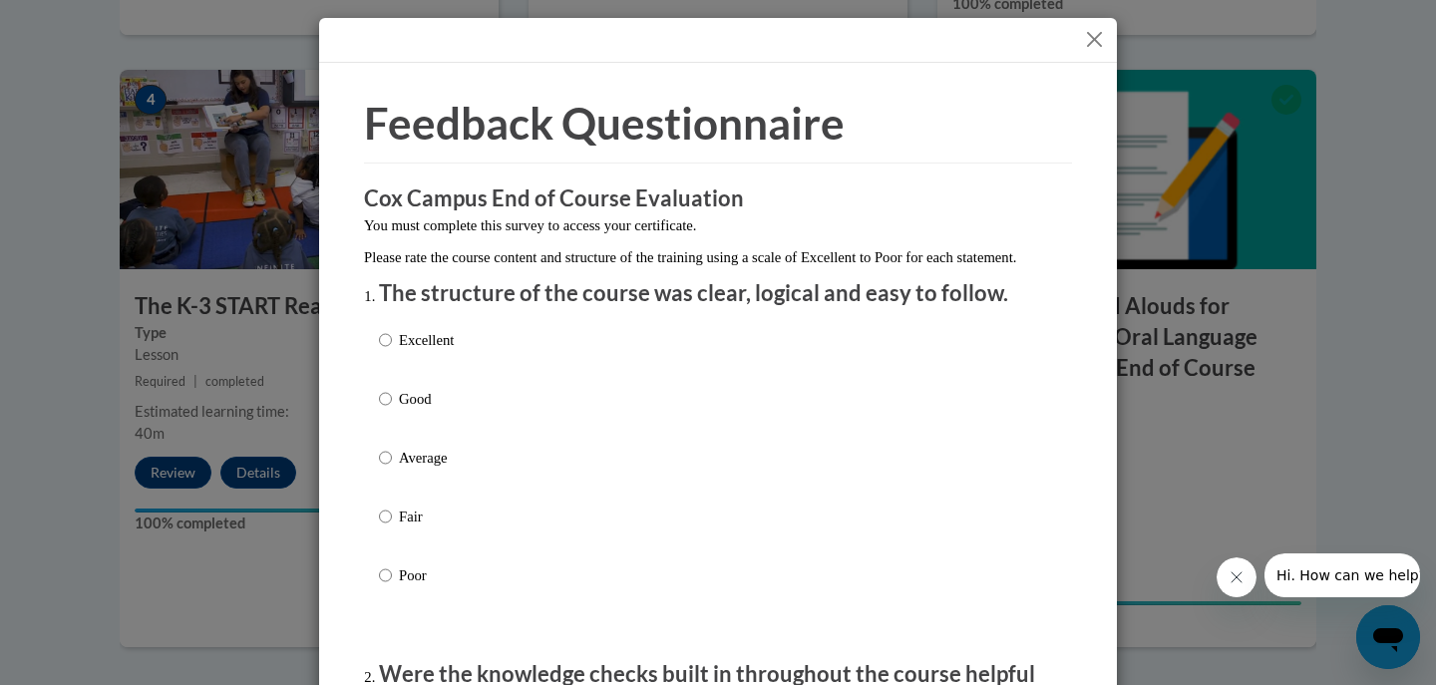
click at [411, 350] on p "Excellent" at bounding box center [426, 340] width 55 height 22
click at [392, 350] on input "Excellent" at bounding box center [385, 340] width 13 height 22
radio input "true"
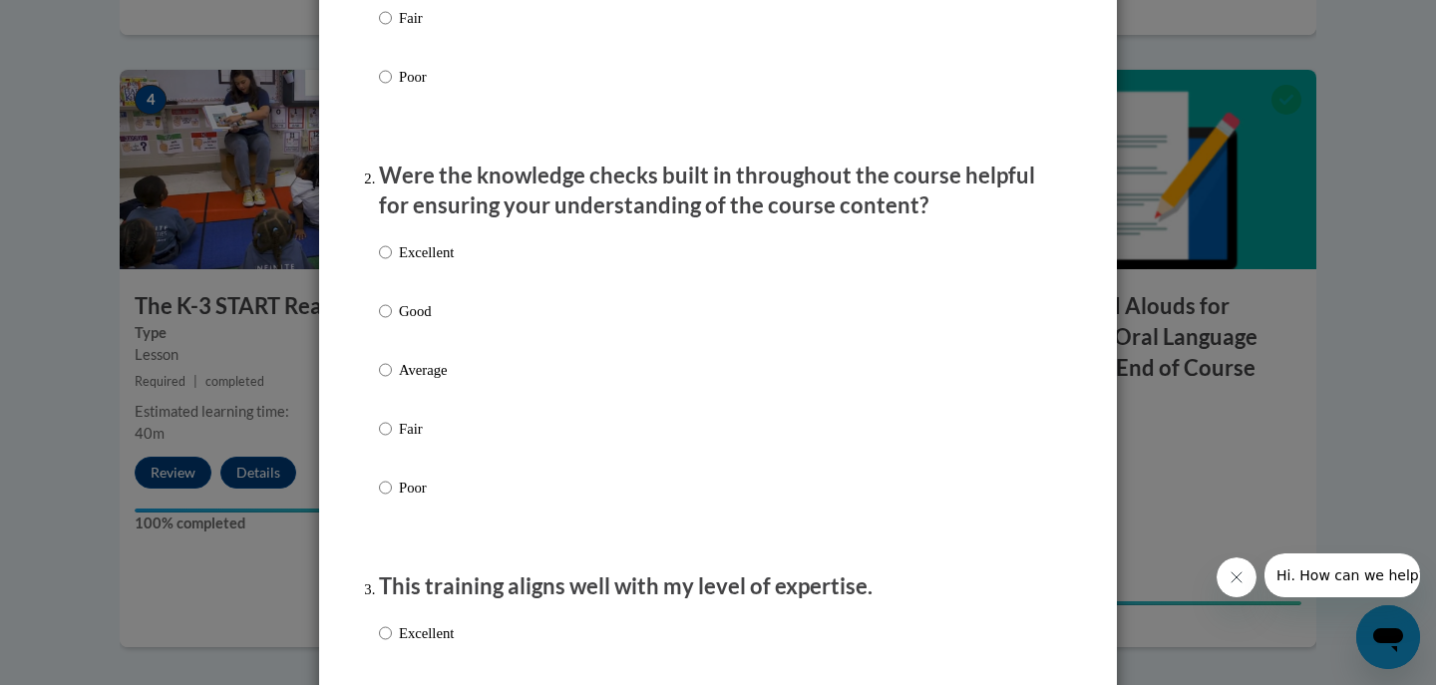
click at [441, 263] on p "Excellent" at bounding box center [426, 252] width 55 height 22
click at [392, 263] on input "Excellent" at bounding box center [385, 252] width 13 height 22
radio input "true"
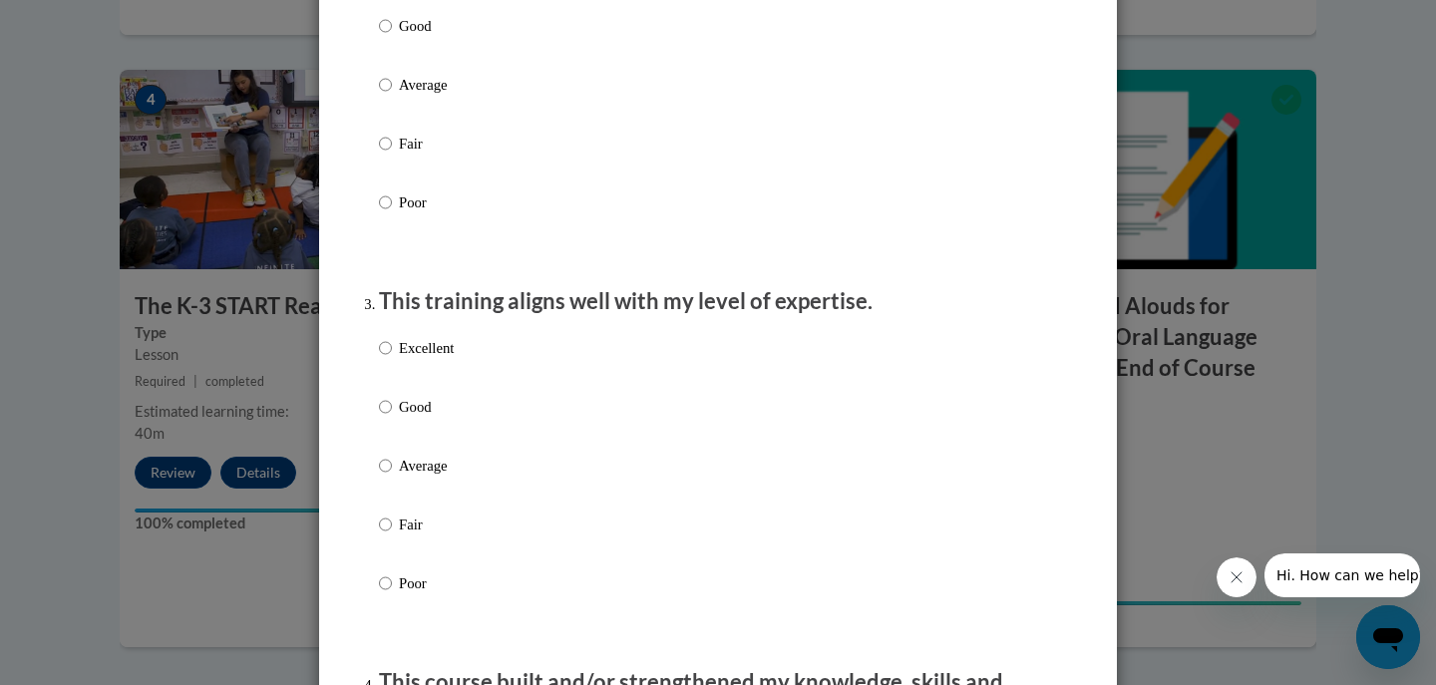
scroll to position [798, 0]
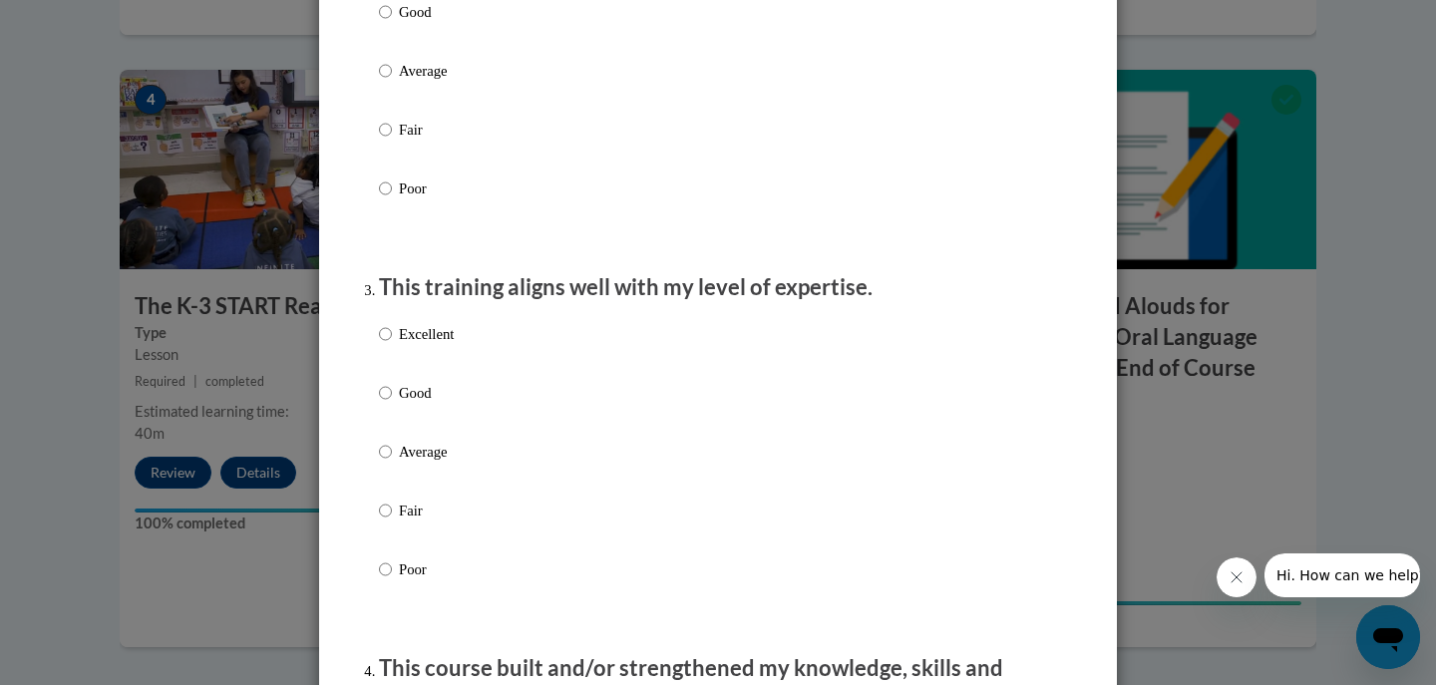
click at [432, 342] on div "Excellent Good Average Fair Poor" at bounding box center [416, 467] width 75 height 309
click at [437, 345] on p "Excellent" at bounding box center [426, 334] width 55 height 22
click at [392, 345] on input "Excellent" at bounding box center [385, 334] width 13 height 22
radio input "true"
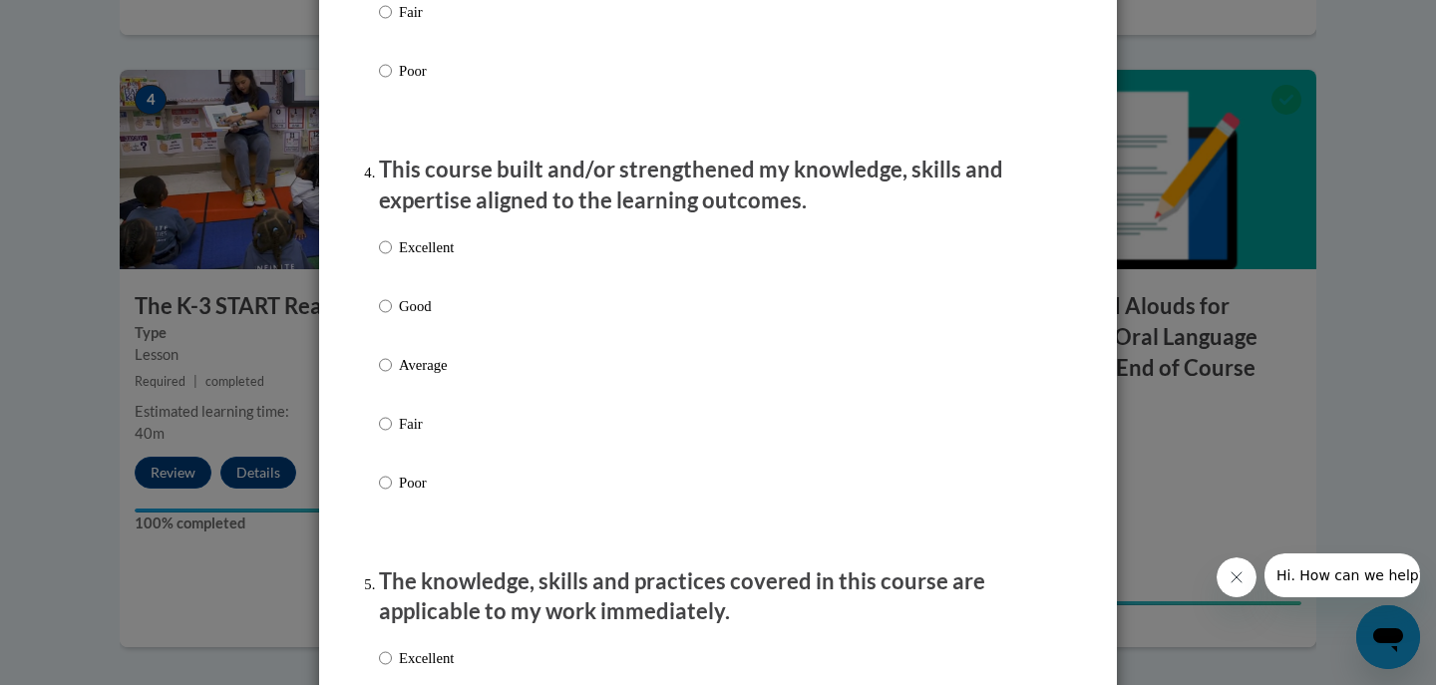
click at [424, 258] on p "Excellent" at bounding box center [426, 247] width 55 height 22
click at [392, 258] on input "Excellent" at bounding box center [385, 247] width 13 height 22
radio input "true"
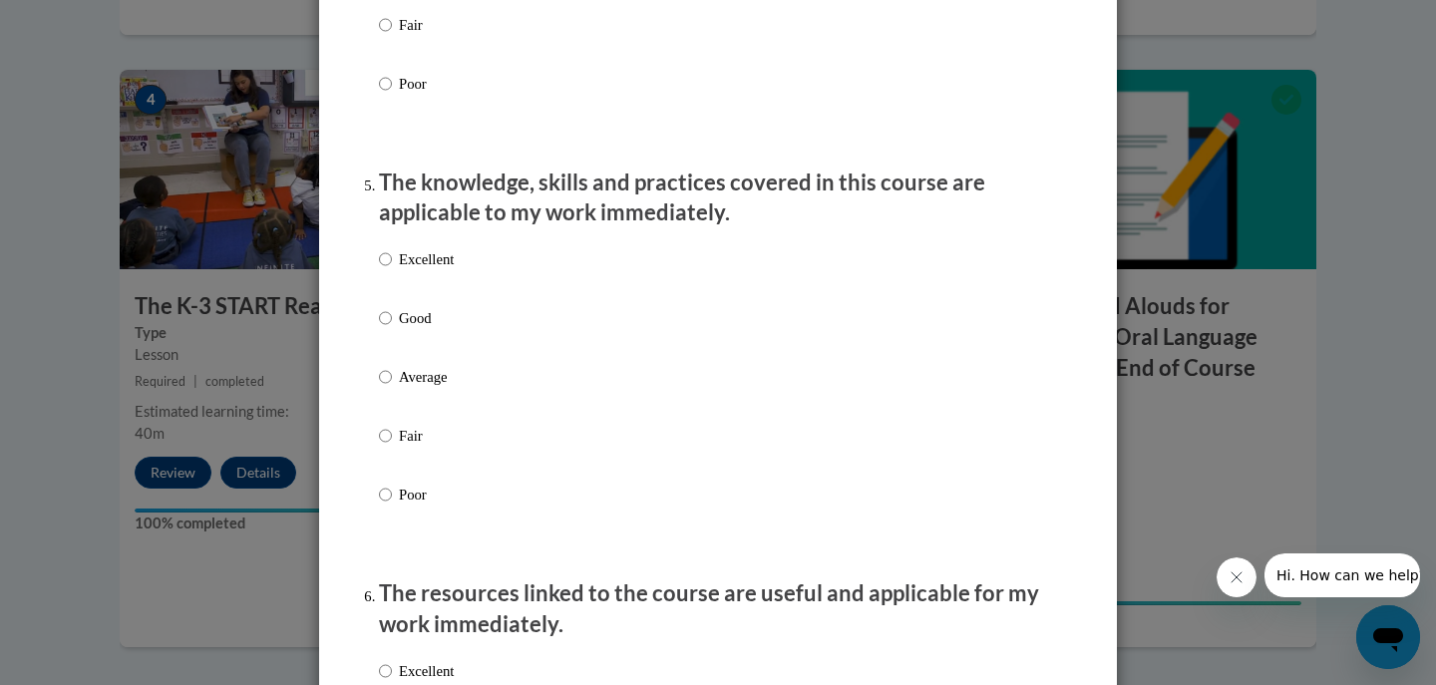
click at [422, 270] on p "Excellent" at bounding box center [426, 259] width 55 height 22
click at [392, 270] on input "Excellent" at bounding box center [385, 259] width 13 height 22
radio input "true"
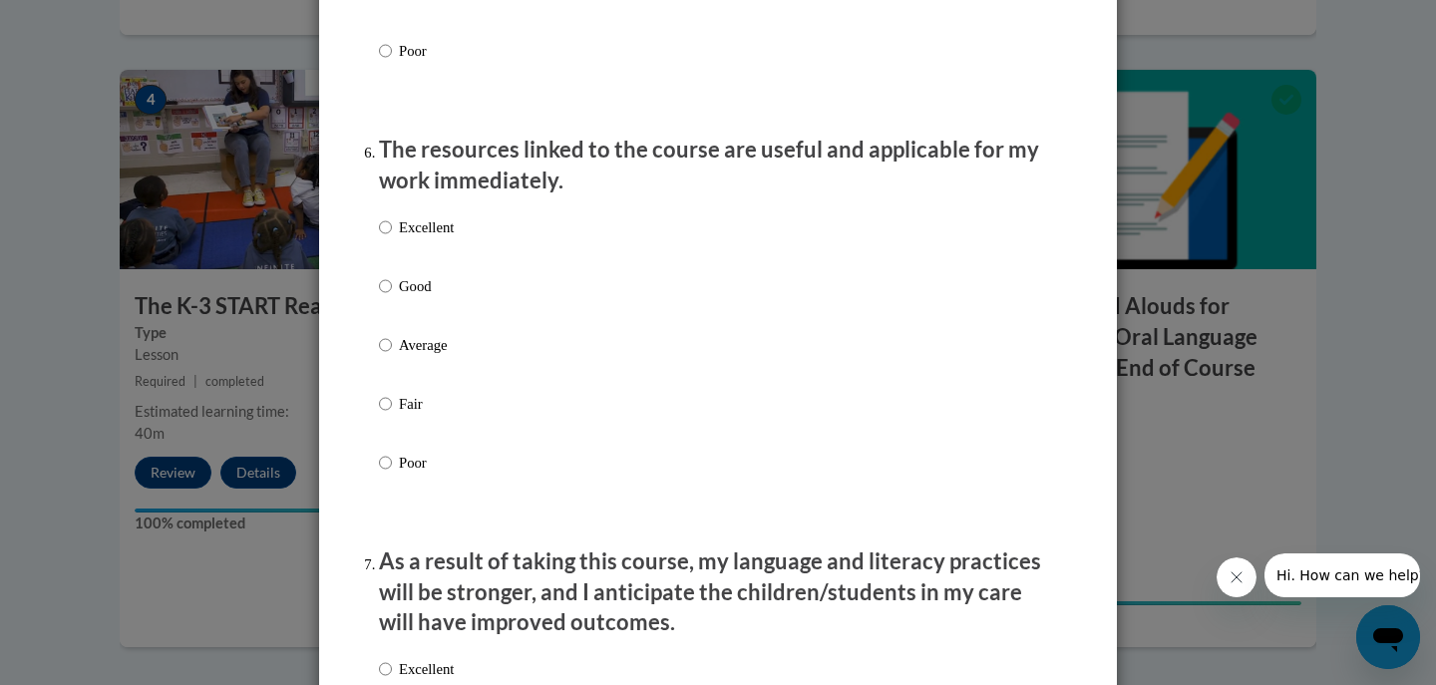
scroll to position [2194, 0]
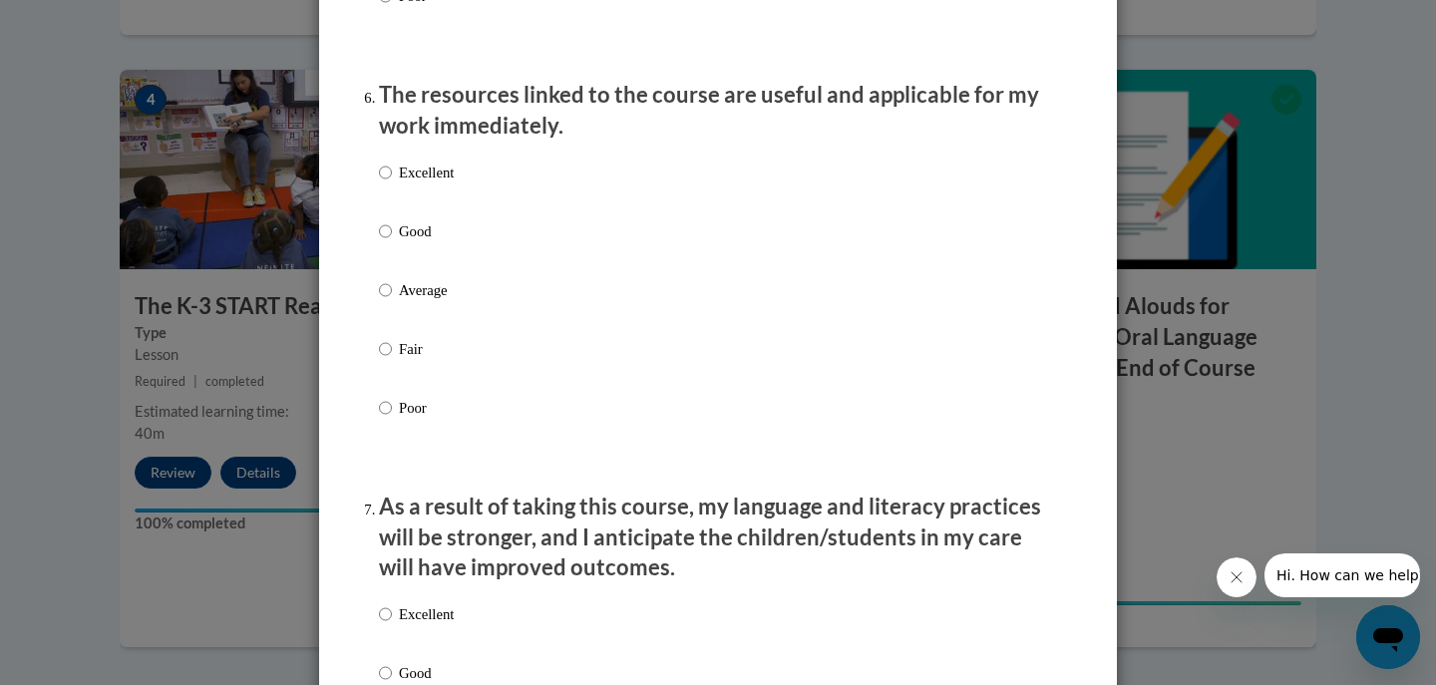
click at [425, 177] on div "Excellent Good Average Fair Poor" at bounding box center [416, 306] width 75 height 309
click at [425, 184] on p "Excellent" at bounding box center [426, 173] width 55 height 22
click at [392, 184] on input "Excellent" at bounding box center [385, 173] width 13 height 22
radio input "true"
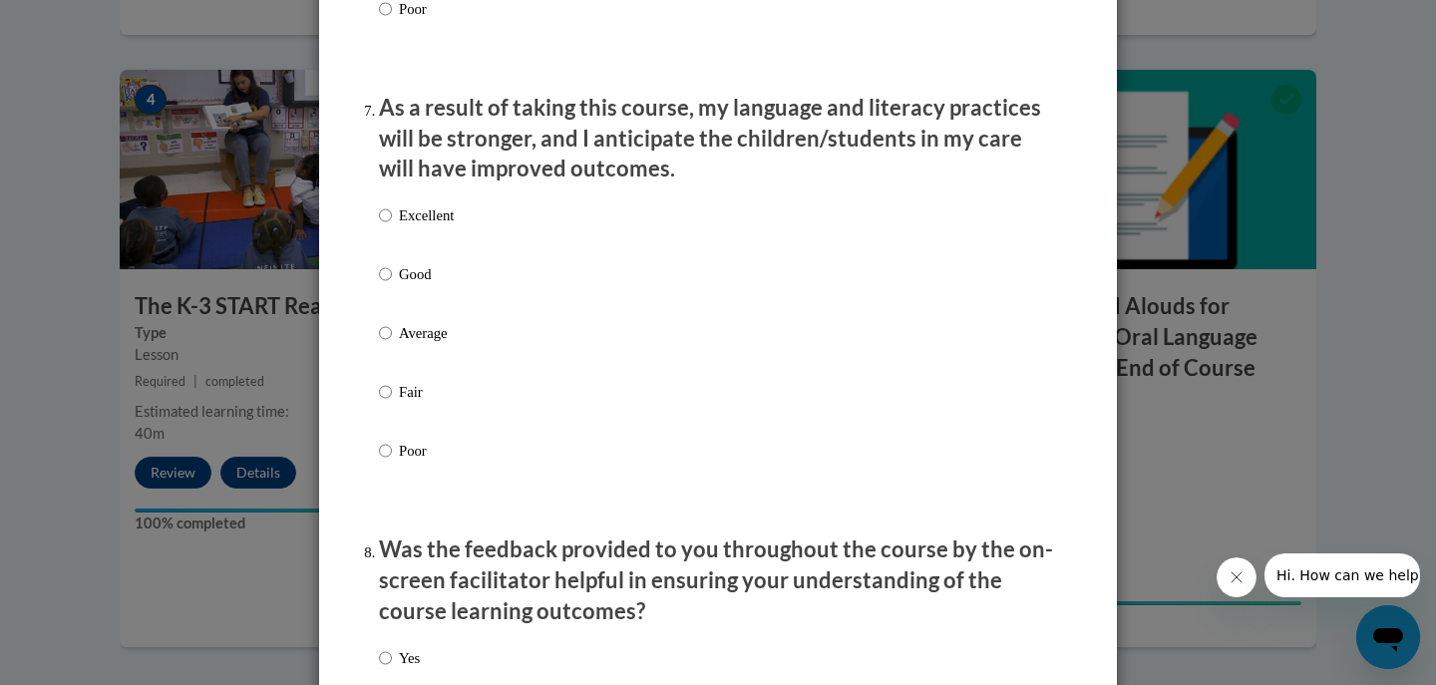
click at [432, 224] on p "Excellent" at bounding box center [426, 215] width 55 height 22
click at [392, 224] on input "Excellent" at bounding box center [385, 215] width 13 height 22
radio input "true"
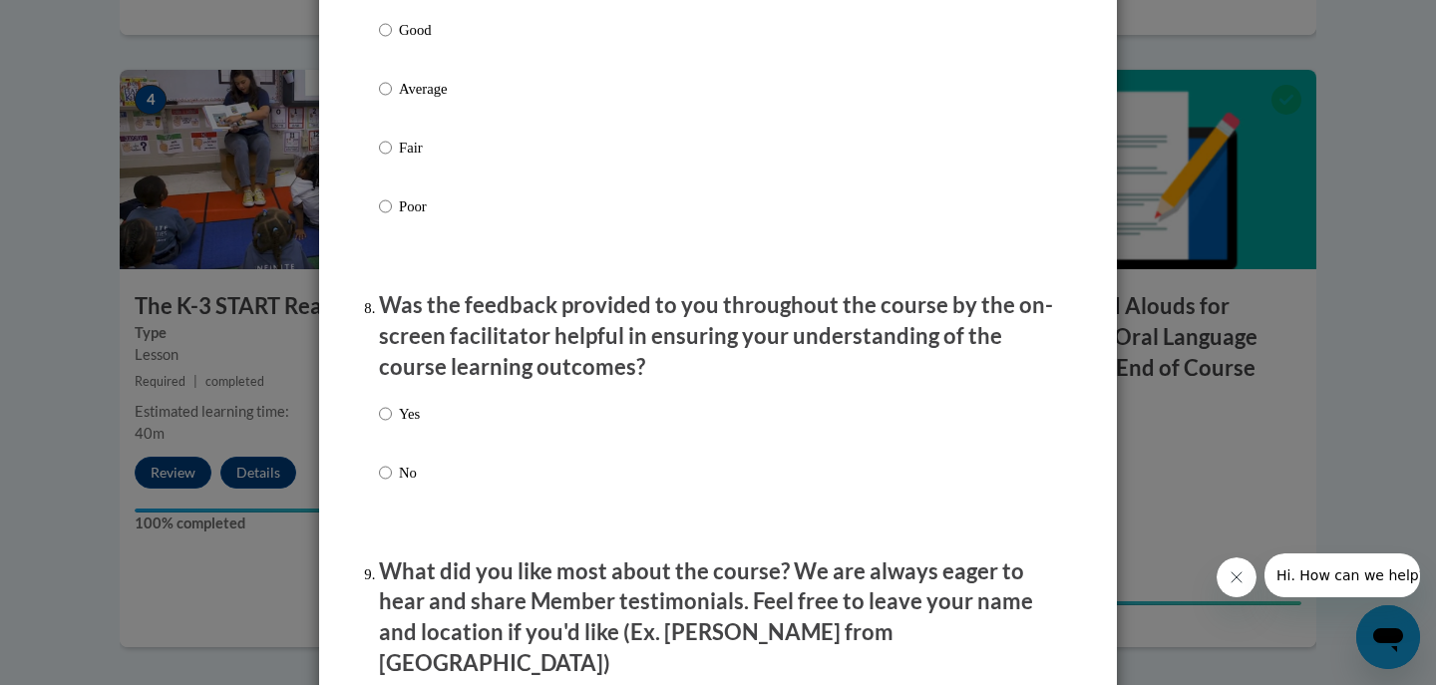
scroll to position [2892, 0]
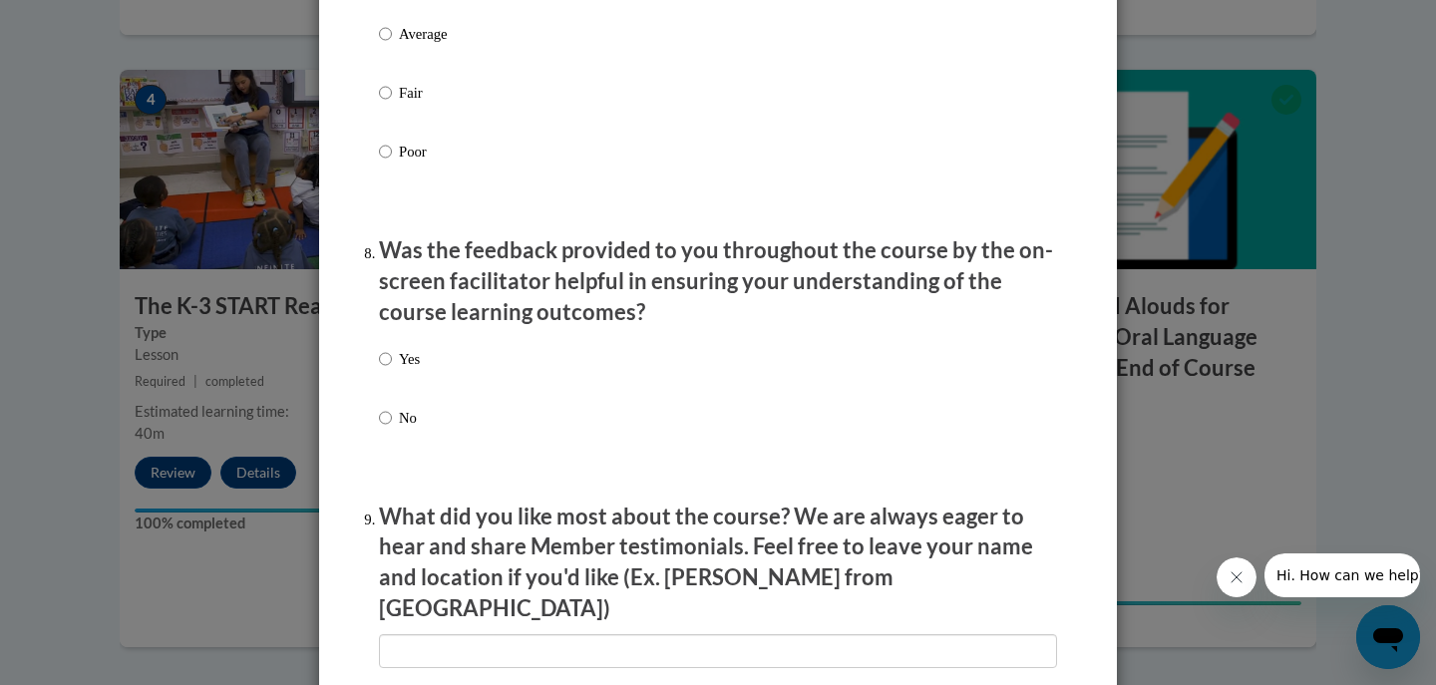
click at [408, 370] on p "Yes" at bounding box center [409, 359] width 21 height 22
click at [392, 370] on input "Yes" at bounding box center [385, 359] width 13 height 22
radio input "true"
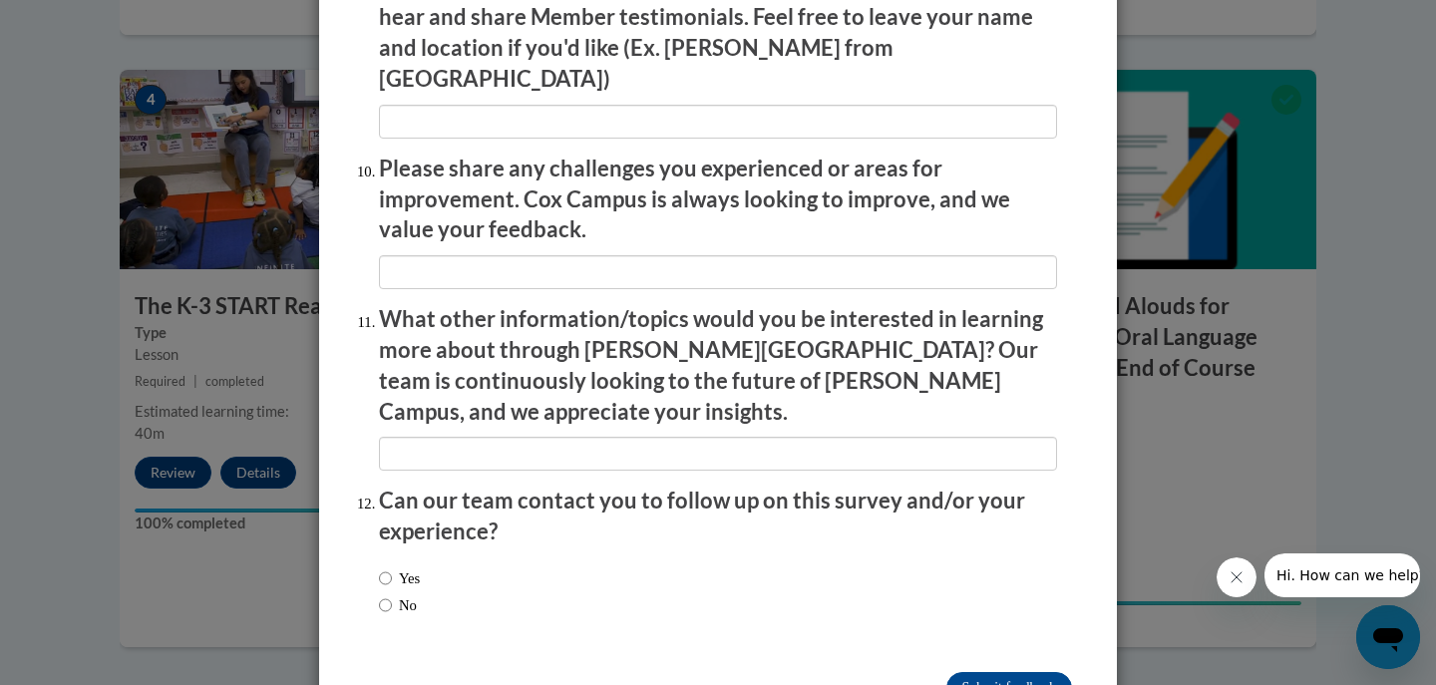
scroll to position [3459, 0]
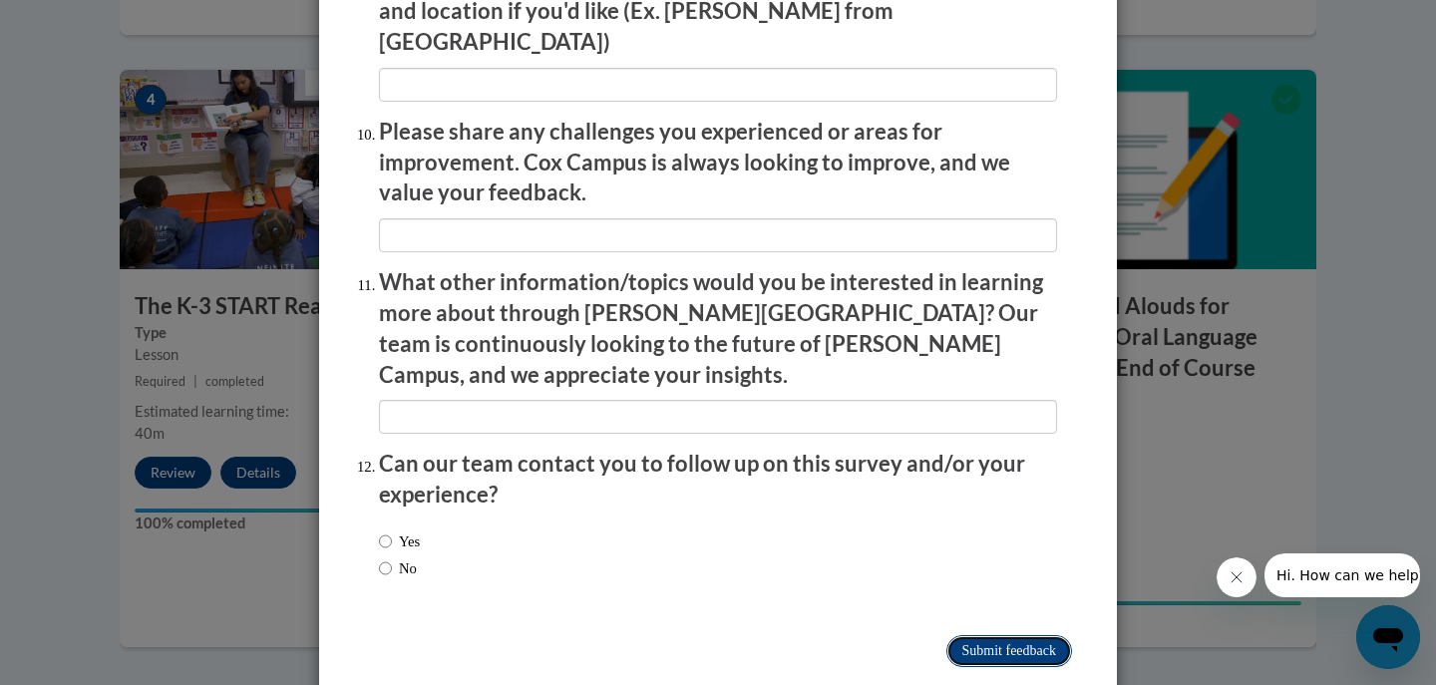
click at [951, 635] on input "Submit feedback" at bounding box center [1009, 651] width 126 height 32
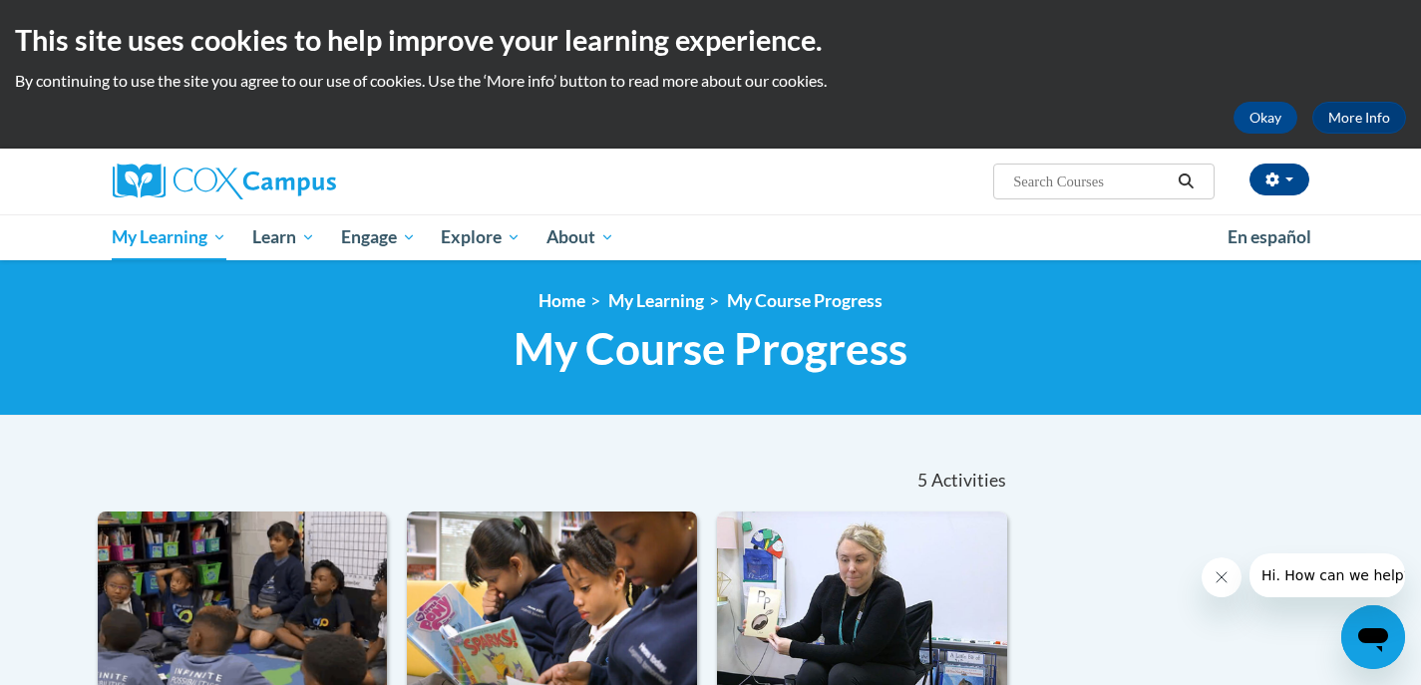
click at [1070, 186] on input "Search..." at bounding box center [1091, 182] width 160 height 24
paste input "Reading Comprehension"
type input "Reading Comprehension"
click at [1182, 178] on icon "Search" at bounding box center [1186, 181] width 18 height 15
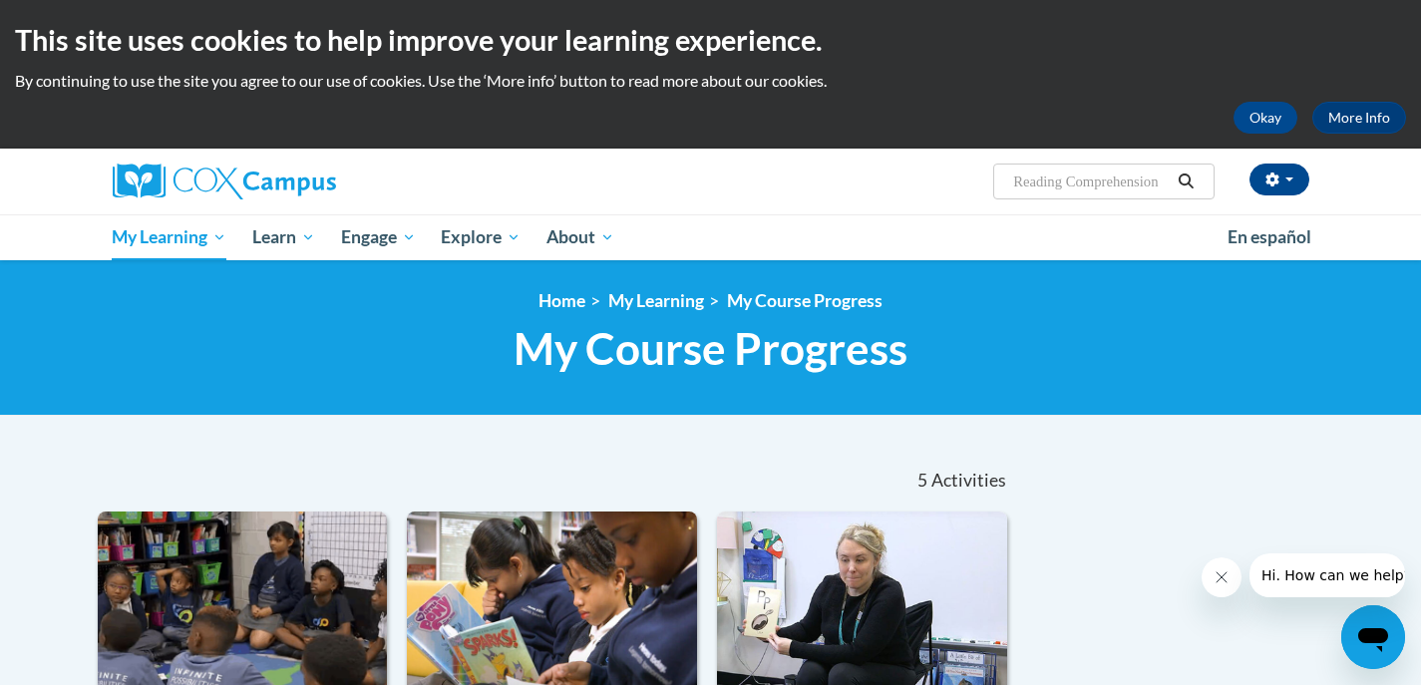
scroll to position [0, 0]
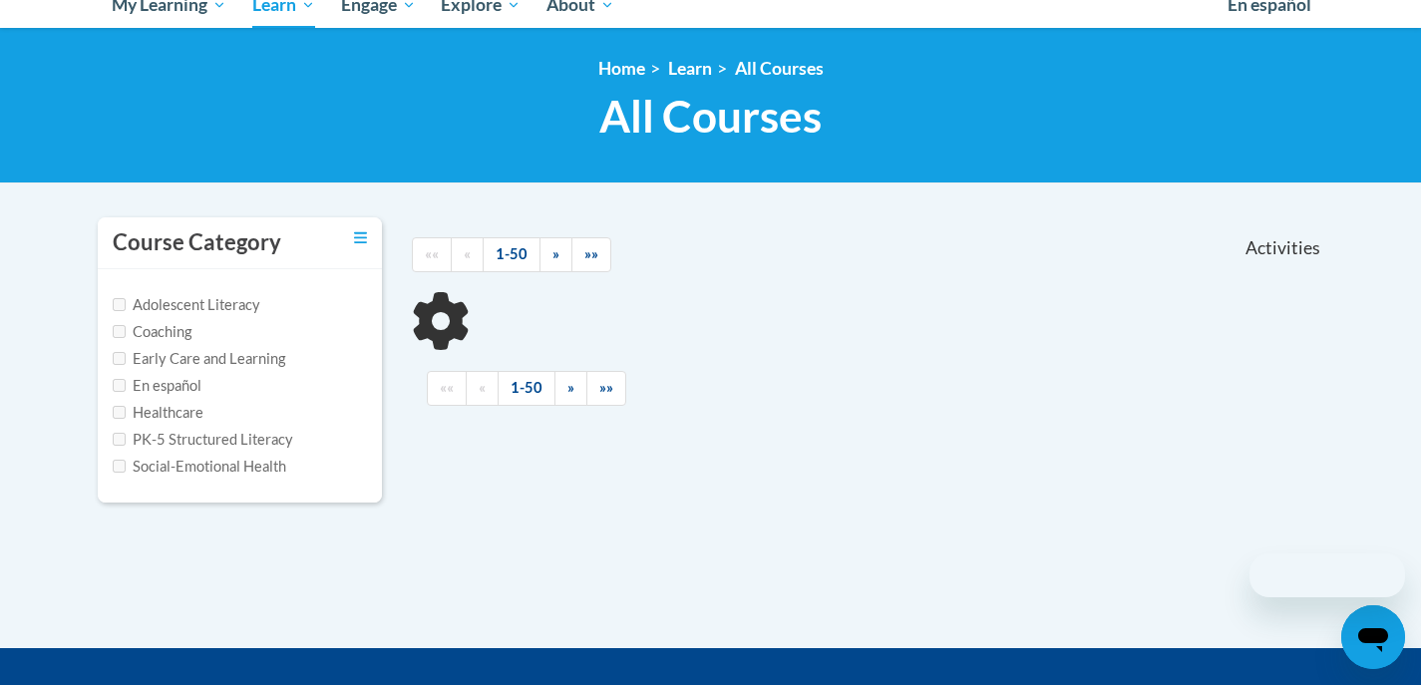
scroll to position [299, 0]
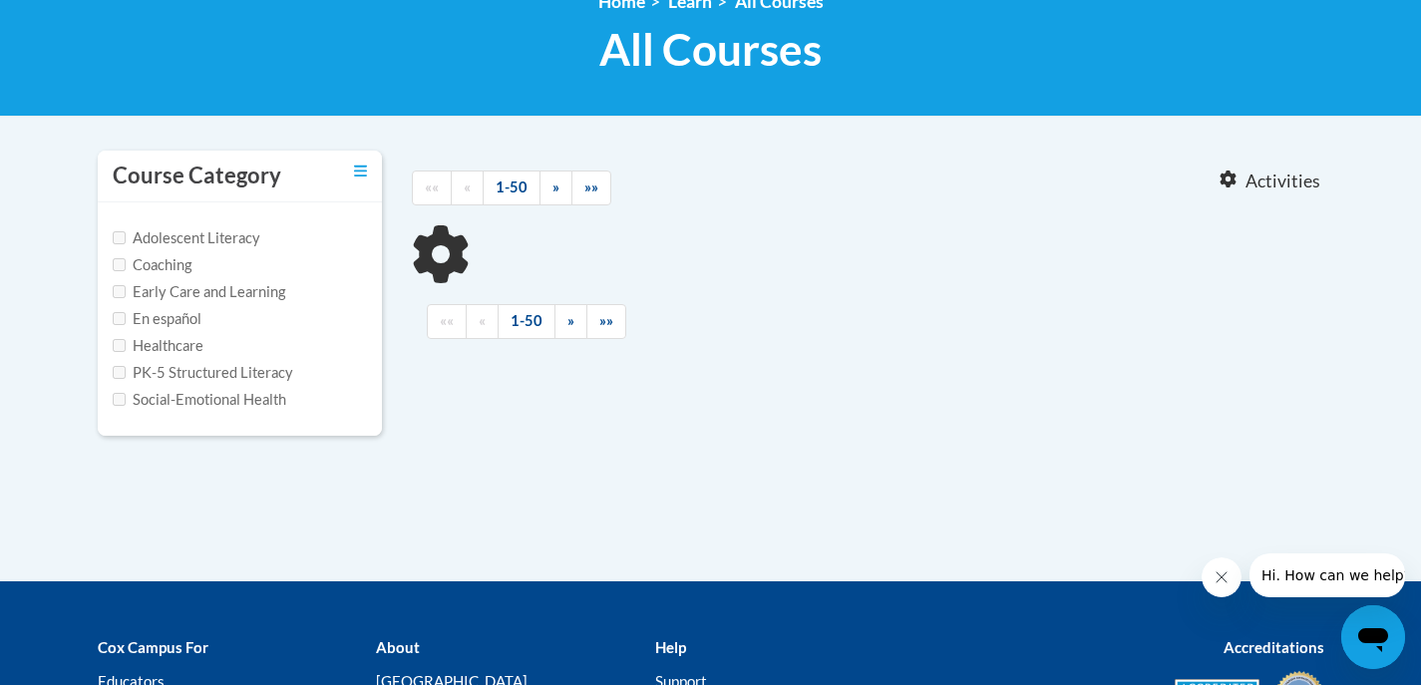
type input "Reading Comprehension"
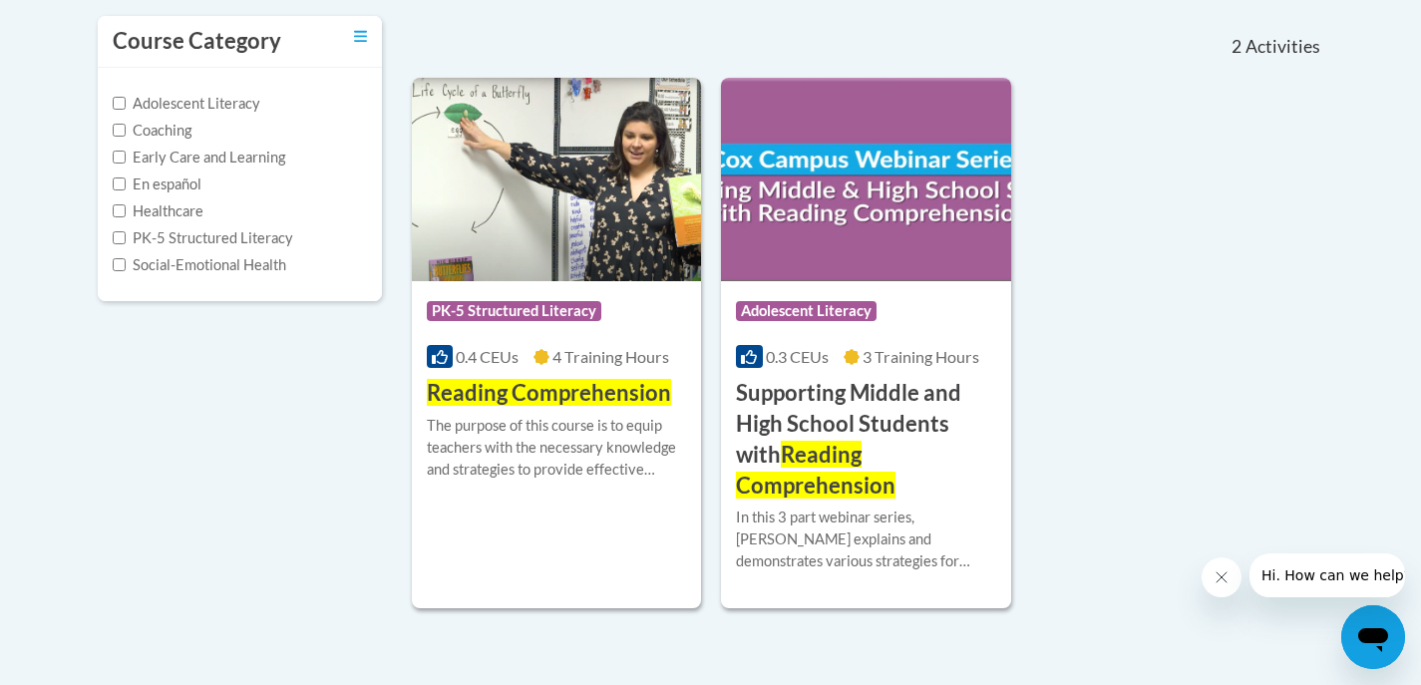
scroll to position [399, 0]
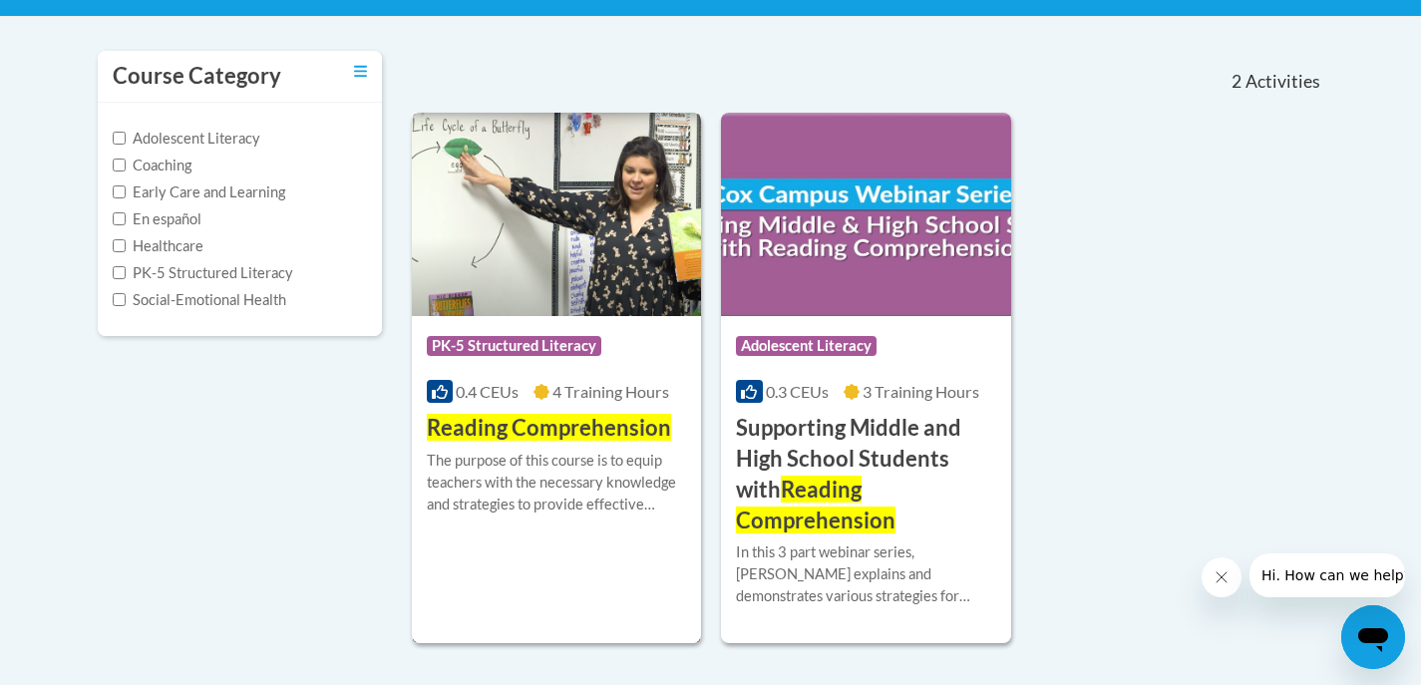
click at [596, 281] on img at bounding box center [557, 214] width 290 height 203
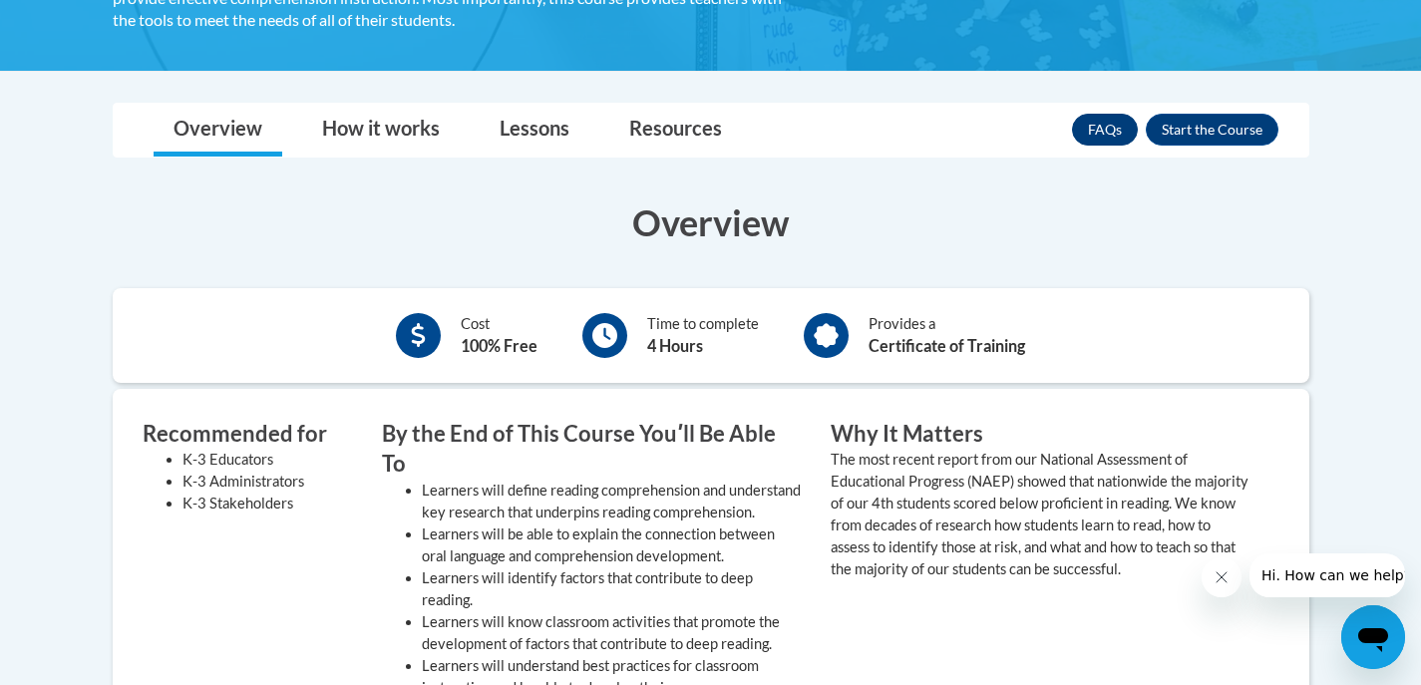
scroll to position [299, 0]
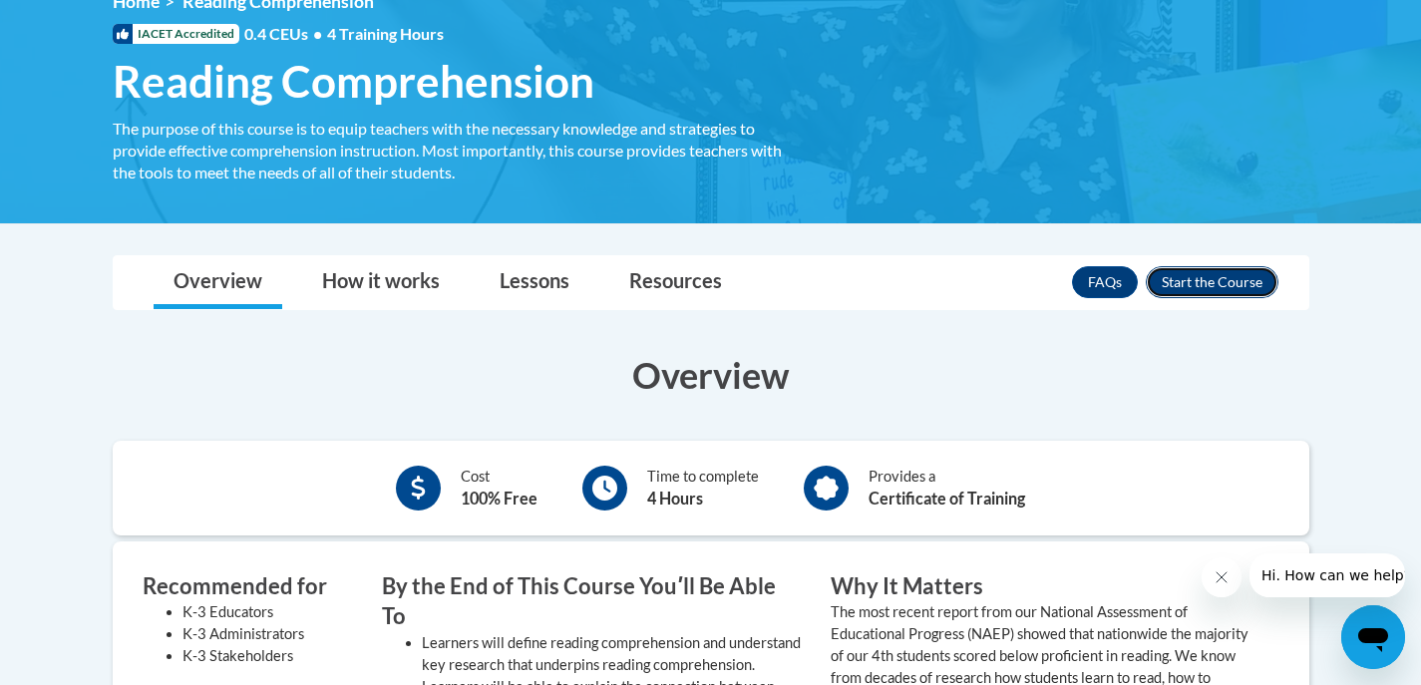
click at [1209, 287] on button "Enroll" at bounding box center [1212, 282] width 133 height 32
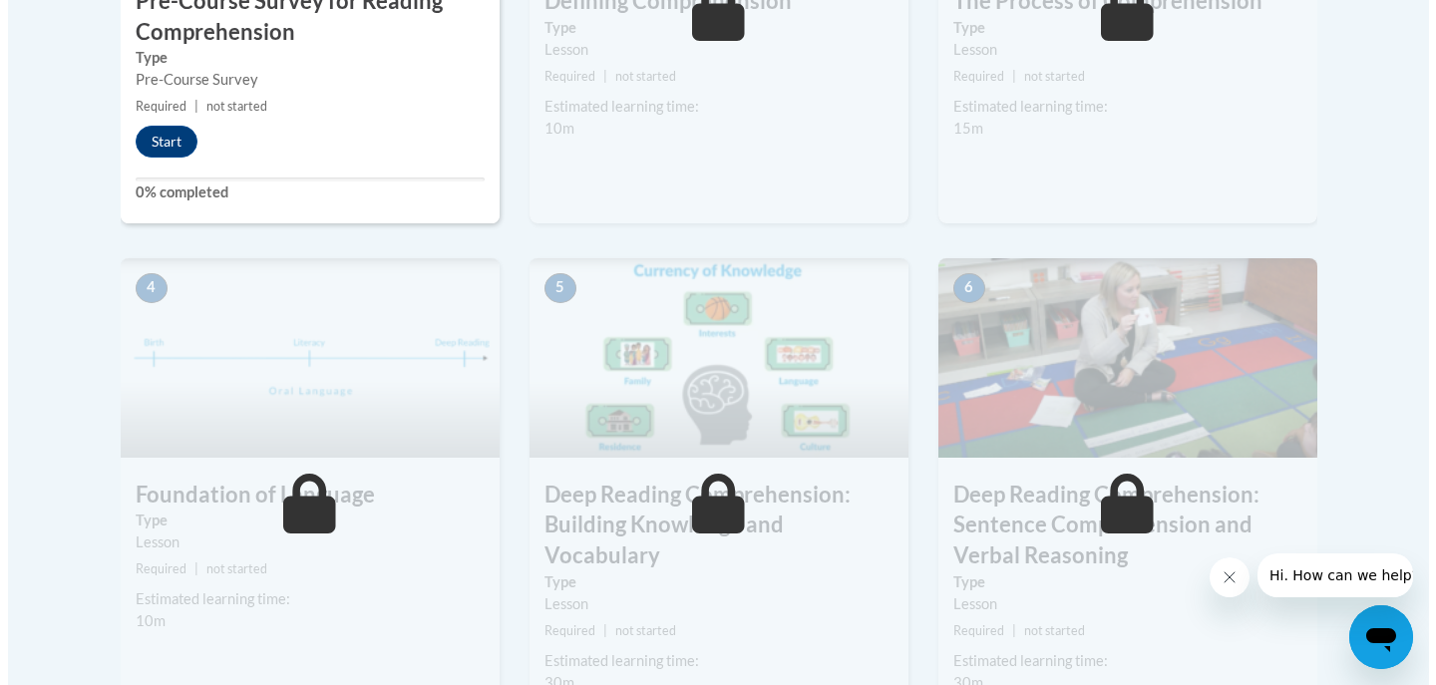
scroll to position [798, 0]
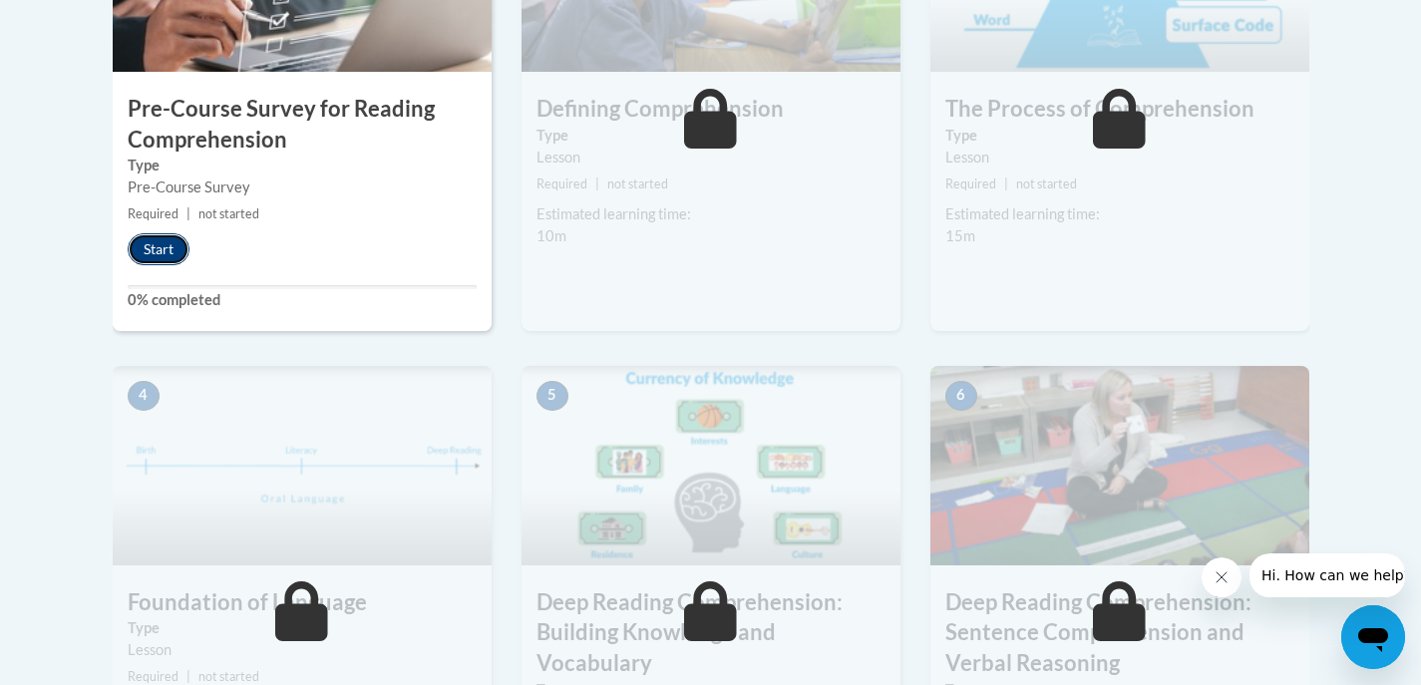
click at [134, 245] on button "Start" at bounding box center [159, 249] width 62 height 32
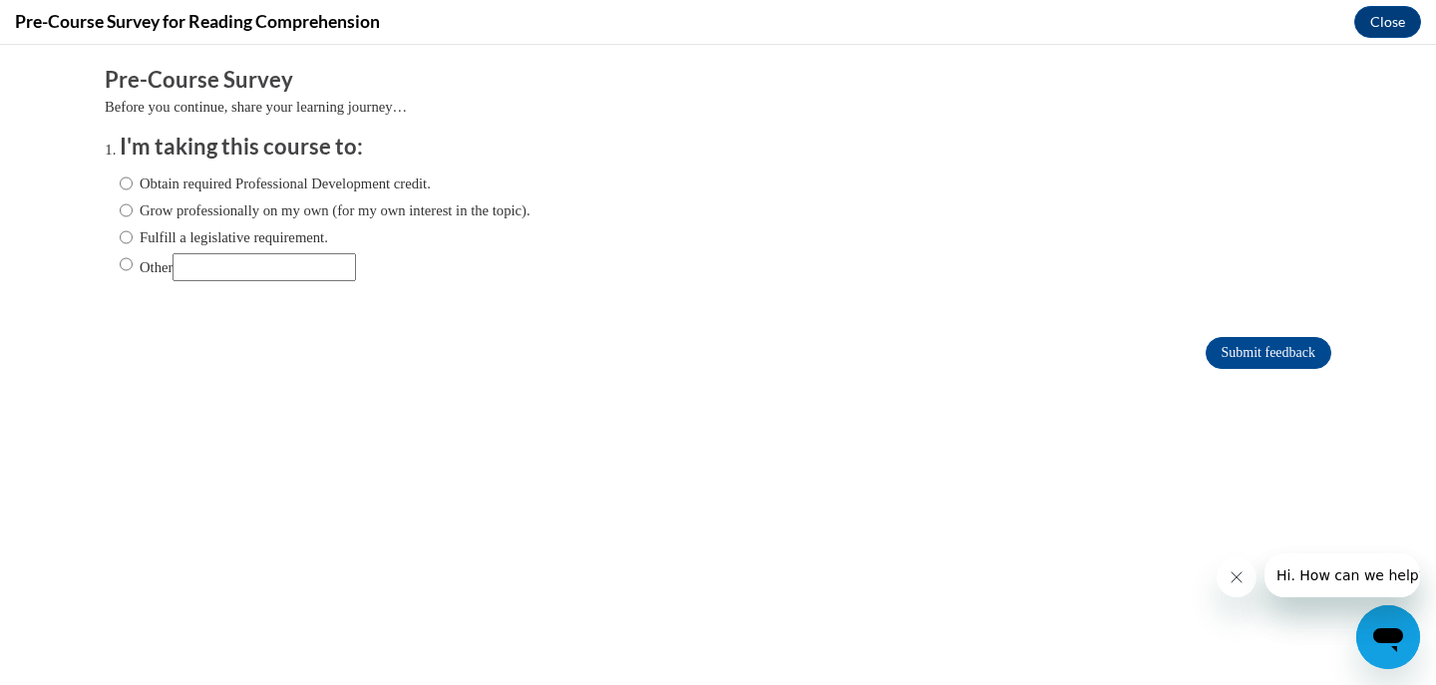
scroll to position [0, 0]
drag, startPoint x: 147, startPoint y: 232, endPoint x: 399, endPoint y: 292, distance: 259.3
click at [150, 232] on label "Fulfill a legislative requirement." at bounding box center [224, 237] width 208 height 22
click at [133, 232] on input "Fulfill a legislative requirement." at bounding box center [126, 237] width 13 height 22
radio input "true"
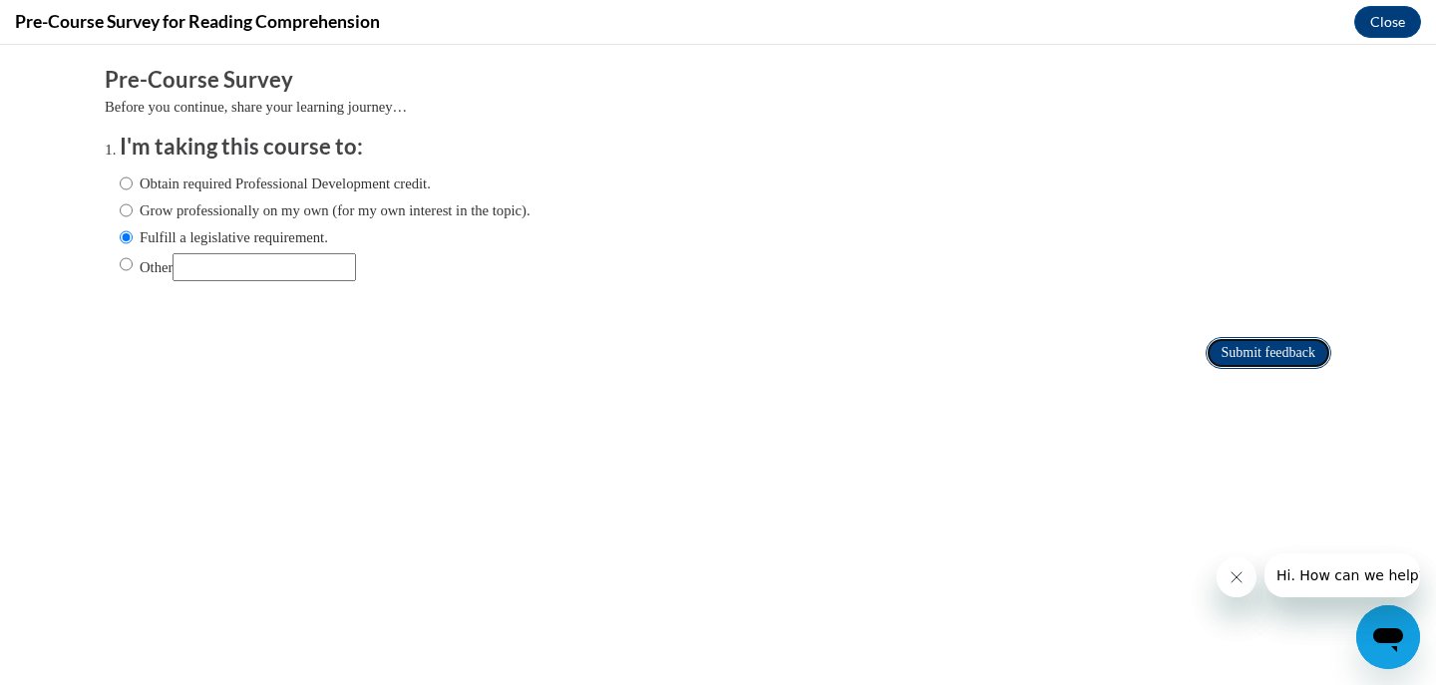
click at [1266, 347] on input "Submit feedback" at bounding box center [1269, 353] width 126 height 32
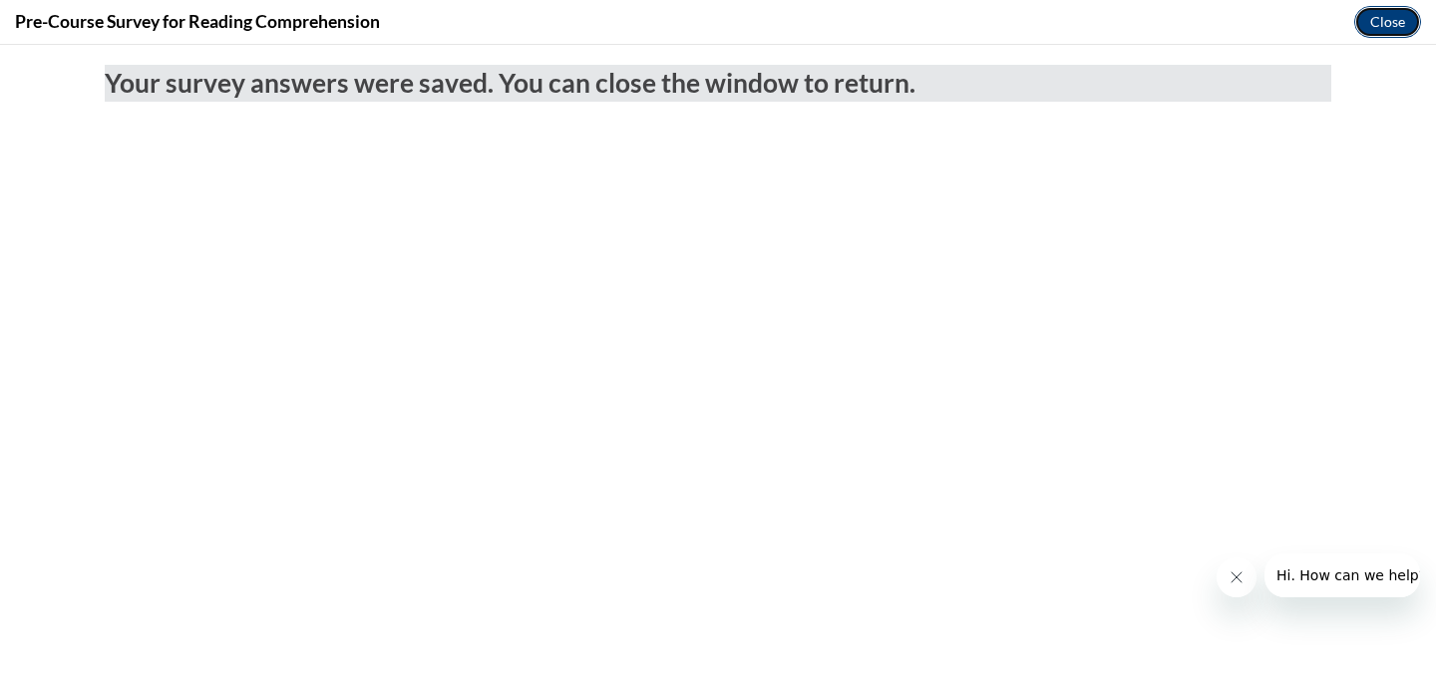
click at [1364, 30] on button "Close" at bounding box center [1387, 22] width 67 height 32
